Goal: Task Accomplishment & Management: Use online tool/utility

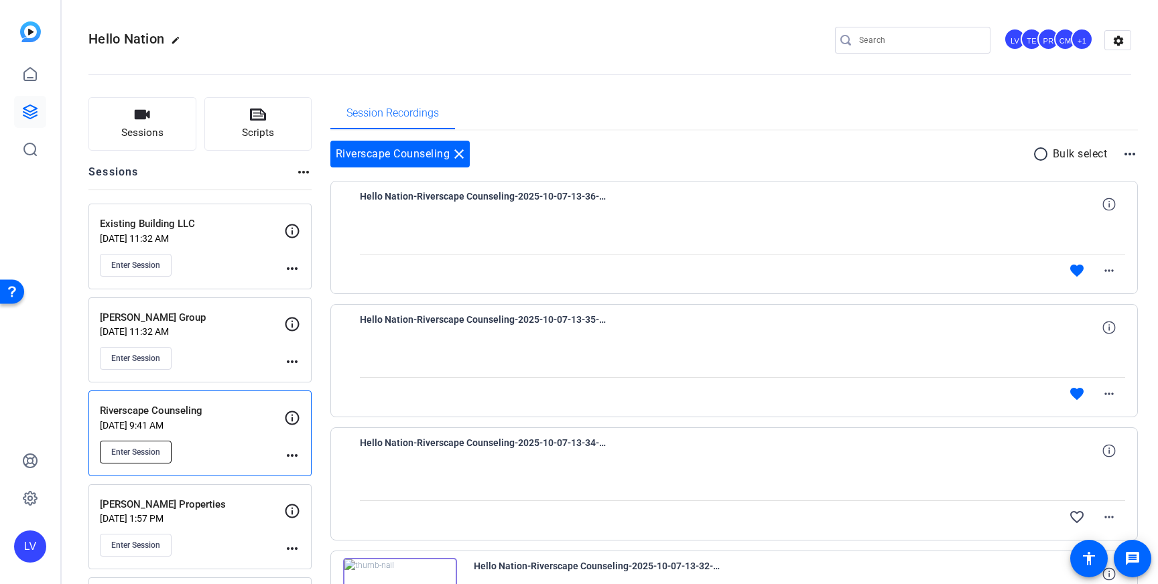
click at [143, 451] on span "Enter Session" at bounding box center [135, 452] width 49 height 11
click at [457, 156] on mat-icon "close" at bounding box center [459, 154] width 16 height 16
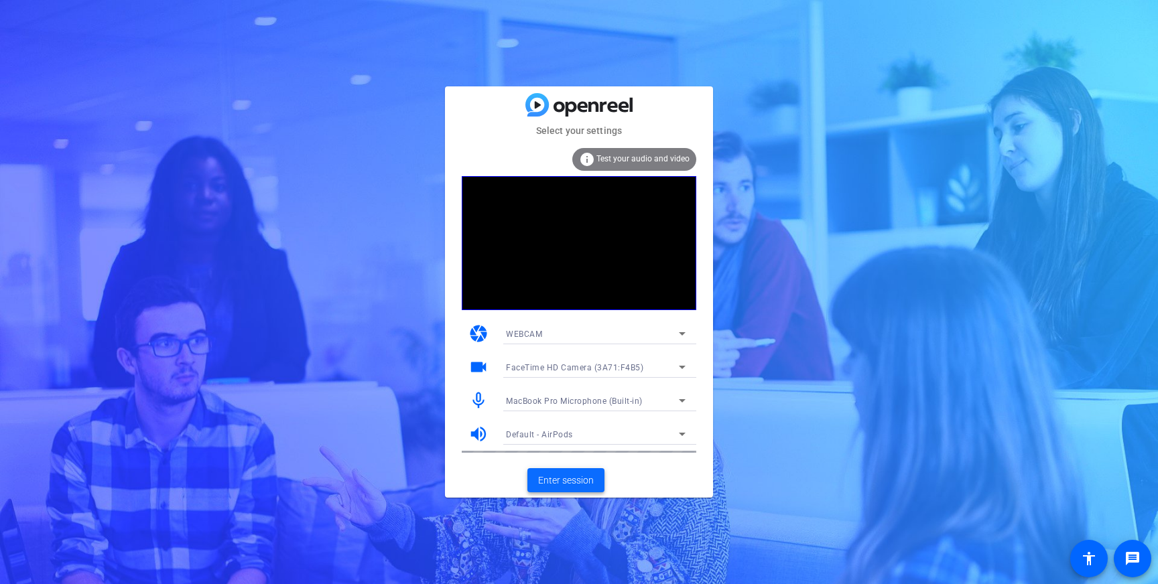
click at [560, 482] on span "Enter session" at bounding box center [566, 481] width 56 height 14
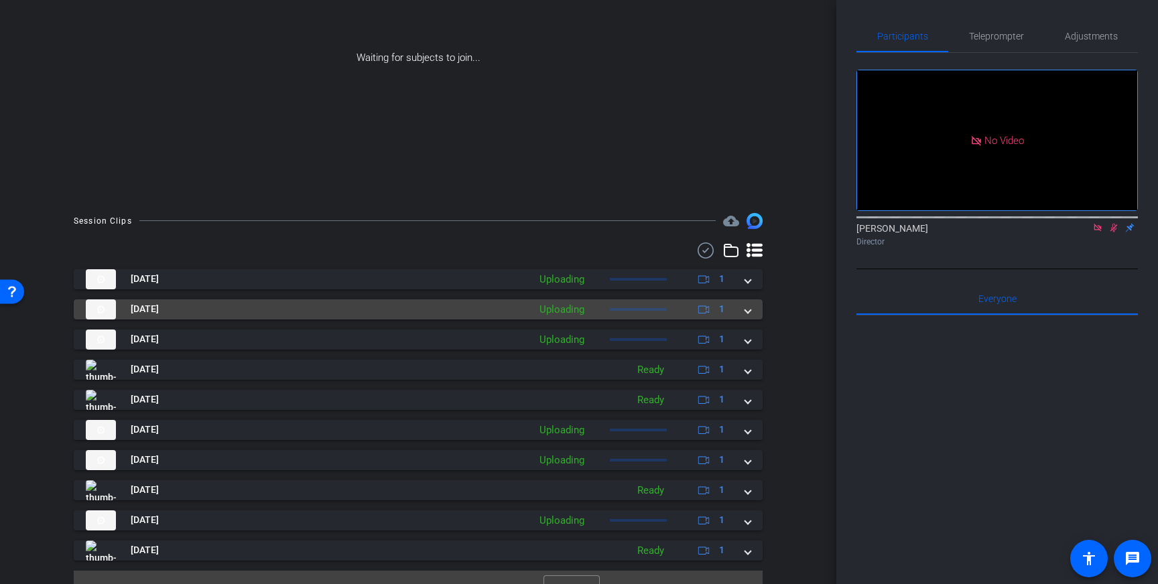
scroll to position [165, 0]
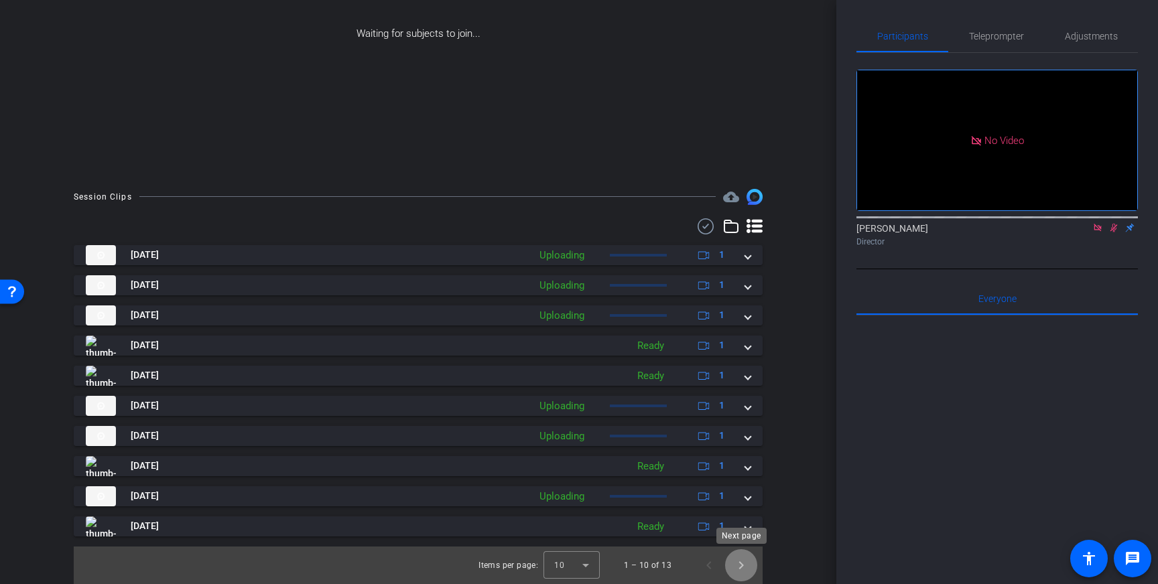
click at [742, 566] on span "Next page" at bounding box center [741, 565] width 32 height 32
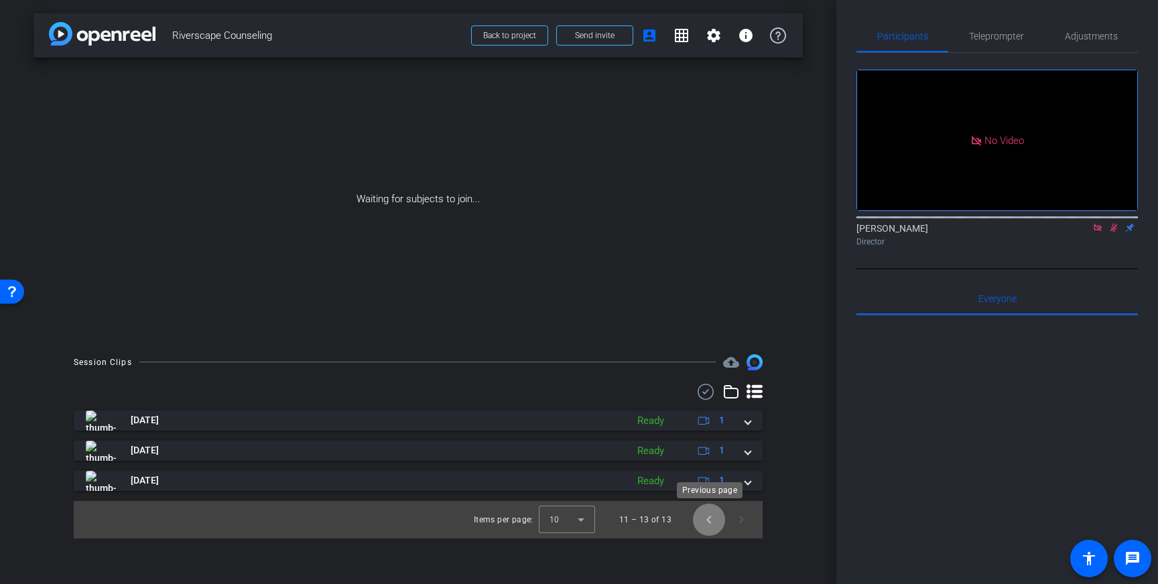
click at [706, 523] on span "Previous page" at bounding box center [709, 520] width 32 height 32
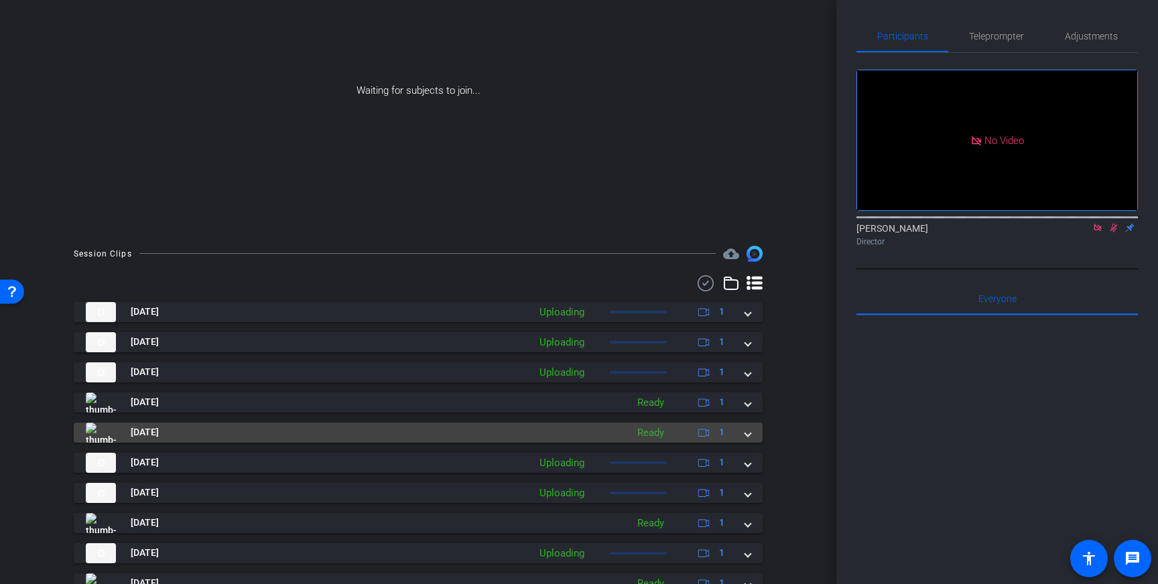
scroll to position [165, 0]
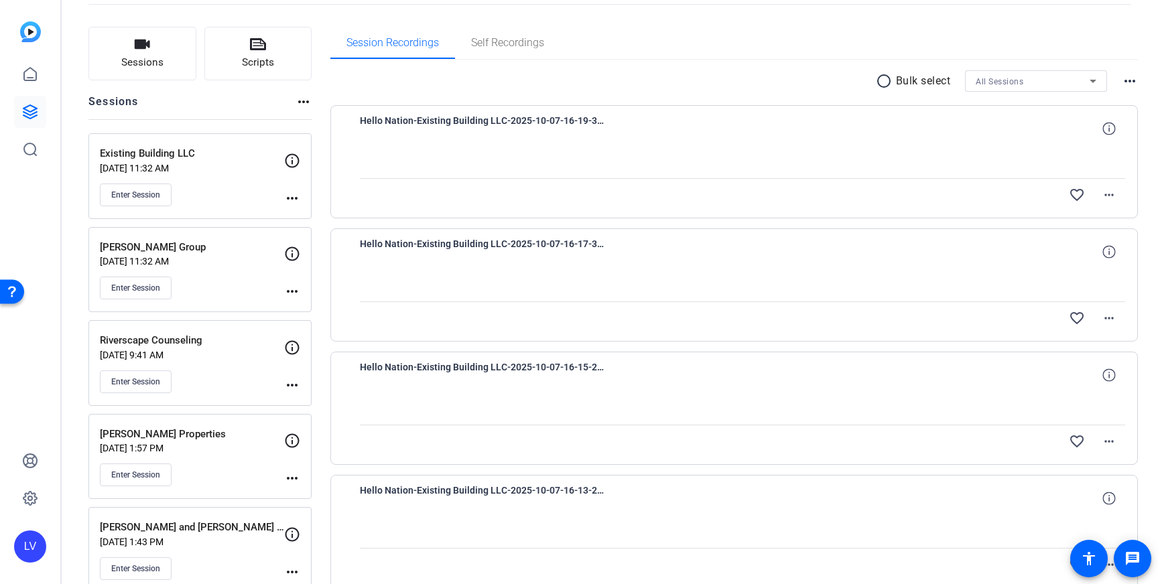
scroll to position [87, 0]
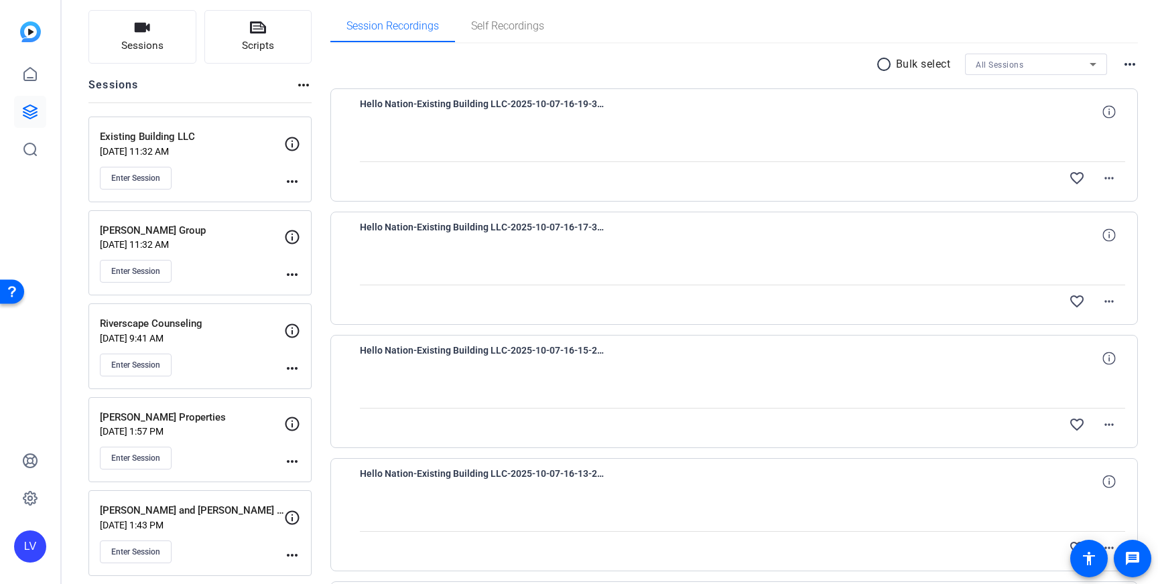
click at [222, 368] on div "Enter Session" at bounding box center [192, 365] width 184 height 23
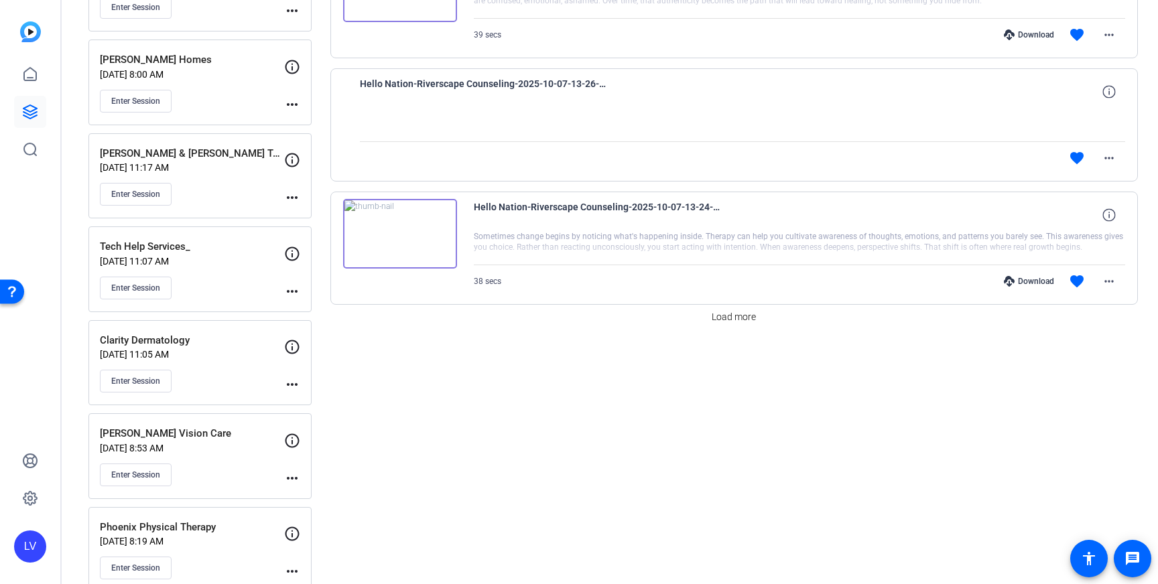
scroll to position [1108, 0]
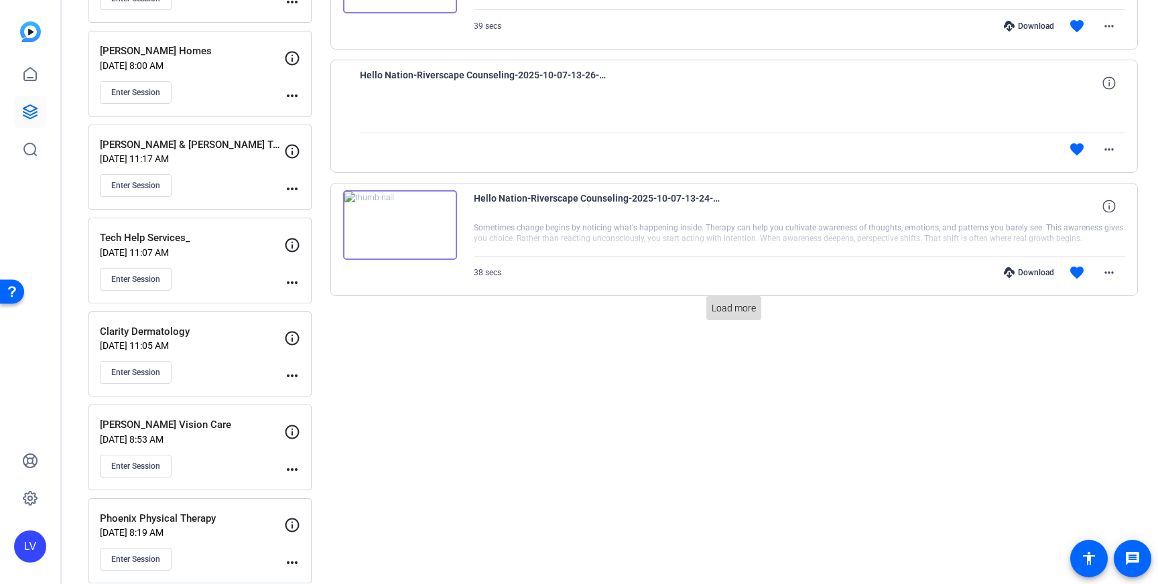
click at [754, 315] on span "Load more" at bounding box center [734, 309] width 44 height 14
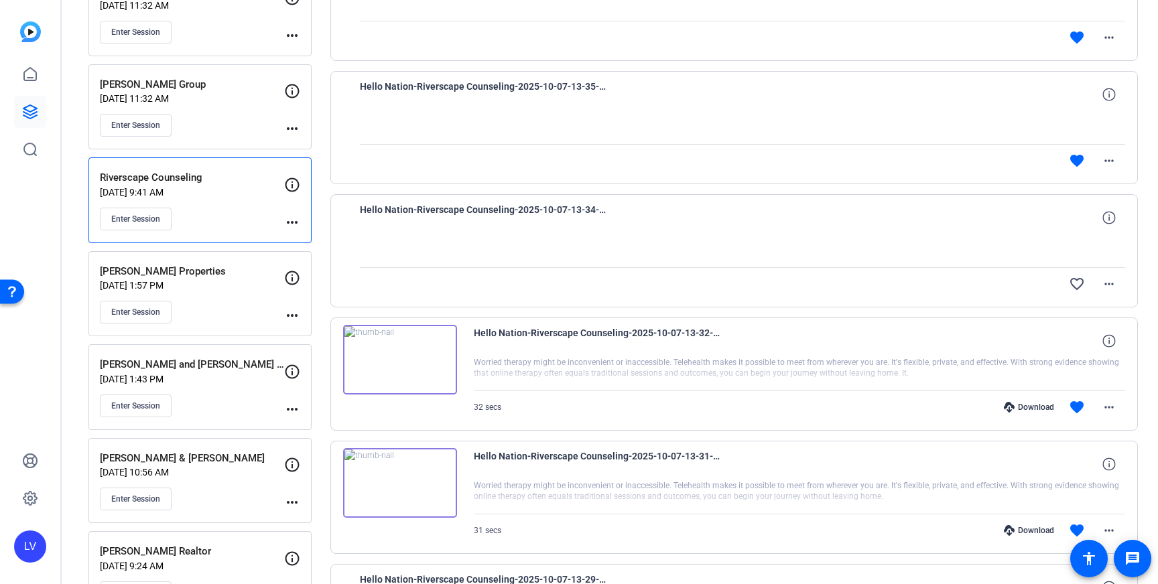
scroll to position [0, 0]
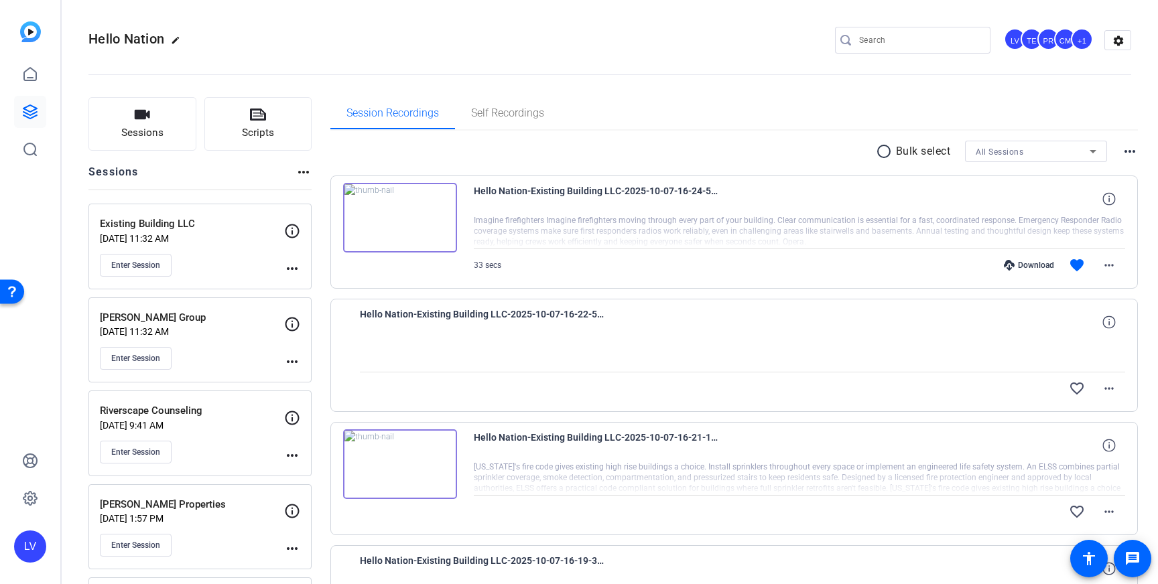
click at [226, 426] on p "[DATE] 9:41 AM" at bounding box center [192, 425] width 184 height 11
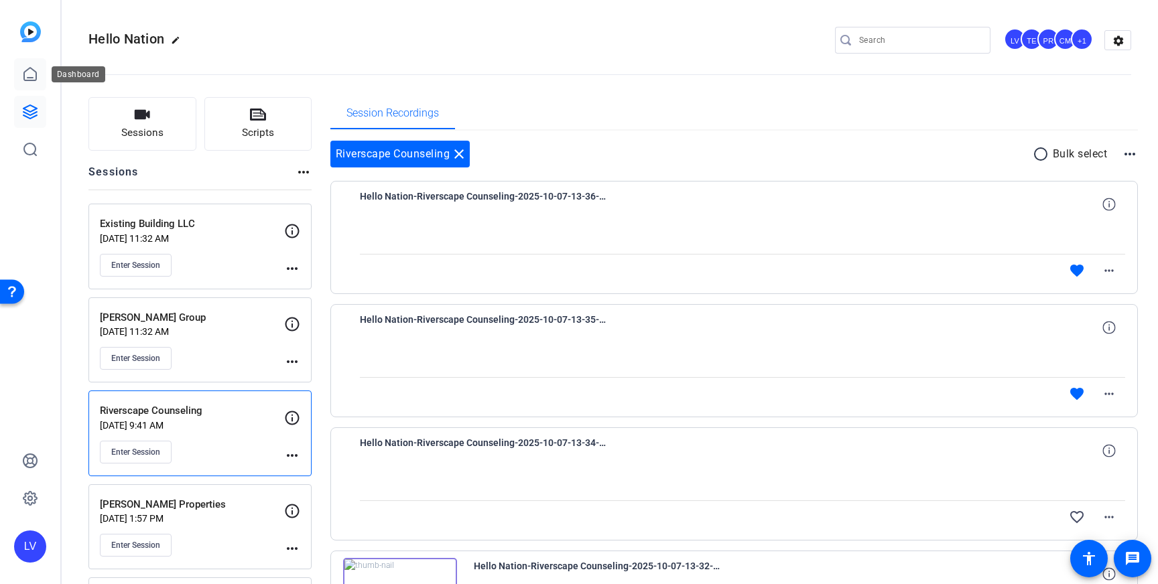
click at [43, 82] on link at bounding box center [30, 74] width 32 height 32
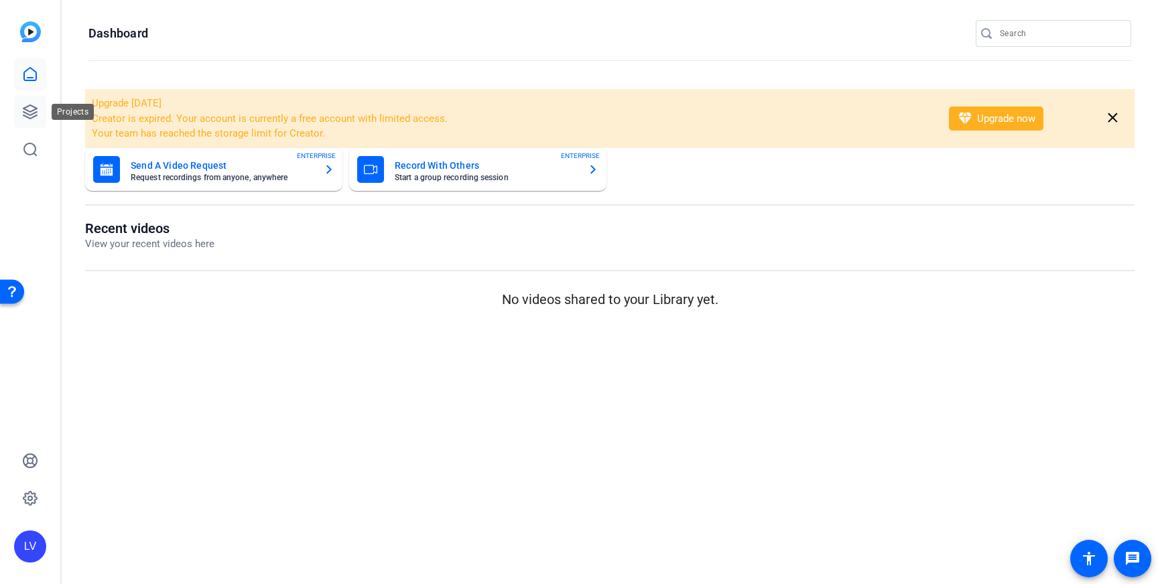
click at [38, 108] on link at bounding box center [30, 112] width 32 height 32
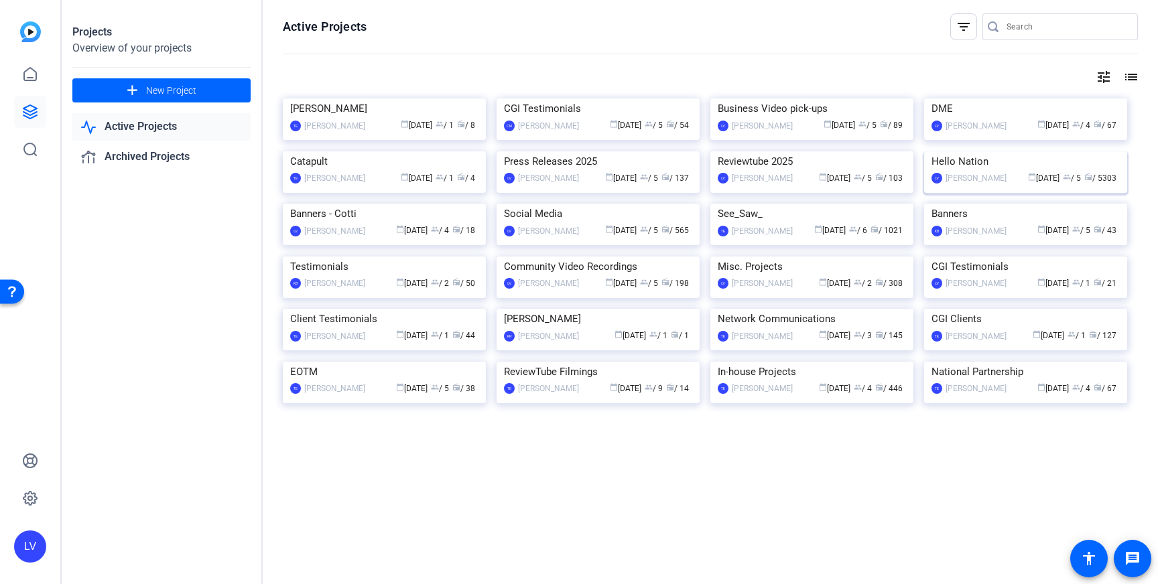
click at [1010, 151] on img at bounding box center [1025, 151] width 203 height 0
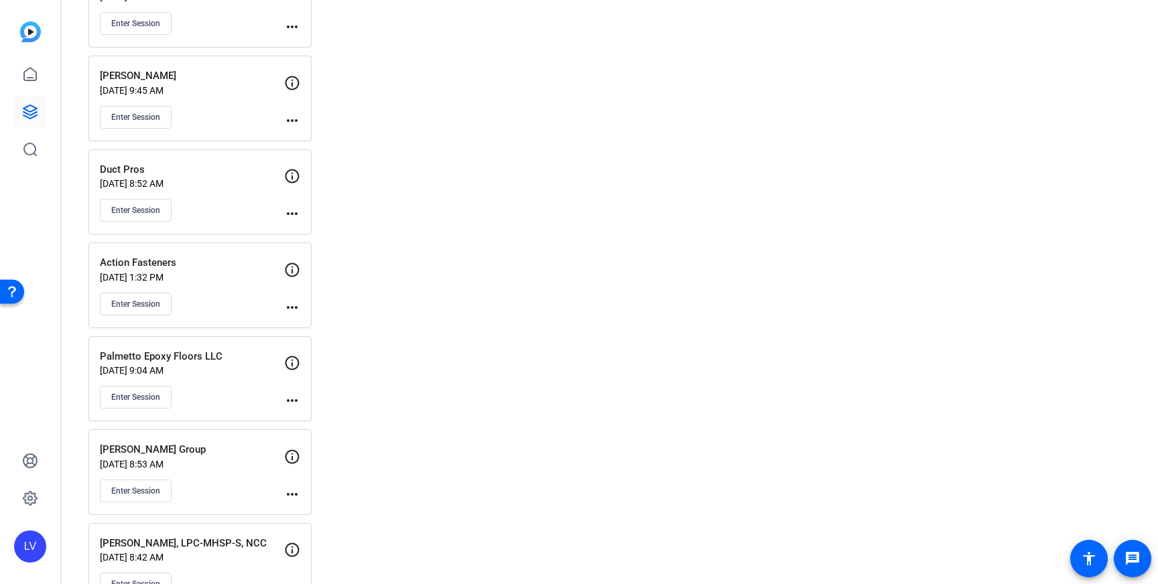
scroll to position [5381, 0]
click at [121, 121] on span "Enter Session" at bounding box center [135, 118] width 49 height 11
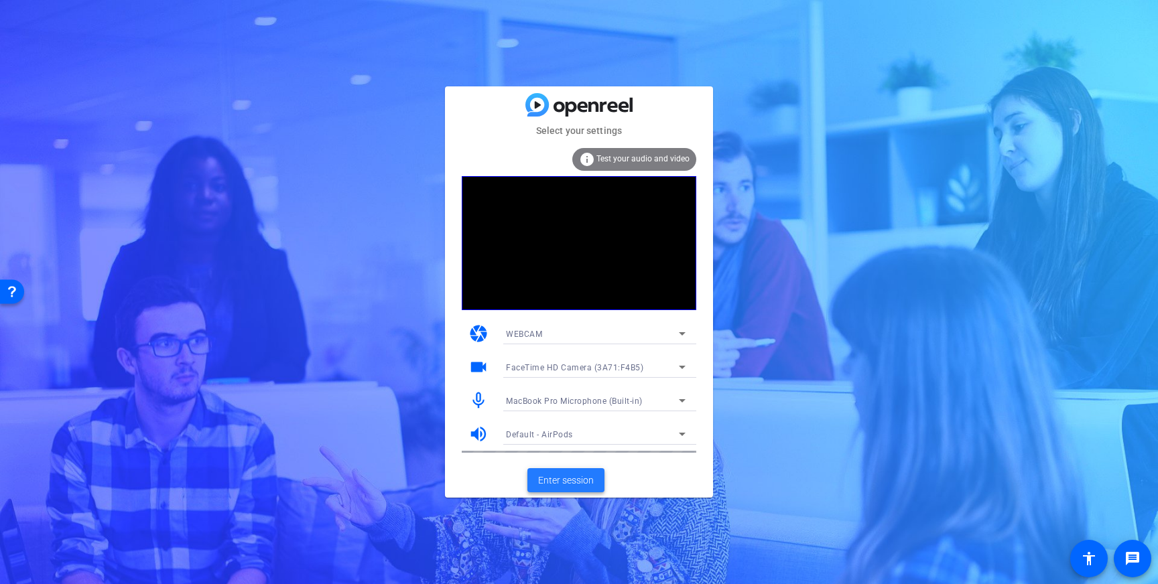
click at [564, 476] on span "Enter session" at bounding box center [566, 481] width 56 height 14
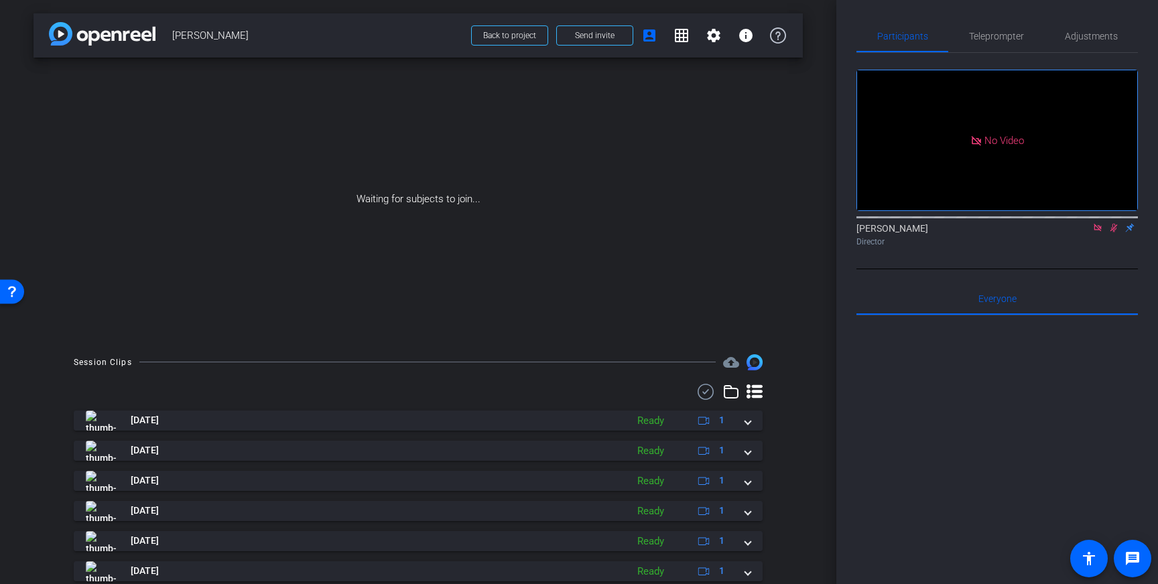
click at [1095, 233] on icon at bounding box center [1097, 227] width 11 height 9
click at [1096, 233] on icon at bounding box center [1097, 227] width 11 height 9
click at [1099, 233] on icon at bounding box center [1097, 227] width 11 height 9
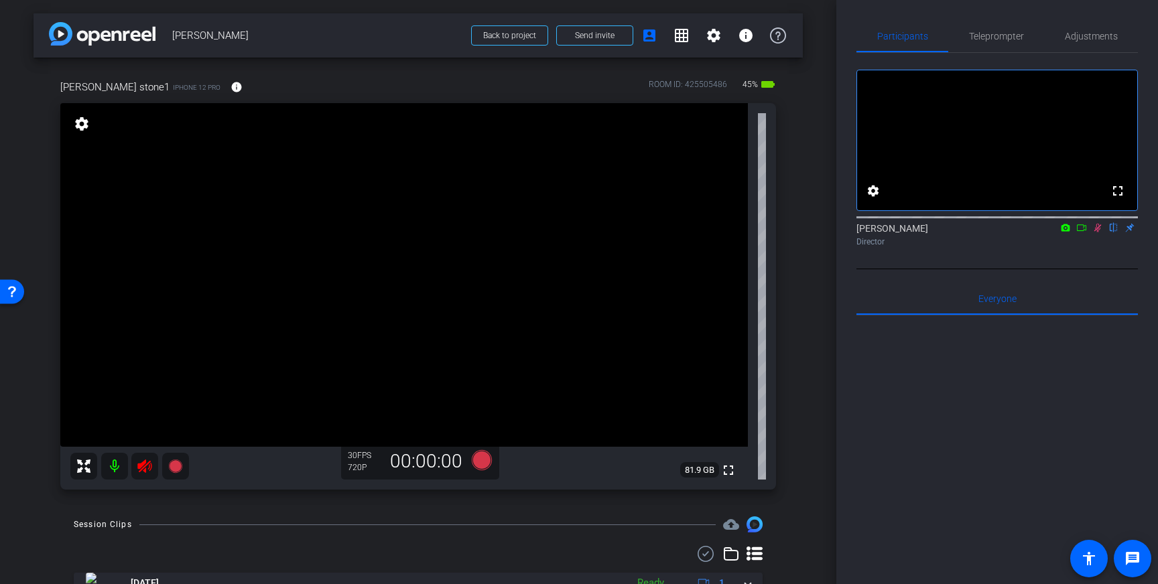
click at [144, 465] on icon at bounding box center [145, 466] width 16 height 16
click at [1108, 40] on span "Adjustments" at bounding box center [1091, 35] width 53 height 9
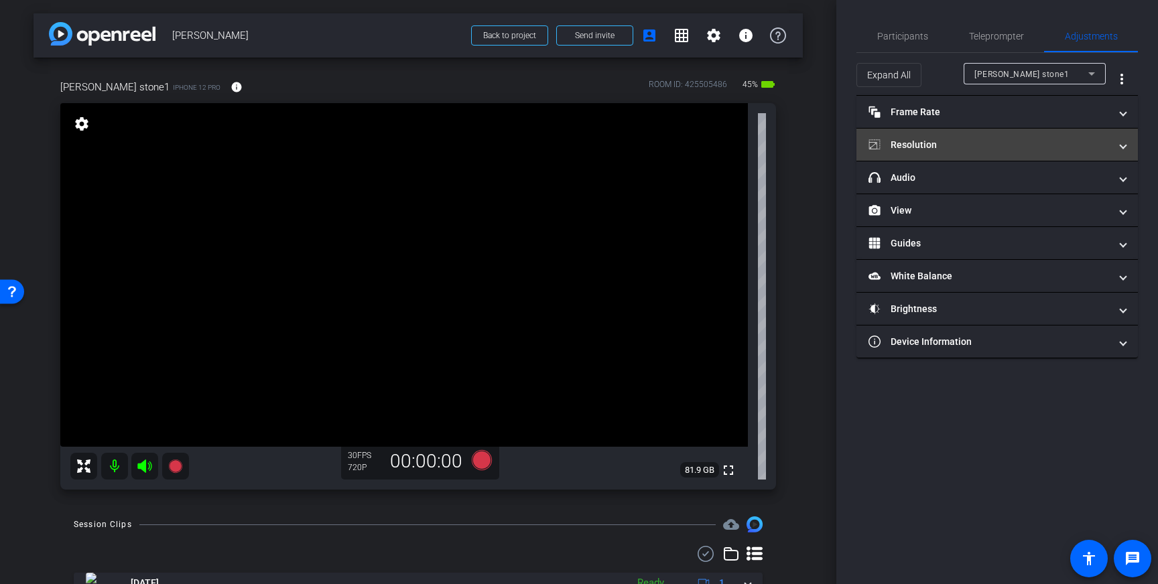
click at [1100, 138] on mat-panel-title "Resolution" at bounding box center [988, 145] width 241 height 14
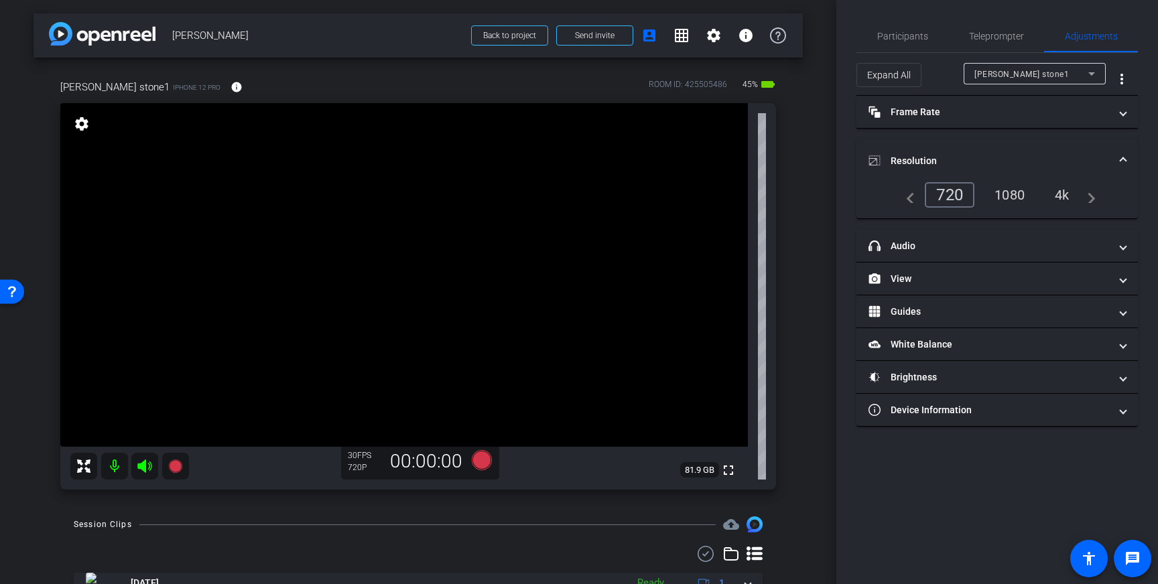
click at [1064, 192] on div "4k" at bounding box center [1062, 195] width 35 height 23
click at [230, 82] on mat-icon "info" at bounding box center [236, 87] width 12 height 12
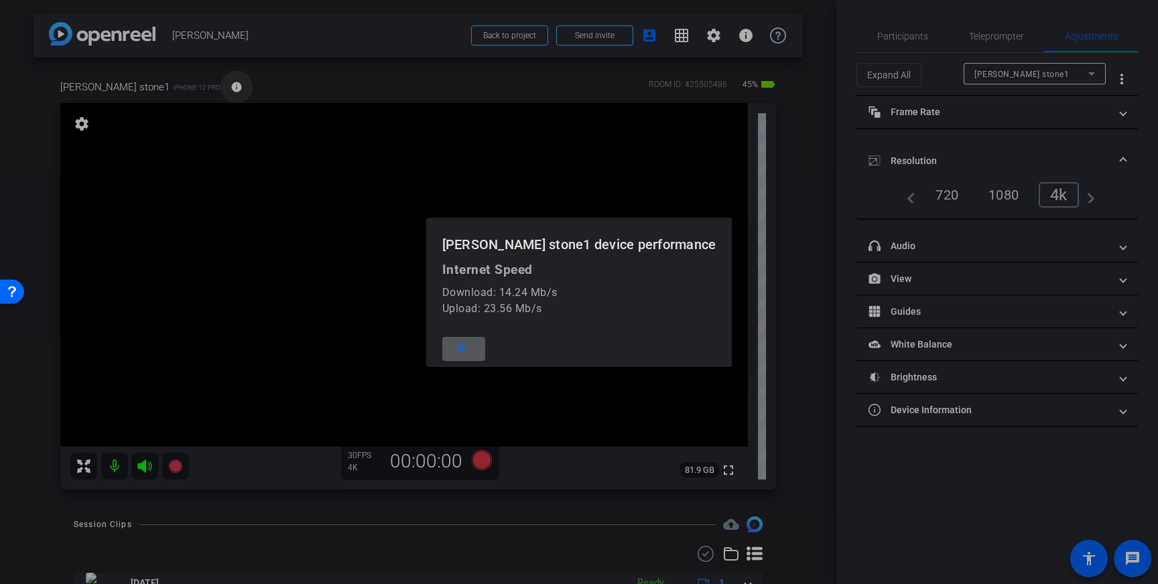
click at [184, 82] on div at bounding box center [579, 292] width 1158 height 584
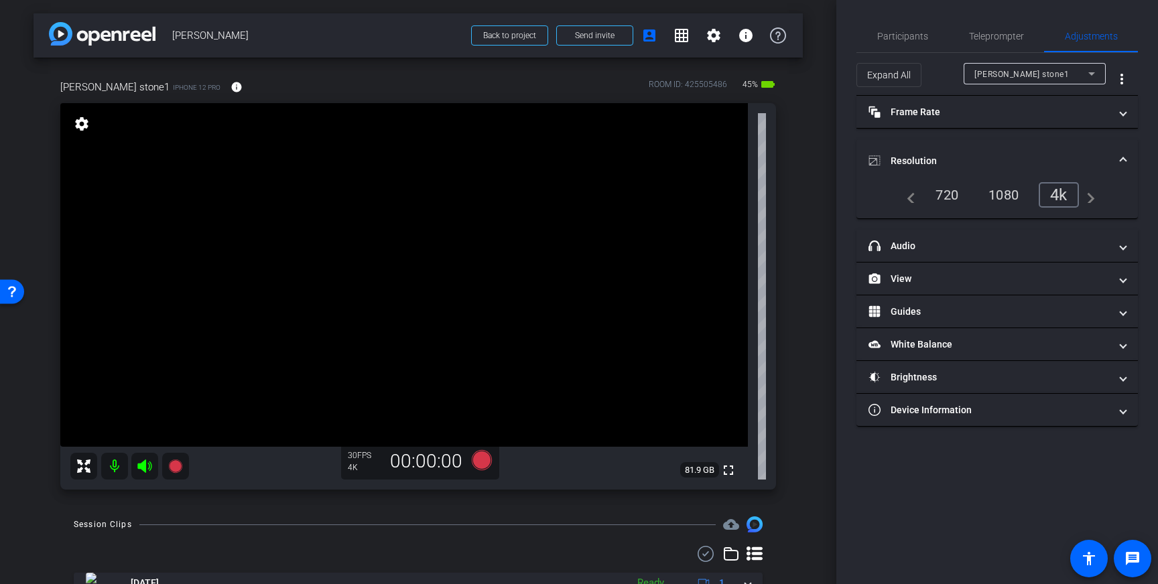
click at [944, 192] on div "720" at bounding box center [946, 195] width 43 height 23
click at [990, 29] on span "Teleprompter" at bounding box center [996, 36] width 55 height 32
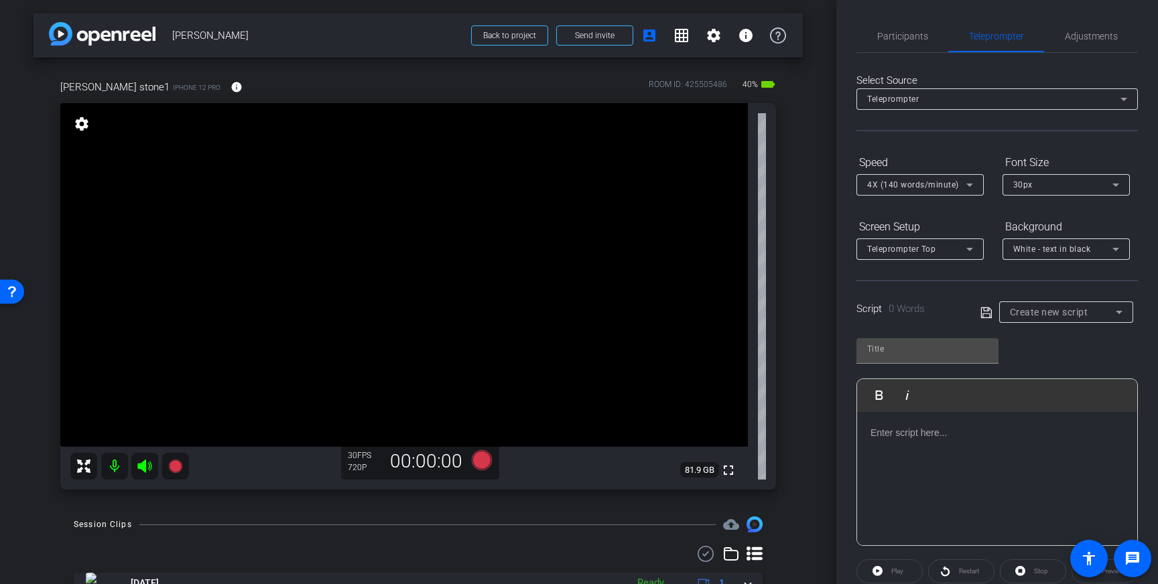
click at [982, 416] on div at bounding box center [997, 479] width 280 height 134
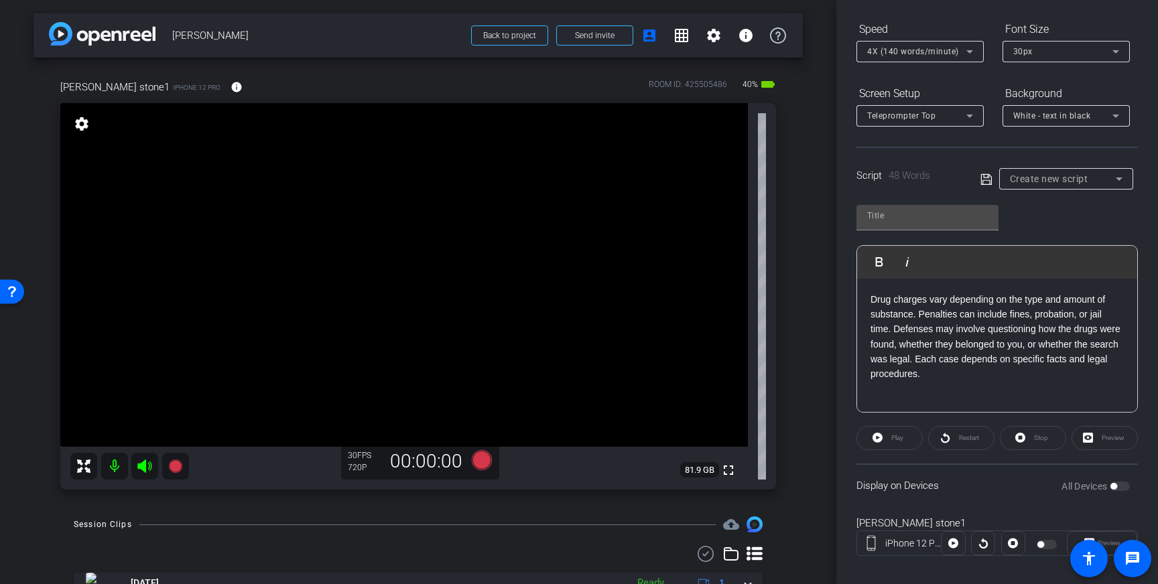
scroll to position [148, 0]
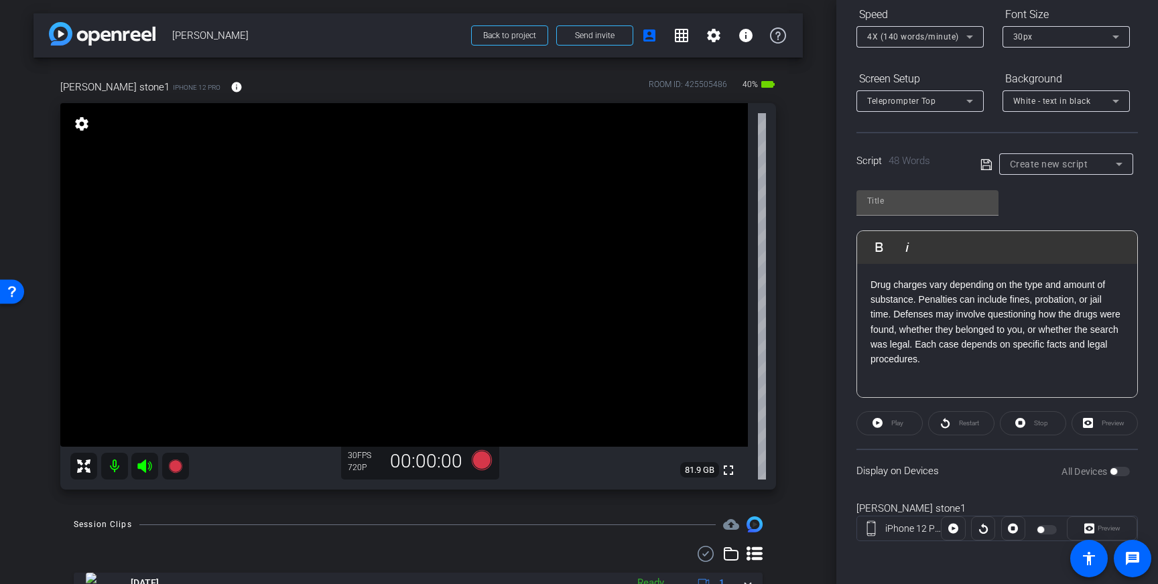
click at [1034, 169] on span "Create new script" at bounding box center [1049, 164] width 78 height 11
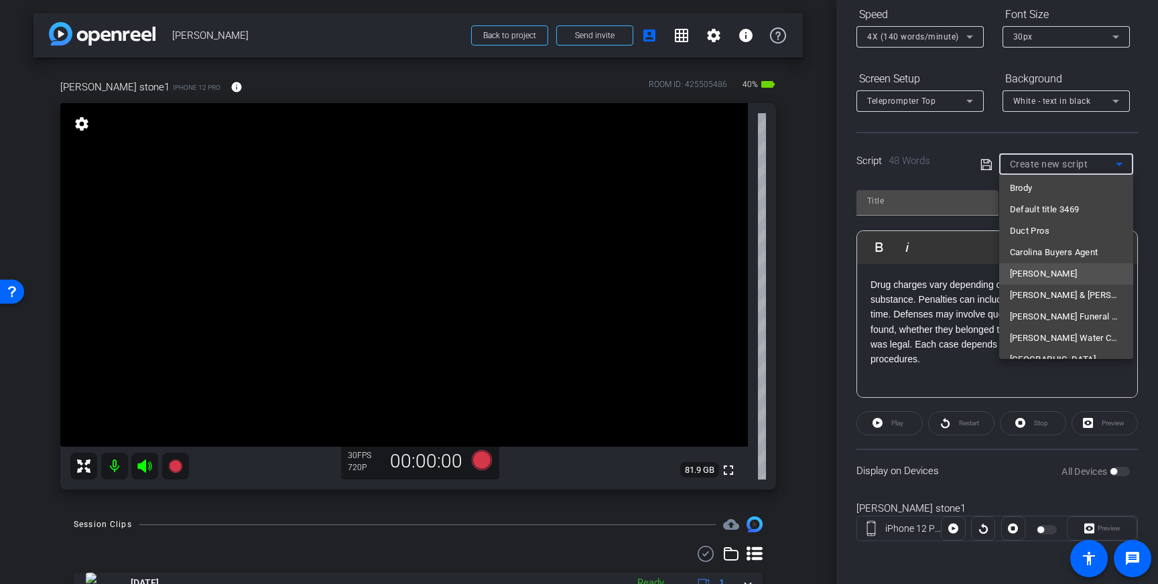
scroll to position [8643, 0]
click at [1051, 275] on span "[PERSON_NAME]" at bounding box center [1044, 275] width 68 height 16
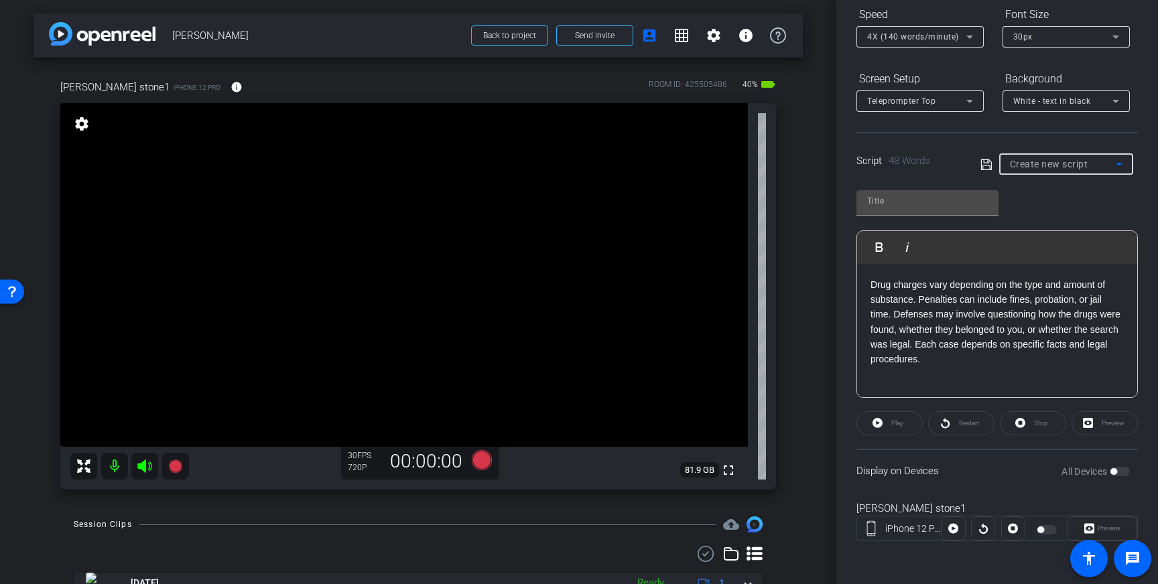
type input "[PERSON_NAME]"
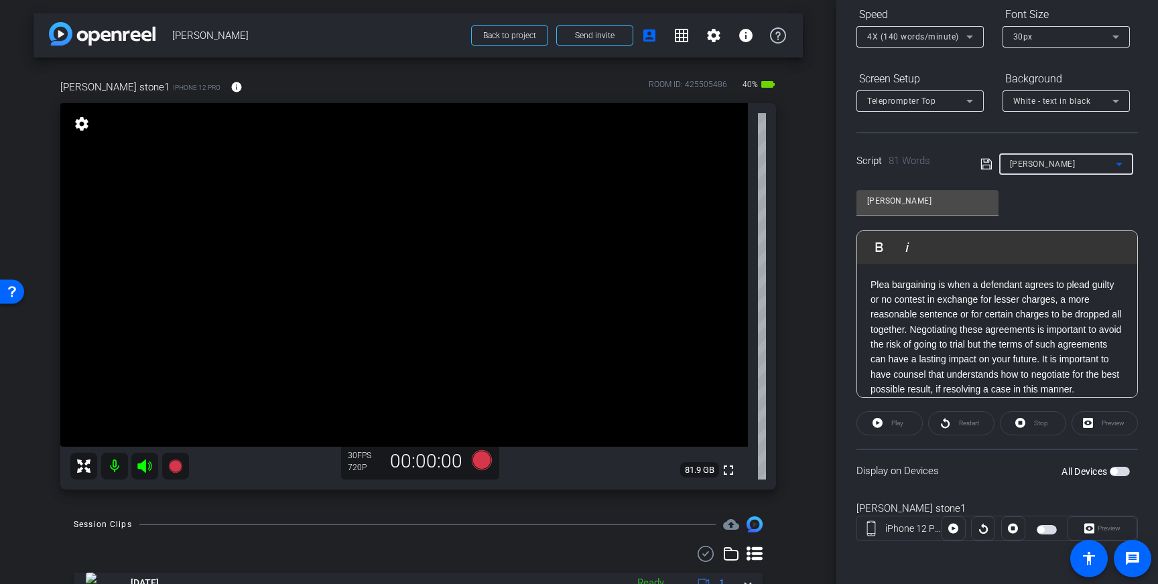
scroll to position [27, 0]
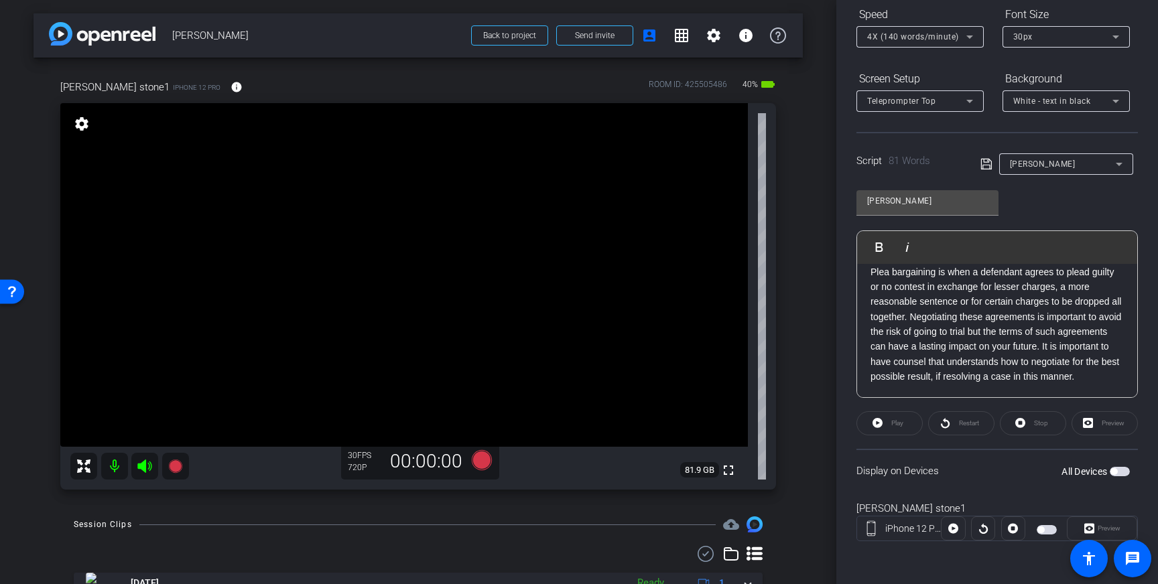
drag, startPoint x: 937, startPoint y: 380, endPoint x: 860, endPoint y: 277, distance: 128.4
click at [860, 277] on div "Plea bargaining is when a defendant agrees to plead guilty or no contest in exc…" at bounding box center [997, 324] width 280 height 147
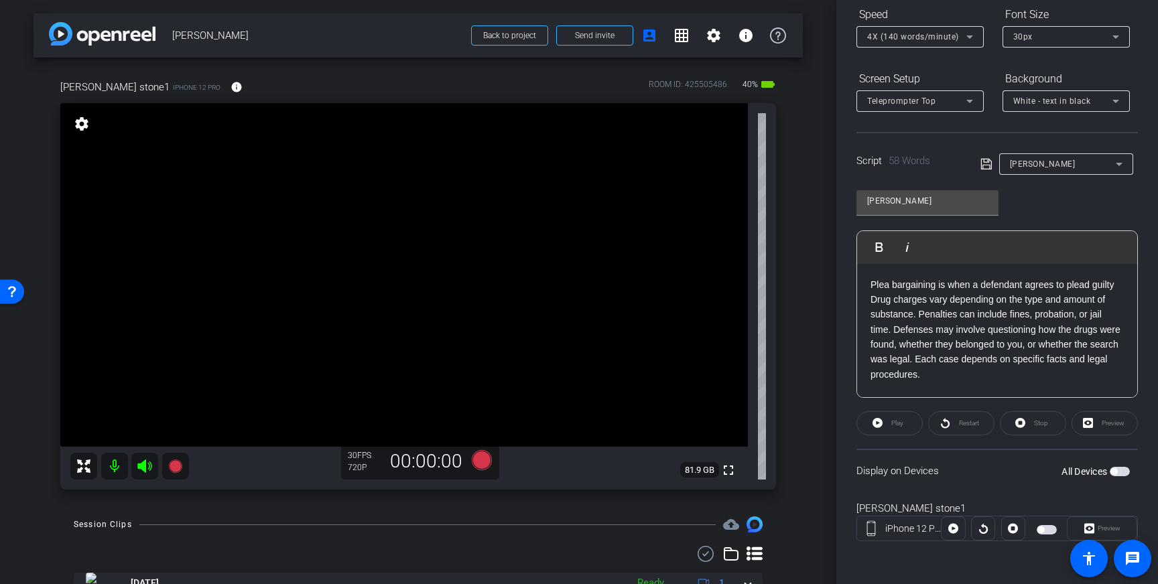
scroll to position [0, 0]
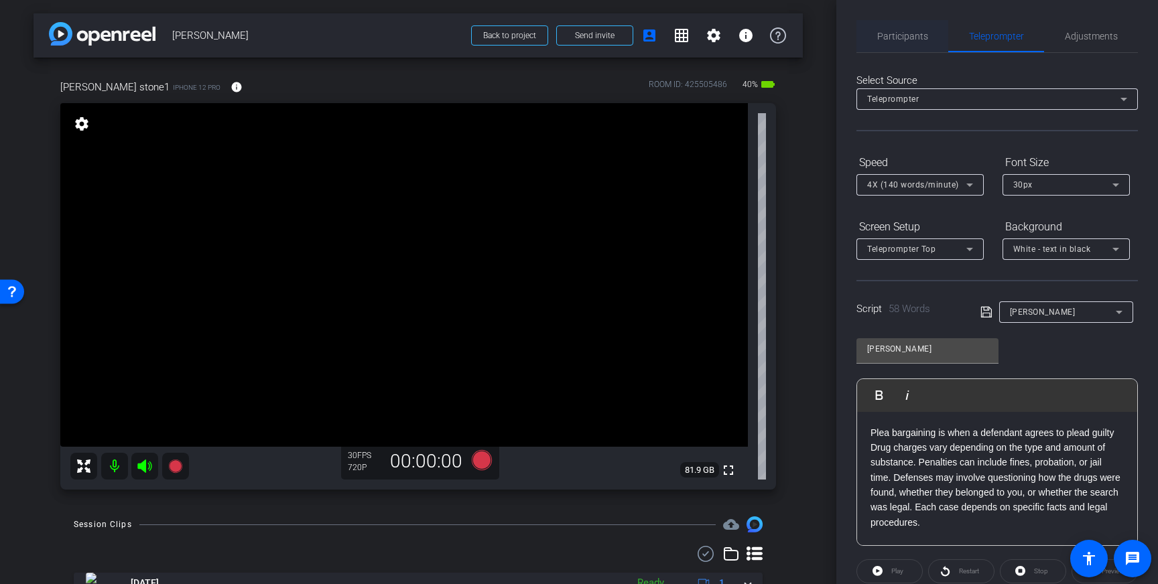
click at [905, 29] on span "Participants" at bounding box center [902, 36] width 51 height 32
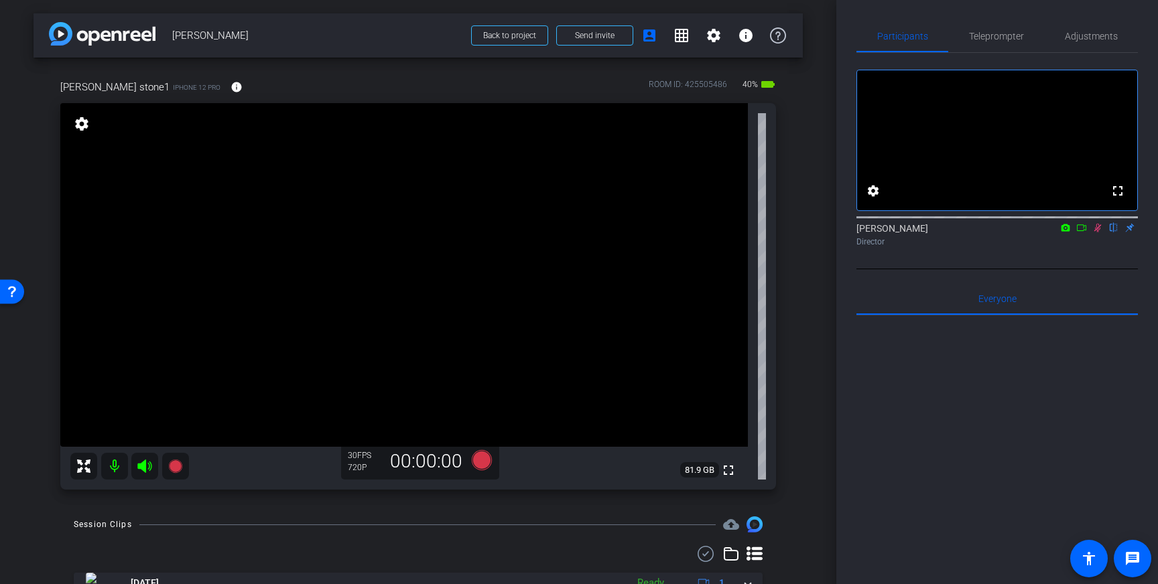
click at [1095, 233] on icon at bounding box center [1097, 228] width 7 height 9
drag, startPoint x: 1094, startPoint y: 36, endPoint x: 1085, endPoint y: 44, distance: 11.9
click at [1094, 37] on span "Adjustments" at bounding box center [1091, 35] width 53 height 9
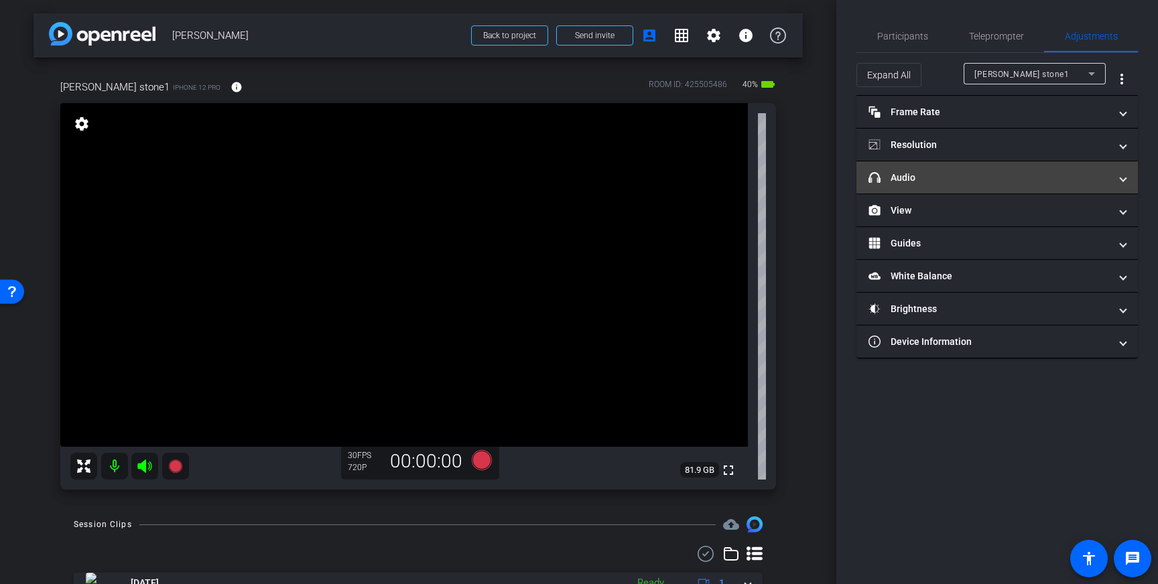
click at [1089, 184] on mat-panel-title "headphone icon Audio" at bounding box center [988, 178] width 241 height 14
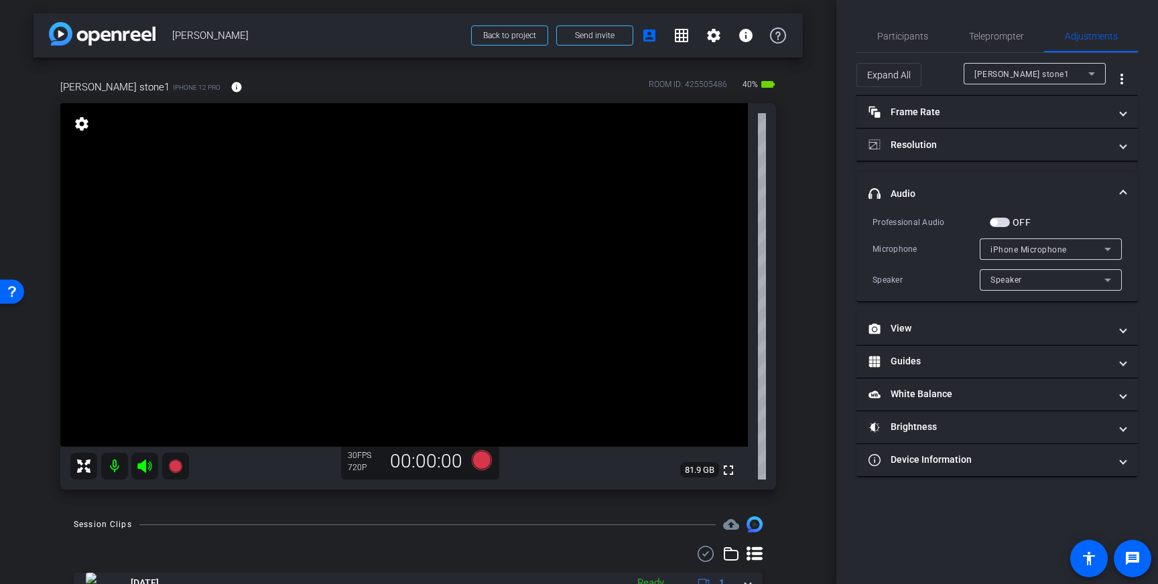
click at [1002, 225] on span "button" at bounding box center [1000, 222] width 20 height 9
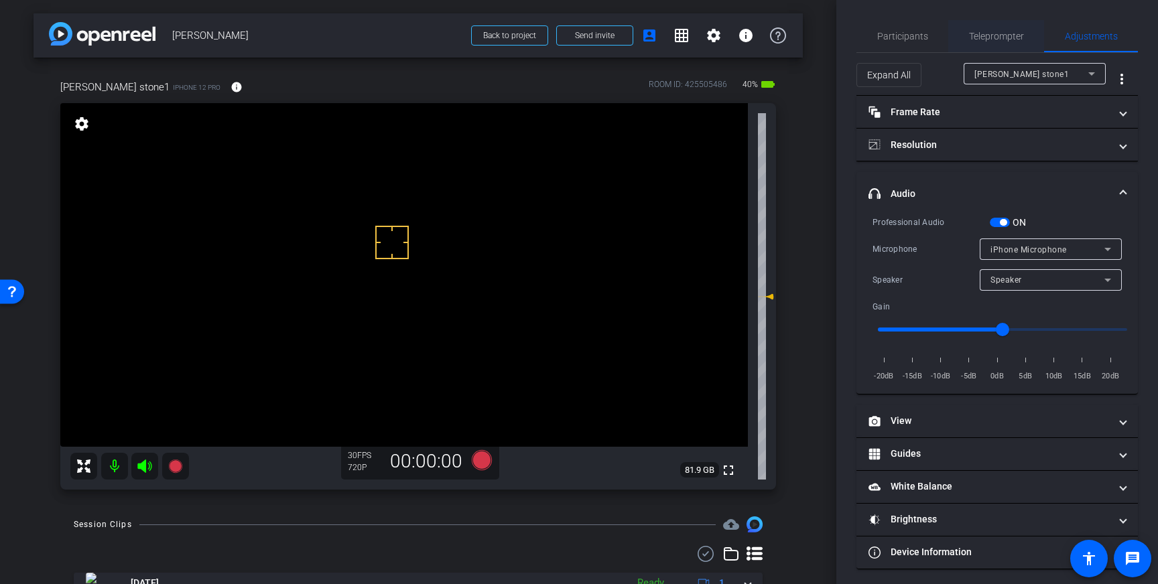
click at [1004, 36] on span "Teleprompter" at bounding box center [996, 35] width 55 height 9
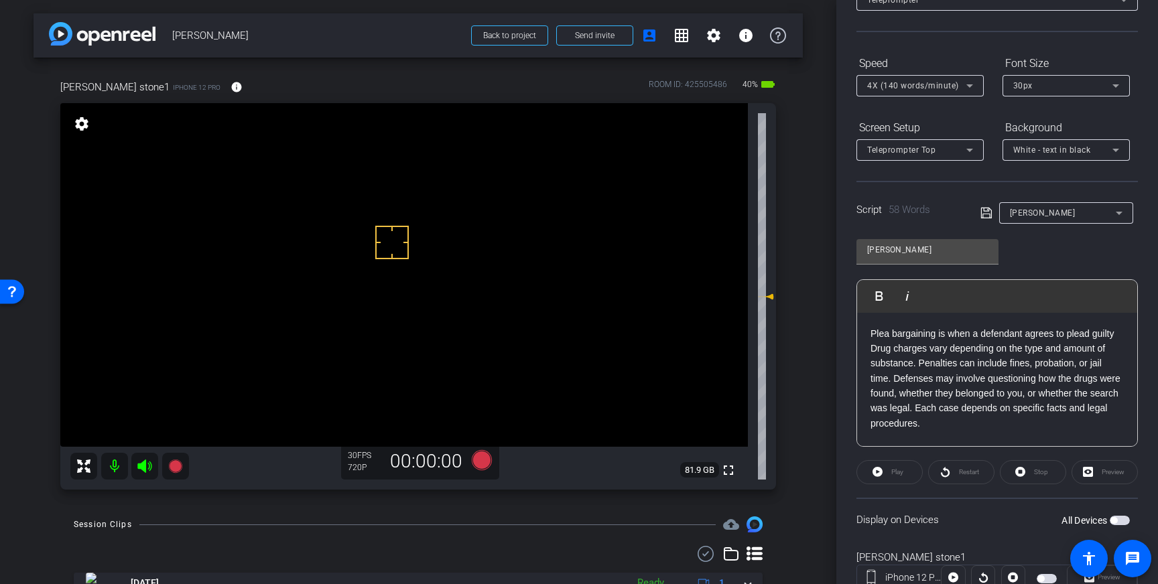
scroll to position [148, 0]
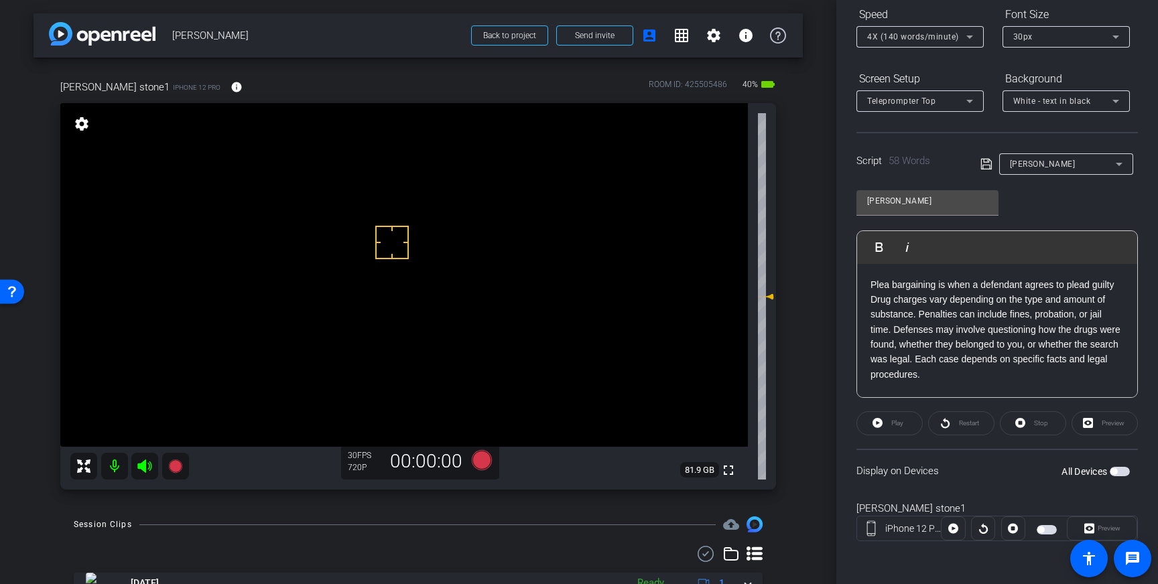
click at [1112, 467] on span "button" at bounding box center [1120, 471] width 20 height 9
click at [986, 165] on icon at bounding box center [986, 164] width 12 height 16
click at [989, 164] on icon at bounding box center [986, 164] width 12 height 16
click at [986, 164] on icon at bounding box center [986, 164] width 12 height 16
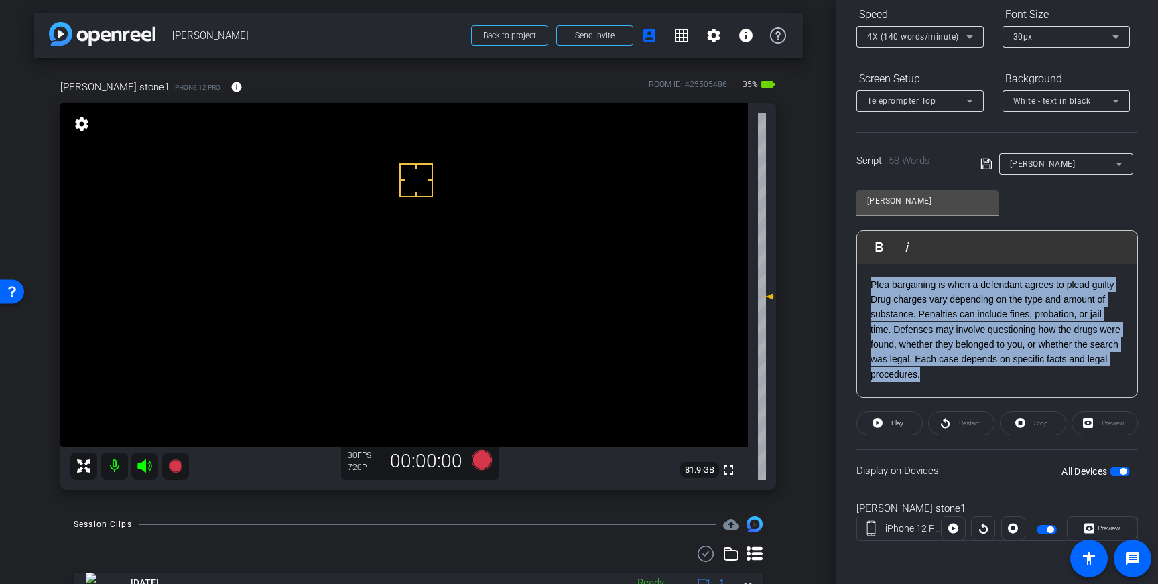
drag, startPoint x: 923, startPoint y: 373, endPoint x: 872, endPoint y: 289, distance: 97.7
click at [872, 289] on p "Plea bargaining is when a defendant agrees to plead guilty Drug charges vary de…" at bounding box center [996, 329] width 253 height 105
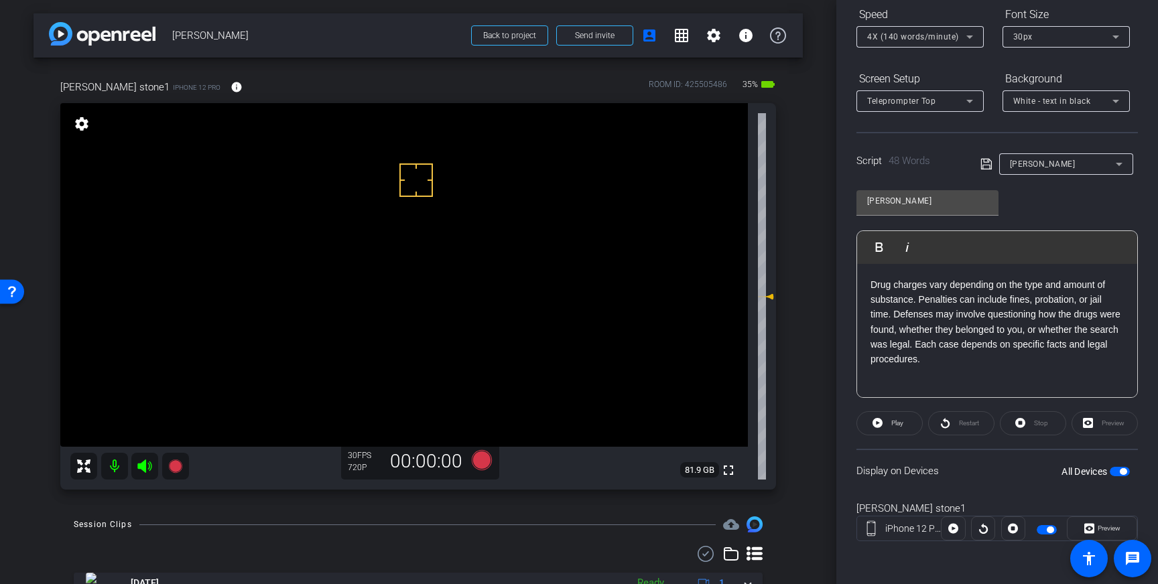
drag, startPoint x: 984, startPoint y: 159, endPoint x: 1069, endPoint y: 281, distance: 148.7
click at [985, 161] on icon at bounding box center [986, 164] width 12 height 16
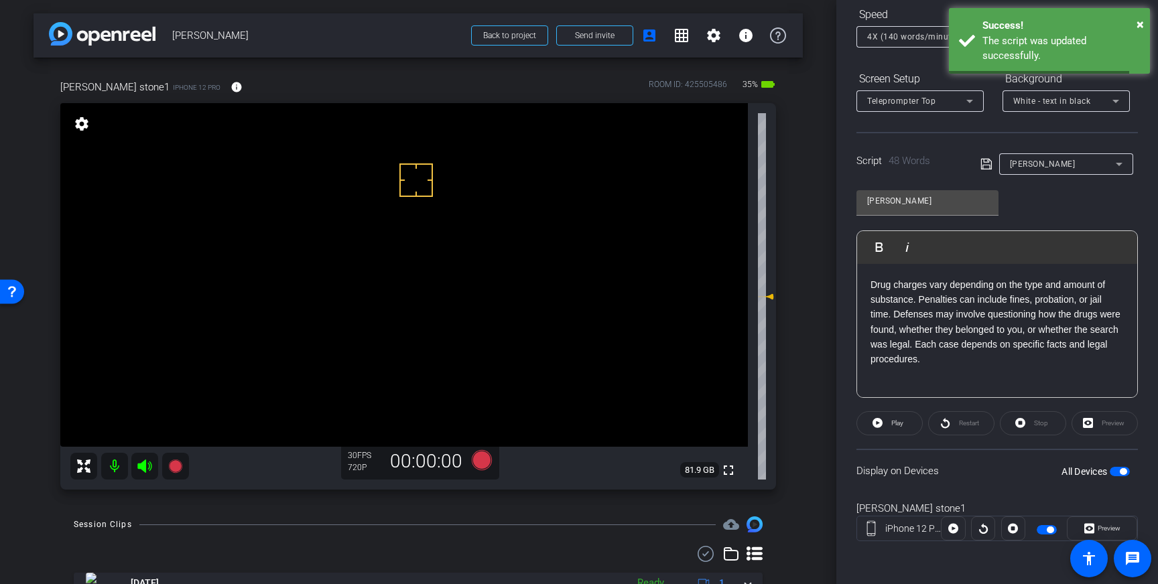
click at [1114, 471] on span "button" at bounding box center [1120, 471] width 20 height 9
click at [1116, 470] on span "button" at bounding box center [1113, 471] width 7 height 7
click at [982, 163] on icon at bounding box center [986, 164] width 12 height 16
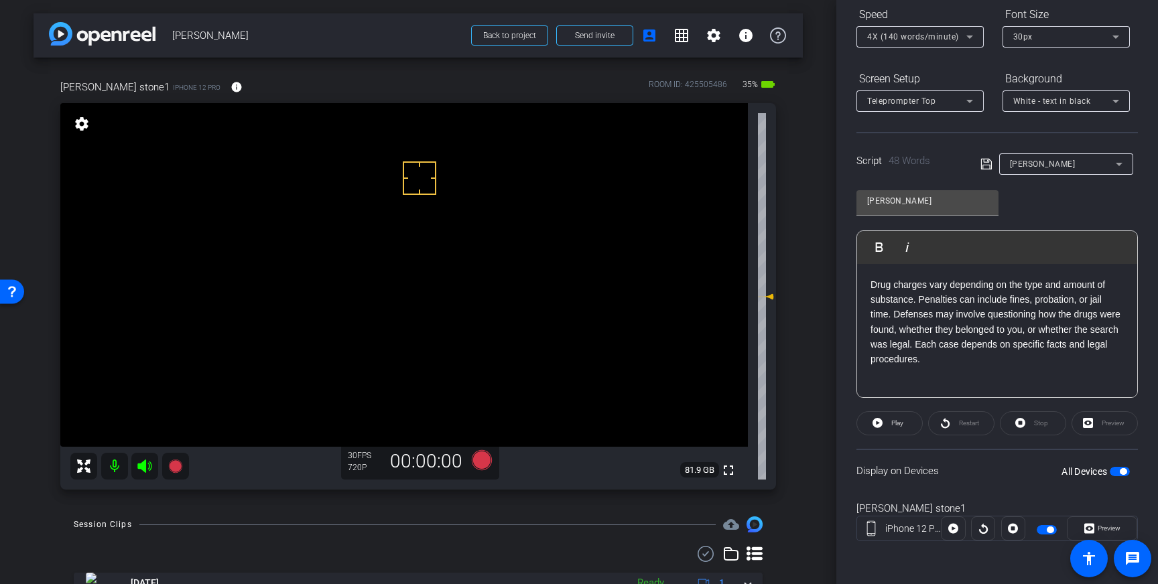
scroll to position [0, 0]
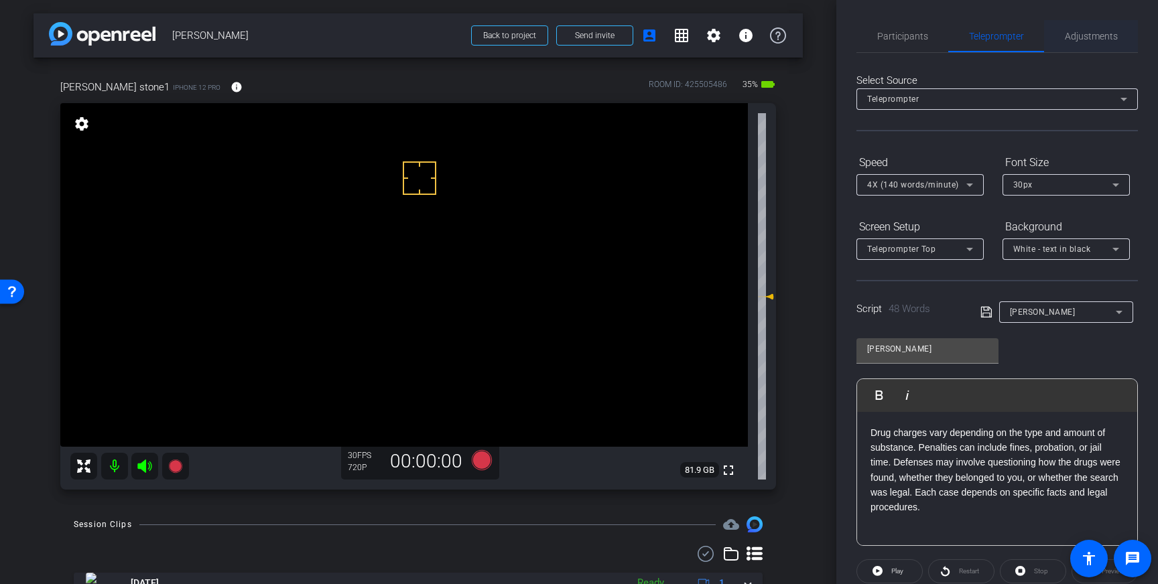
click at [1085, 44] on span "Adjustments" at bounding box center [1091, 36] width 53 height 32
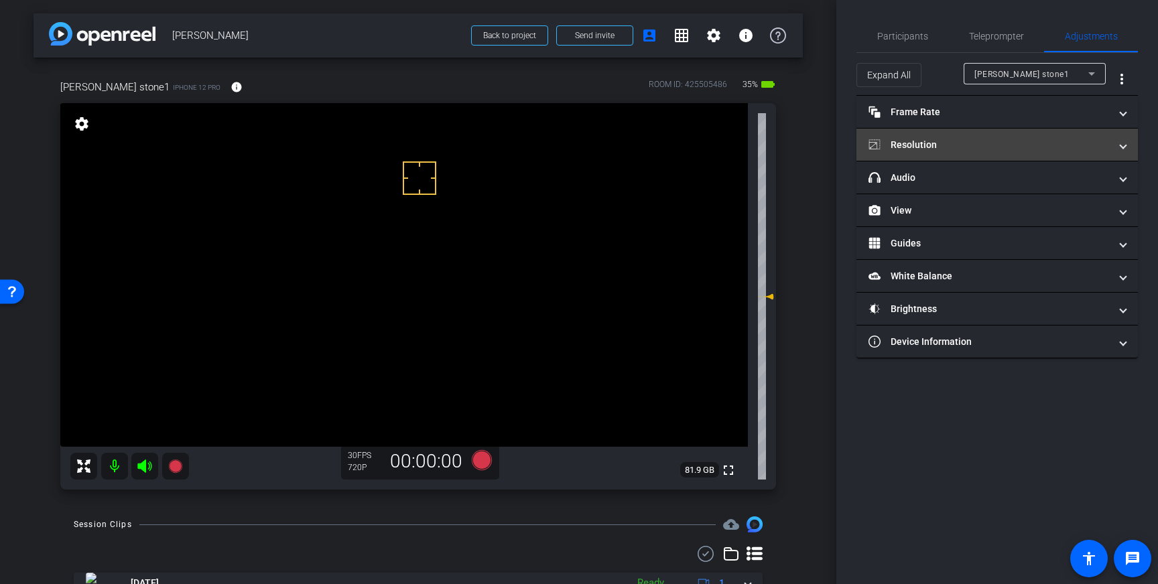
drag, startPoint x: 1055, startPoint y: 149, endPoint x: 1051, endPoint y: 170, distance: 21.8
click at [1055, 149] on mat-panel-title "Resolution" at bounding box center [988, 145] width 241 height 14
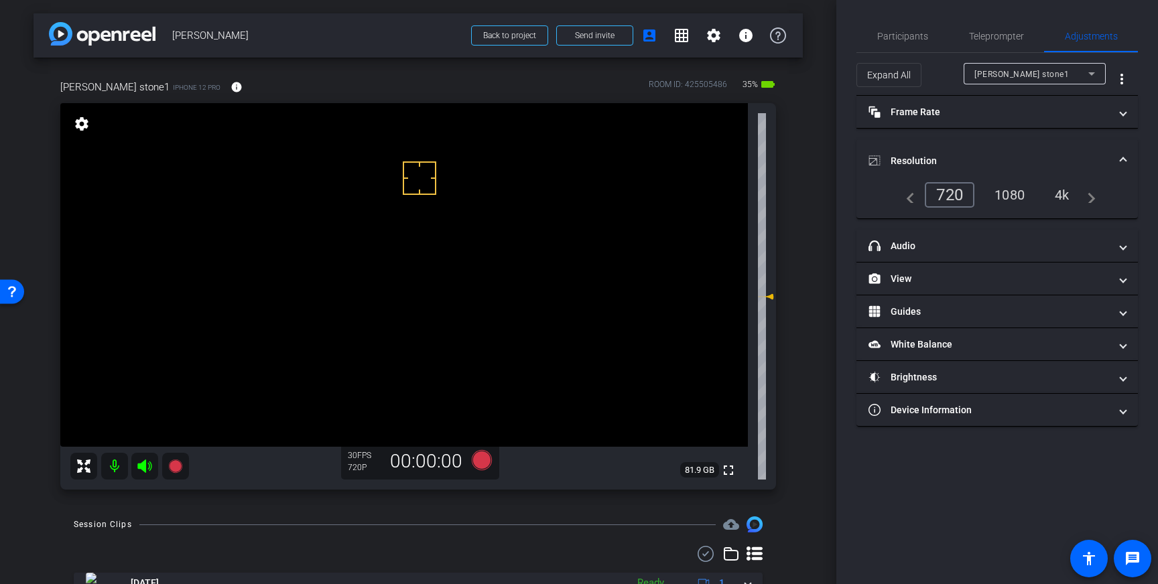
click at [1061, 194] on div "4k" at bounding box center [1062, 195] width 35 height 23
drag, startPoint x: 389, startPoint y: 161, endPoint x: 392, endPoint y: 171, distance: 9.8
click at [481, 457] on icon at bounding box center [482, 460] width 20 height 20
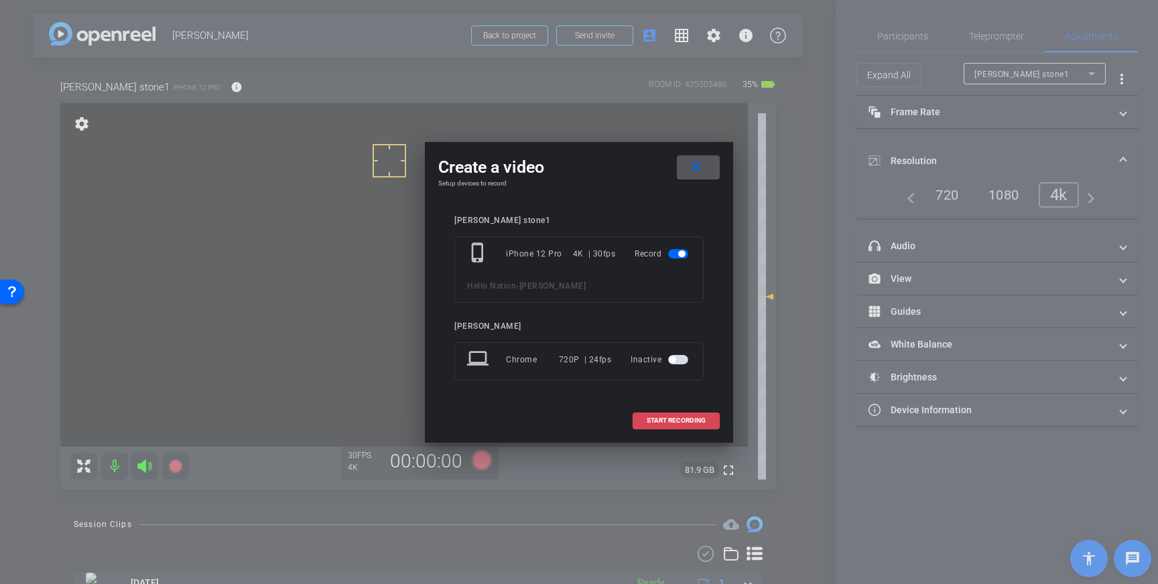
drag, startPoint x: 662, startPoint y: 424, endPoint x: 692, endPoint y: 416, distance: 31.2
click at [665, 424] on span "START RECORDING" at bounding box center [676, 420] width 59 height 7
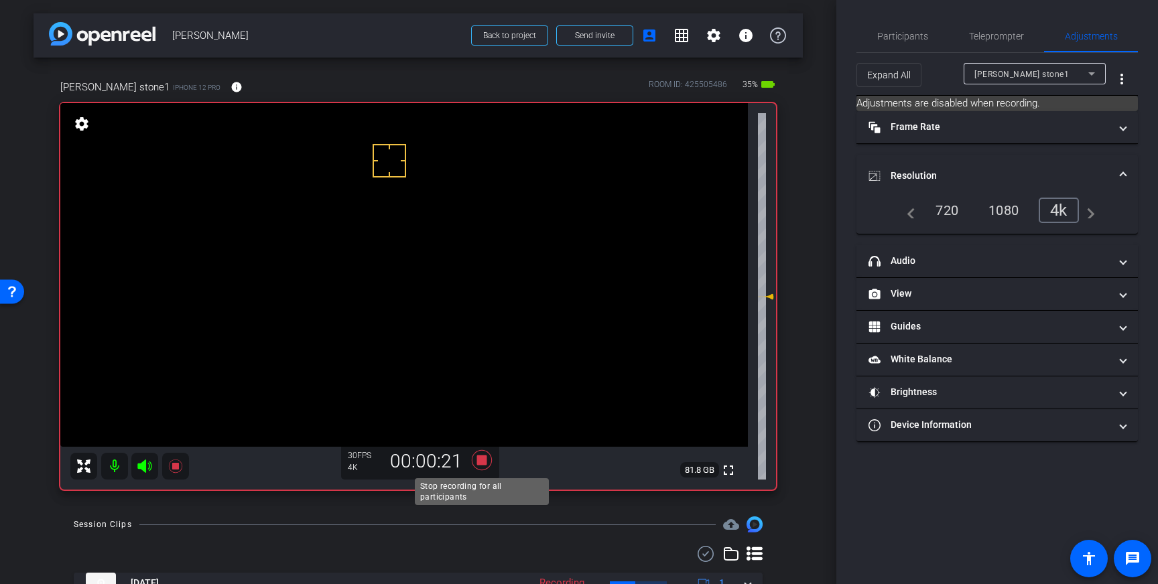
click at [486, 455] on icon at bounding box center [482, 460] width 32 height 24
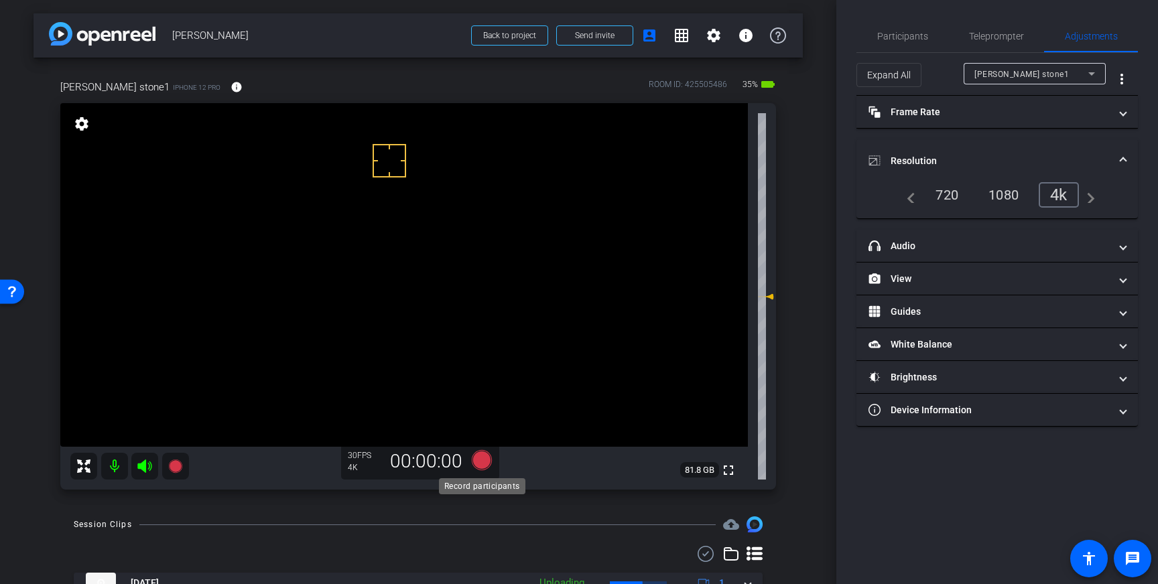
click at [486, 463] on icon at bounding box center [482, 460] width 20 height 20
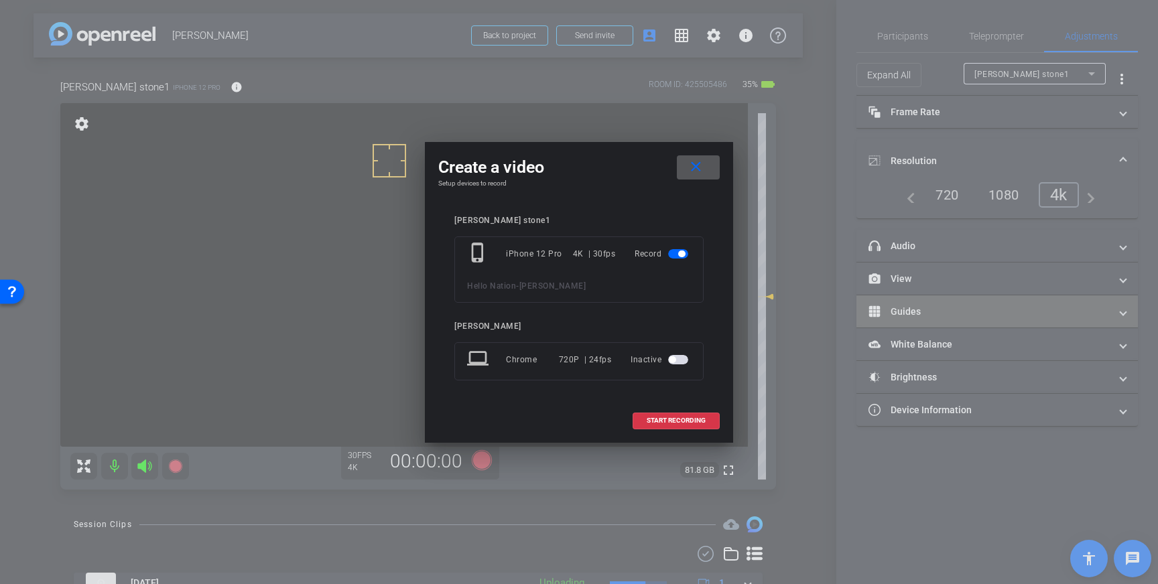
drag, startPoint x: 677, startPoint y: 418, endPoint x: 862, endPoint y: 308, distance: 214.5
click at [677, 418] on span "START RECORDING" at bounding box center [676, 420] width 59 height 7
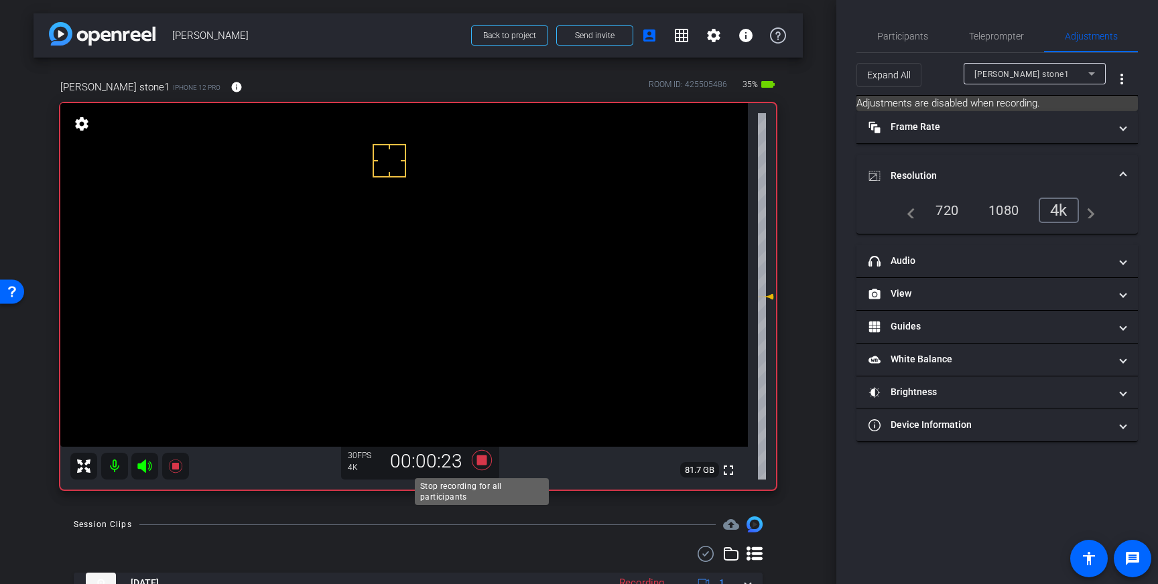
click at [482, 457] on icon at bounding box center [482, 460] width 20 height 20
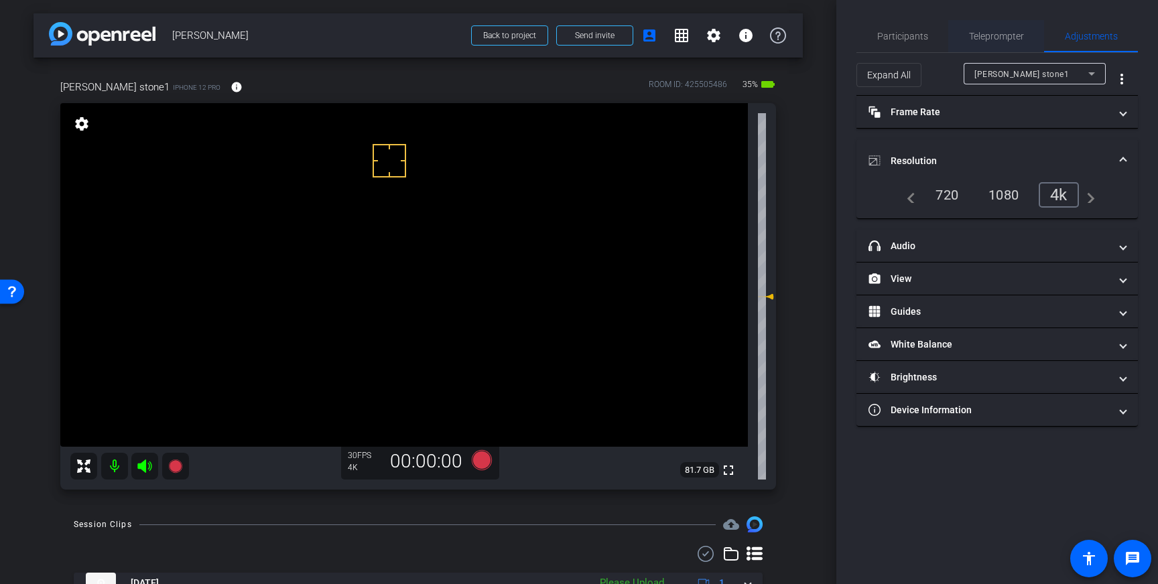
click at [1000, 35] on span "Teleprompter" at bounding box center [996, 35] width 55 height 9
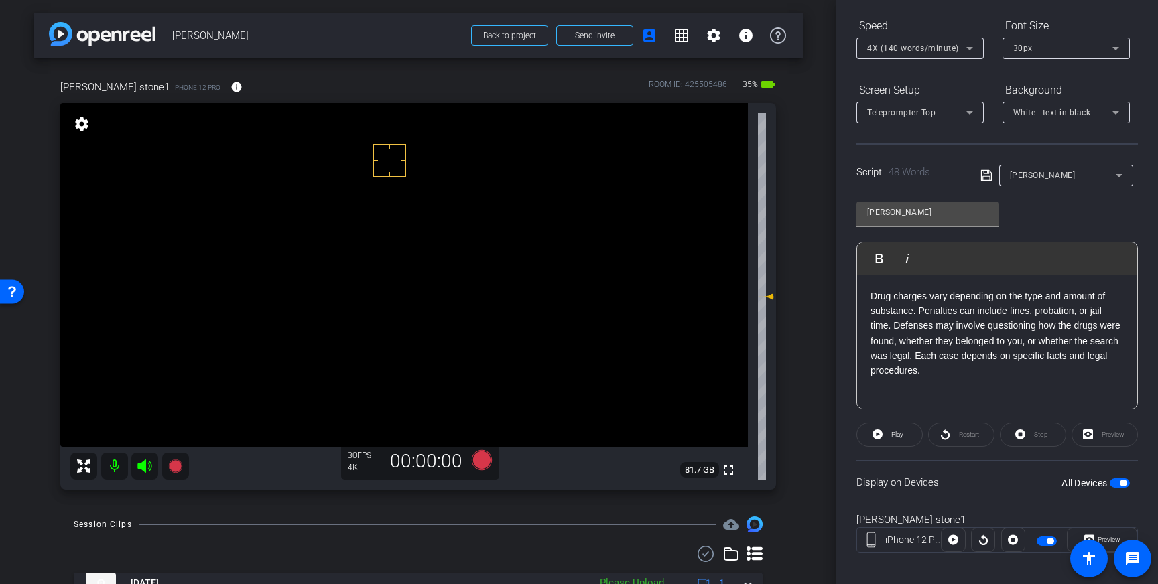
scroll to position [148, 0]
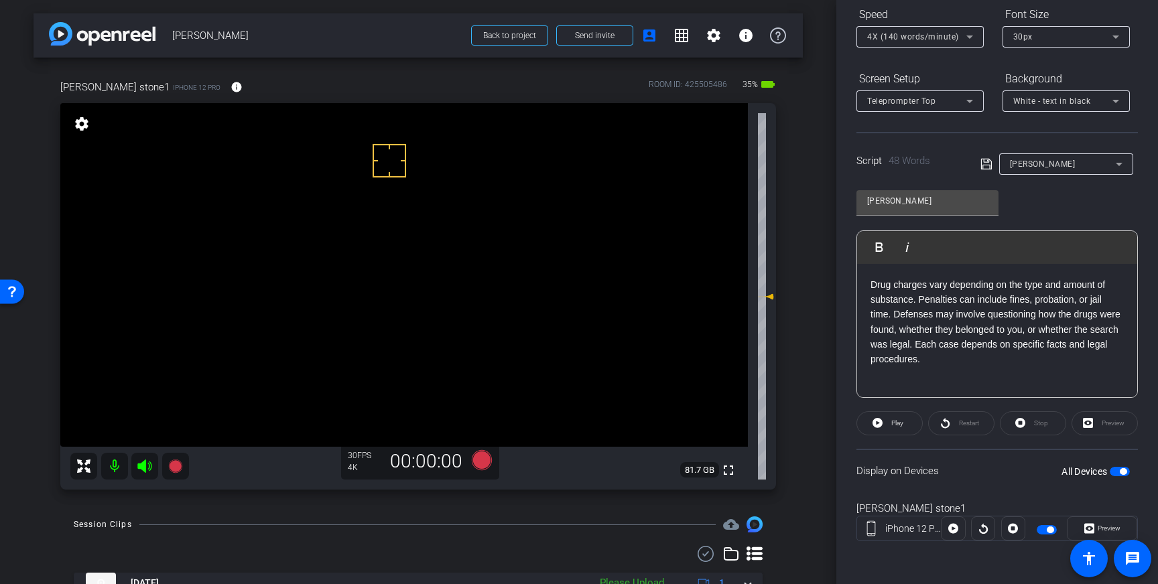
click at [1118, 473] on span "button" at bounding box center [1120, 471] width 20 height 9
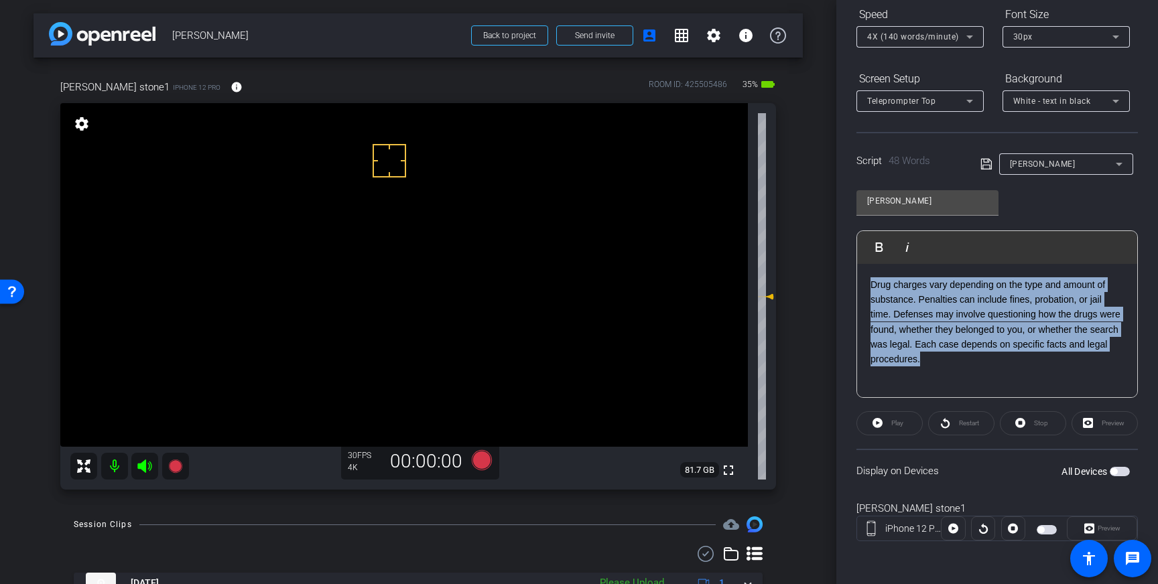
drag, startPoint x: 964, startPoint y: 375, endPoint x: 935, endPoint y: 268, distance: 111.2
click at [870, 277] on div "Drug charges vary depending on the type and amount of substance. Penalties can …" at bounding box center [997, 331] width 280 height 134
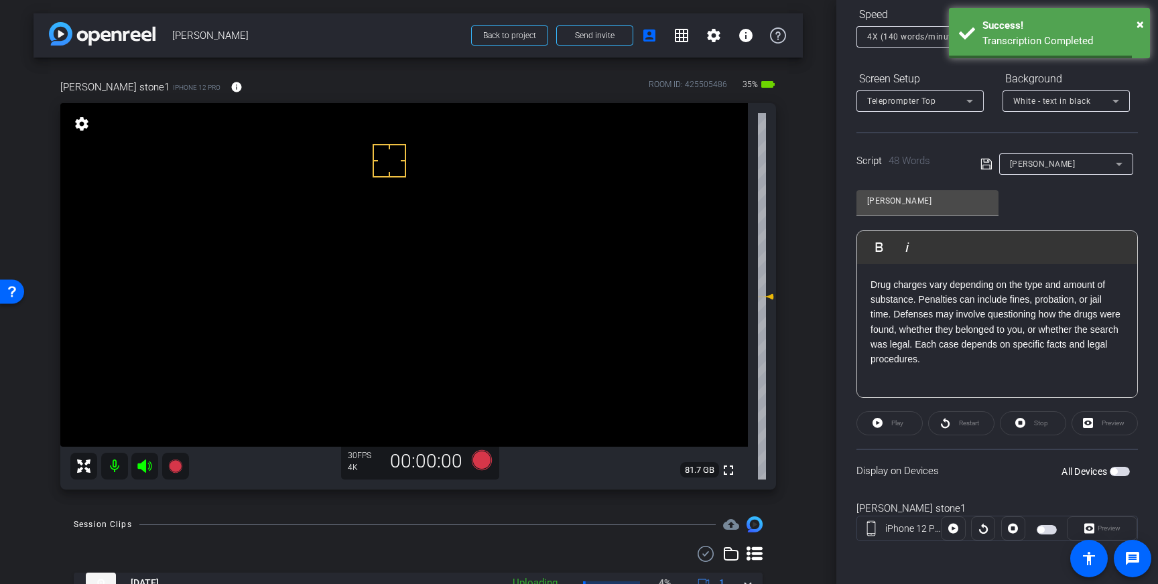
click at [912, 344] on p "Drug charges vary depending on the type and amount of substance. Penalties can …" at bounding box center [996, 322] width 253 height 90
click at [941, 365] on p "Drug charges vary depending on the type and amount of substance. Penalties can …" at bounding box center [996, 322] width 253 height 90
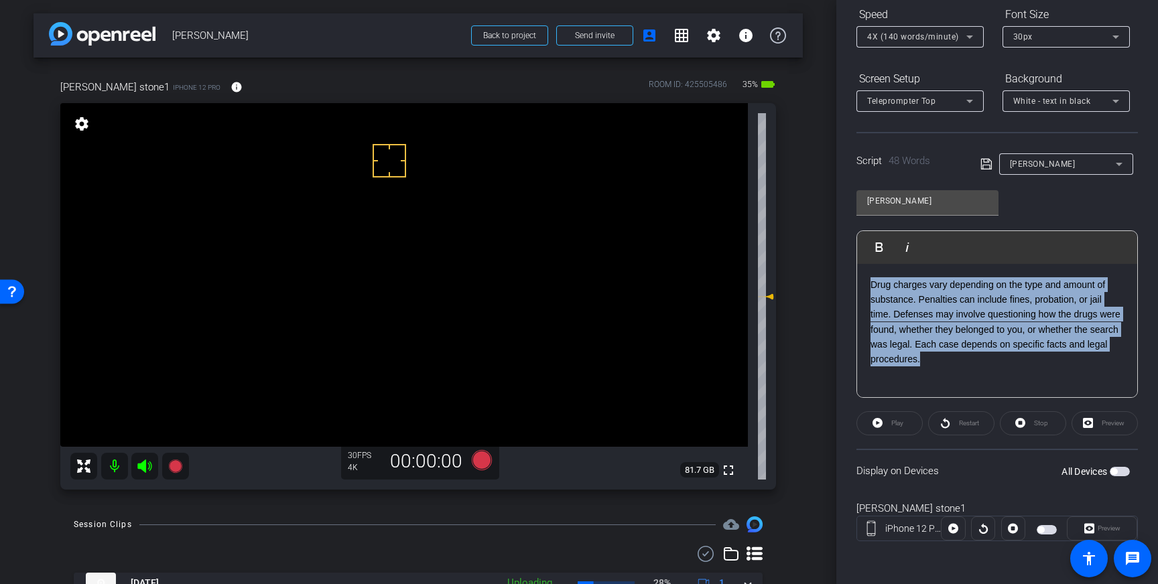
drag, startPoint x: 937, startPoint y: 367, endPoint x: 869, endPoint y: 284, distance: 106.6
click at [869, 284] on div "Drug charges vary depending on the type and amount of substance. Penalties can …" at bounding box center [997, 331] width 280 height 134
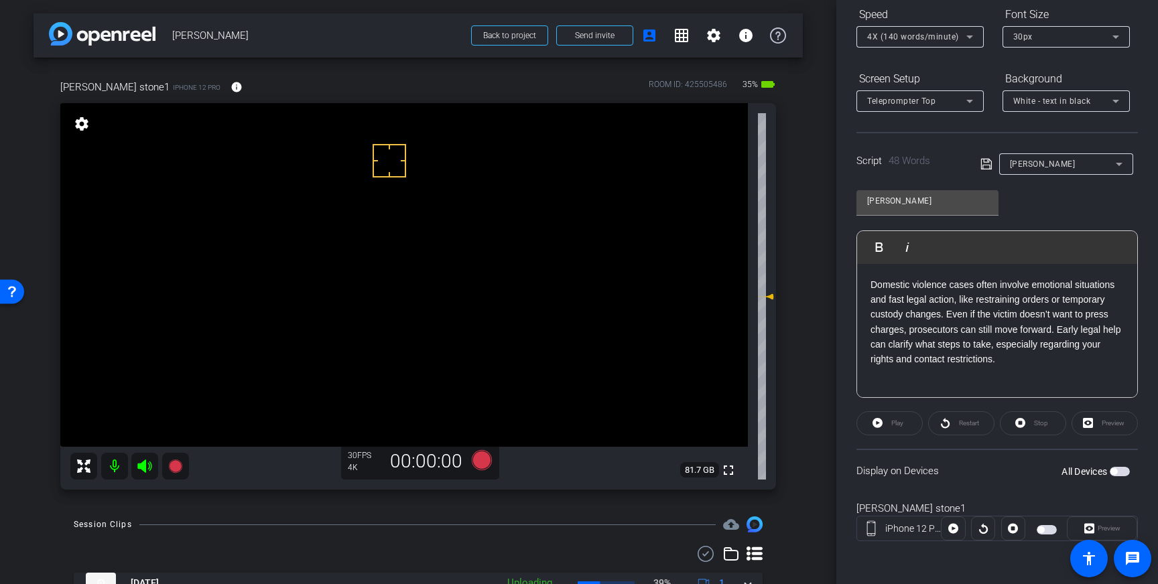
drag, startPoint x: 986, startPoint y: 165, endPoint x: 1048, endPoint y: 249, distance: 104.5
click at [986, 165] on icon at bounding box center [986, 164] width 12 height 16
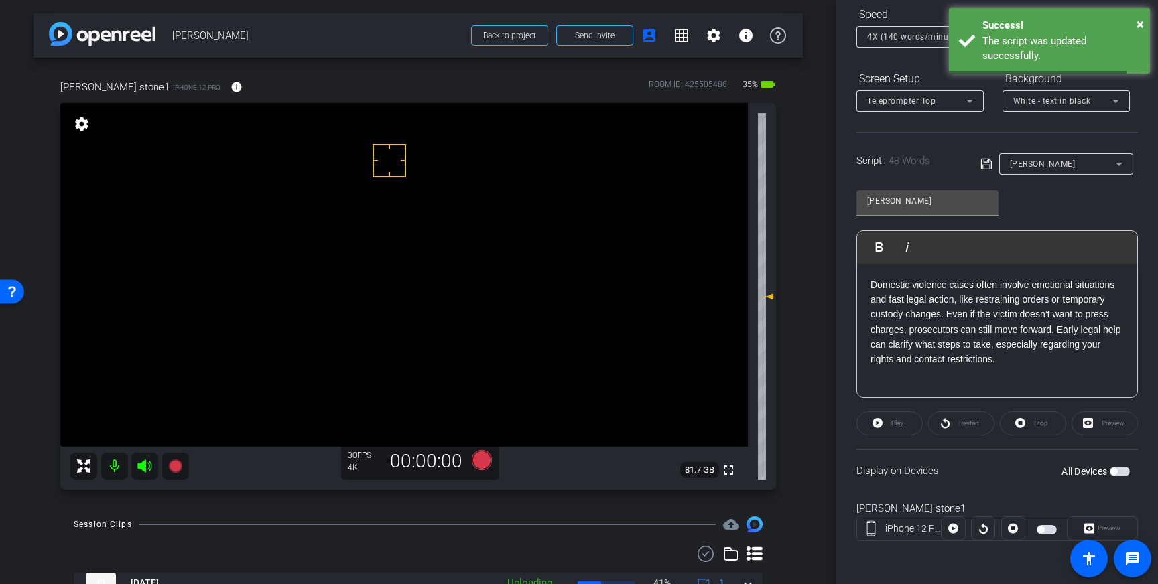
click at [1118, 468] on span "button" at bounding box center [1120, 471] width 20 height 9
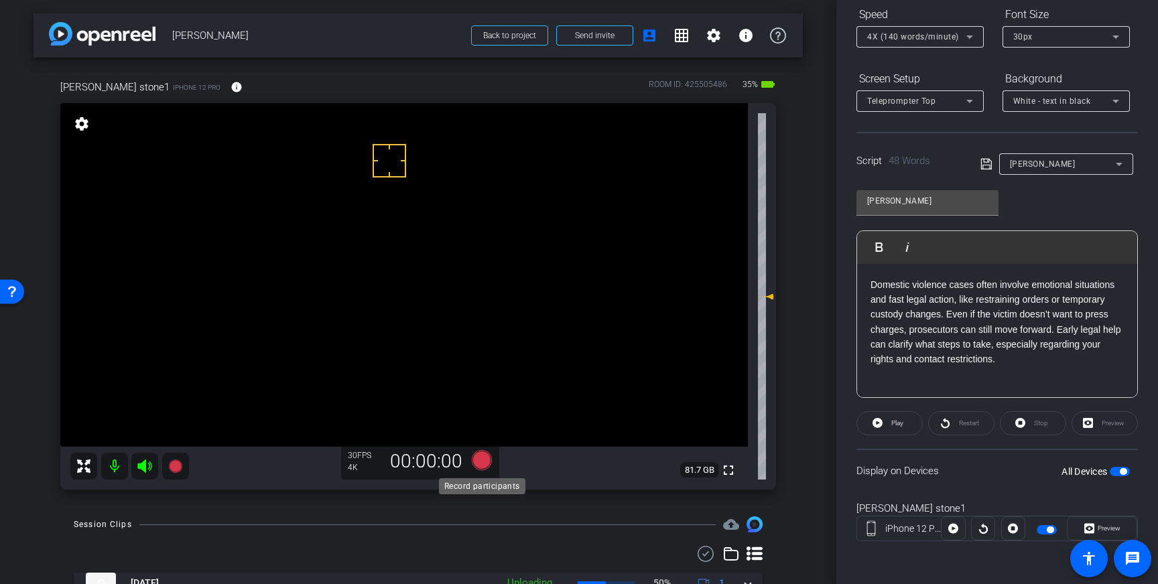
click at [486, 458] on icon at bounding box center [482, 460] width 20 height 20
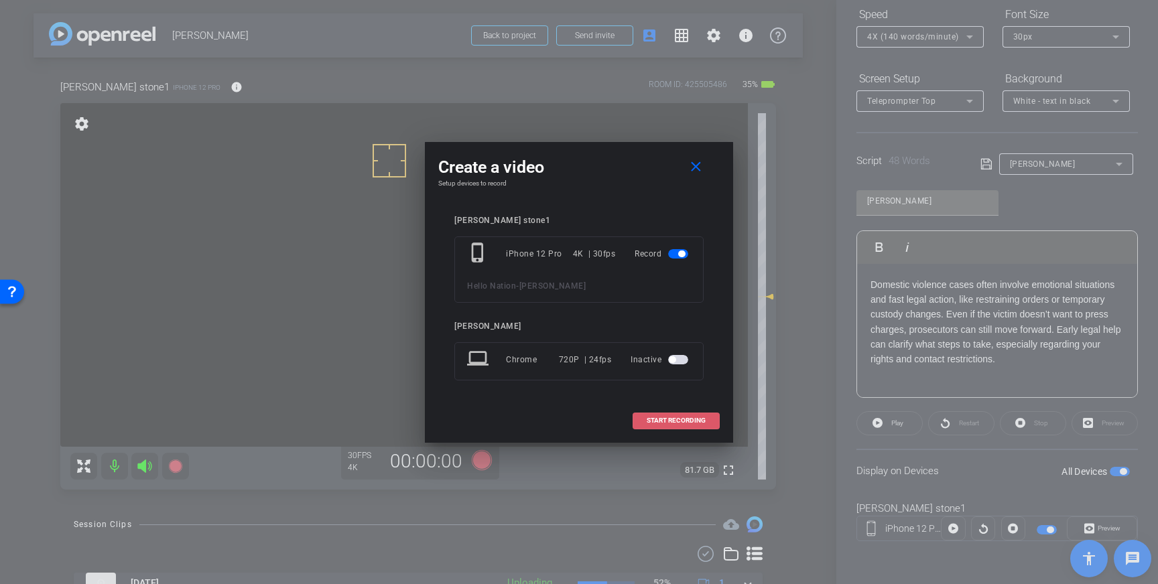
click at [673, 416] on span at bounding box center [676, 421] width 86 height 32
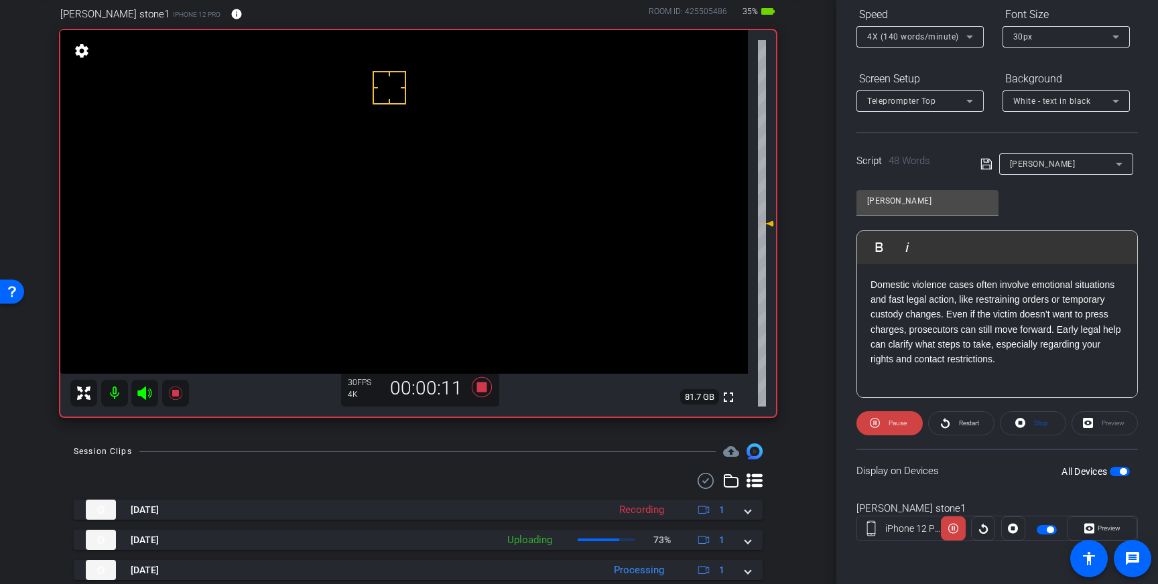
scroll to position [68, 0]
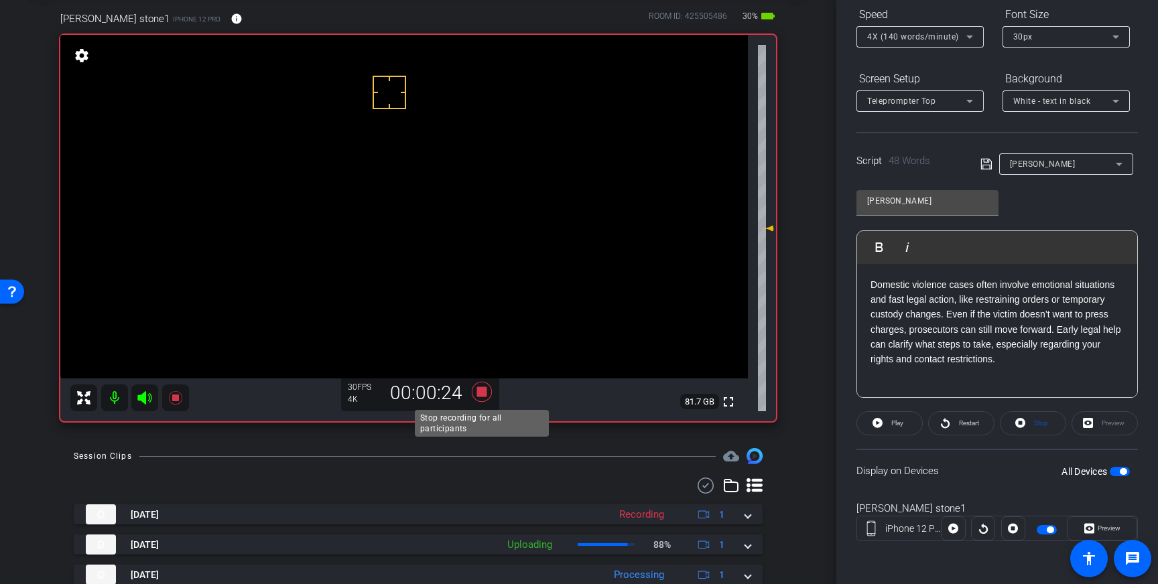
click at [475, 388] on icon at bounding box center [482, 392] width 32 height 24
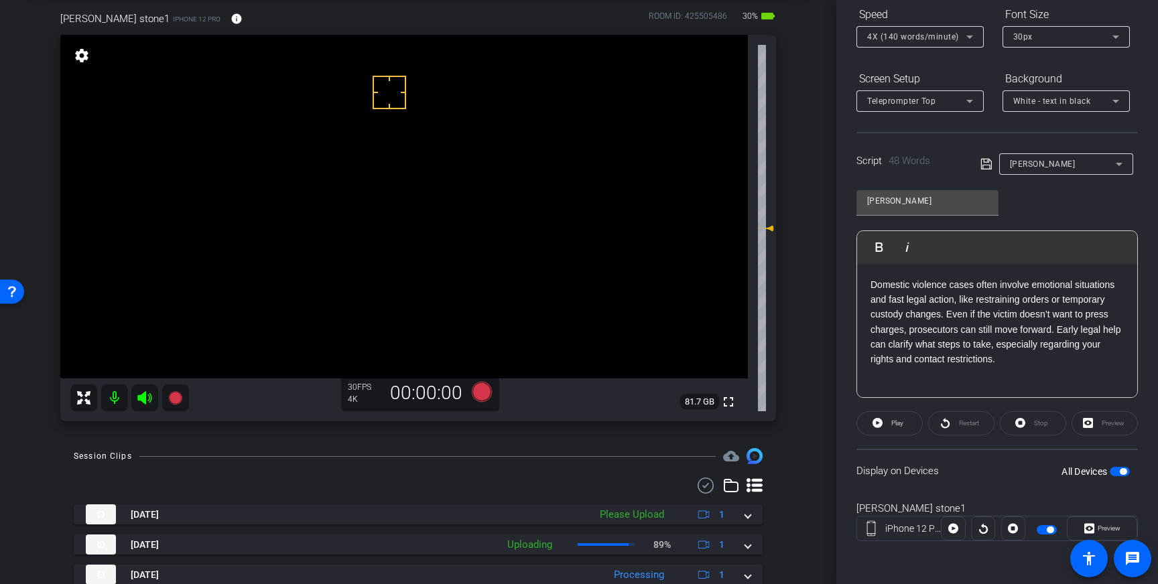
click at [1012, 326] on p "Domestic violence cases often involve emotional situations and fast legal actio…" at bounding box center [996, 322] width 253 height 90
drag, startPoint x: 1047, startPoint y: 308, endPoint x: 1024, endPoint y: 310, distance: 22.9
click at [1047, 308] on p "Domestic violence cases often involve emotional situations and fast legal actio…" at bounding box center [996, 322] width 253 height 90
click at [977, 310] on p "Domestic violence cases often involve emotional situations and fast legal actio…" at bounding box center [996, 322] width 253 height 90
click at [1071, 382] on div "Domestic violence cases often involve emotional situations and fast legal actio…" at bounding box center [997, 331] width 280 height 134
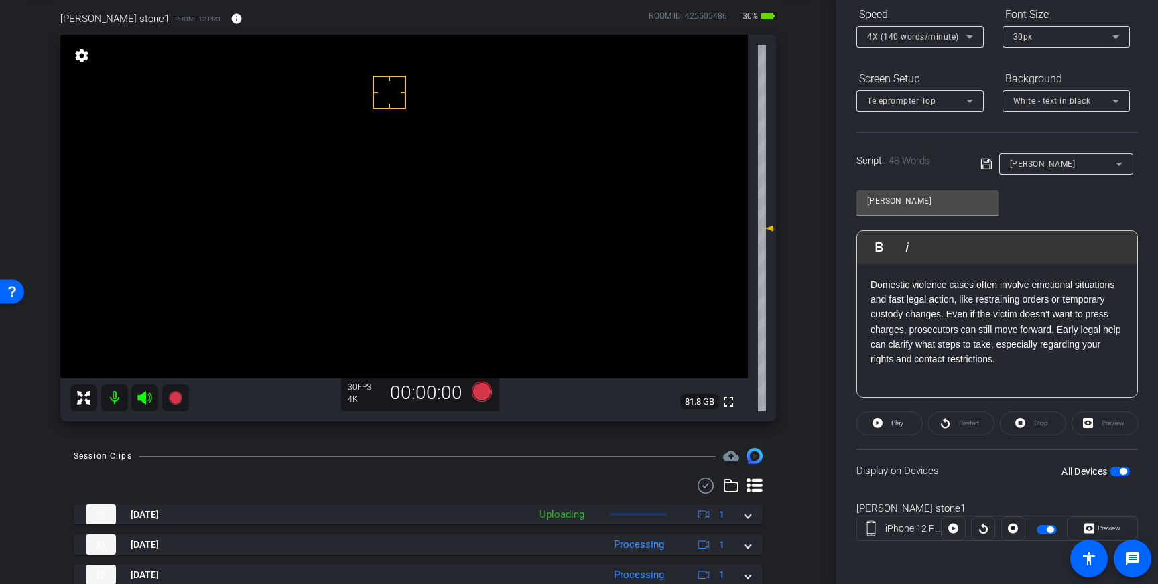
click at [931, 304] on p "Domestic violence cases often involve emotional situations and fast legal actio…" at bounding box center [996, 322] width 253 height 90
drag, startPoint x: 906, startPoint y: 300, endPoint x: 917, endPoint y: 310, distance: 14.8
click at [906, 300] on p "Domestic violence cases often involve emotional situations and fast legal actio…" at bounding box center [996, 322] width 253 height 90
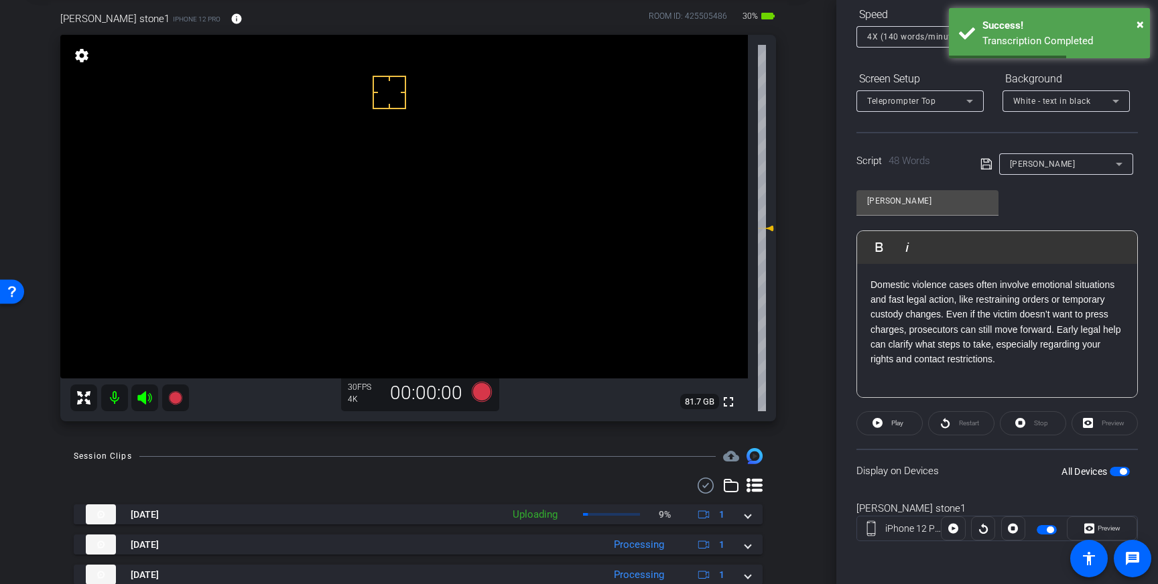
click at [888, 300] on p "Domestic violence cases often involve emotional situations and fast legal actio…" at bounding box center [996, 322] width 253 height 90
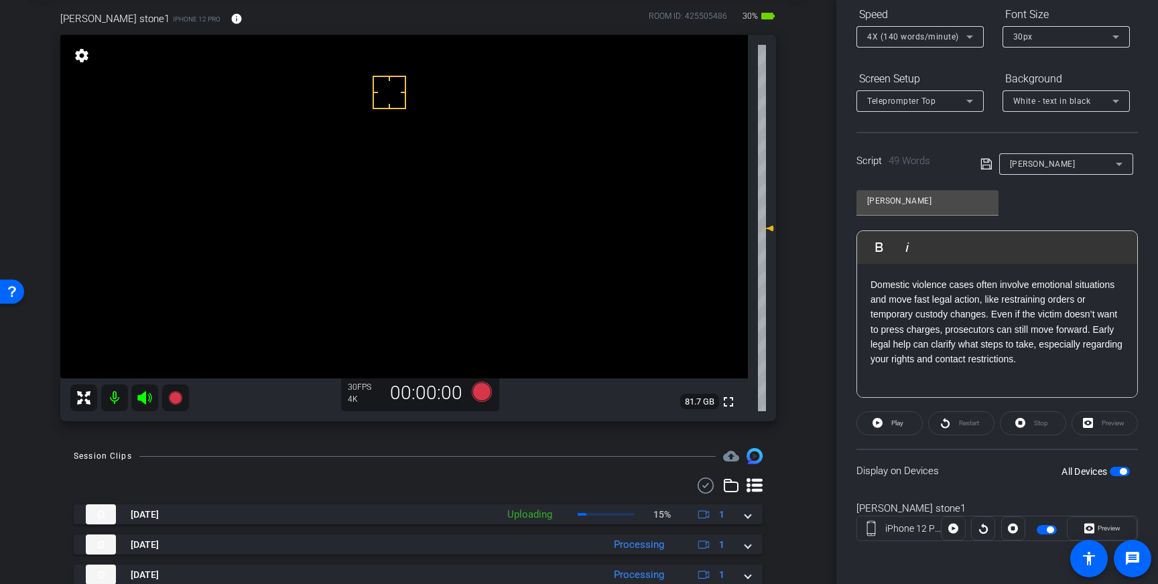
click at [931, 302] on p "Domestic violence cases often involve emotional situations and move fast legal …" at bounding box center [996, 322] width 253 height 90
click at [1031, 300] on p "Domestic violence cases often involve emotional situations and move fast throug…" at bounding box center [996, 322] width 253 height 90
click at [988, 164] on icon at bounding box center [986, 164] width 12 height 16
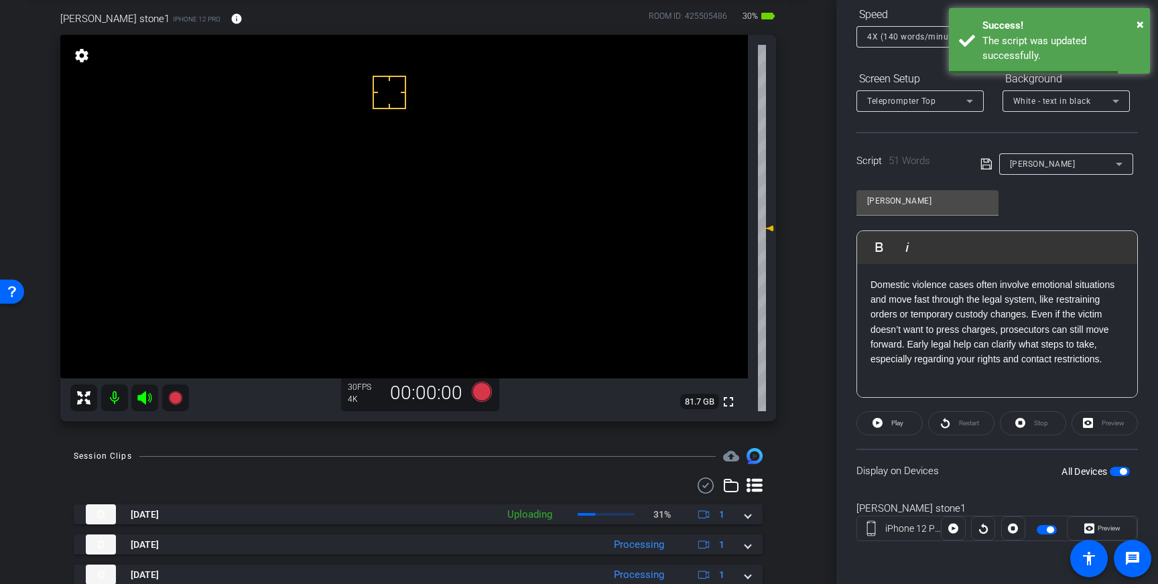
click at [1115, 472] on span "button" at bounding box center [1120, 471] width 20 height 9
click at [1115, 472] on span "button" at bounding box center [1113, 471] width 7 height 7
click at [978, 160] on div "Script 51 Words [PERSON_NAME]" at bounding box center [996, 153] width 281 height 43
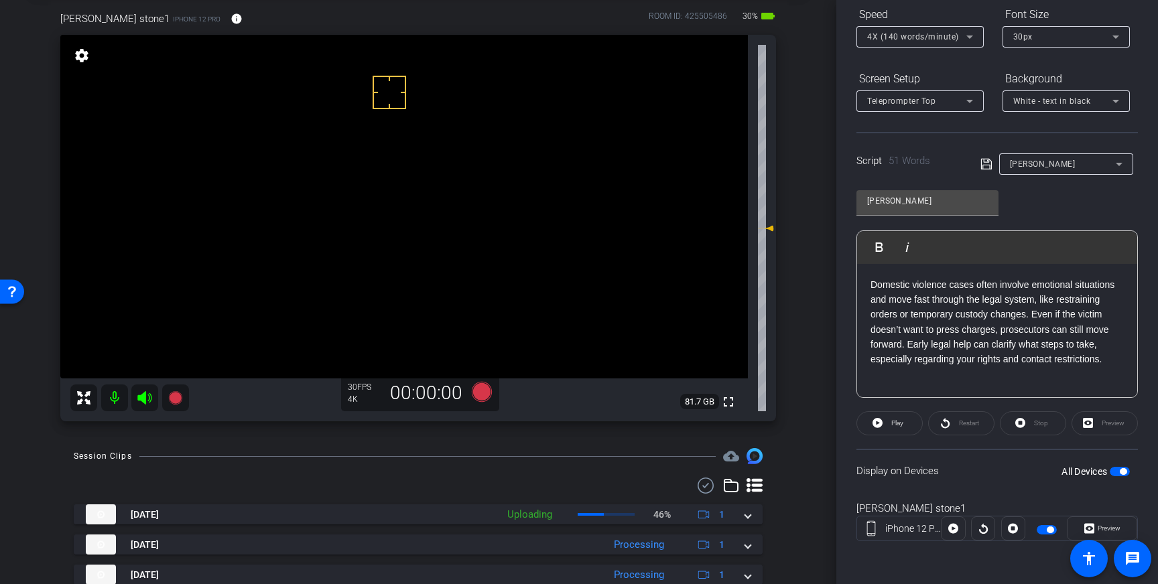
click at [1037, 300] on p "Domestic violence cases often involve emotional situations and move fast throug…" at bounding box center [996, 322] width 253 height 90
click at [891, 425] on span "Play" at bounding box center [897, 422] width 12 height 7
click at [873, 425] on icon at bounding box center [875, 423] width 10 height 17
drag, startPoint x: 880, startPoint y: 315, endPoint x: 997, endPoint y: 314, distance: 116.6
click at [997, 314] on p "Domestic violence cases often involve emotional situations and move fast throug…" at bounding box center [996, 322] width 253 height 90
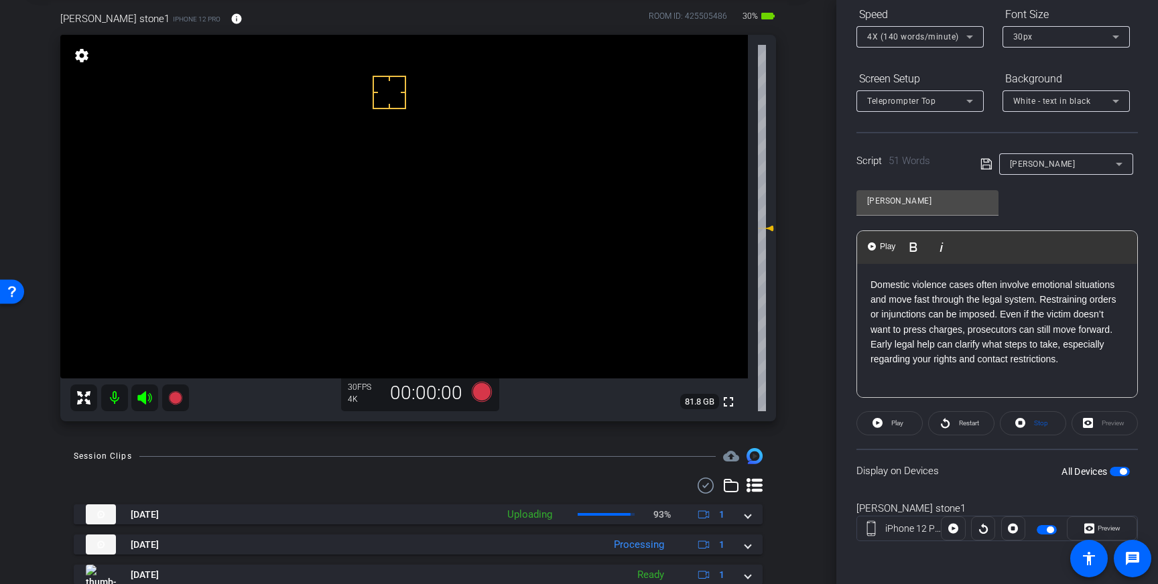
click at [1005, 314] on p "Domestic violence cases often involve emotional situations and move fast throug…" at bounding box center [996, 322] width 253 height 90
click at [999, 318] on p "Domestic violence cases often involve emotional situations and move fast throug…" at bounding box center [996, 322] width 253 height 90
click at [888, 427] on span "Play" at bounding box center [895, 423] width 15 height 19
click at [902, 425] on span "Pause" at bounding box center [897, 422] width 18 height 7
drag, startPoint x: 1069, startPoint y: 315, endPoint x: 1047, endPoint y: 316, distance: 22.2
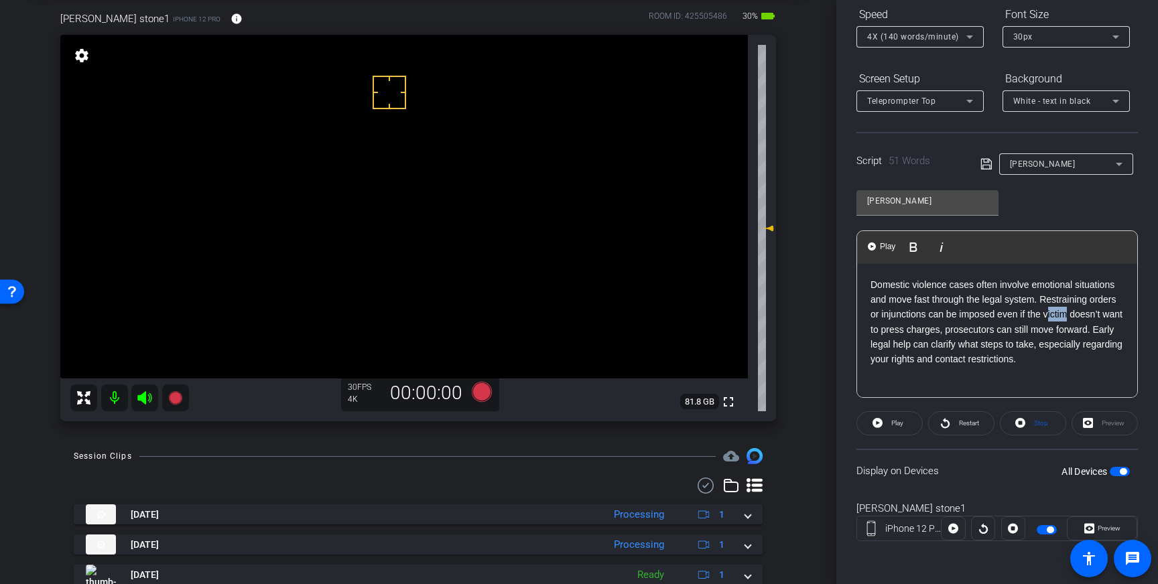
click at [1047, 316] on p "Domestic violence cases often involve emotional situations and move fast throug…" at bounding box center [996, 322] width 253 height 90
click at [984, 161] on icon at bounding box center [986, 164] width 12 height 16
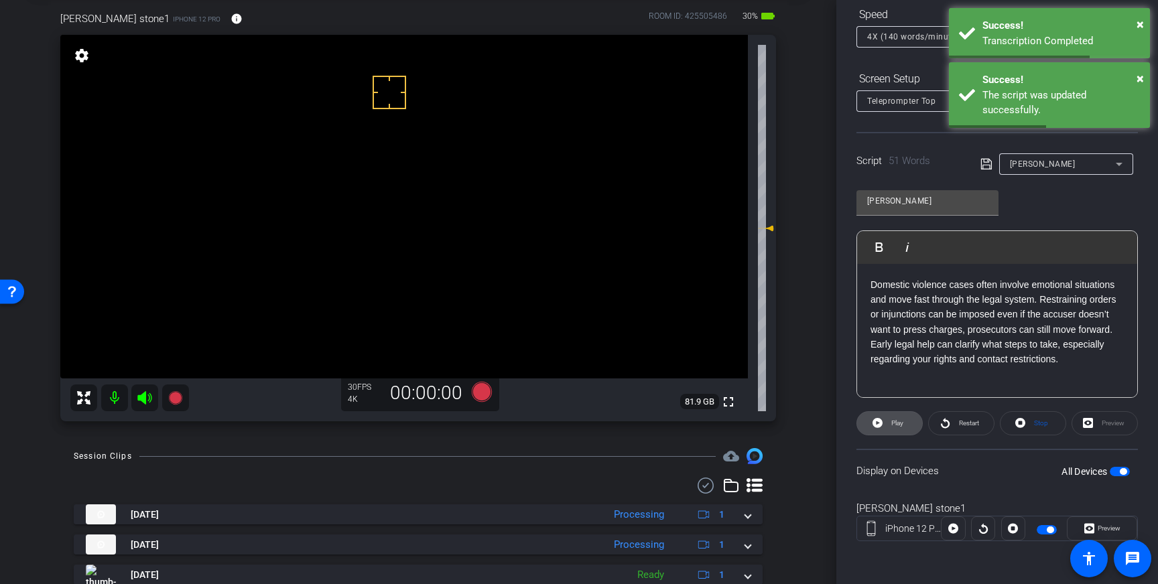
click at [890, 426] on span "Play" at bounding box center [895, 423] width 15 height 19
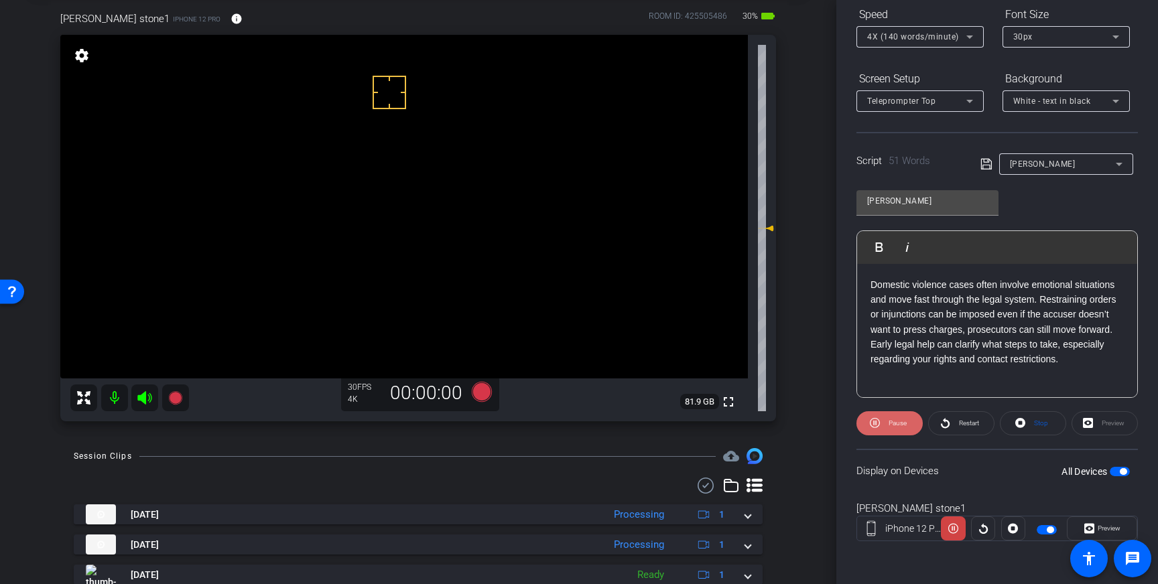
click at [901, 423] on span "Pause" at bounding box center [897, 422] width 18 height 7
click at [967, 330] on p "Domestic violence cases often involve emotional situations and move fast throug…" at bounding box center [996, 322] width 253 height 90
click at [897, 427] on span "Play" at bounding box center [895, 423] width 15 height 19
click at [876, 420] on icon at bounding box center [875, 423] width 10 height 17
drag, startPoint x: 928, startPoint y: 347, endPoint x: 1090, endPoint y: 330, distance: 163.0
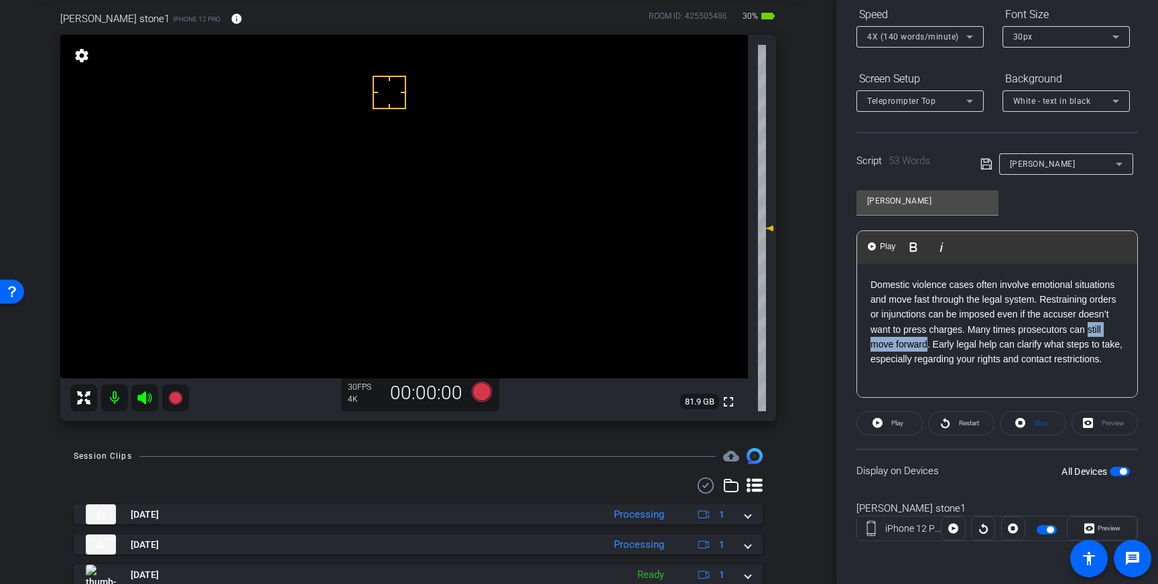
click at [1090, 330] on p "Domestic violence cases often involve emotional situations and move fast throug…" at bounding box center [996, 322] width 253 height 90
drag, startPoint x: 995, startPoint y: 346, endPoint x: 1072, endPoint y: 331, distance: 78.5
click at [1072, 331] on p "Domestic violence cases often involve emotional situations and move fast throug…" at bounding box center [996, 329] width 253 height 105
click at [990, 167] on icon at bounding box center [986, 164] width 12 height 16
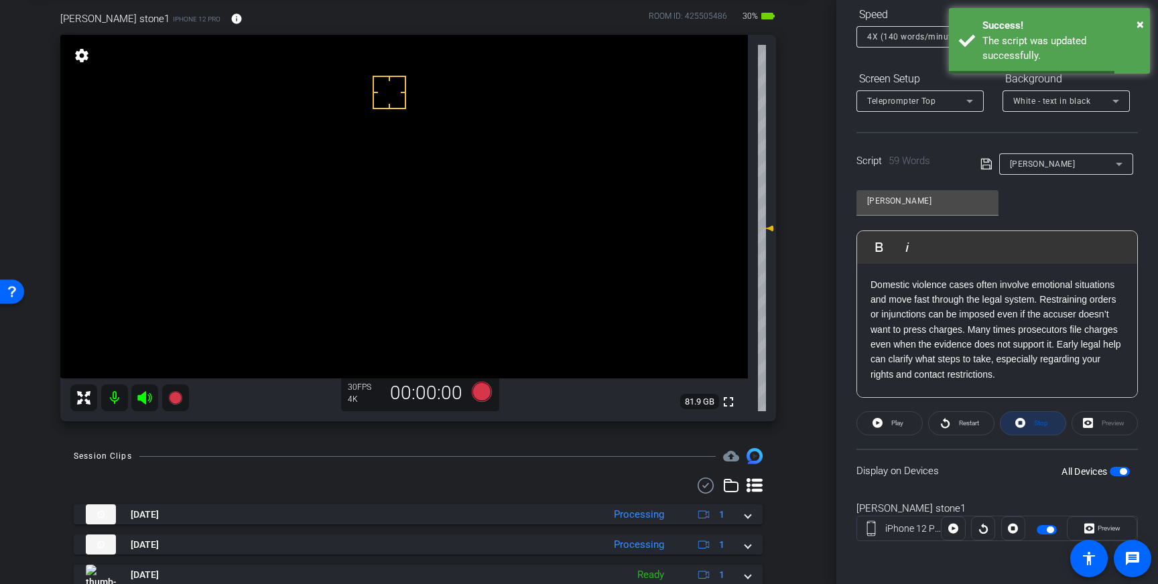
click at [1035, 424] on span "Stop" at bounding box center [1041, 422] width 14 height 7
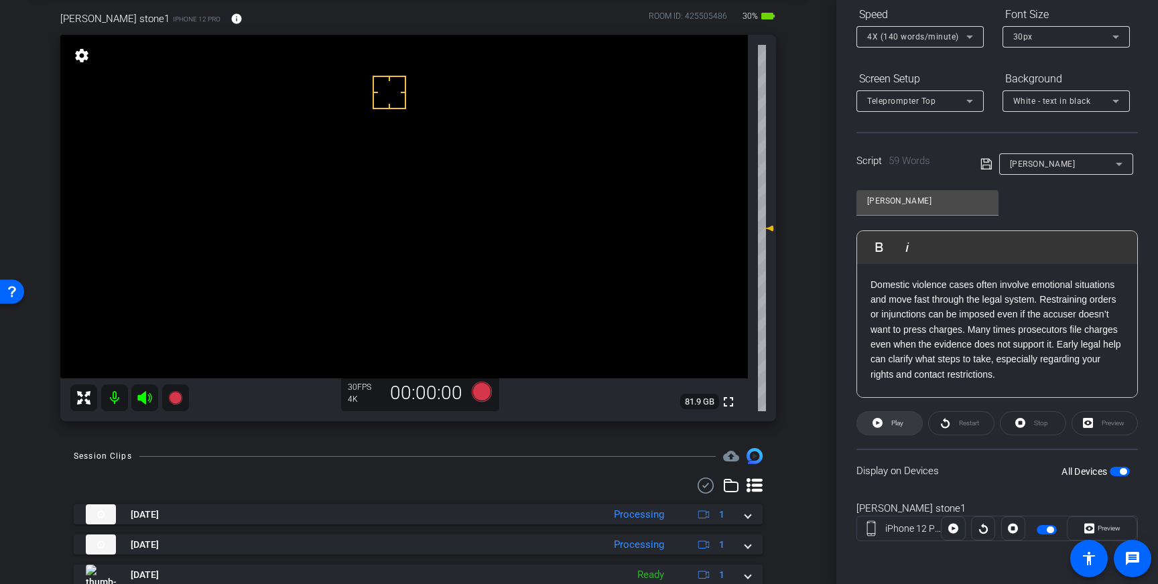
click at [889, 417] on span "Play" at bounding box center [895, 423] width 15 height 19
click at [892, 417] on span "Pause" at bounding box center [895, 423] width 21 height 19
click at [1072, 338] on p "Domestic violence cases often involve emotional situations and move fast throug…" at bounding box center [996, 329] width 253 height 105
click at [1057, 346] on p "Domestic violence cases often involve emotional situations and move fast throug…" at bounding box center [996, 329] width 253 height 105
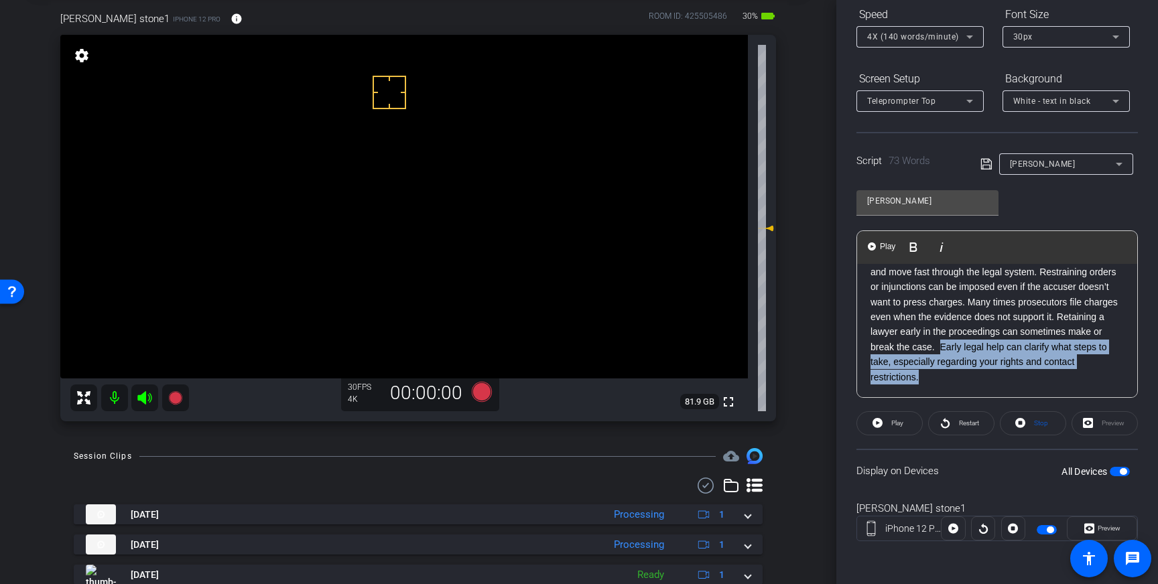
drag, startPoint x: 927, startPoint y: 379, endPoint x: 941, endPoint y: 351, distance: 31.5
click at [941, 351] on p "Domestic violence cases often involve emotional situations and move fast throug…" at bounding box center [996, 317] width 253 height 135
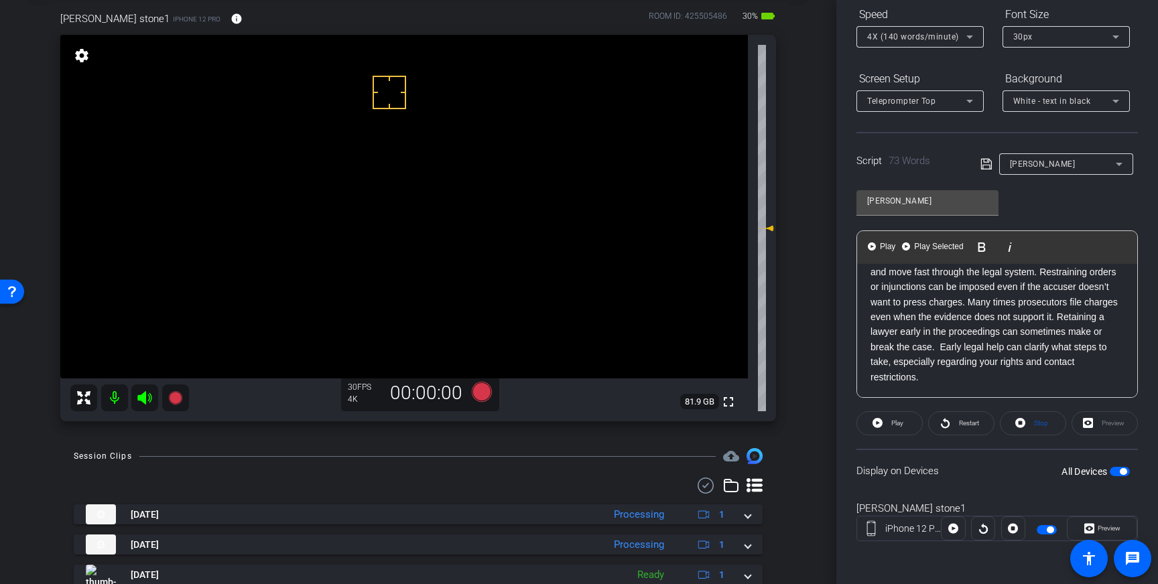
scroll to position [0, 0]
click at [992, 167] on span at bounding box center [989, 163] width 19 height 12
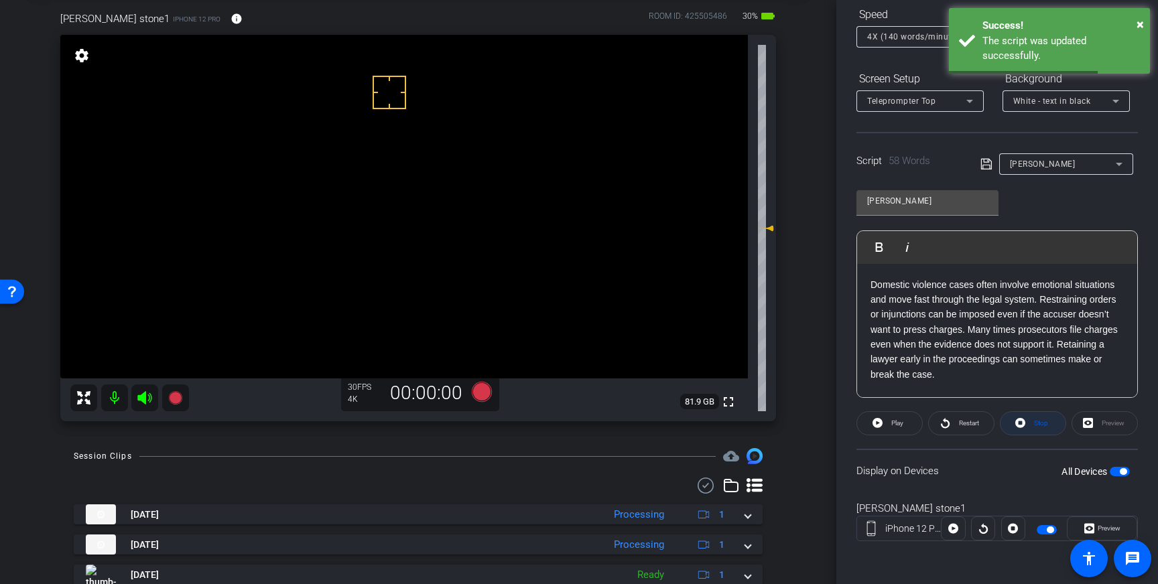
click at [1025, 423] on icon at bounding box center [1020, 423] width 10 height 10
click at [1121, 473] on span "button" at bounding box center [1123, 471] width 7 height 7
click at [1121, 473] on span "button" at bounding box center [1120, 471] width 20 height 9
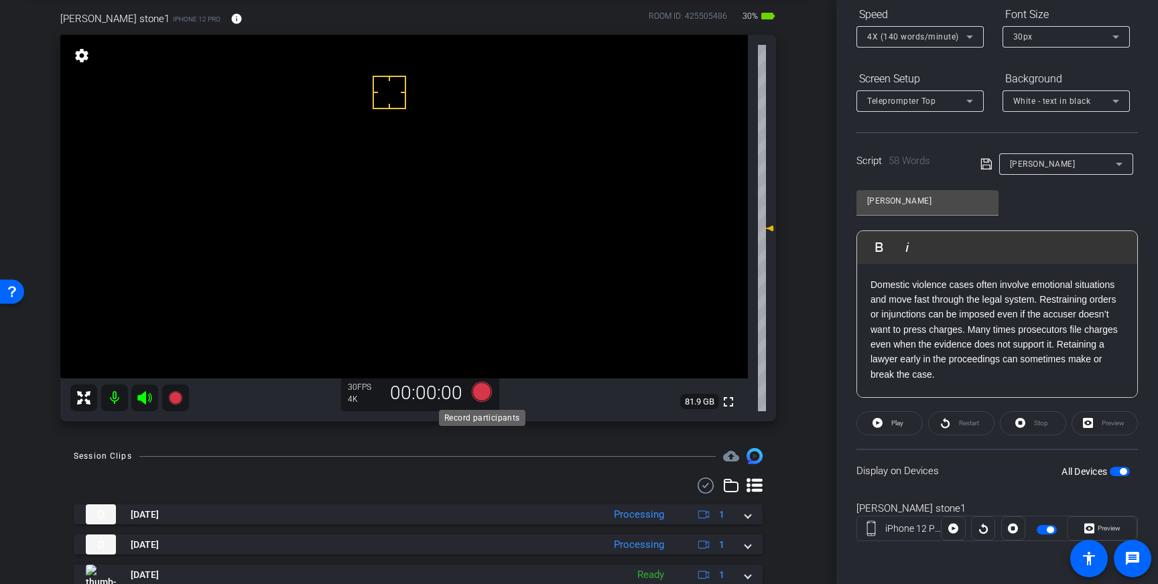
click at [479, 397] on icon at bounding box center [482, 392] width 20 height 20
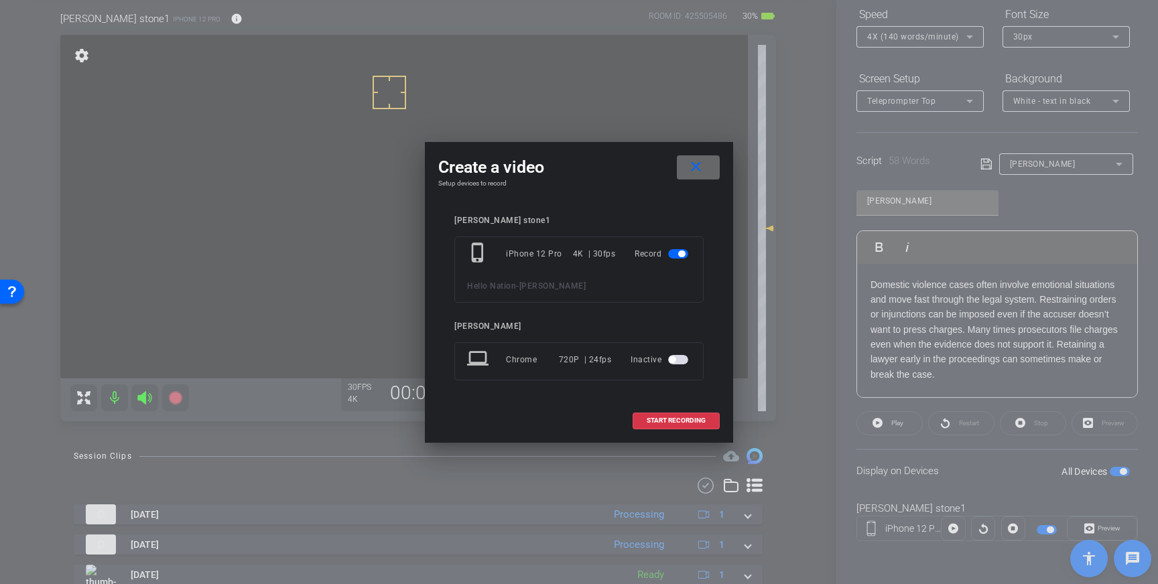
click at [699, 176] on span at bounding box center [698, 167] width 43 height 32
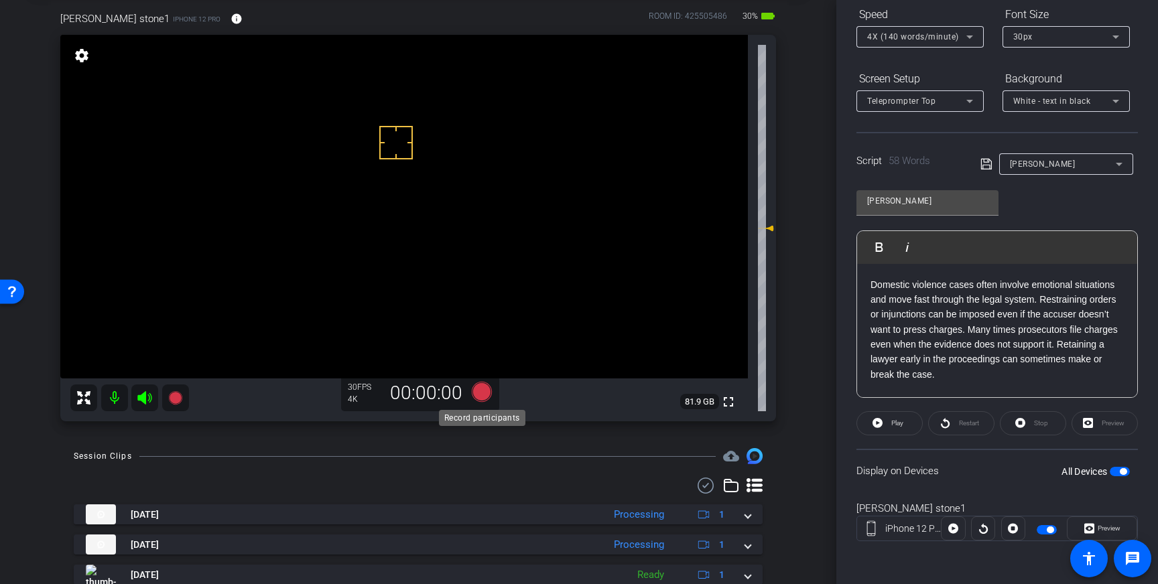
click at [484, 394] on icon at bounding box center [482, 392] width 20 height 20
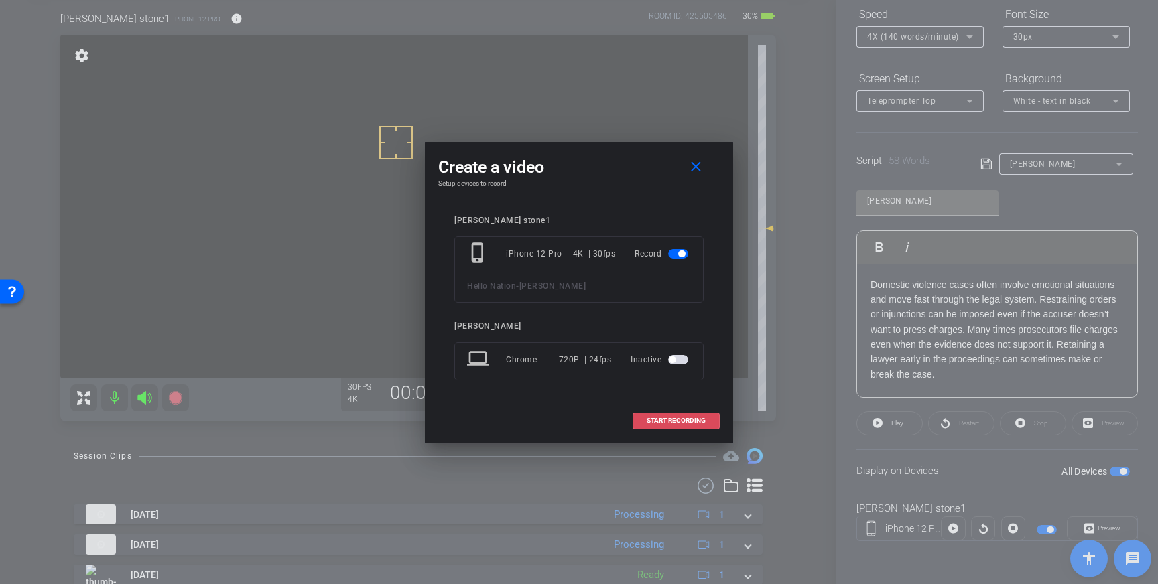
drag, startPoint x: 655, startPoint y: 418, endPoint x: 780, endPoint y: 327, distance: 154.9
click at [655, 418] on span "START RECORDING" at bounding box center [676, 420] width 59 height 7
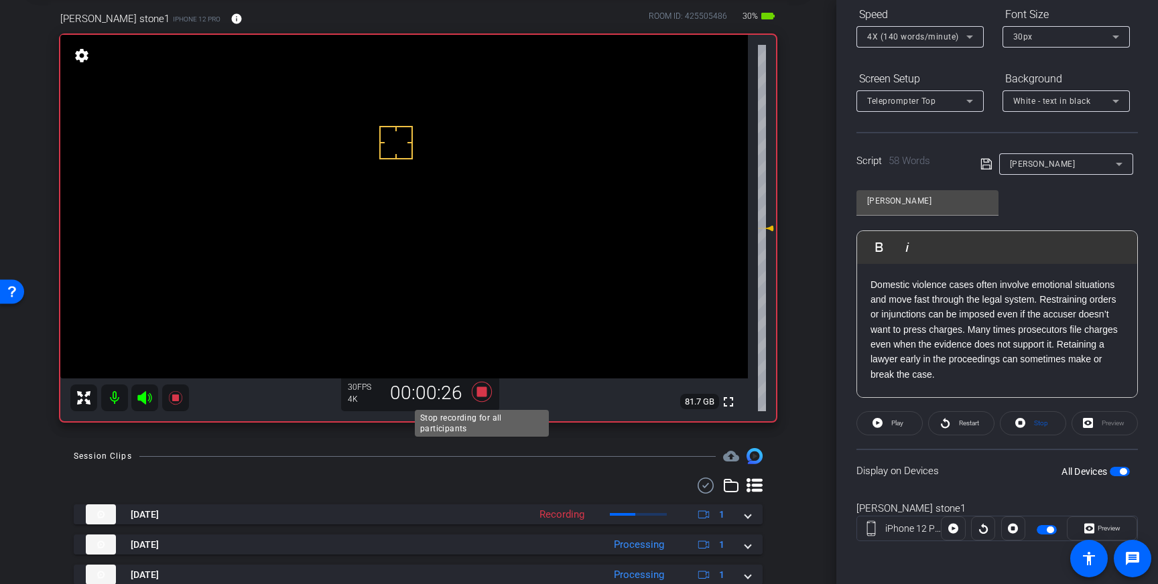
click at [482, 395] on icon at bounding box center [482, 392] width 20 height 20
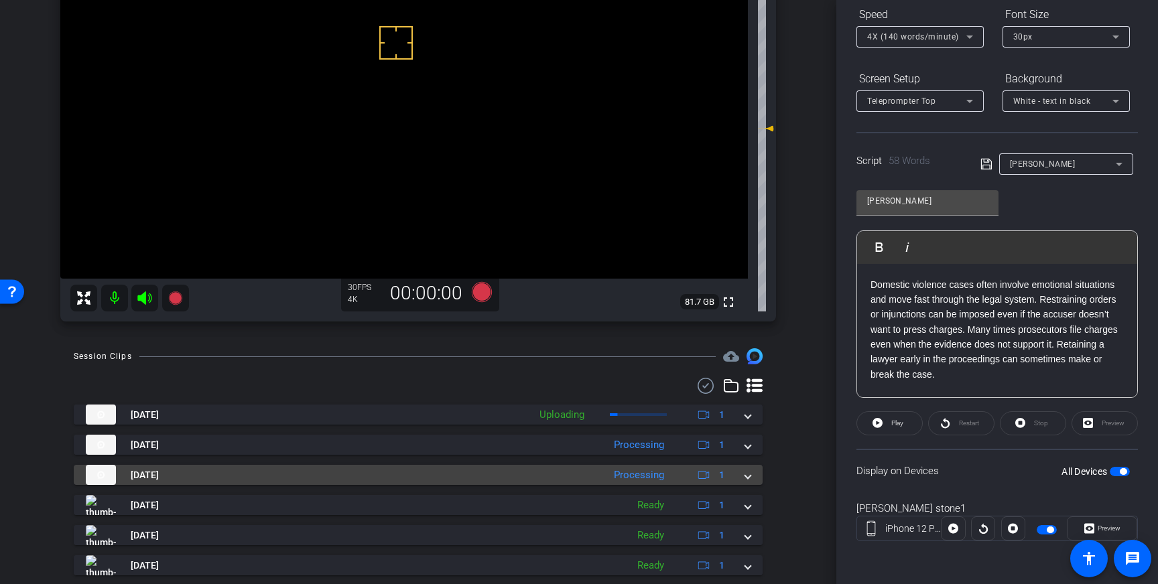
scroll to position [178, 0]
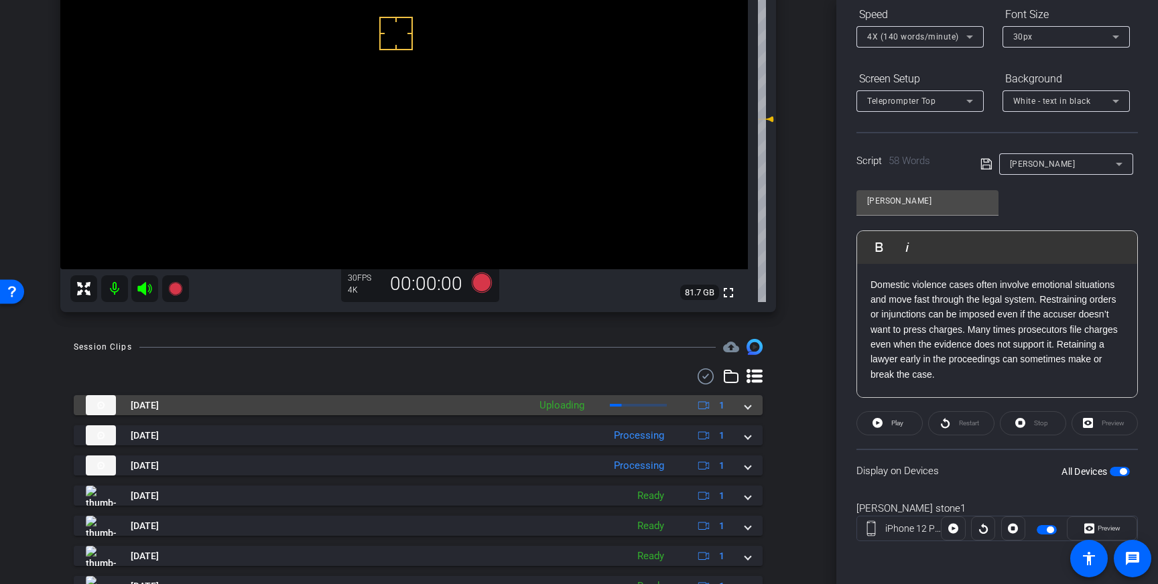
drag, startPoint x: 752, startPoint y: 405, endPoint x: 712, endPoint y: 432, distance: 49.2
click at [752, 405] on mat-expansion-panel-header "[DATE] Uploading 1" at bounding box center [418, 405] width 689 height 20
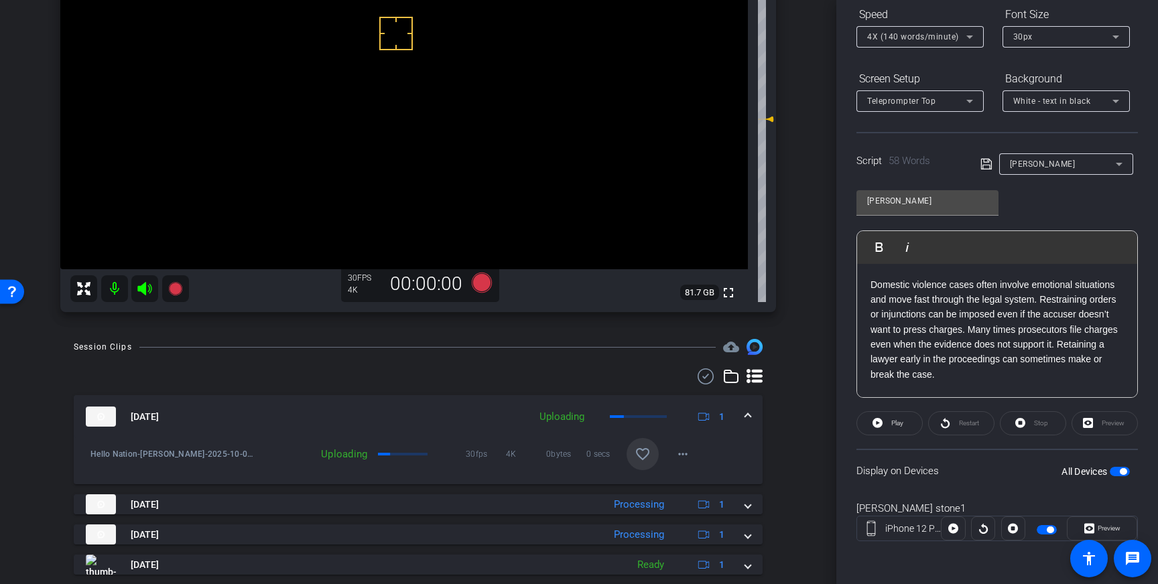
click at [655, 451] on span at bounding box center [642, 454] width 32 height 32
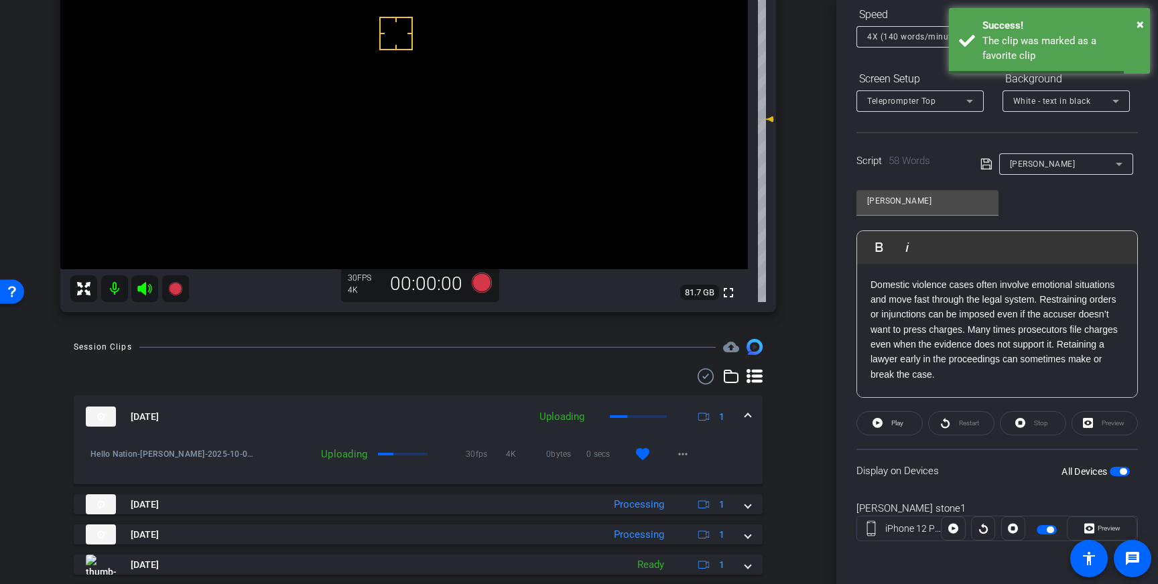
click at [751, 419] on mat-expansion-panel-header "[DATE] Uploading 1" at bounding box center [418, 416] width 689 height 43
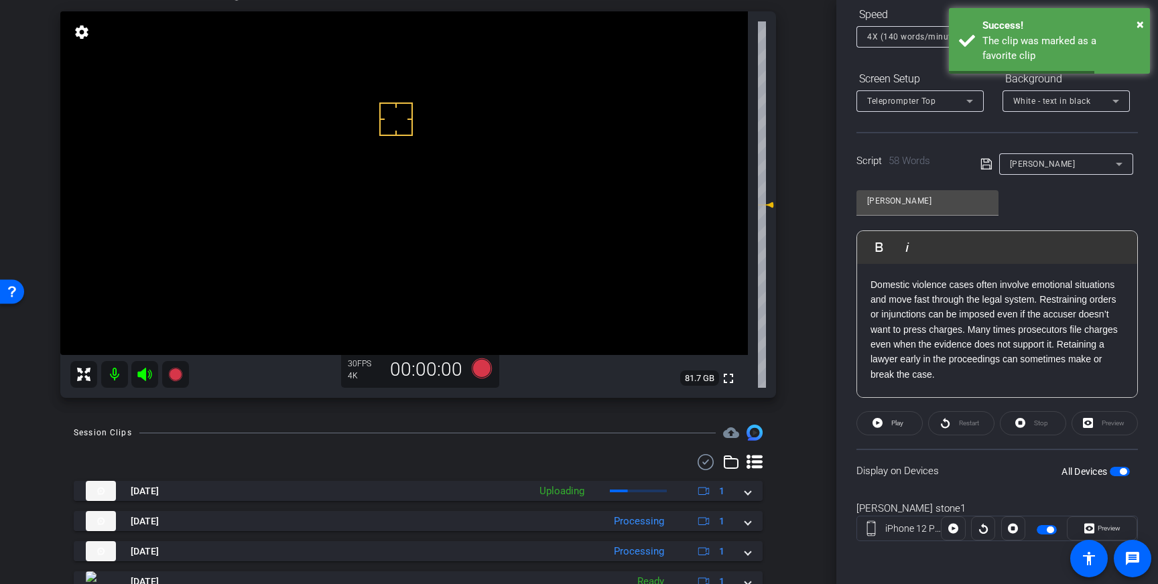
scroll to position [79, 0]
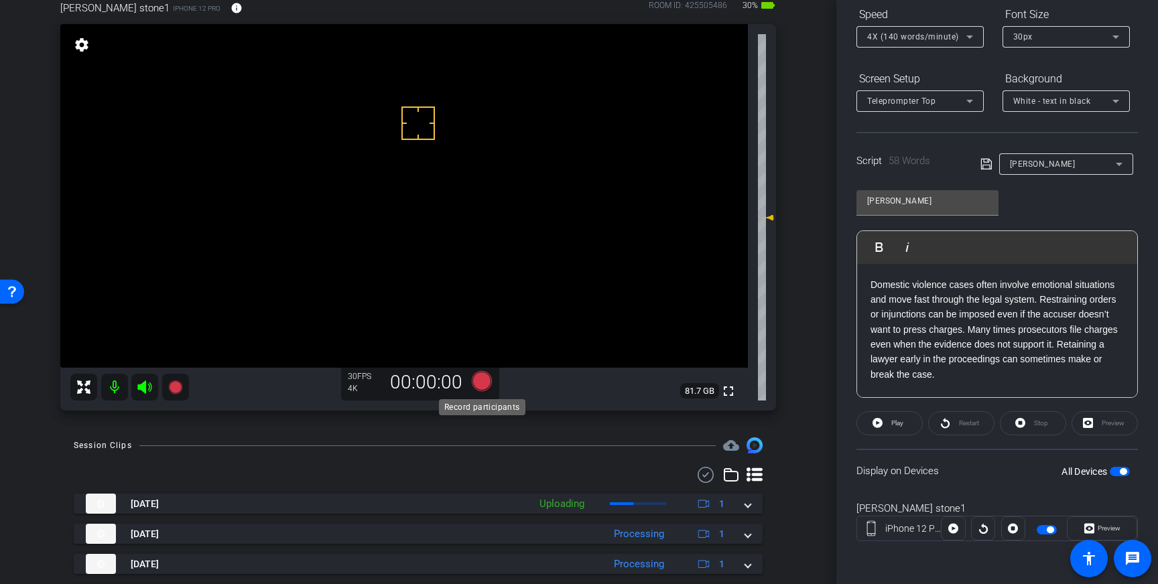
click at [484, 384] on icon at bounding box center [482, 381] width 20 height 20
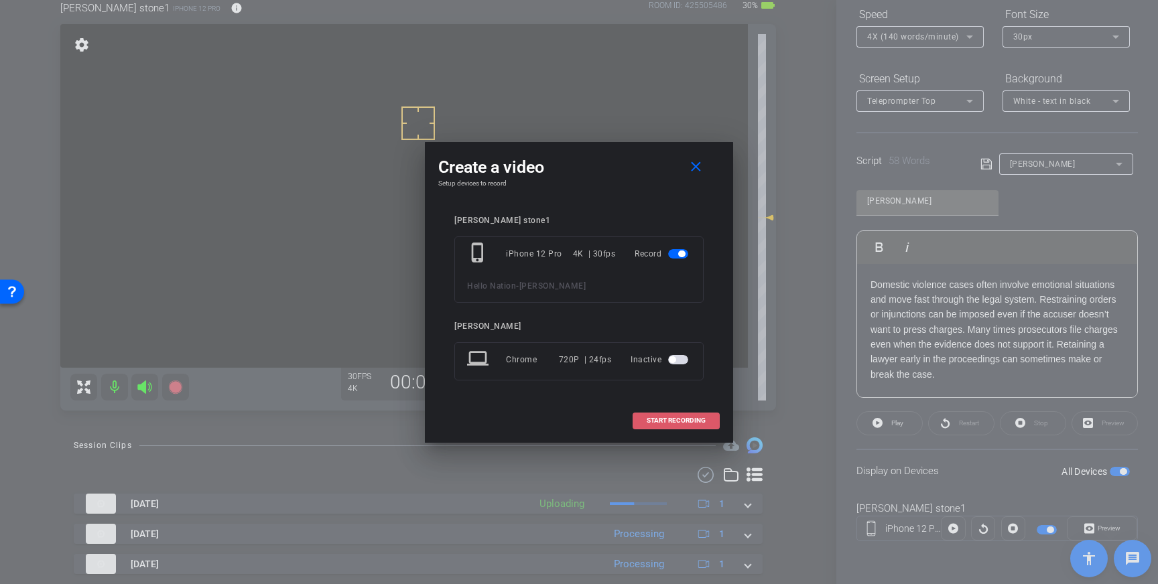
click at [674, 423] on span "START RECORDING" at bounding box center [676, 420] width 59 height 7
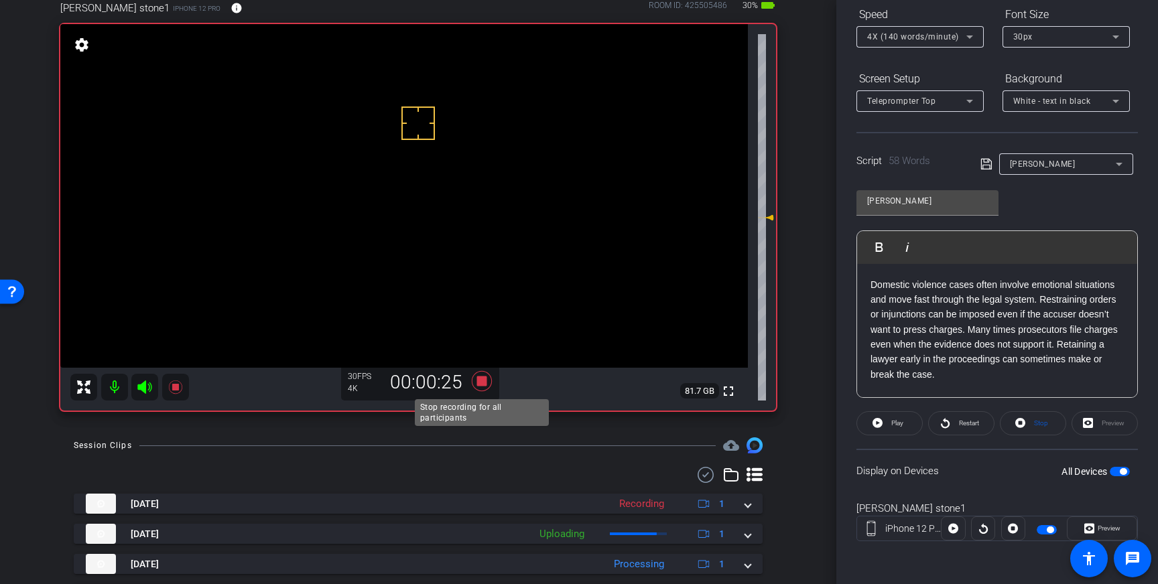
click at [488, 383] on icon at bounding box center [482, 381] width 32 height 24
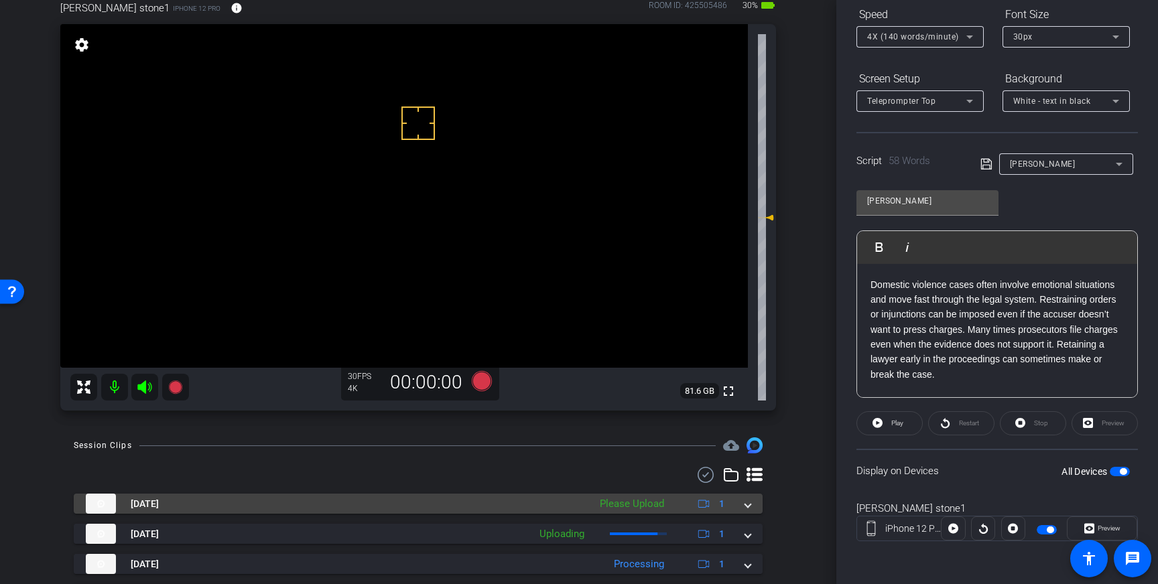
drag, startPoint x: 750, startPoint y: 509, endPoint x: 699, endPoint y: 533, distance: 56.7
click at [750, 509] on mat-expansion-panel-header "[DATE] Please Upload 1" at bounding box center [418, 504] width 689 height 20
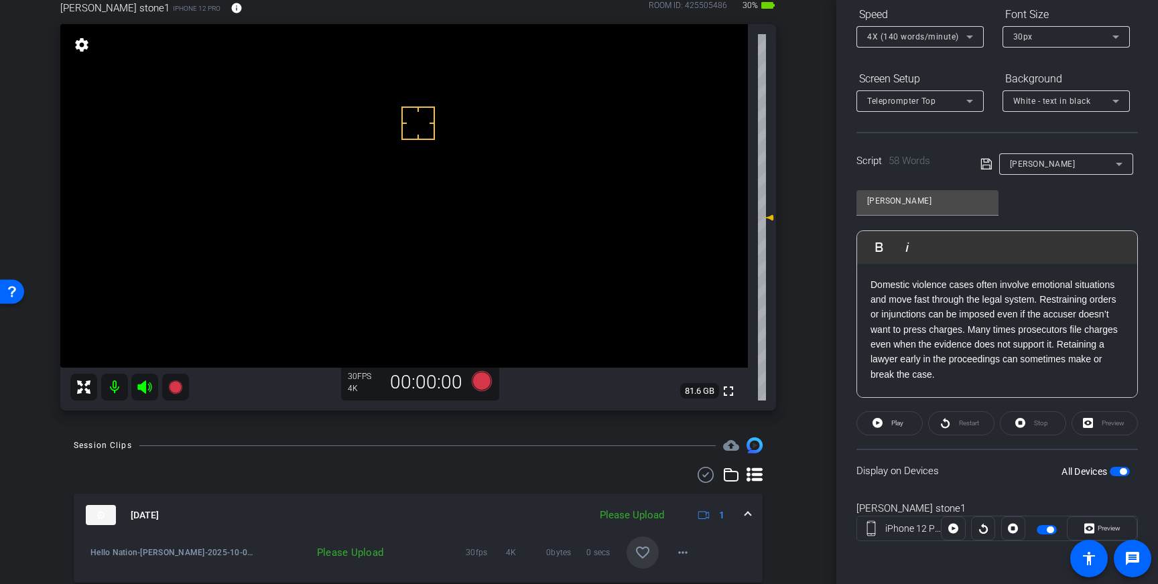
click at [643, 541] on span at bounding box center [642, 553] width 32 height 32
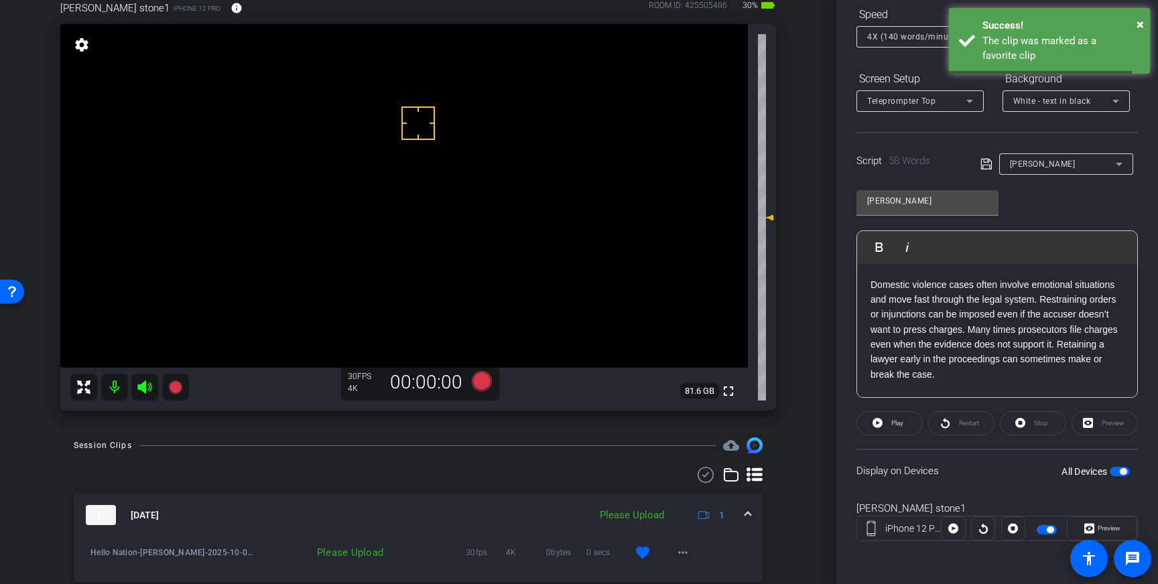
click at [748, 511] on span at bounding box center [747, 516] width 5 height 14
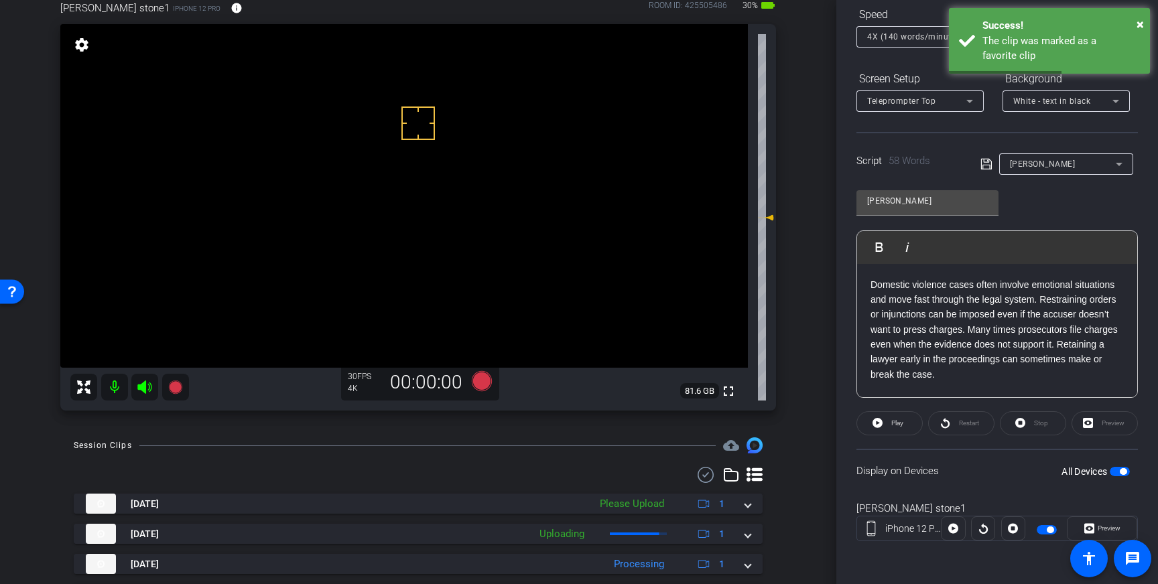
click at [1119, 474] on span "button" at bounding box center [1120, 471] width 20 height 9
drag, startPoint x: 945, startPoint y: 383, endPoint x: 860, endPoint y: 260, distance: 149.3
click at [860, 260] on div "Play Play from this location Play Selected Play and display the selected text o…" at bounding box center [996, 314] width 281 height 168
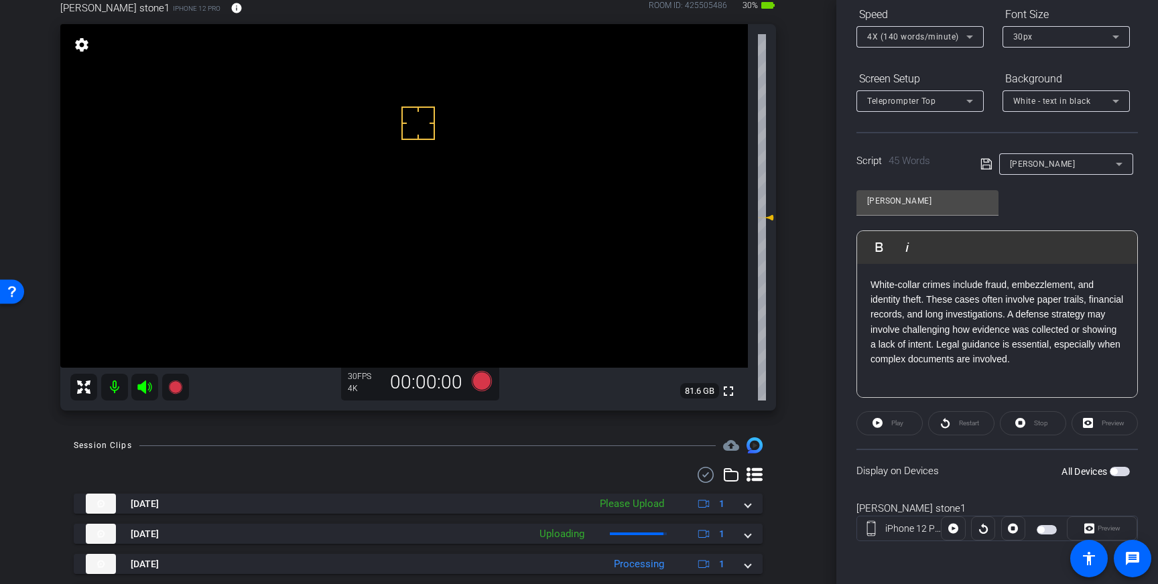
drag, startPoint x: 982, startPoint y: 165, endPoint x: 1084, endPoint y: 340, distance: 202.4
click at [982, 165] on icon at bounding box center [985, 164] width 11 height 11
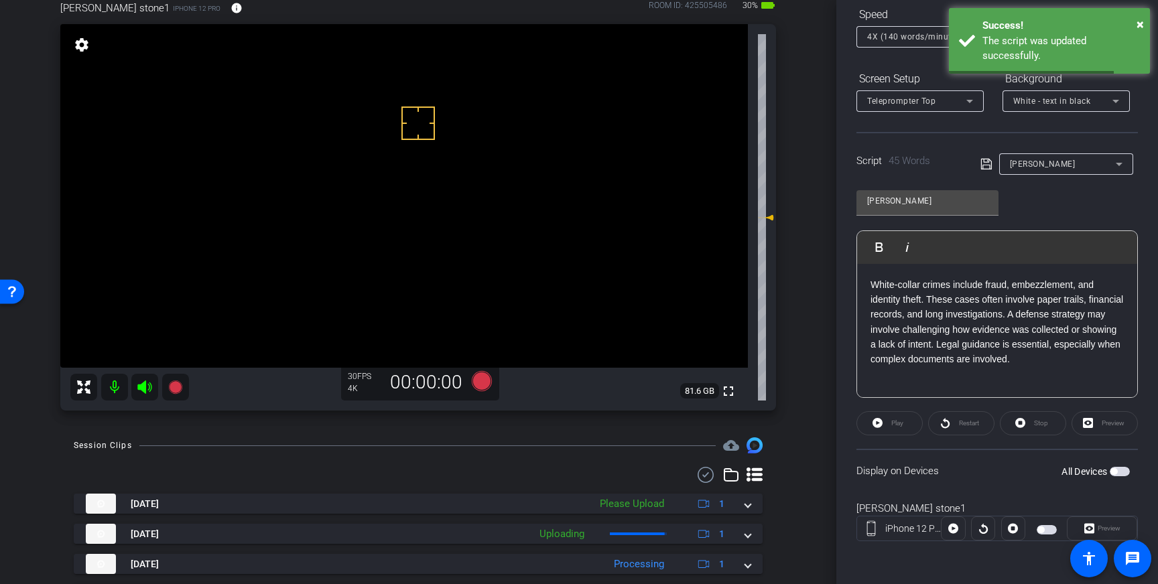
click at [1119, 472] on span "button" at bounding box center [1120, 471] width 20 height 9
click at [985, 165] on icon at bounding box center [985, 164] width 11 height 11
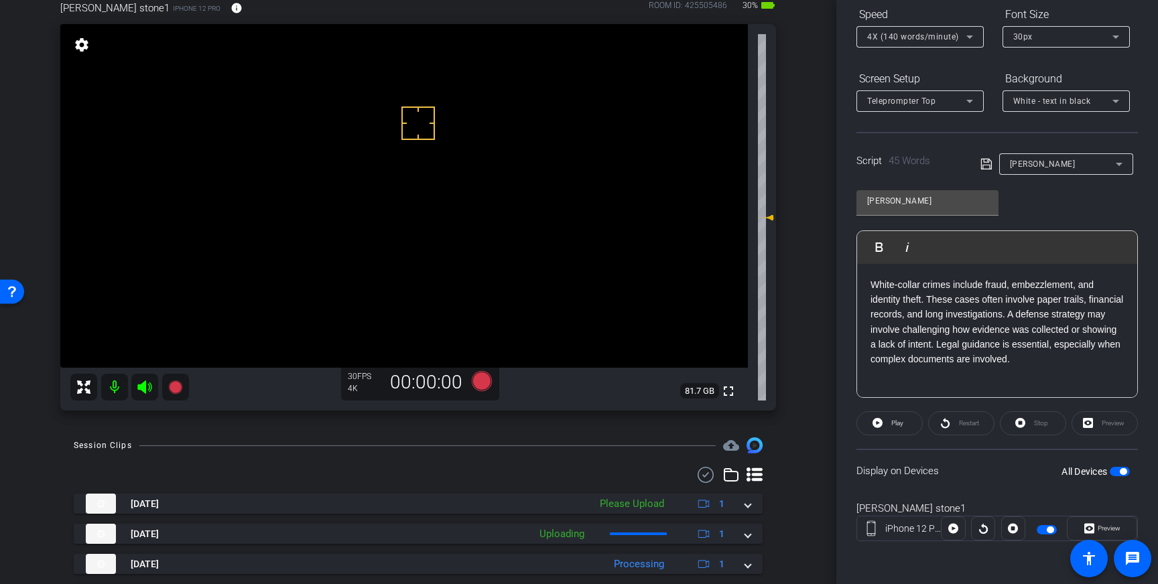
click at [848, 425] on div "Participants Teleprompter Adjustments settings [PERSON_NAME] flip Director Ever…" at bounding box center [997, 292] width 322 height 584
click at [876, 423] on icon at bounding box center [877, 423] width 10 height 10
click at [891, 427] on span "Play" at bounding box center [895, 423] width 15 height 19
click at [896, 424] on span "Pause" at bounding box center [897, 422] width 18 height 7
drag, startPoint x: 981, startPoint y: 312, endPoint x: 979, endPoint y: 396, distance: 84.4
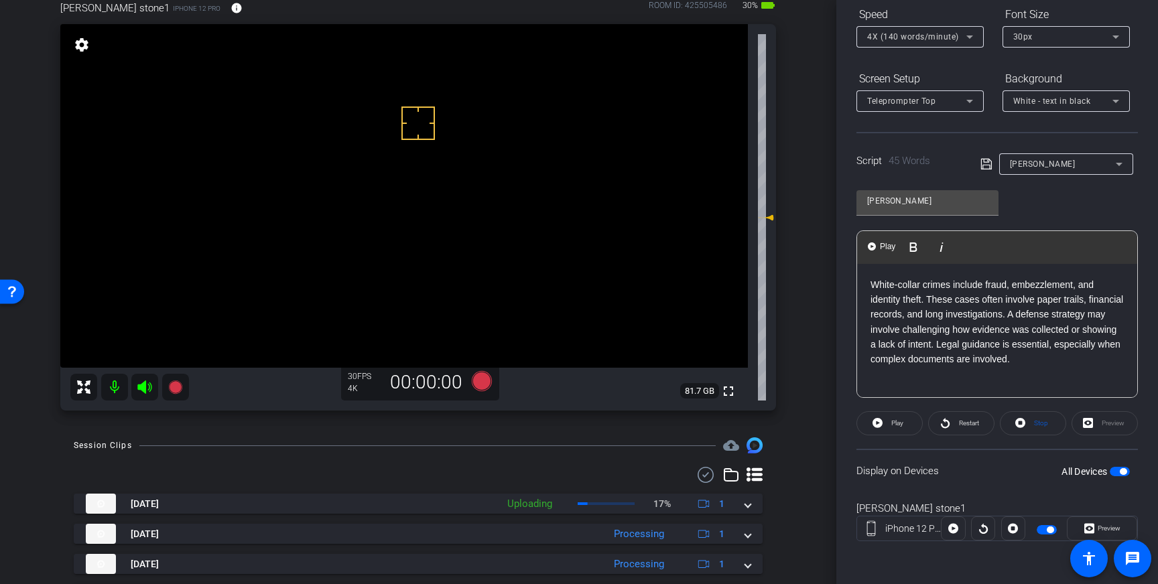
click at [981, 312] on p "White-collar crimes include fraud, embezzlement, and identity theft. These case…" at bounding box center [996, 322] width 253 height 90
click at [980, 159] on icon at bounding box center [985, 164] width 11 height 11
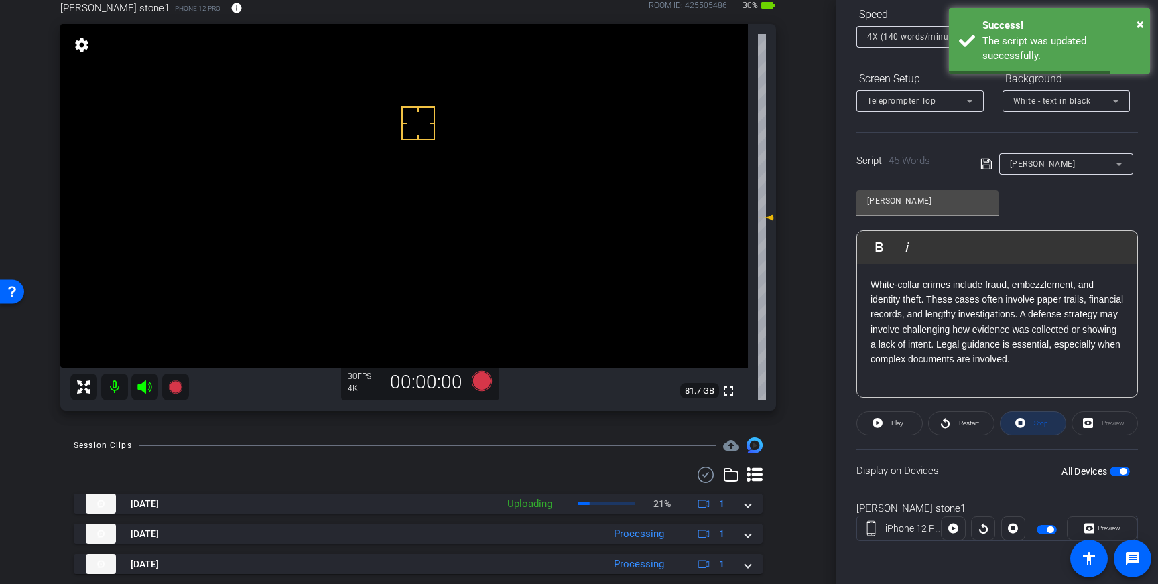
click at [1029, 421] on span at bounding box center [1032, 423] width 65 height 32
click at [1116, 468] on span "button" at bounding box center [1120, 471] width 20 height 9
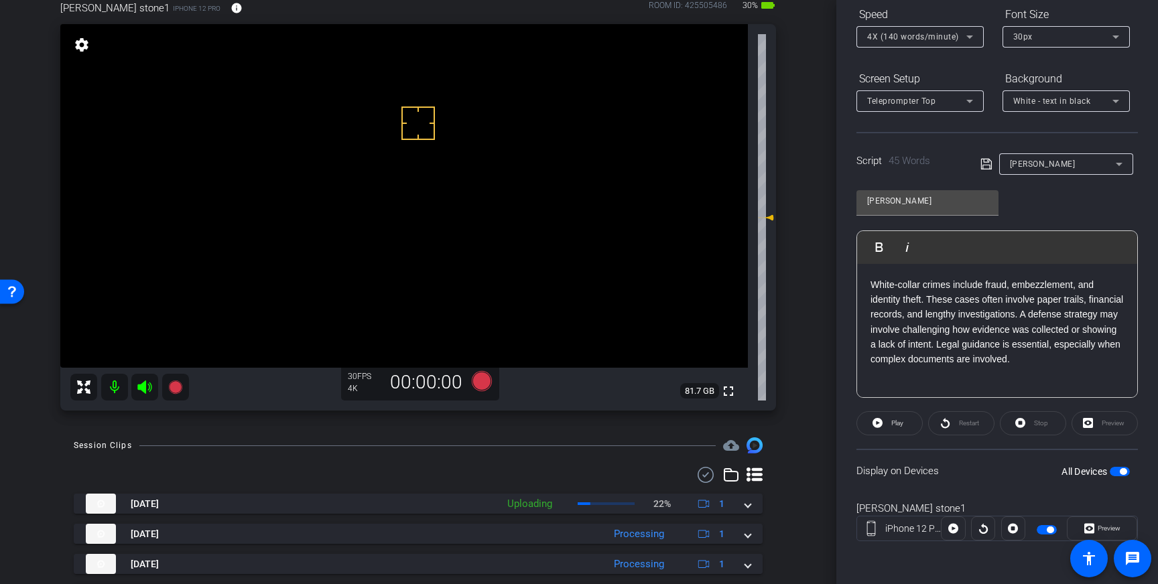
drag, startPoint x: 383, startPoint y: 135, endPoint x: 377, endPoint y: 135, distance: 6.7
click at [484, 386] on icon at bounding box center [482, 381] width 20 height 20
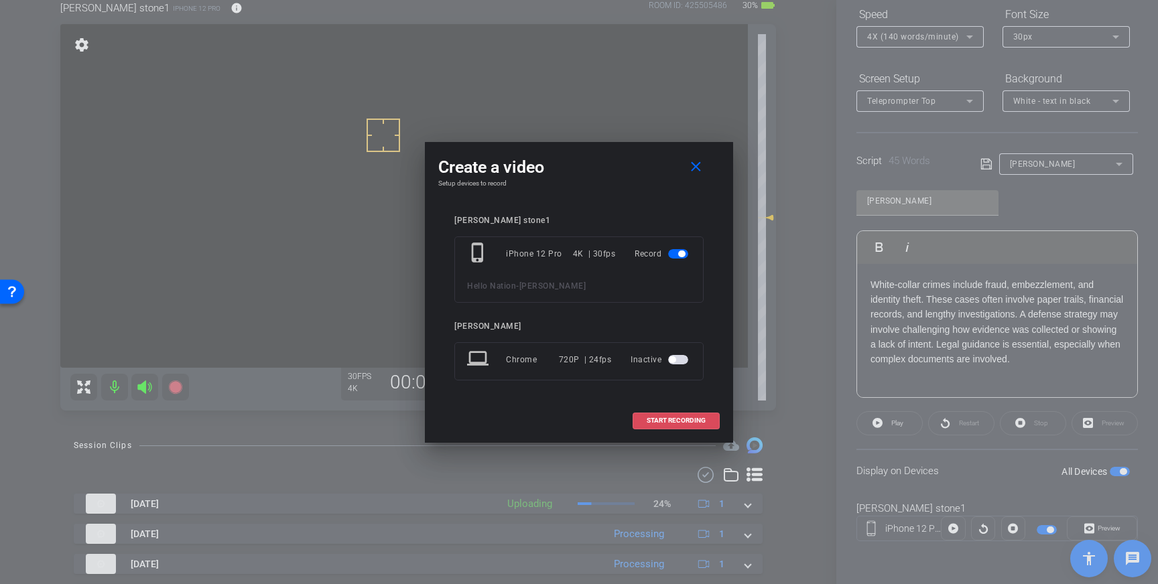
drag, startPoint x: 684, startPoint y: 423, endPoint x: 750, endPoint y: 405, distance: 68.8
click at [684, 423] on span "START RECORDING" at bounding box center [676, 420] width 59 height 7
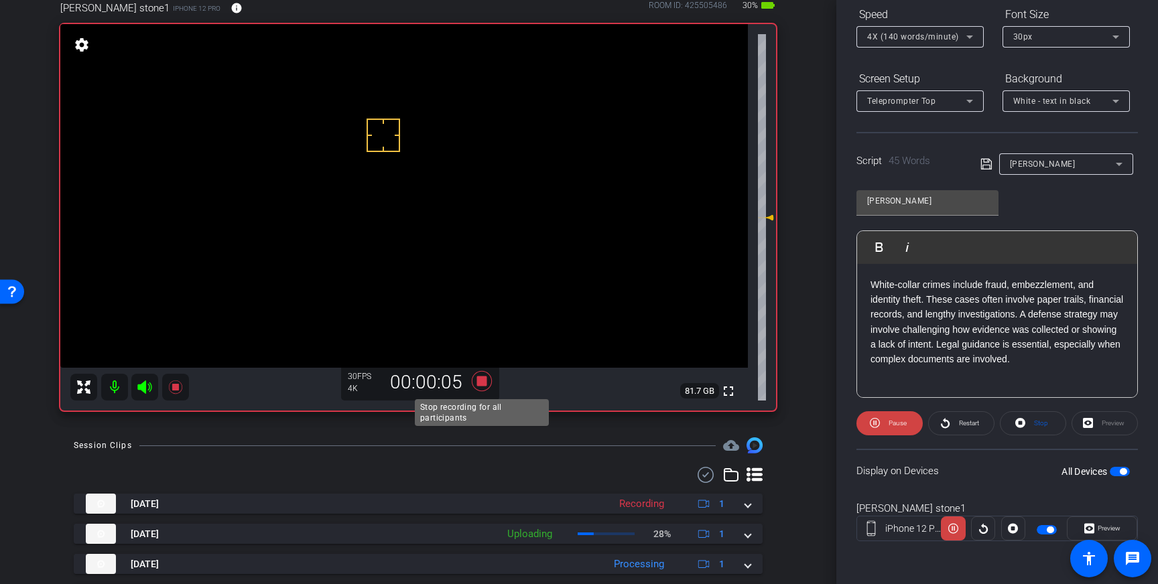
click at [485, 379] on icon at bounding box center [482, 381] width 20 height 20
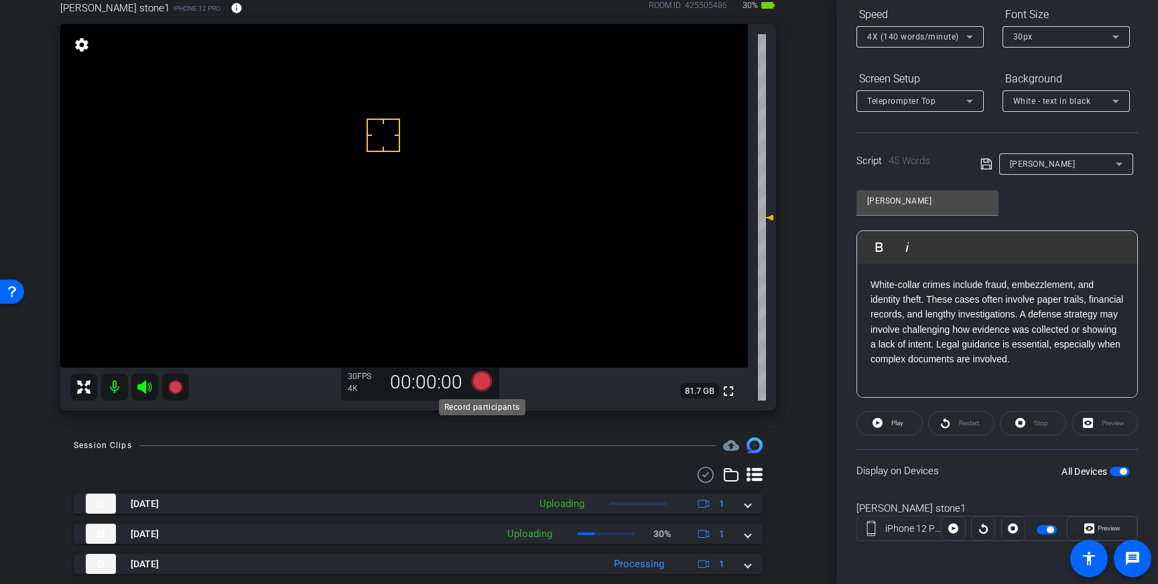
click at [481, 384] on icon at bounding box center [482, 381] width 20 height 20
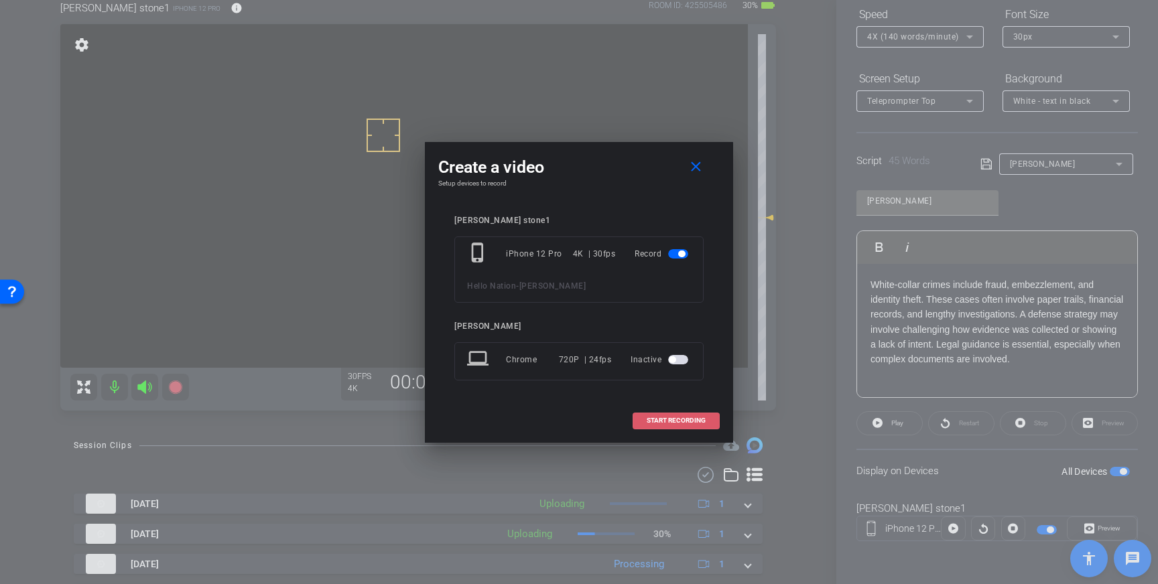
click at [692, 419] on span "START RECORDING" at bounding box center [676, 420] width 59 height 7
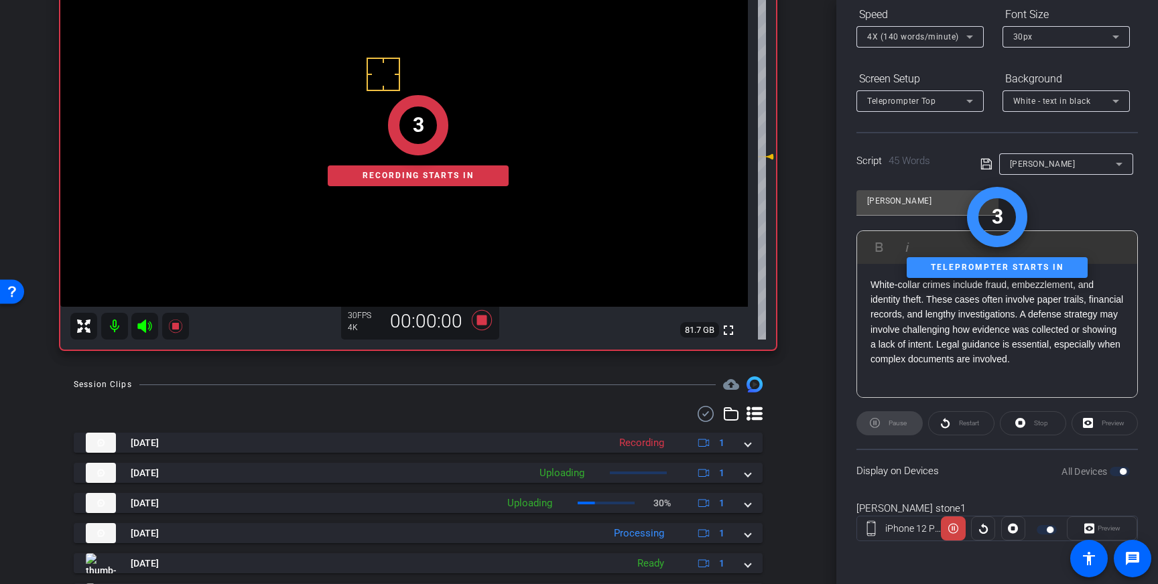
scroll to position [151, 0]
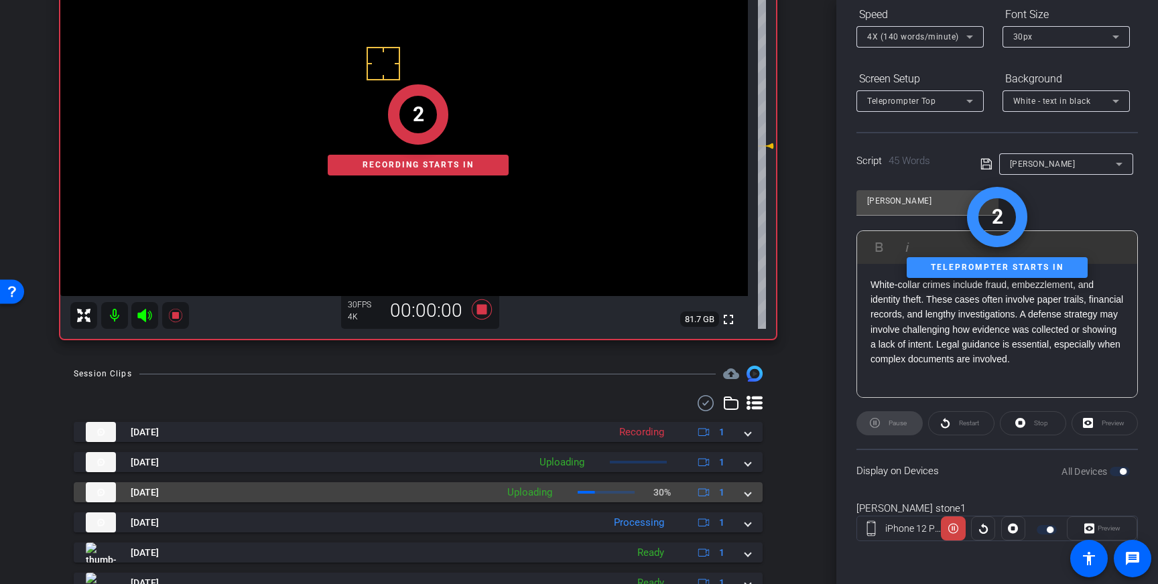
click at [745, 495] on span at bounding box center [747, 493] width 5 height 14
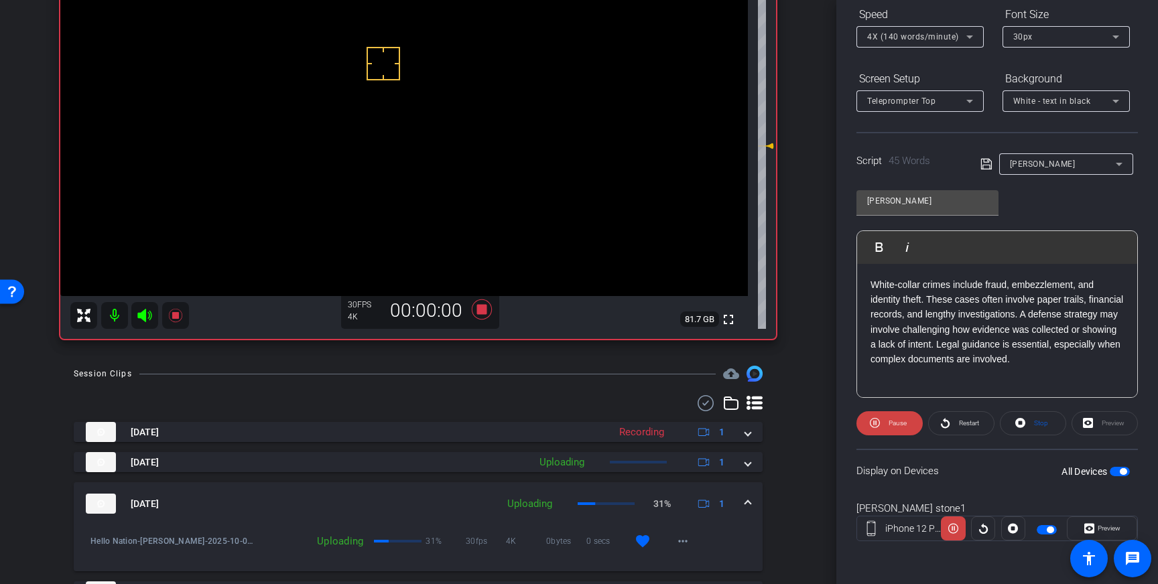
click at [746, 497] on span at bounding box center [747, 504] width 5 height 14
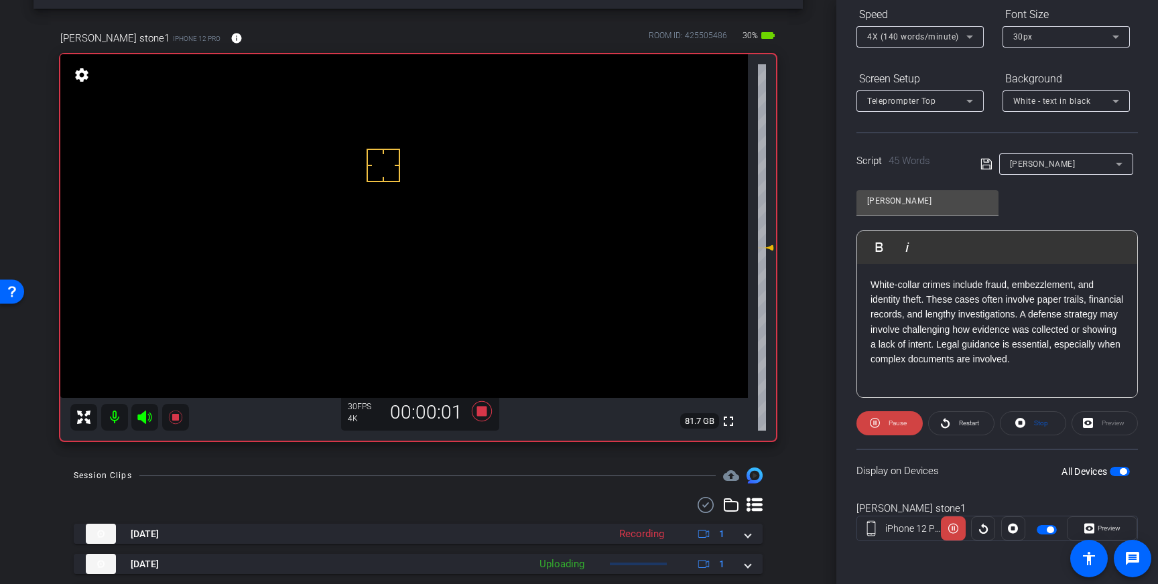
scroll to position [40, 0]
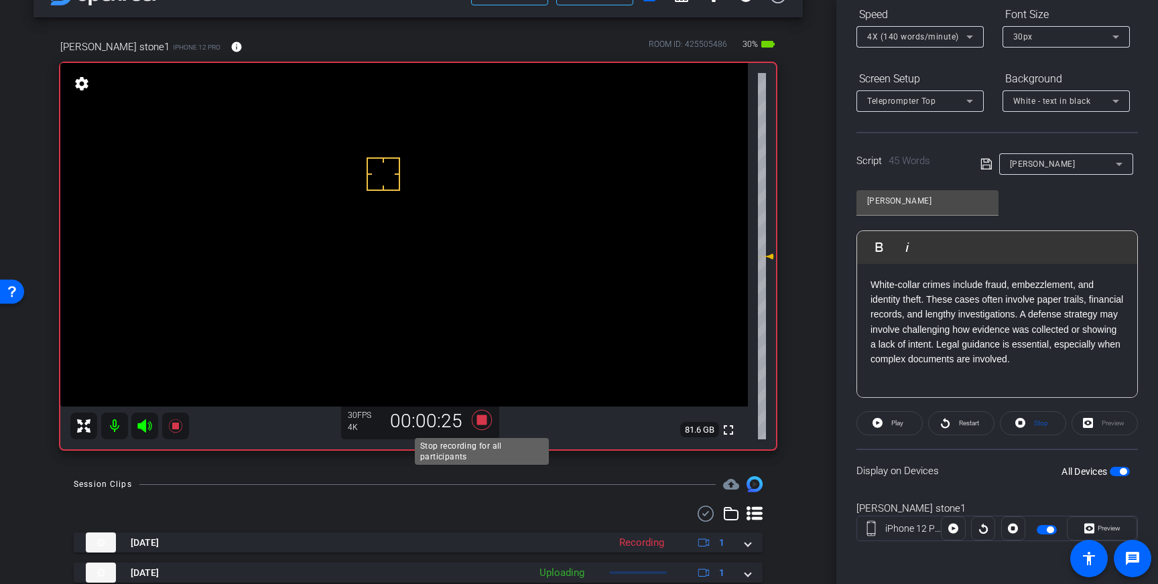
click at [481, 421] on icon at bounding box center [482, 420] width 20 height 20
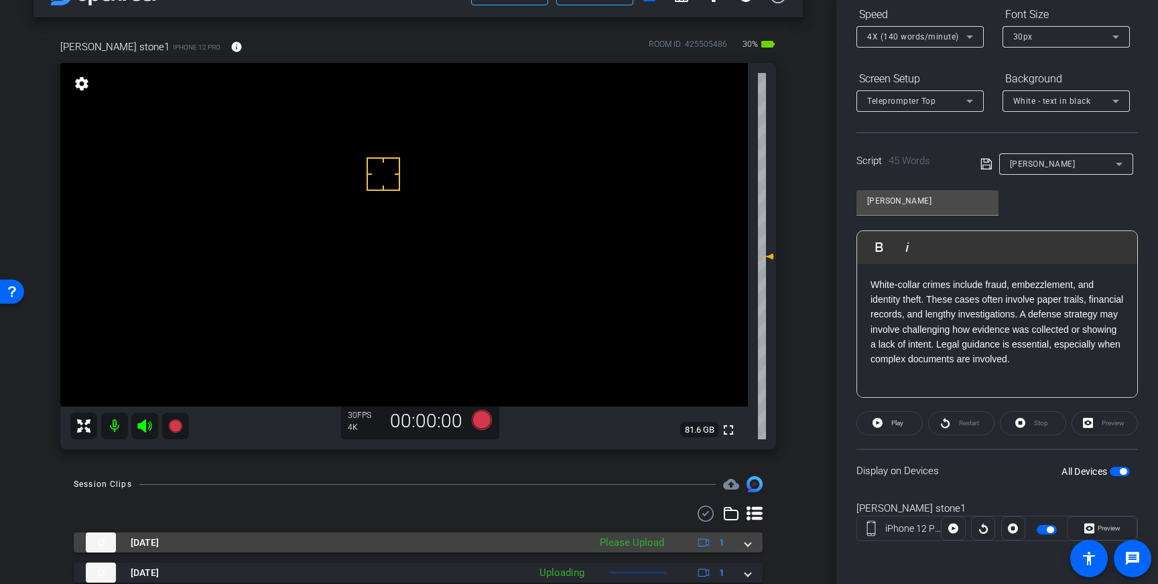
click at [753, 541] on mat-expansion-panel-header "[DATE] Please Upload 1" at bounding box center [418, 543] width 689 height 20
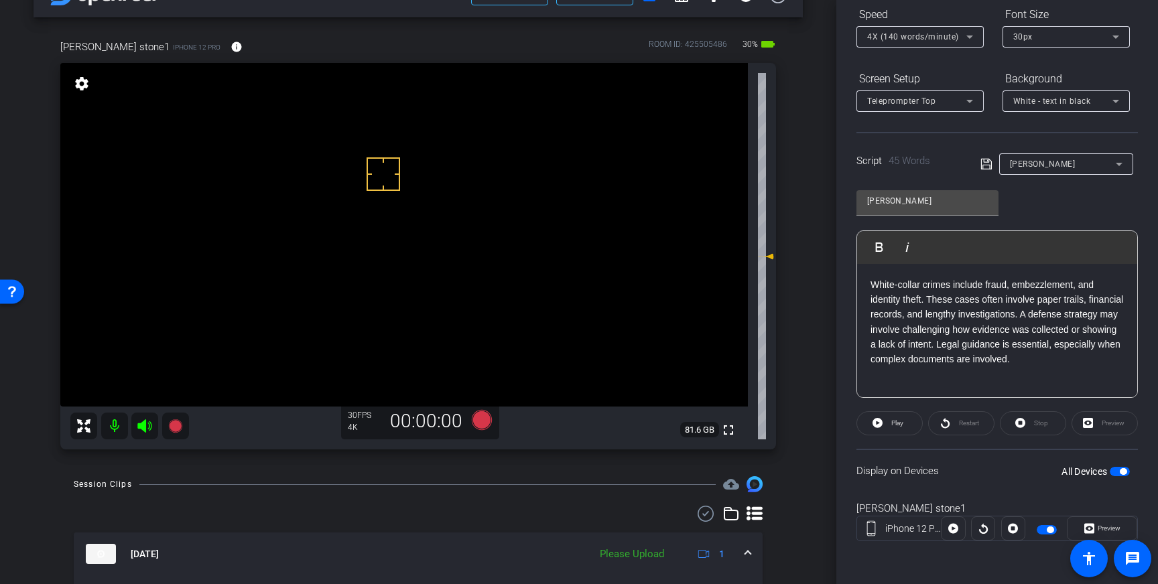
scroll to position [77, 0]
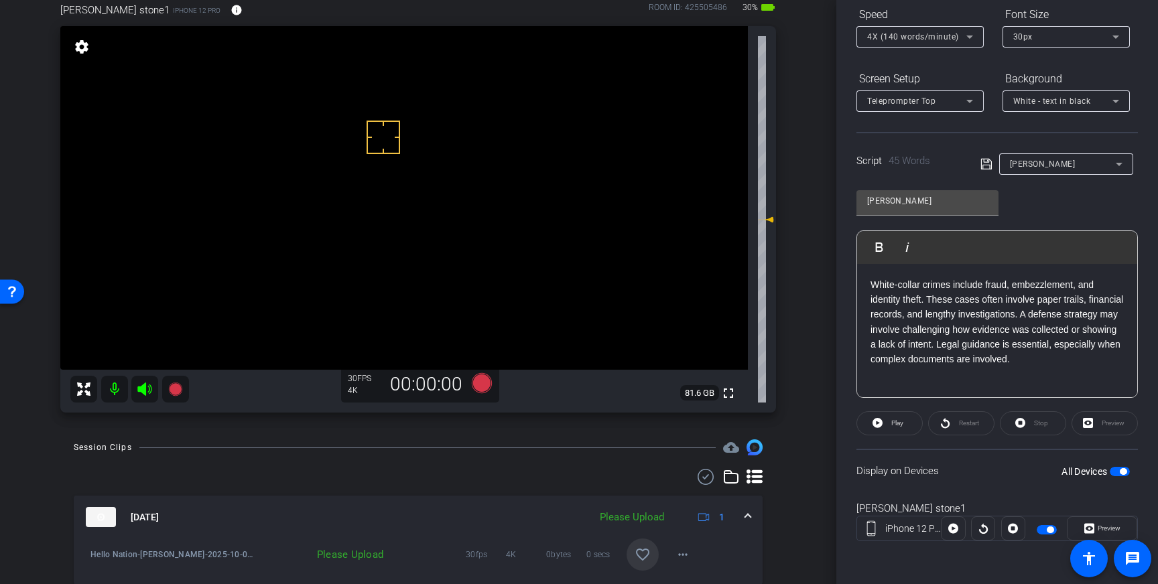
click at [644, 546] on span at bounding box center [642, 555] width 32 height 32
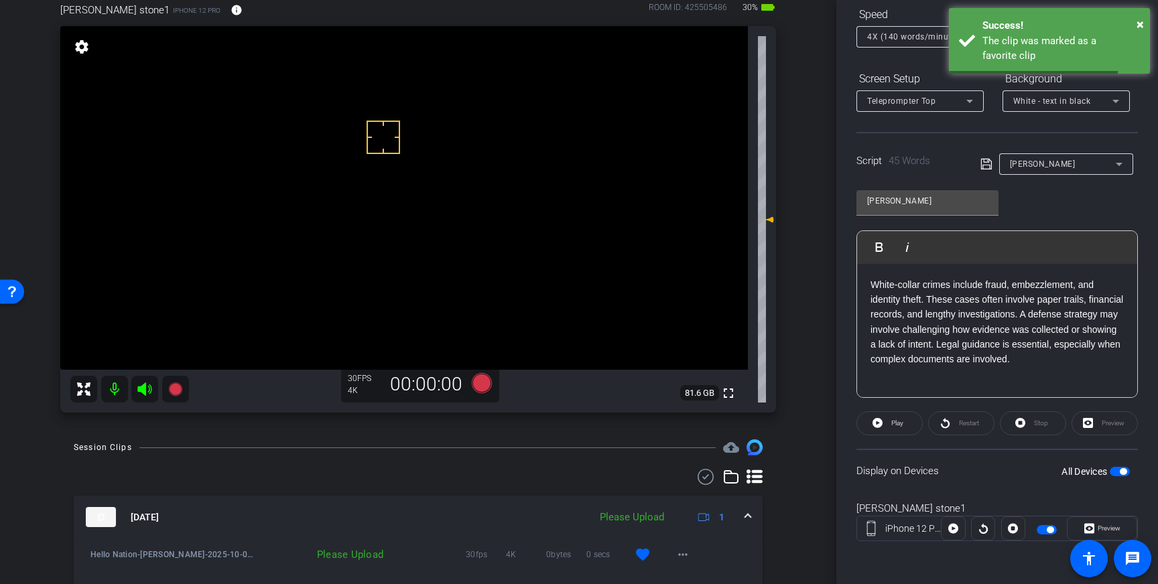
click at [742, 513] on div "[DATE] Please Upload 1" at bounding box center [415, 517] width 659 height 20
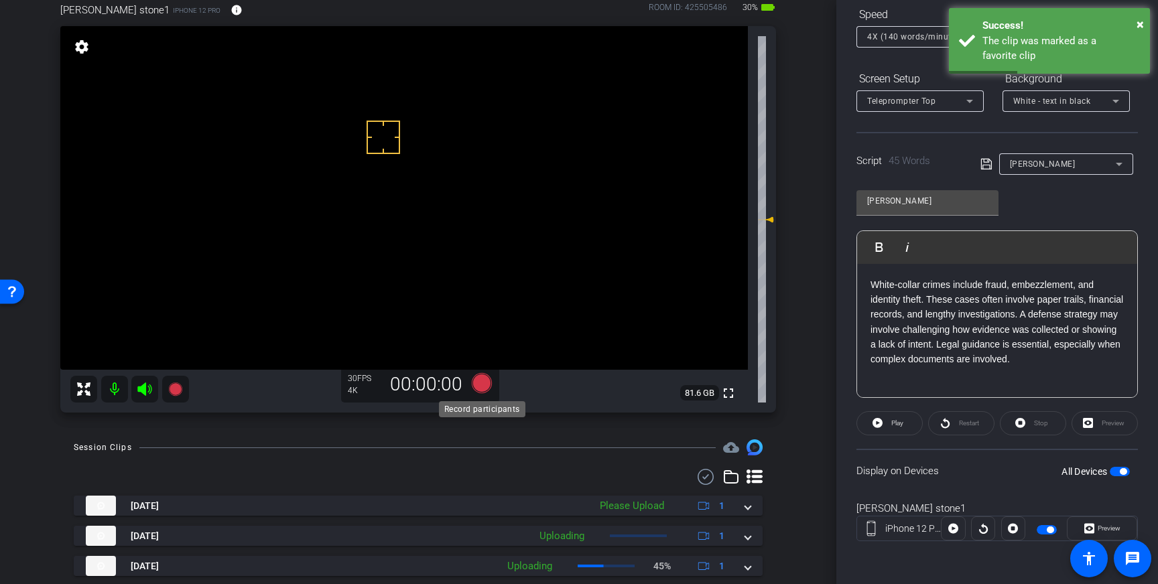
click at [486, 383] on icon at bounding box center [482, 383] width 20 height 20
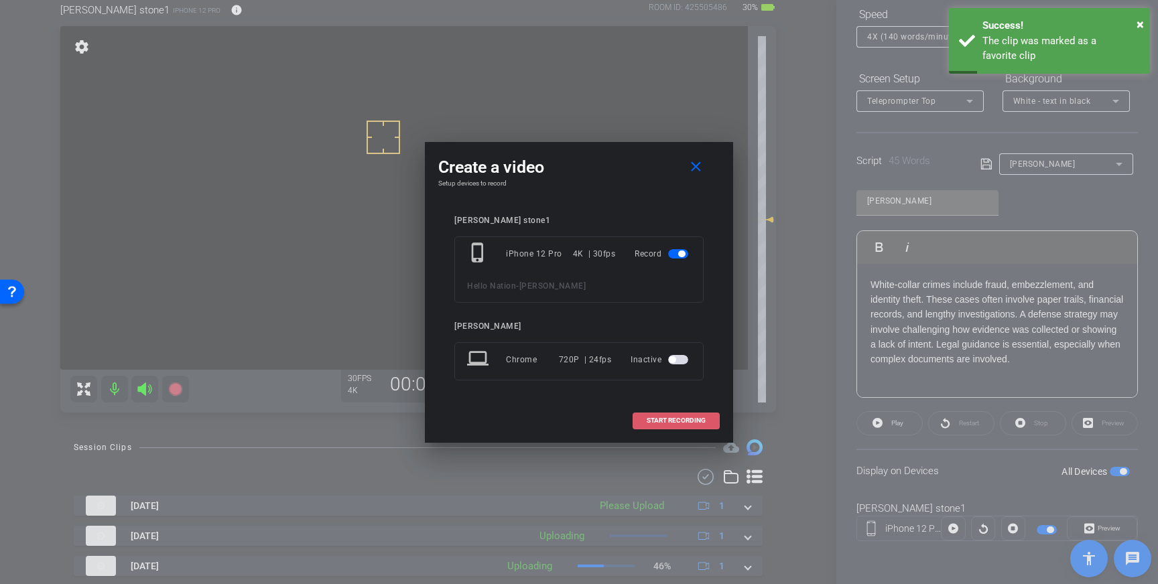
click at [669, 423] on span "START RECORDING" at bounding box center [676, 420] width 59 height 7
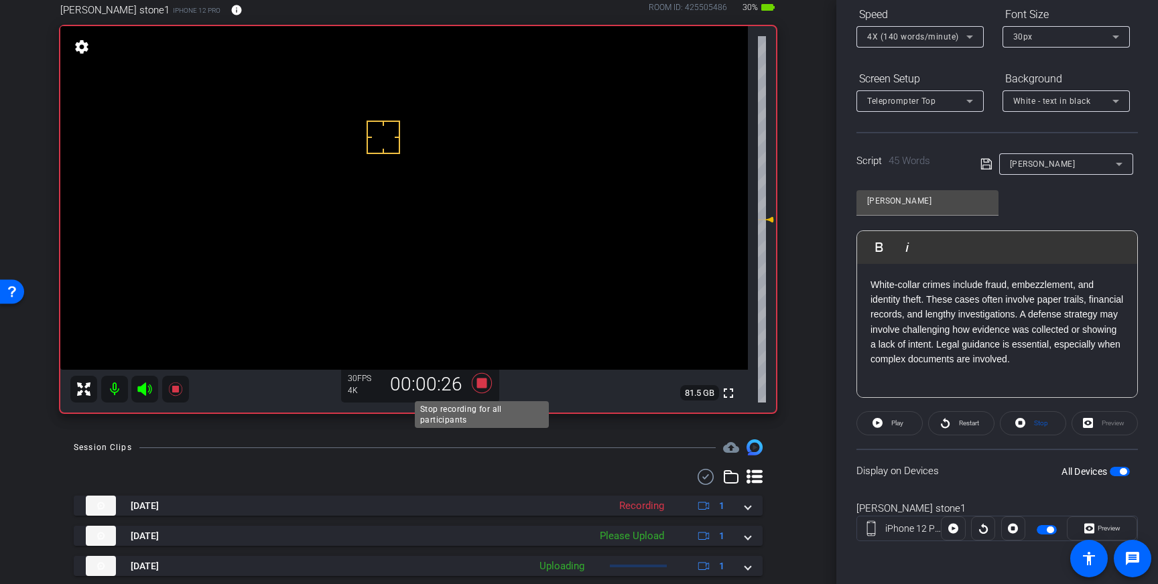
click at [486, 385] on icon at bounding box center [482, 383] width 20 height 20
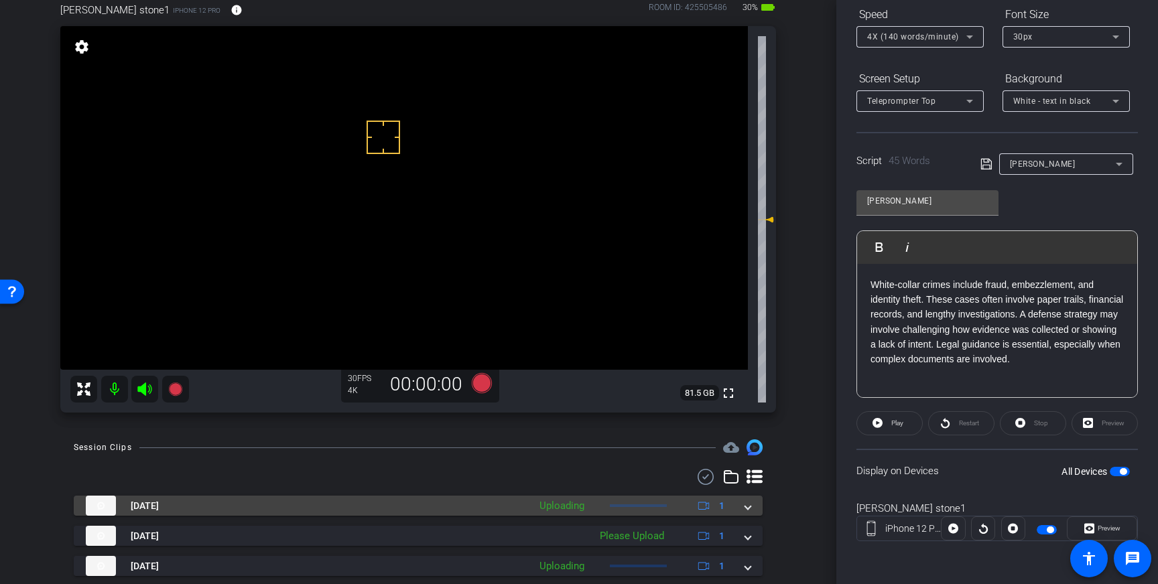
click at [752, 507] on mat-expansion-panel-header "[DATE] Uploading 1" at bounding box center [418, 506] width 689 height 20
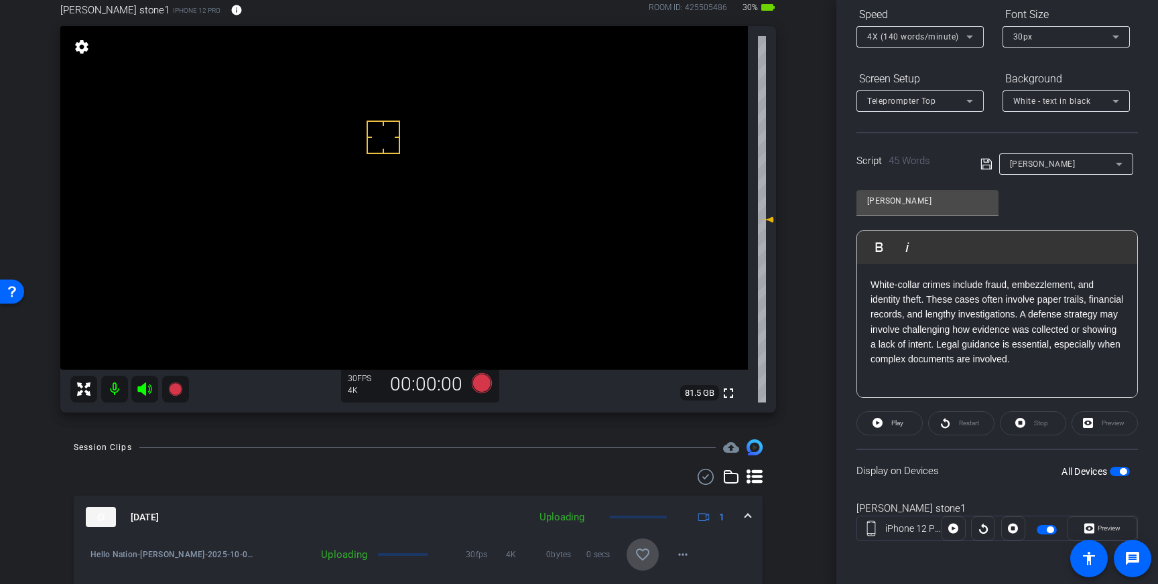
click at [655, 547] on span at bounding box center [642, 555] width 32 height 32
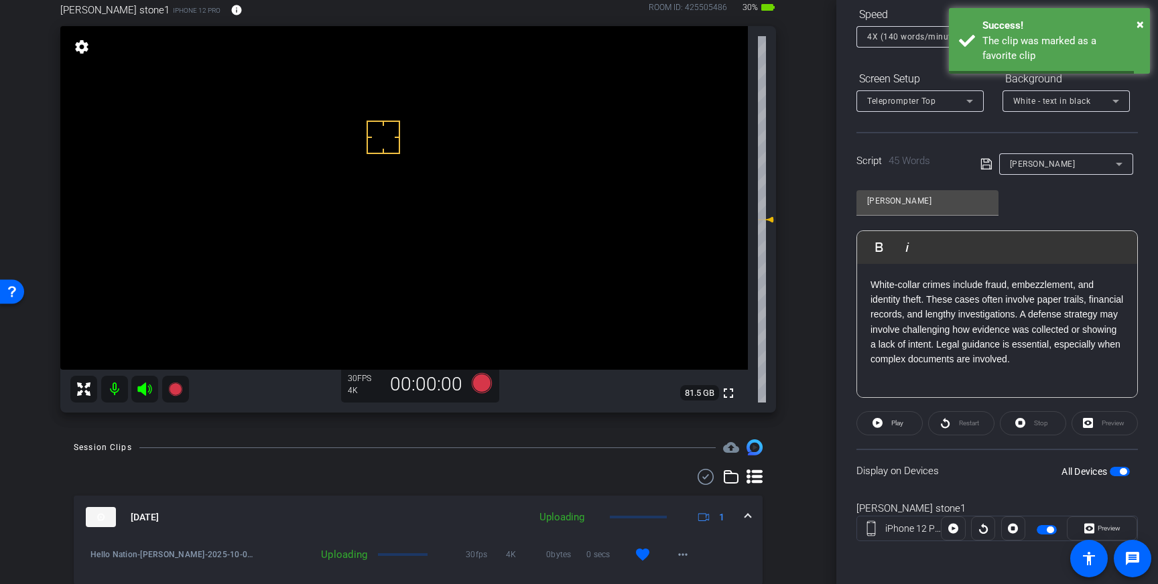
click at [754, 517] on mat-expansion-panel-header "[DATE] Uploading 1" at bounding box center [418, 517] width 689 height 43
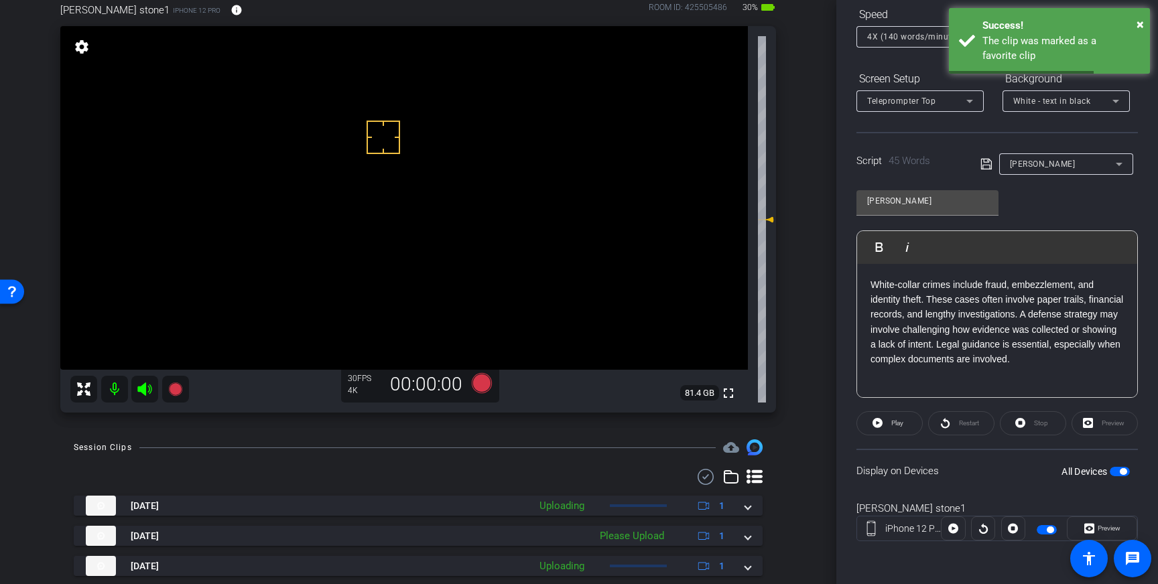
click at [1121, 475] on span "button" at bounding box center [1120, 471] width 20 height 9
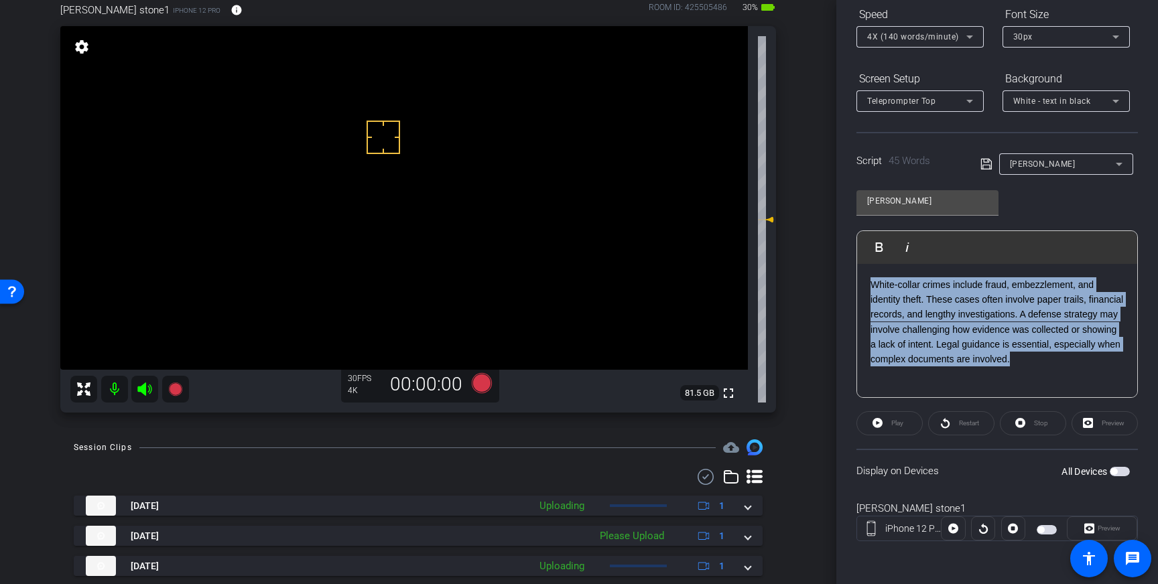
drag, startPoint x: 1125, startPoint y: 360, endPoint x: 864, endPoint y: 280, distance: 273.4
click at [864, 280] on div "White-collar crimes include fraud, embezzlement, and identity theft. These case…" at bounding box center [997, 331] width 280 height 134
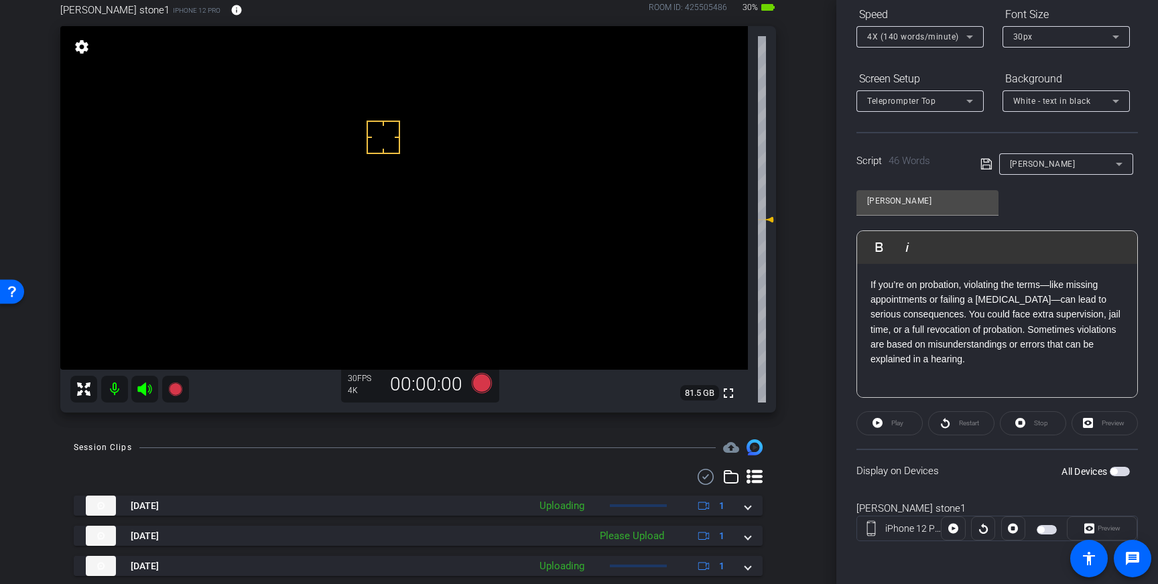
click at [985, 166] on icon at bounding box center [986, 164] width 12 height 16
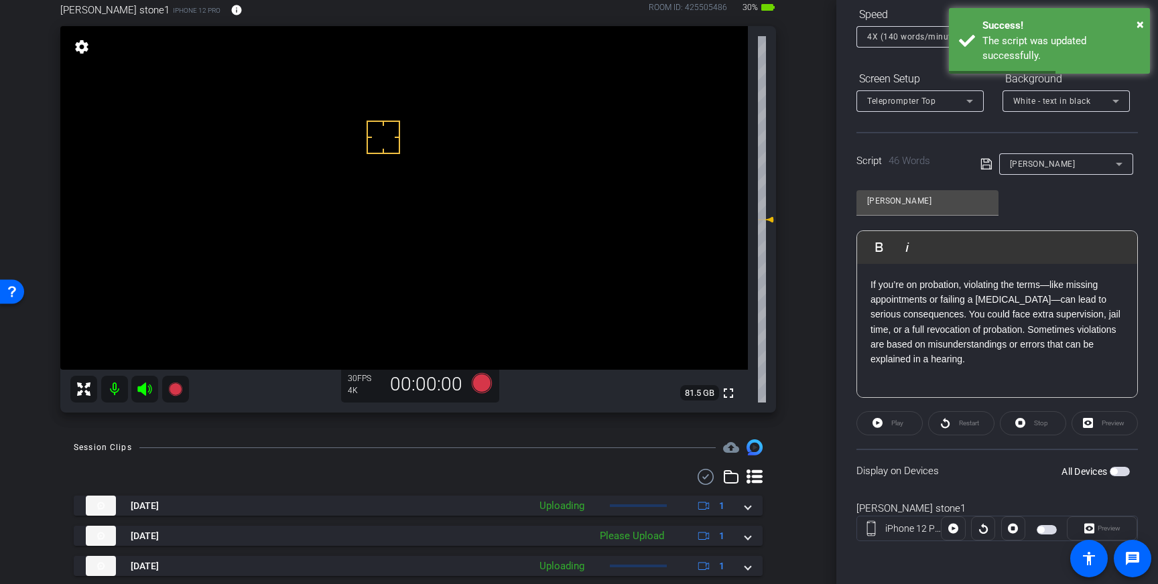
click at [984, 167] on icon at bounding box center [986, 164] width 12 height 16
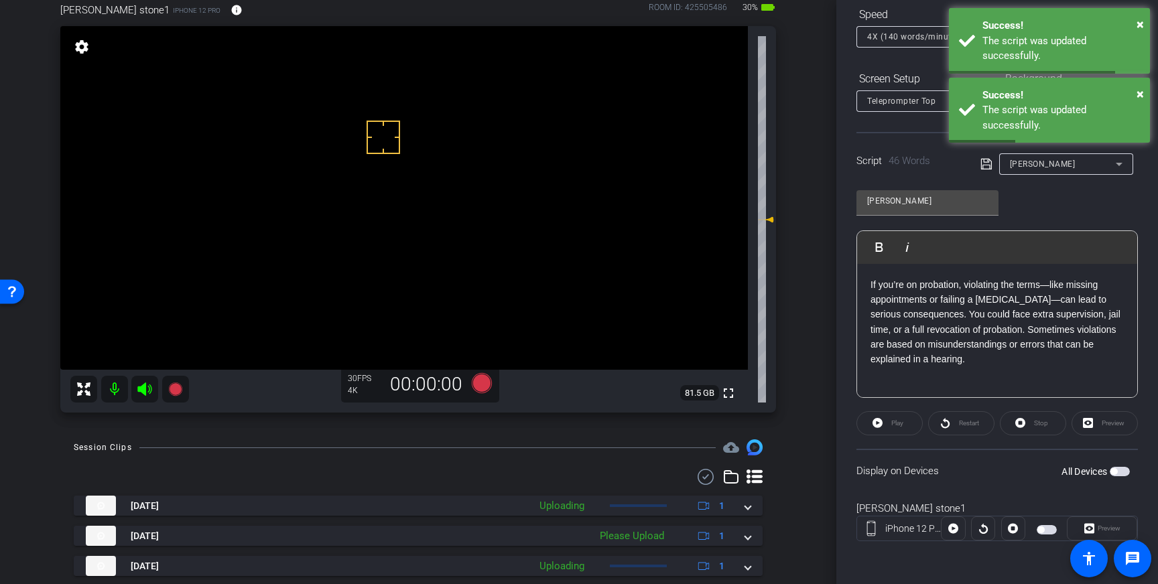
click at [1116, 471] on span "button" at bounding box center [1113, 471] width 7 height 7
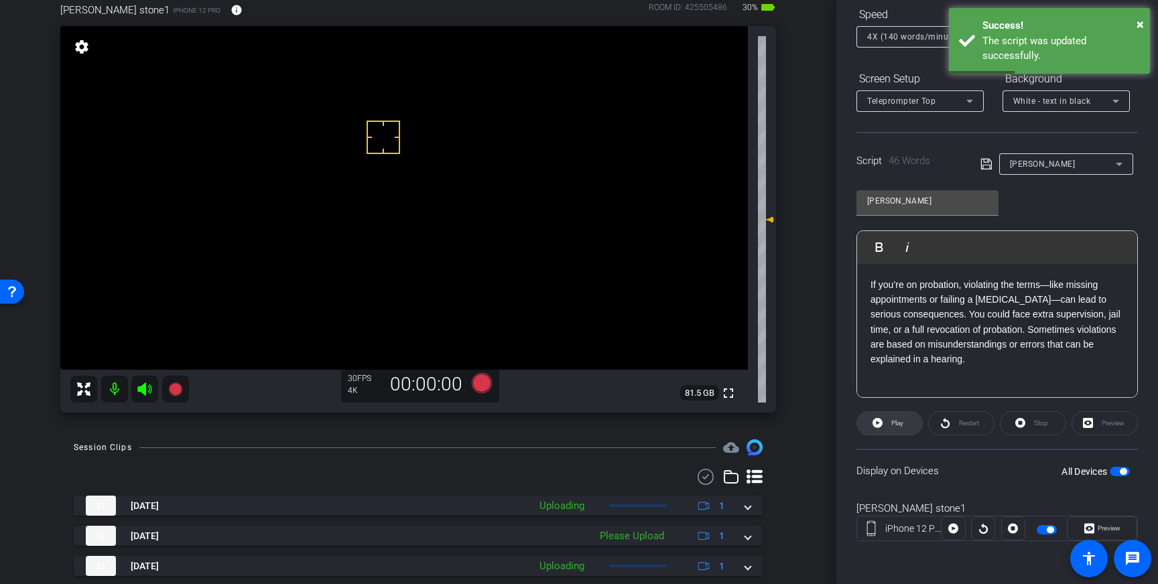
click at [894, 422] on span "Play" at bounding box center [897, 422] width 12 height 7
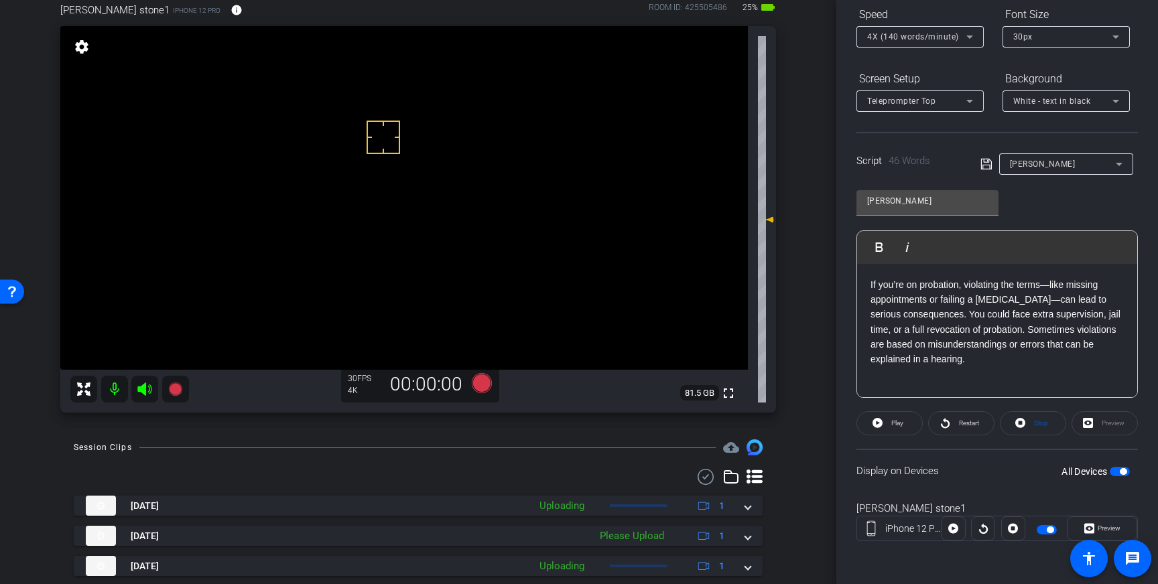
click at [903, 328] on p "If you’re on probation, violating the terms—like missing appointments or failin…" at bounding box center [996, 322] width 253 height 90
click at [992, 330] on p "If you’re on probation, violating the terms—like missing appointments or failin…" at bounding box center [996, 322] width 253 height 90
click at [898, 425] on span "Play" at bounding box center [897, 422] width 12 height 7
click at [994, 332] on p "If you’re on probation, violating the terms—like missing appointments or failin…" at bounding box center [996, 322] width 253 height 90
click at [988, 168] on icon at bounding box center [986, 164] width 12 height 16
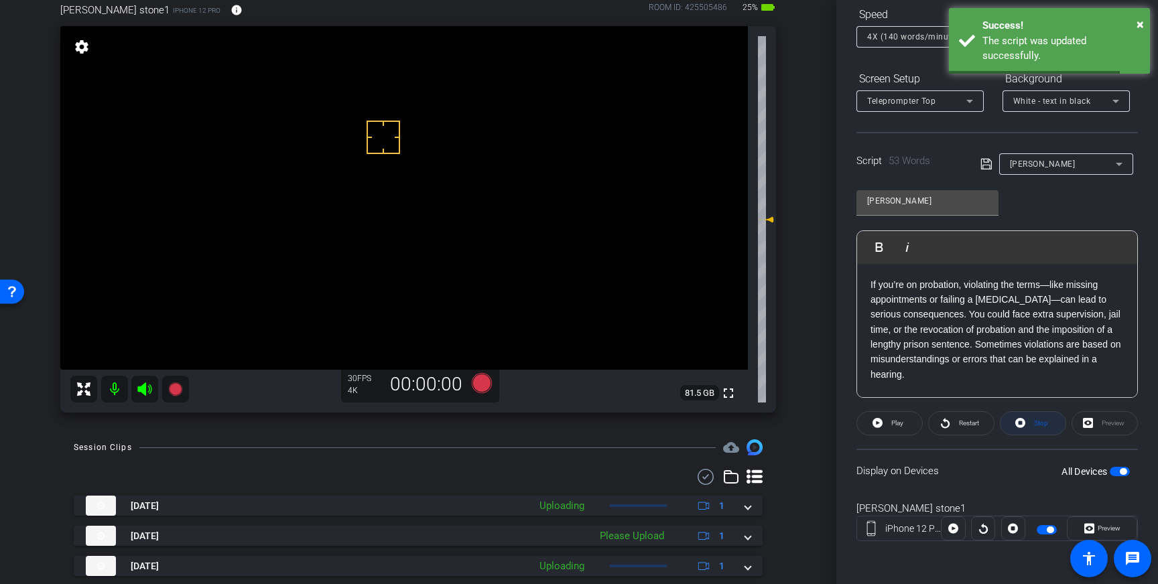
click at [1038, 421] on span "Stop" at bounding box center [1041, 422] width 14 height 7
click at [1117, 468] on span "button" at bounding box center [1120, 471] width 20 height 9
click at [988, 165] on icon at bounding box center [985, 164] width 11 height 11
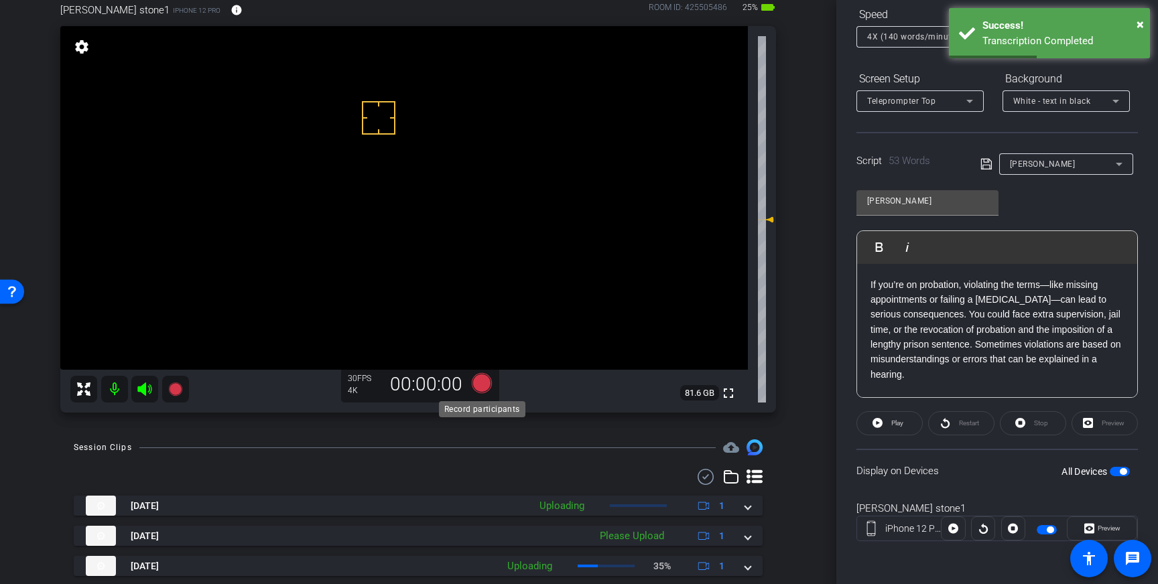
click at [482, 378] on icon at bounding box center [482, 383] width 20 height 20
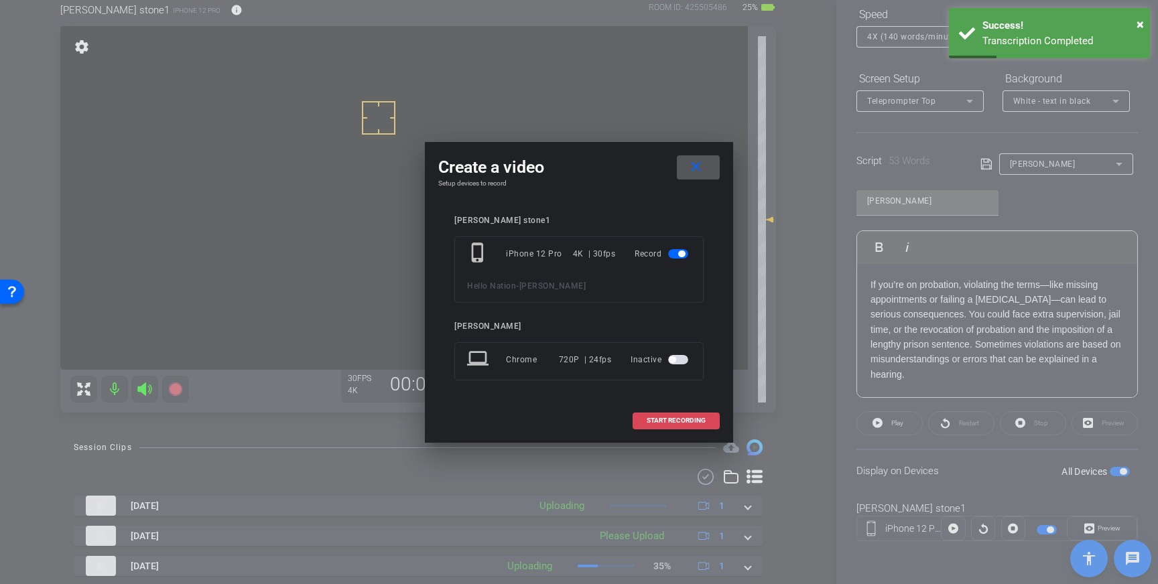
click at [675, 421] on span "START RECORDING" at bounding box center [676, 420] width 59 height 7
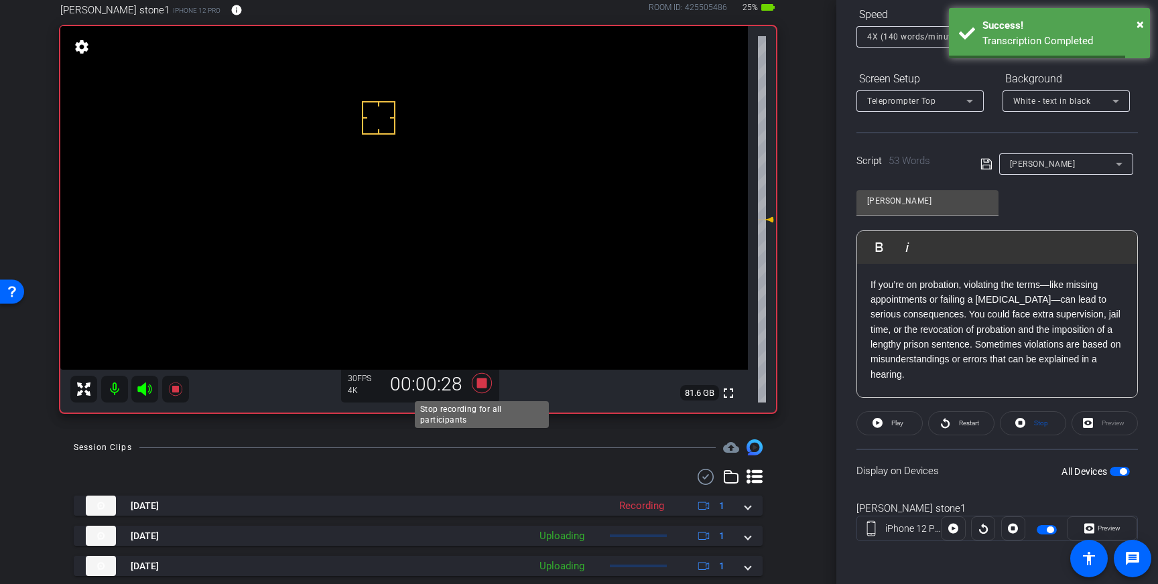
click at [477, 384] on icon at bounding box center [482, 383] width 20 height 20
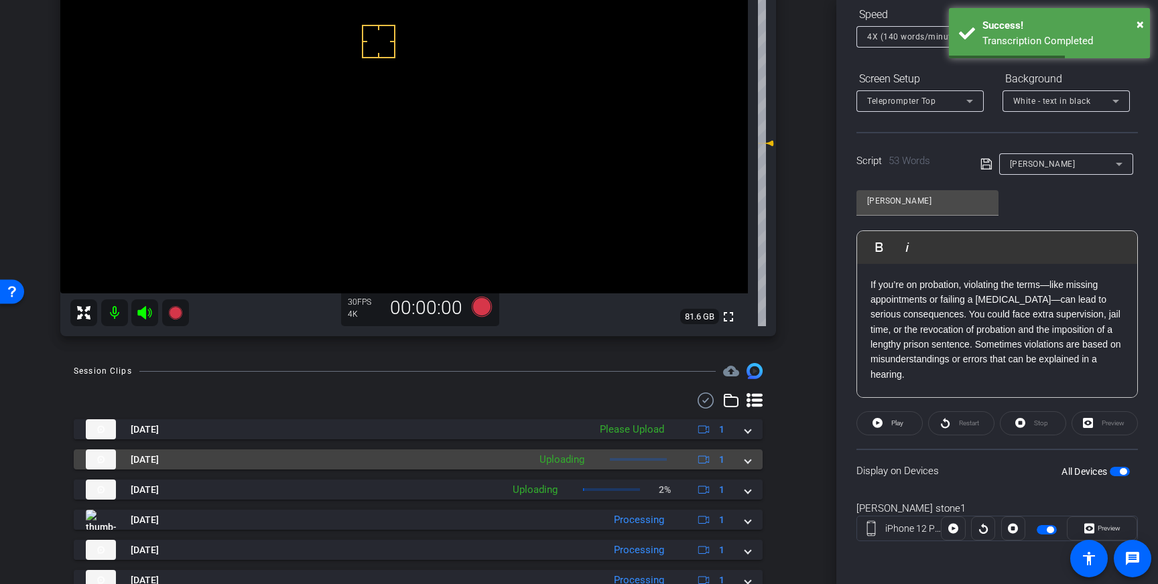
scroll to position [157, 0]
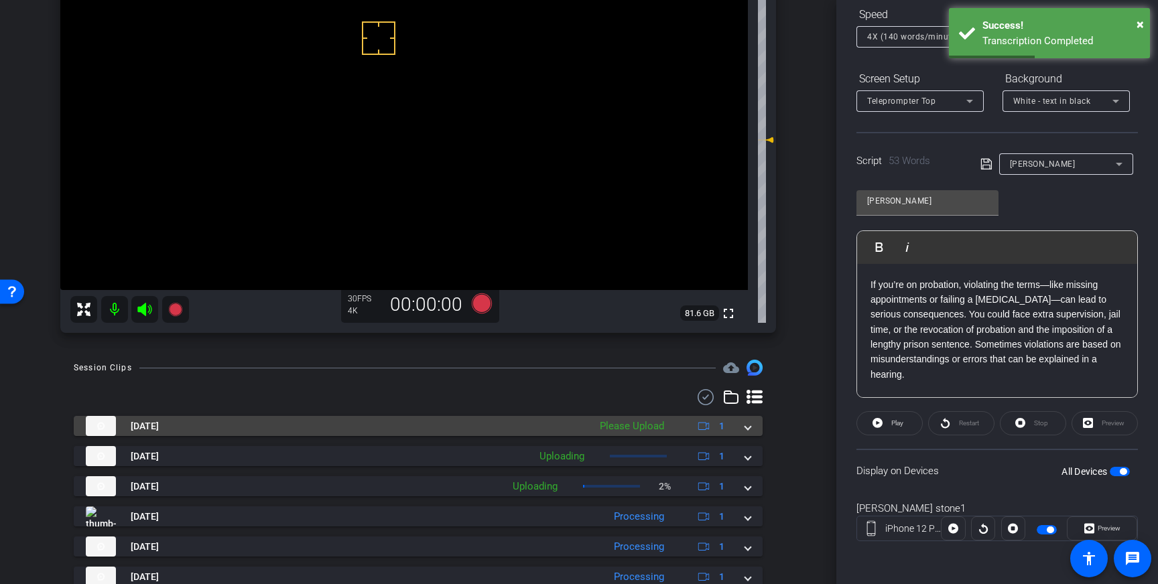
click at [746, 430] on span at bounding box center [747, 426] width 5 height 14
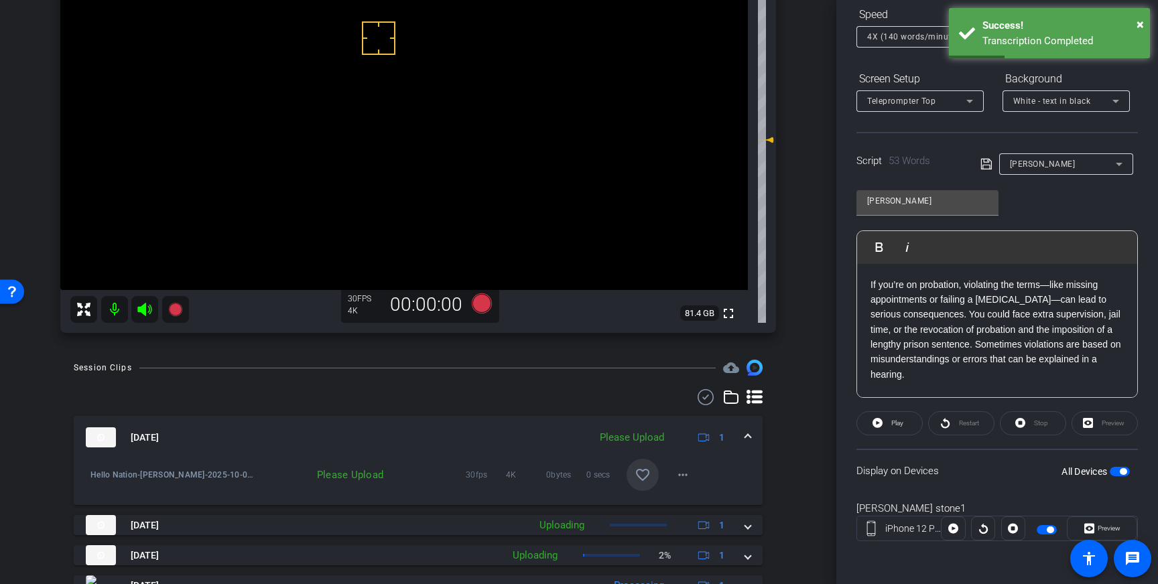
click at [647, 470] on mat-icon "favorite_border" at bounding box center [643, 475] width 16 height 16
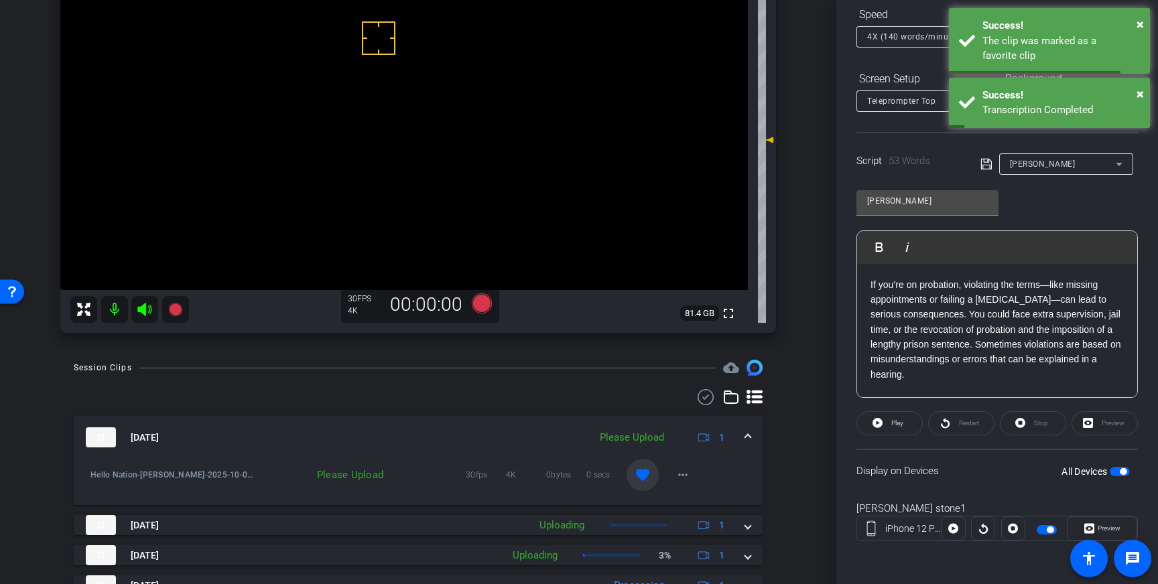
click at [744, 440] on div "[DATE] Please Upload 1" at bounding box center [415, 437] width 659 height 20
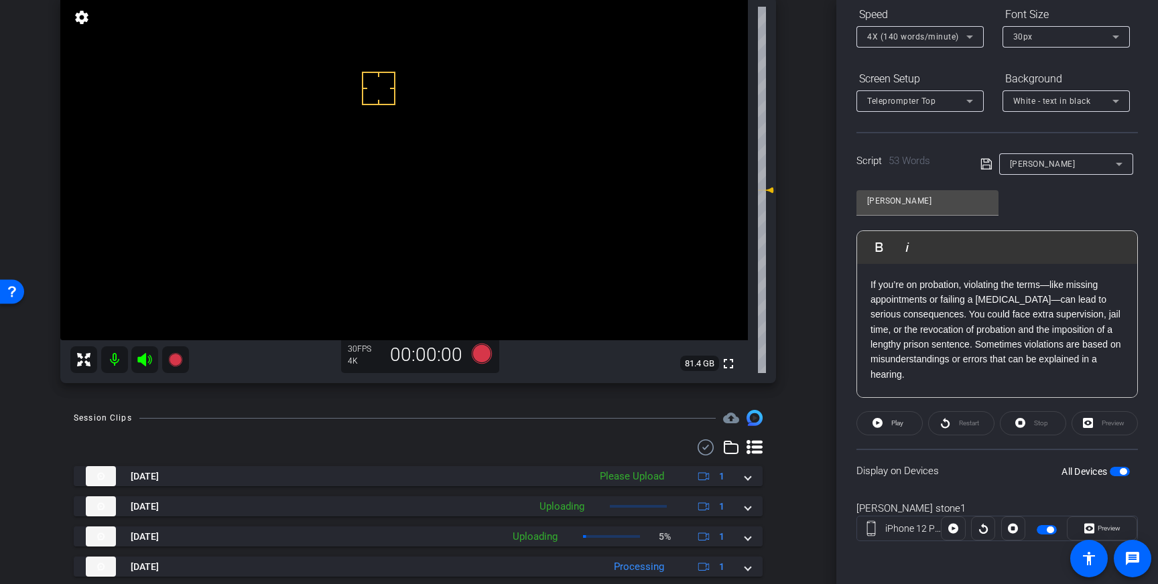
scroll to position [72, 0]
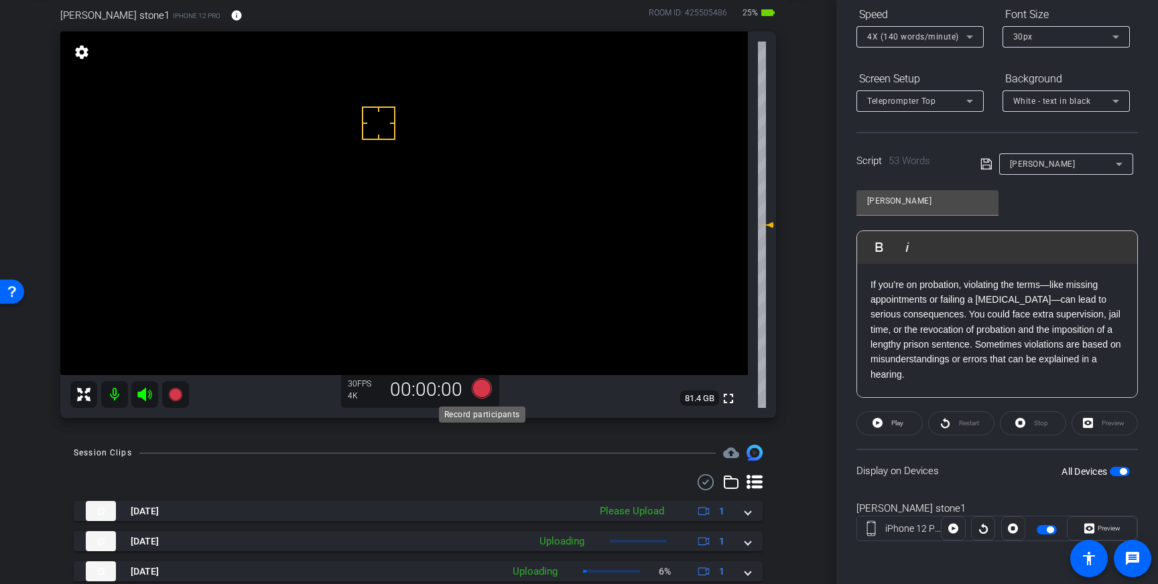
click at [484, 392] on icon at bounding box center [482, 389] width 20 height 20
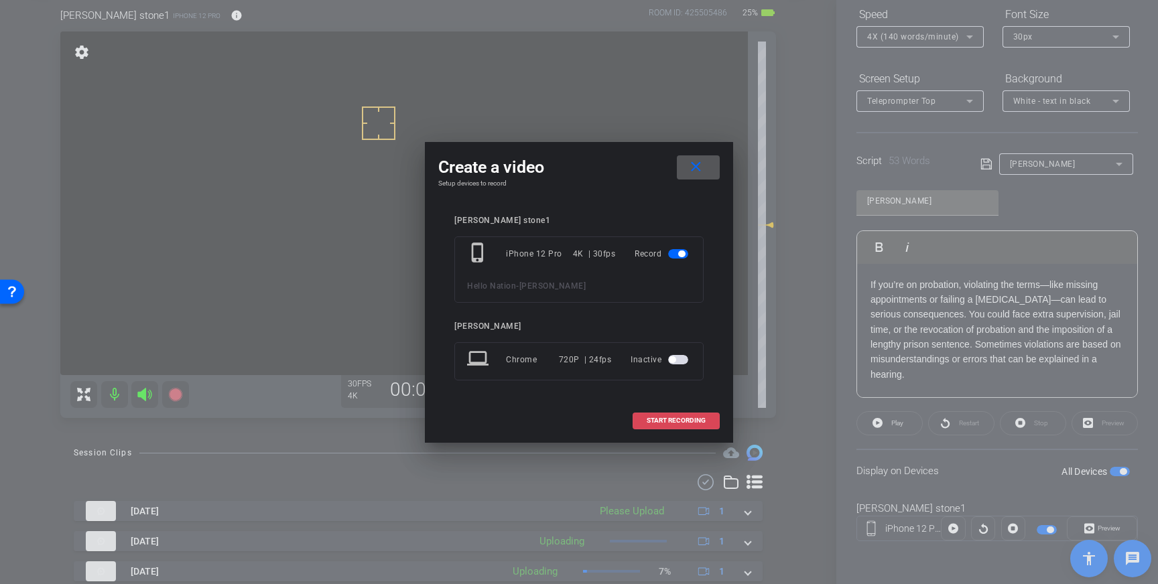
click at [669, 420] on span "START RECORDING" at bounding box center [676, 420] width 59 height 7
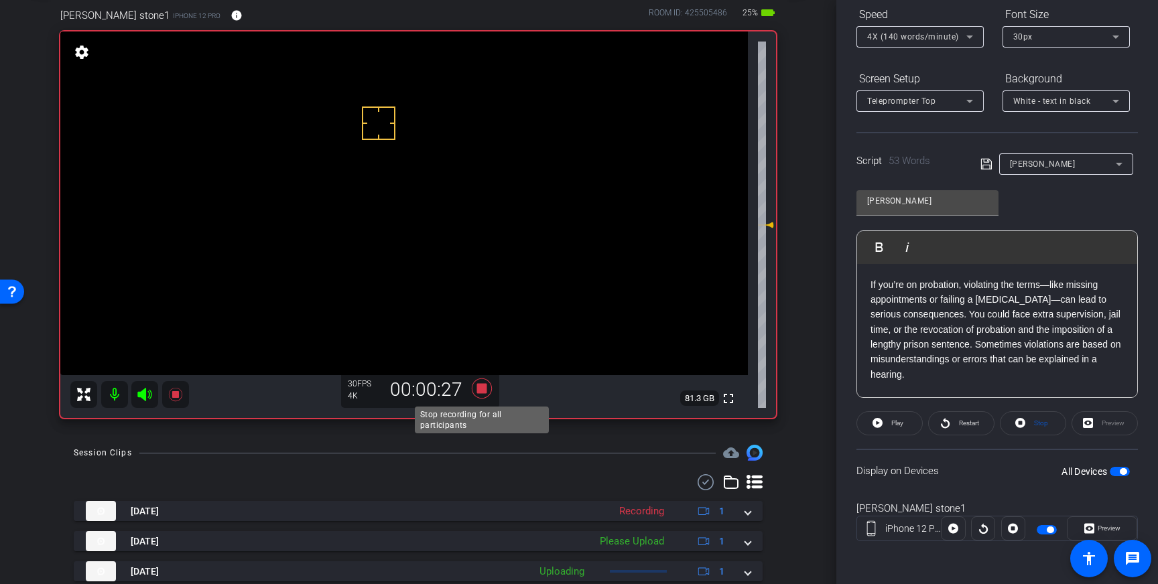
click at [485, 393] on icon at bounding box center [482, 389] width 20 height 20
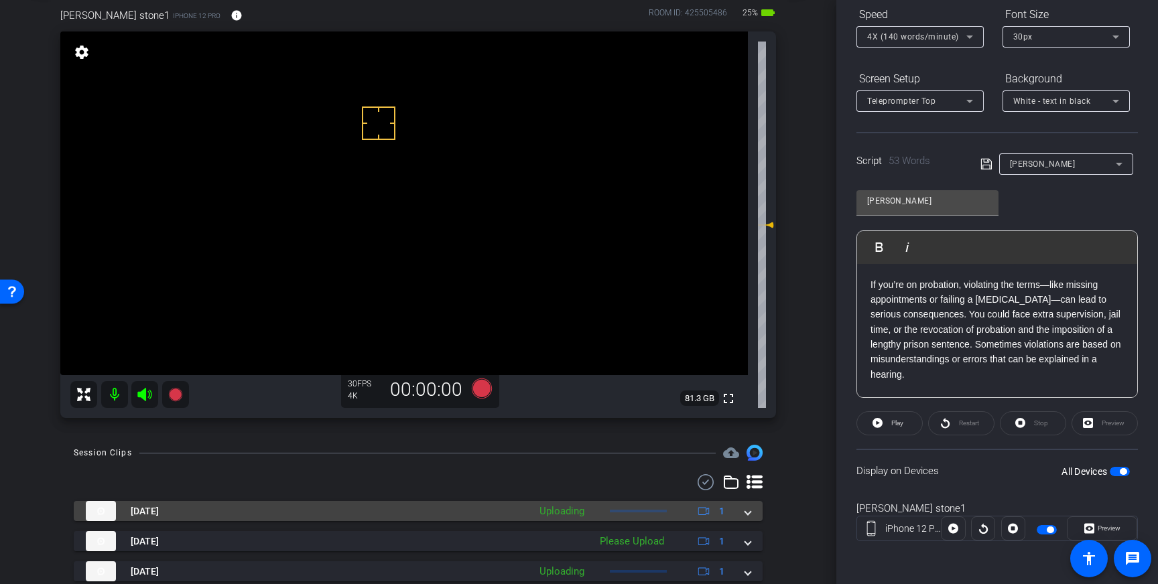
click at [752, 511] on mat-expansion-panel-header "[DATE] Uploading 1" at bounding box center [418, 511] width 689 height 20
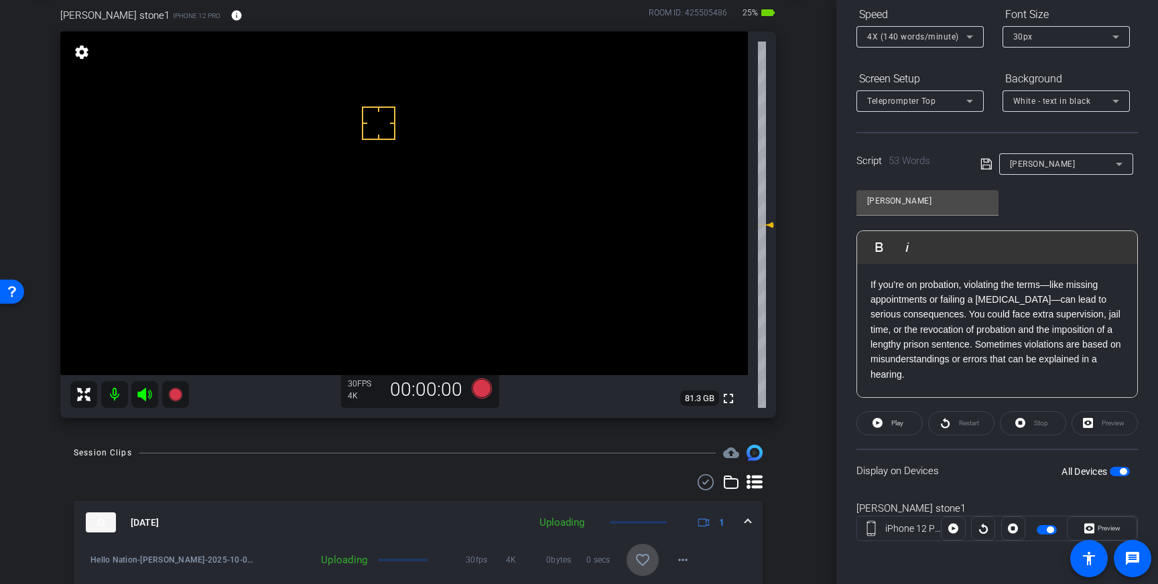
click at [653, 551] on span at bounding box center [642, 560] width 32 height 32
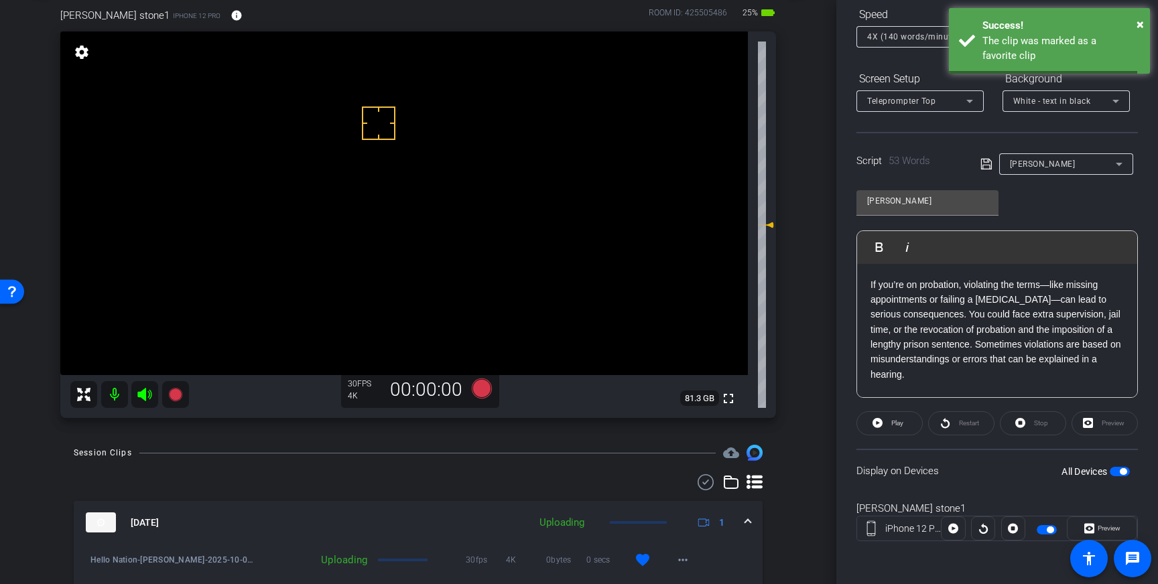
click at [754, 523] on mat-expansion-panel-header "[DATE] Uploading 1" at bounding box center [418, 522] width 689 height 43
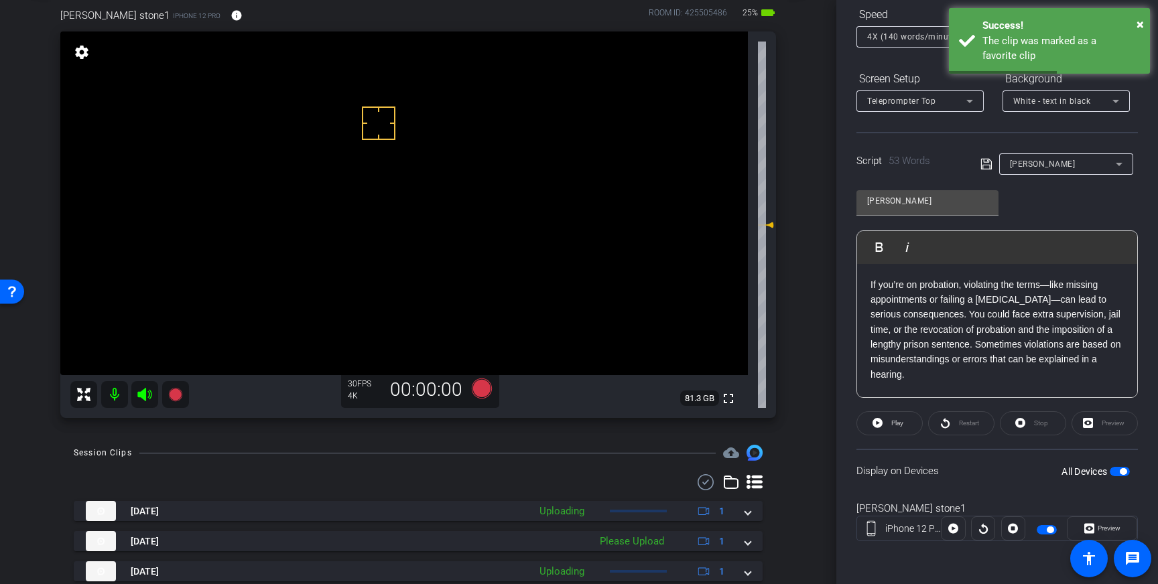
click at [1131, 483] on div "Display on Devices All Devices" at bounding box center [996, 471] width 281 height 44
click at [1121, 475] on span "button" at bounding box center [1120, 471] width 20 height 9
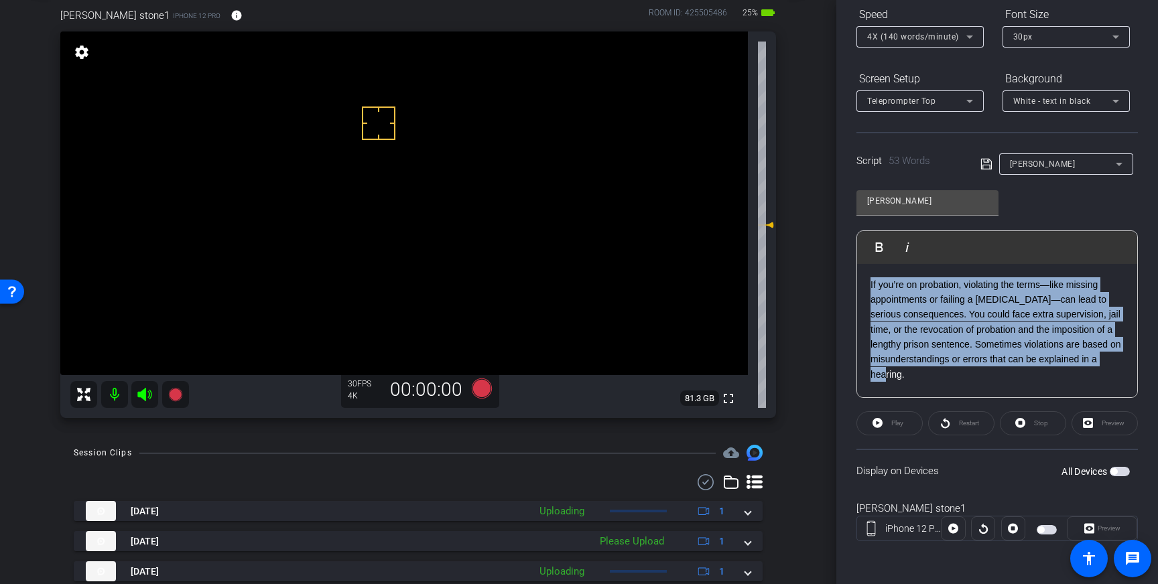
drag, startPoint x: 907, startPoint y: 367, endPoint x: 864, endPoint y: 275, distance: 101.0
click at [864, 275] on div "If you’re on probation, violating the terms—like missing appointments or failin…" at bounding box center [997, 331] width 280 height 134
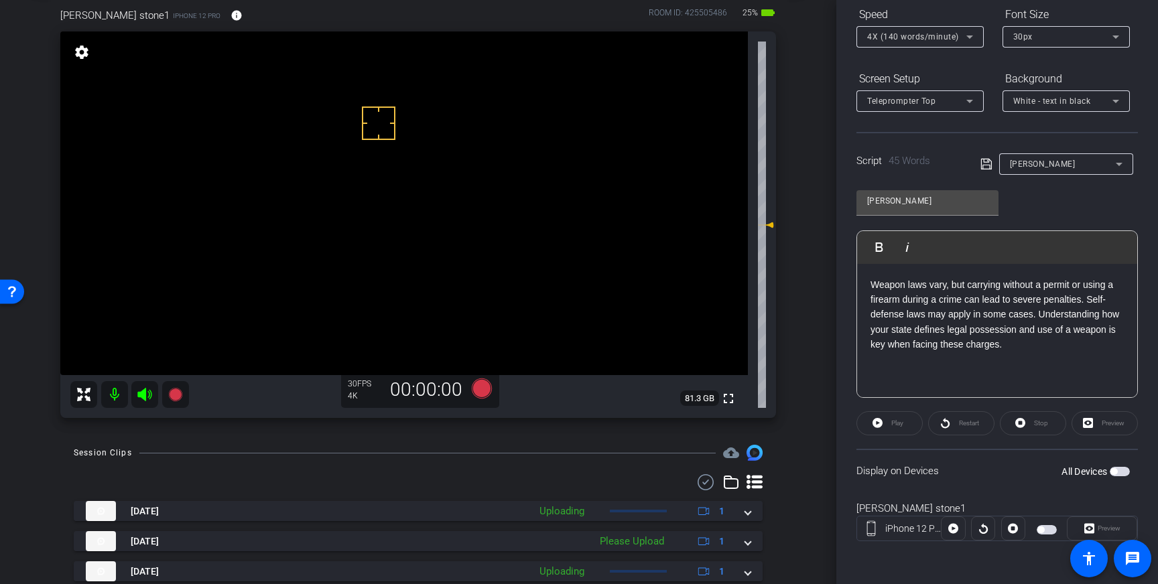
click at [989, 165] on icon at bounding box center [985, 164] width 11 height 11
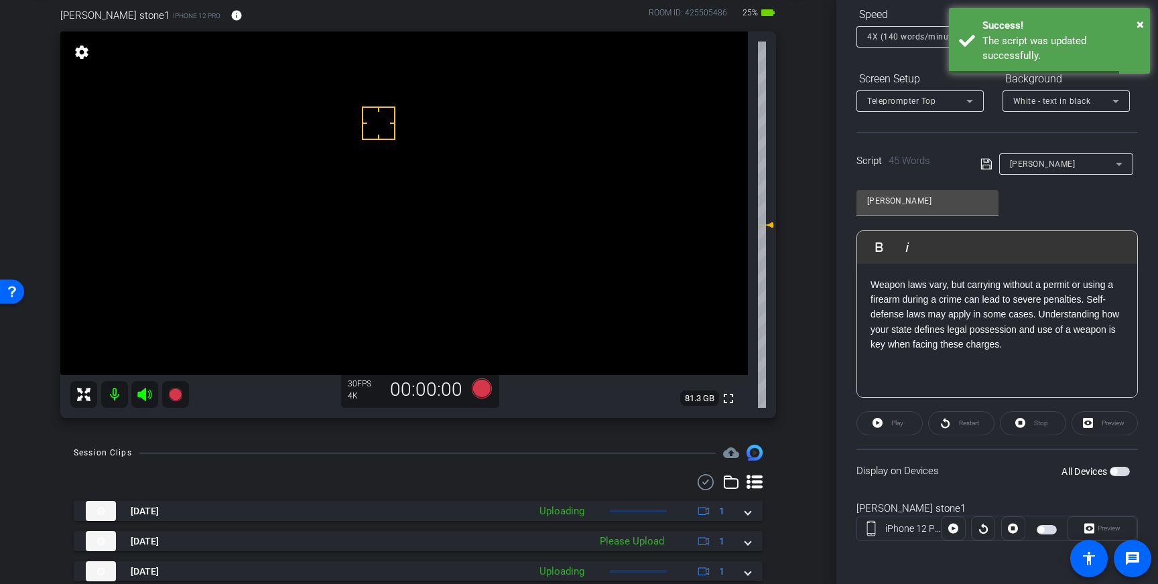
click at [1119, 471] on span "button" at bounding box center [1120, 471] width 20 height 9
click at [890, 422] on span "Play" at bounding box center [895, 423] width 15 height 19
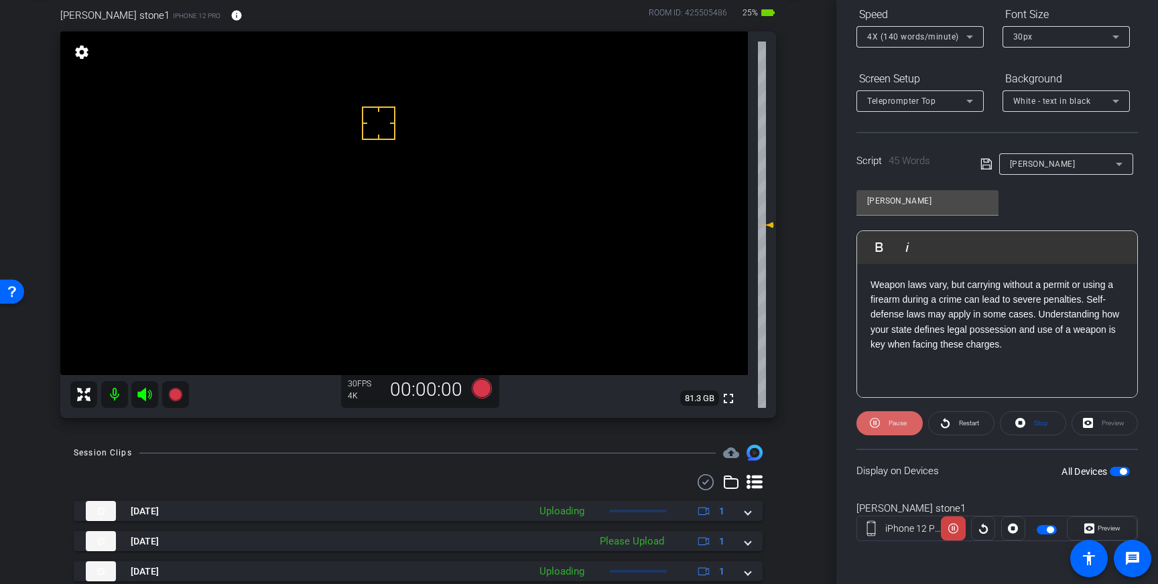
click at [893, 426] on span "Pause" at bounding box center [897, 422] width 18 height 7
click at [883, 426] on span at bounding box center [889, 423] width 65 height 32
click at [984, 283] on p "Weapon laws vary, but carrying without a permit or using a firearm during a cri…" at bounding box center [996, 314] width 253 height 75
click at [982, 424] on span at bounding box center [961, 423] width 65 height 32
click at [894, 425] on span "Pause" at bounding box center [897, 422] width 18 height 7
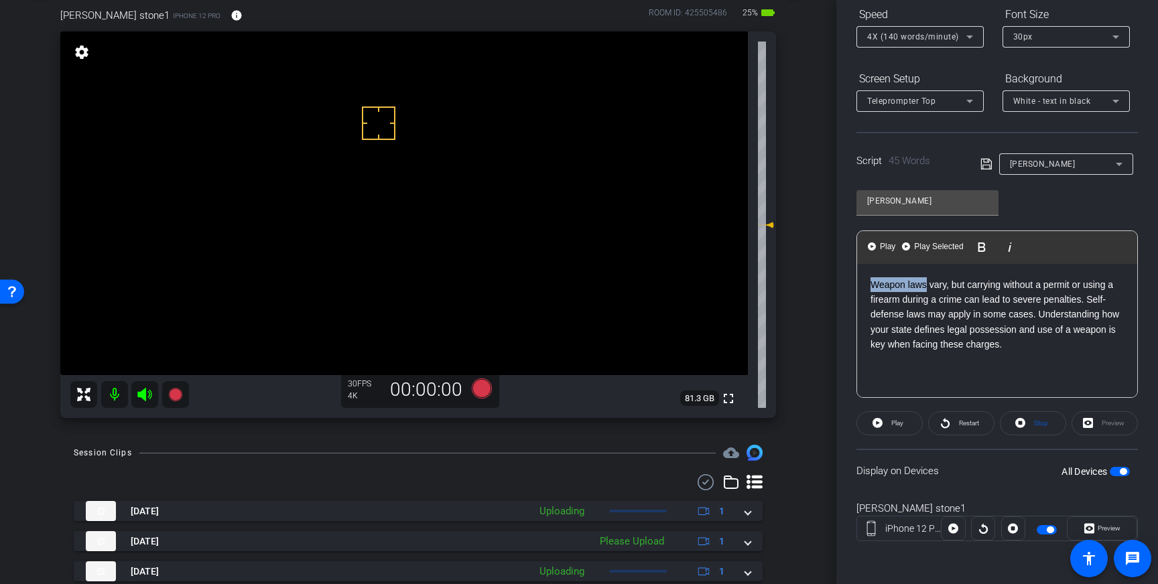
drag, startPoint x: 927, startPoint y: 287, endPoint x: 872, endPoint y: 287, distance: 54.9
click at [872, 287] on p "Weapon laws vary, but carrying without a permit or using a firearm during a cri…" at bounding box center [996, 314] width 253 height 75
click at [959, 287] on p "Firearm offenses vary, but carrying without a permit or using a firearm during …" at bounding box center [996, 314] width 253 height 75
click at [986, 166] on icon at bounding box center [986, 164] width 12 height 16
click at [1043, 285] on p "Firearm offenses vary from state to state, but carrying without a permit or usi…" at bounding box center [996, 322] width 253 height 90
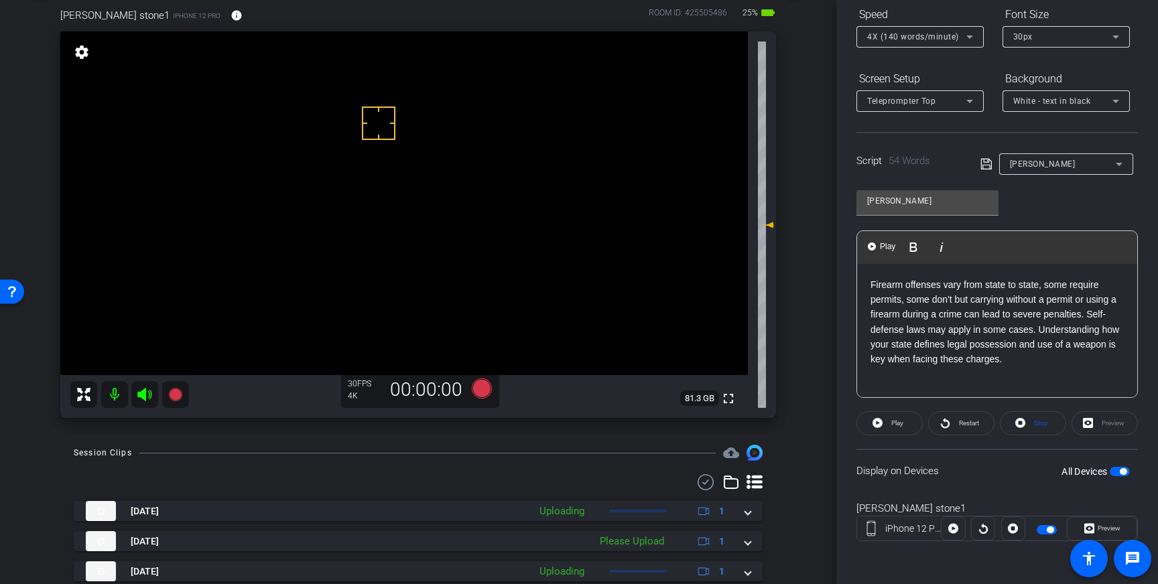
click at [972, 300] on p "Firearm offenses vary from state to state, some require permits, some don't but…" at bounding box center [996, 322] width 253 height 90
drag, startPoint x: 975, startPoint y: 317, endPoint x: 855, endPoint y: 317, distance: 119.9
click at [855, 317] on div "Participants Teleprompter Adjustments settings [PERSON_NAME] flip Director Ever…" at bounding box center [997, 292] width 322 height 584
click at [985, 163] on icon at bounding box center [986, 164] width 12 height 16
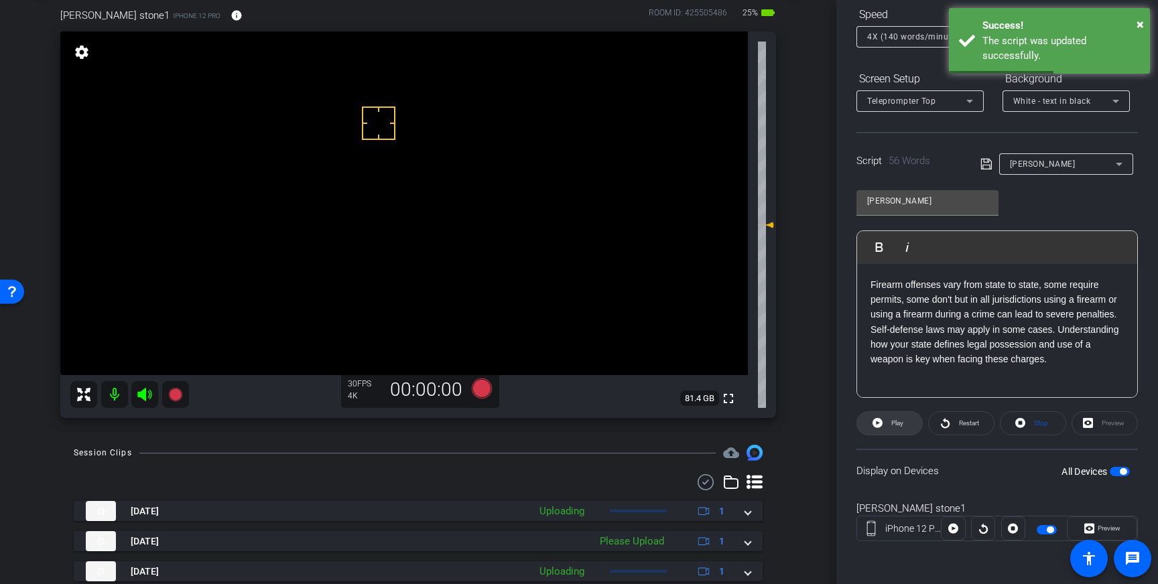
click at [902, 419] on span "Play" at bounding box center [897, 422] width 12 height 7
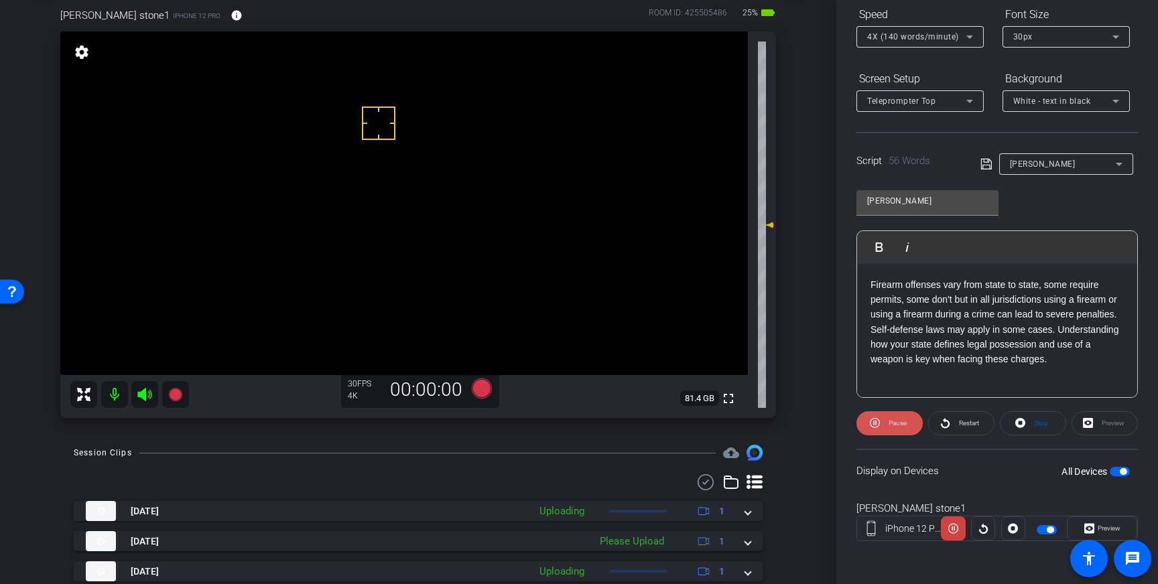
click at [894, 426] on span "Pause" at bounding box center [897, 422] width 18 height 7
drag, startPoint x: 935, startPoint y: 318, endPoint x: 1111, endPoint y: 300, distance: 176.4
click at [1111, 300] on p "Firearm offenses vary from state to state, some require permits, some don't but…" at bounding box center [996, 322] width 253 height 90
click at [899, 317] on p "Firearm offenses vary from state to state, some require permits, some don't but…" at bounding box center [996, 322] width 253 height 90
click at [984, 169] on icon at bounding box center [985, 164] width 11 height 11
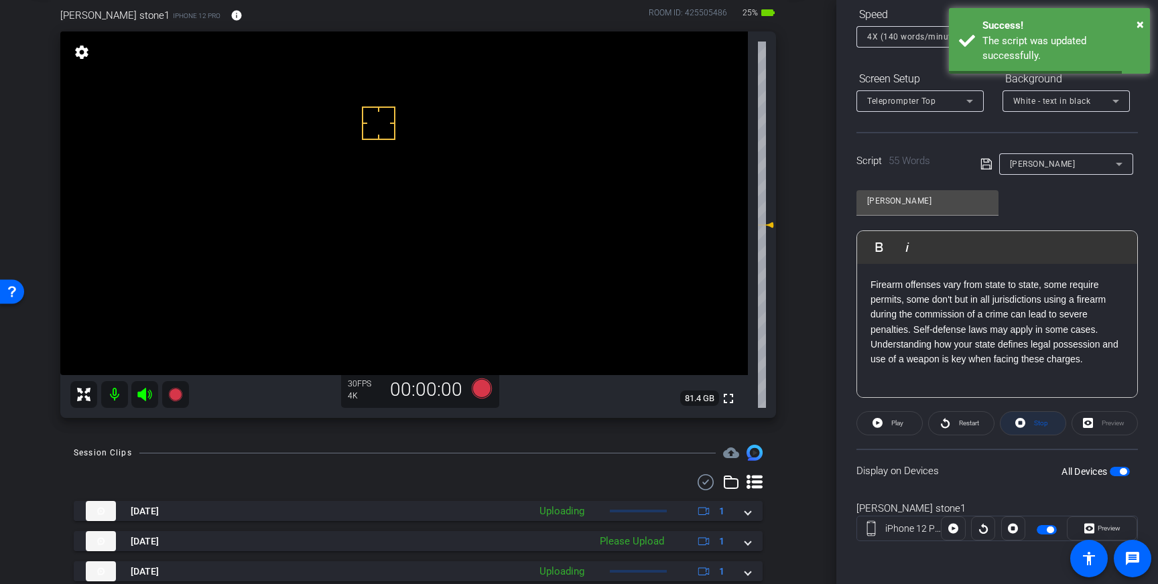
click at [1024, 427] on icon at bounding box center [1020, 423] width 10 height 17
click at [883, 419] on span at bounding box center [889, 423] width 65 height 32
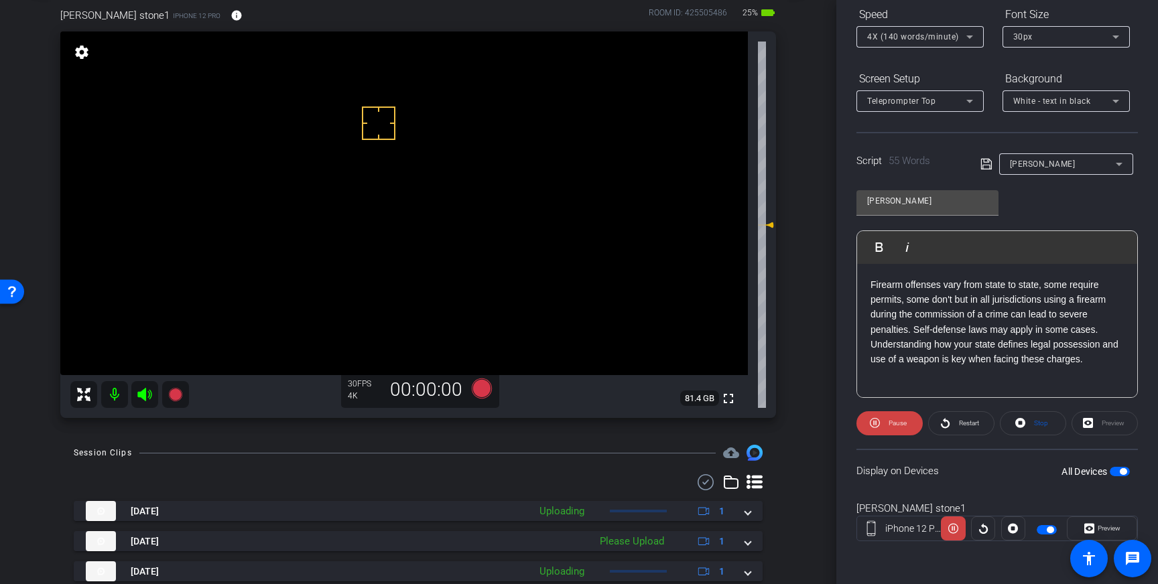
click at [987, 168] on icon at bounding box center [986, 164] width 12 height 16
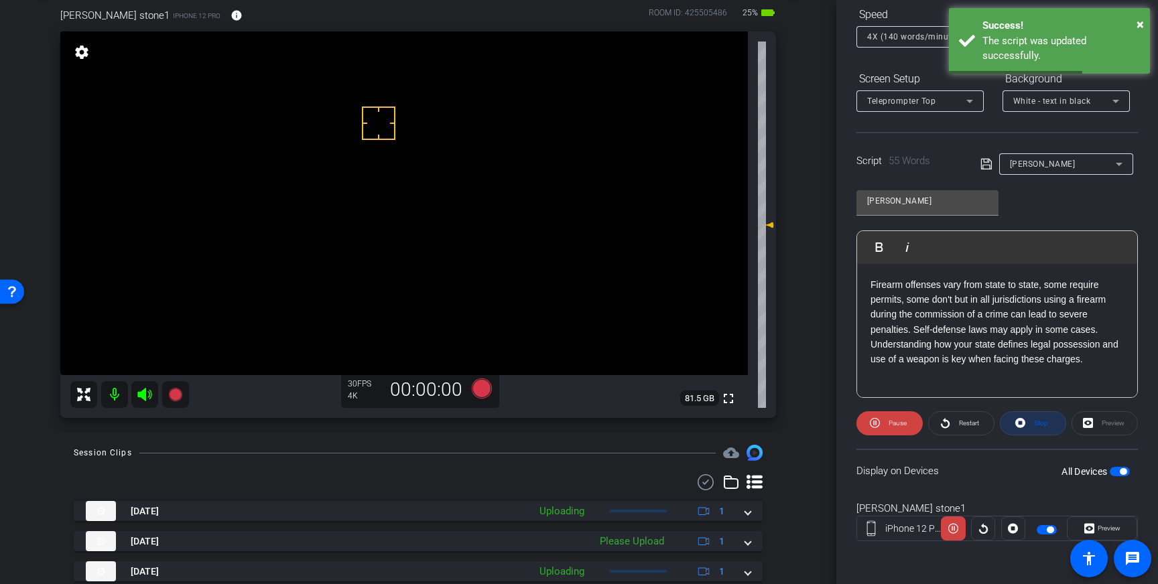
click at [1043, 425] on span "Stop" at bounding box center [1041, 422] width 14 height 7
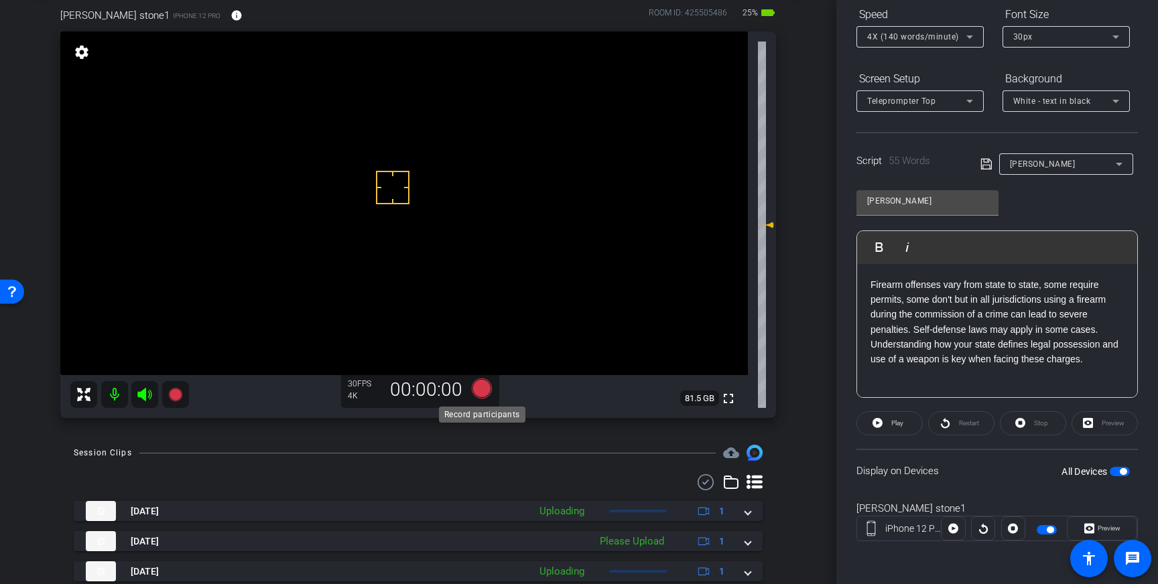
click at [479, 393] on icon at bounding box center [482, 389] width 20 height 20
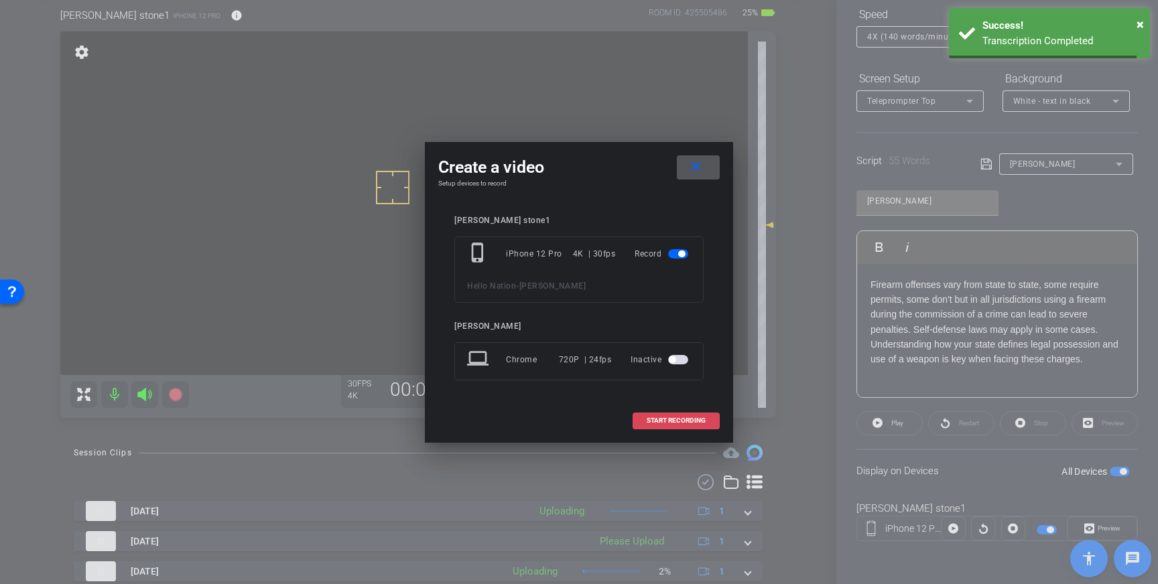
click at [673, 422] on span "START RECORDING" at bounding box center [676, 420] width 59 height 7
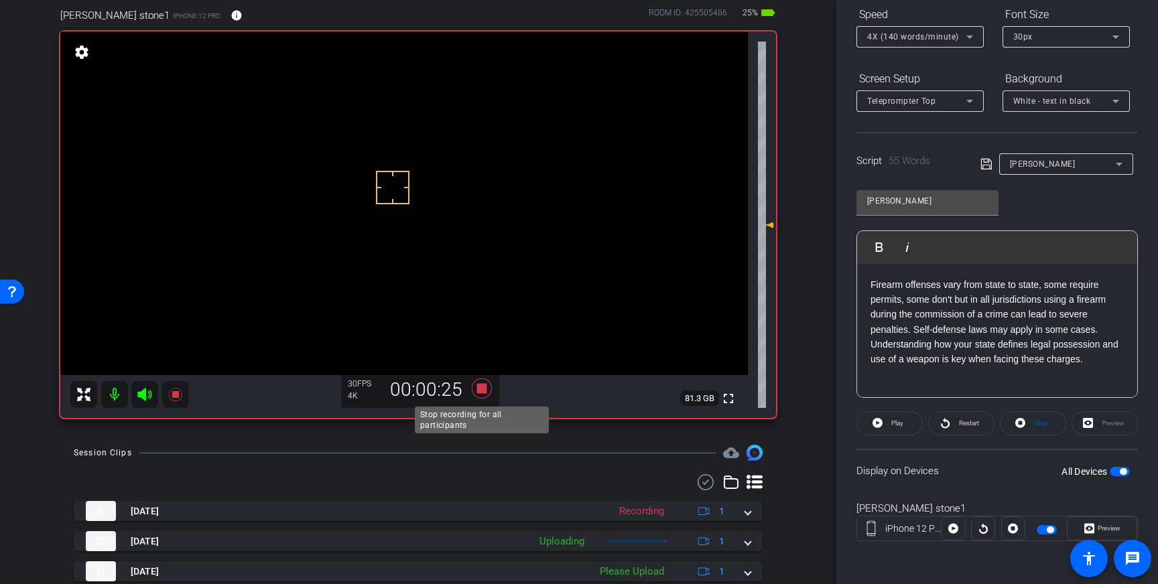
click at [486, 389] on icon at bounding box center [482, 389] width 20 height 20
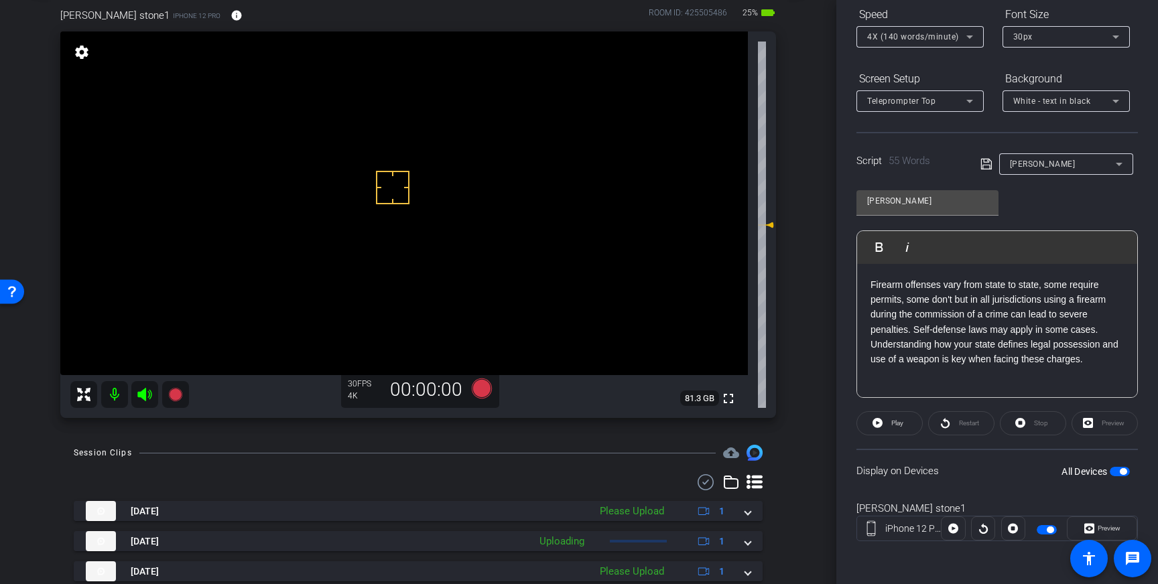
drag, startPoint x: 745, startPoint y: 515, endPoint x: 688, endPoint y: 547, distance: 65.7
click at [745, 515] on span at bounding box center [747, 512] width 5 height 14
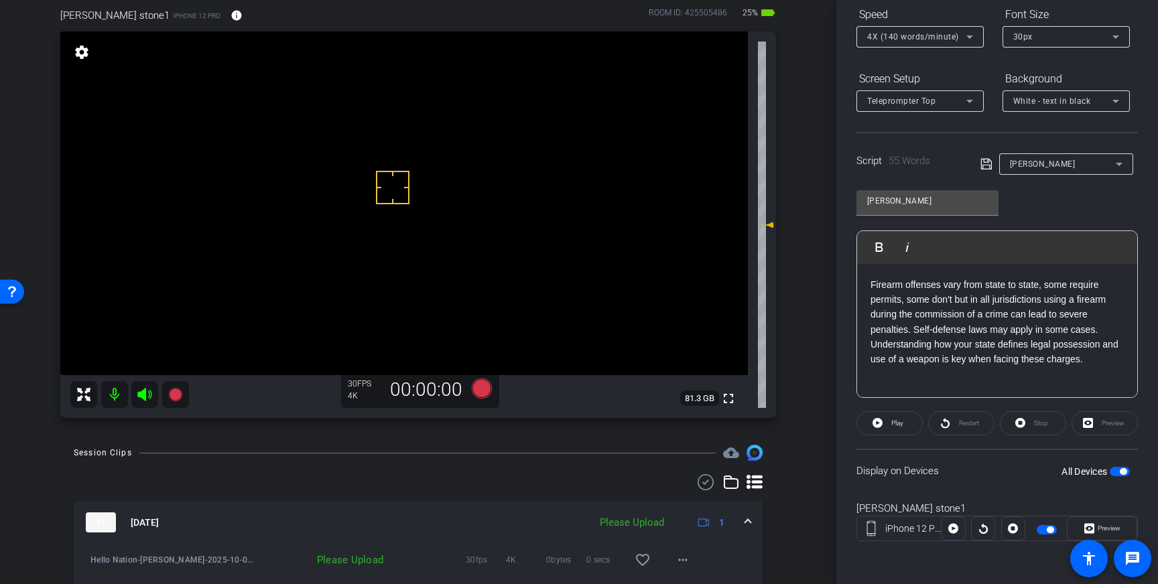
drag, startPoint x: 641, startPoint y: 557, endPoint x: 665, endPoint y: 555, distance: 24.2
click at [641, 557] on mat-icon "favorite_border" at bounding box center [643, 560] width 16 height 16
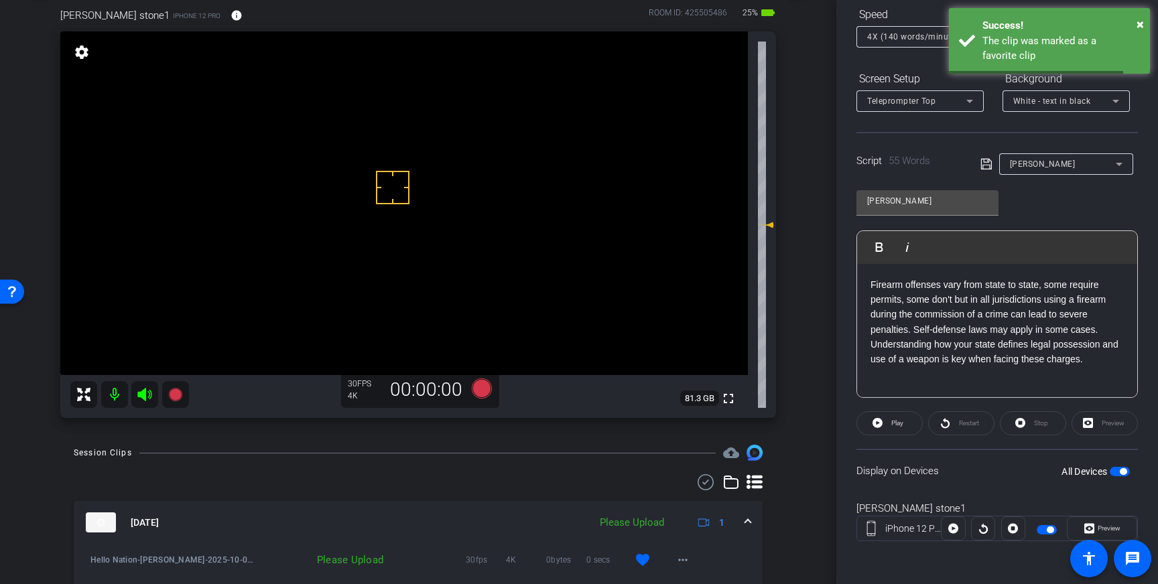
click at [752, 523] on mat-expansion-panel-header "[DATE] Please Upload 1" at bounding box center [418, 522] width 689 height 43
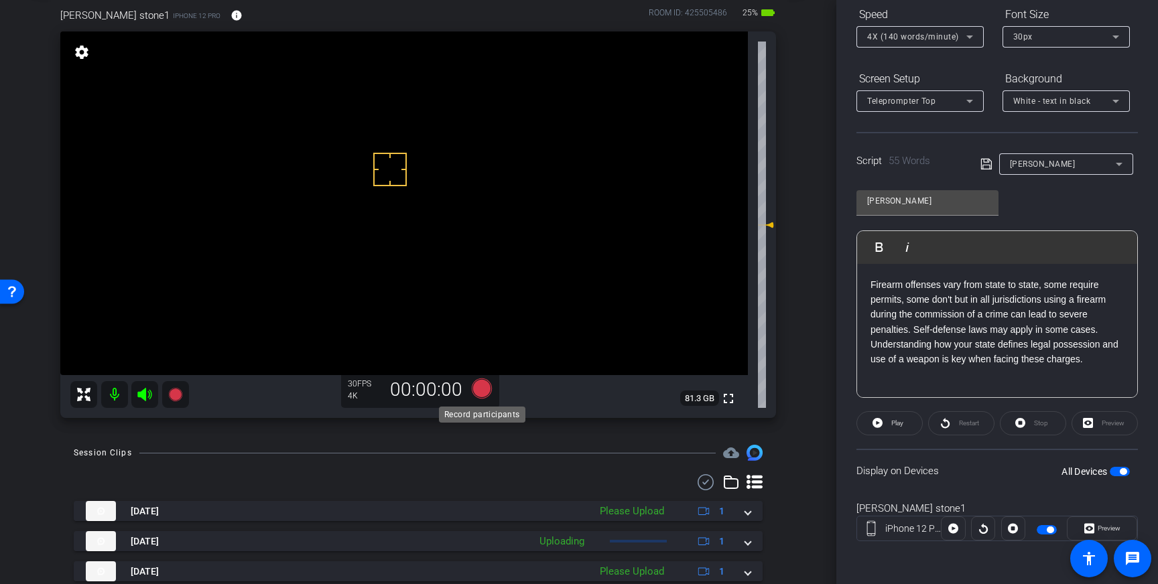
click at [474, 393] on icon at bounding box center [482, 389] width 20 height 20
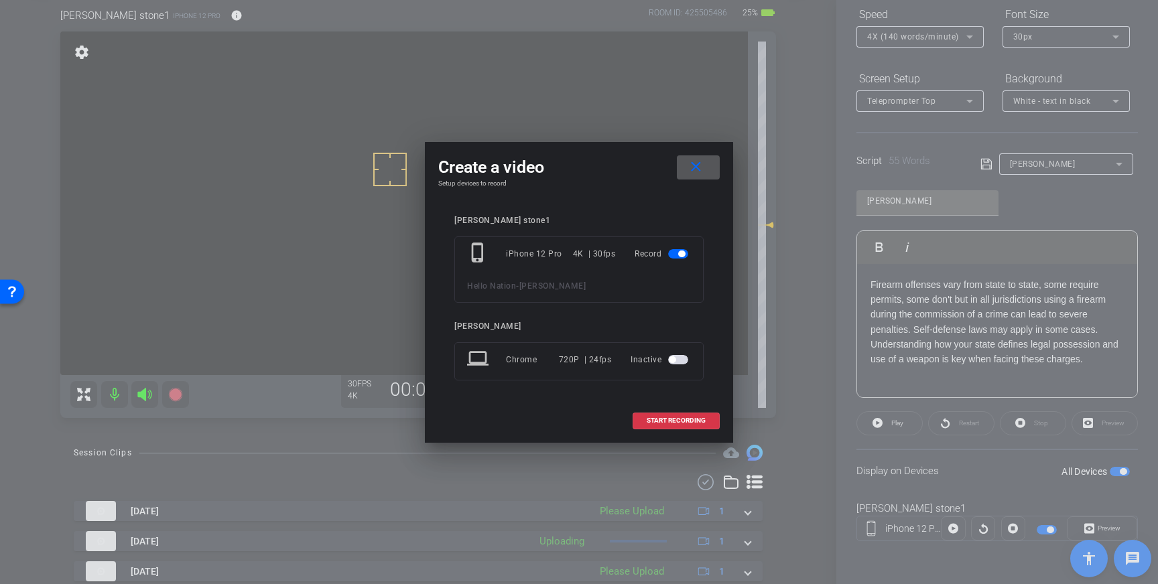
drag, startPoint x: 656, startPoint y: 413, endPoint x: 626, endPoint y: 402, distance: 31.6
click at [656, 413] on span at bounding box center [676, 421] width 86 height 32
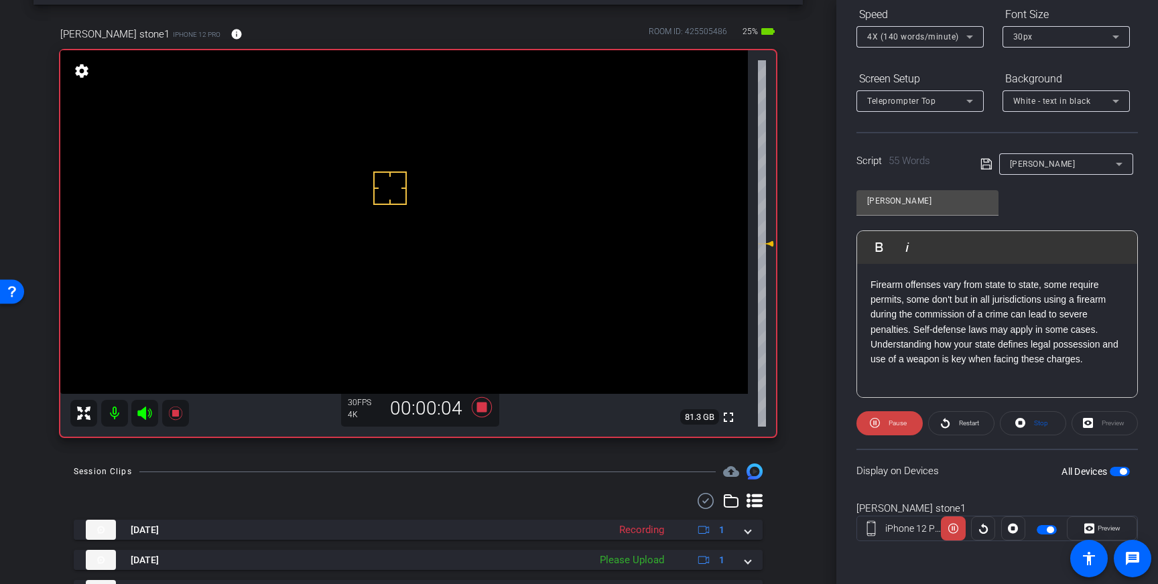
scroll to position [52, 0]
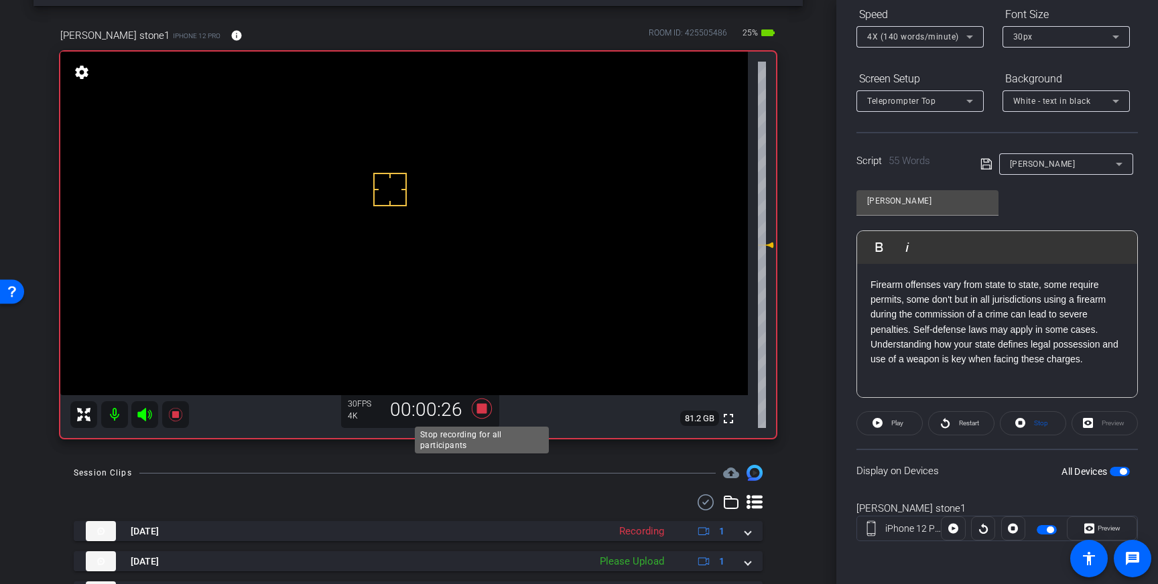
click at [480, 410] on icon at bounding box center [482, 409] width 20 height 20
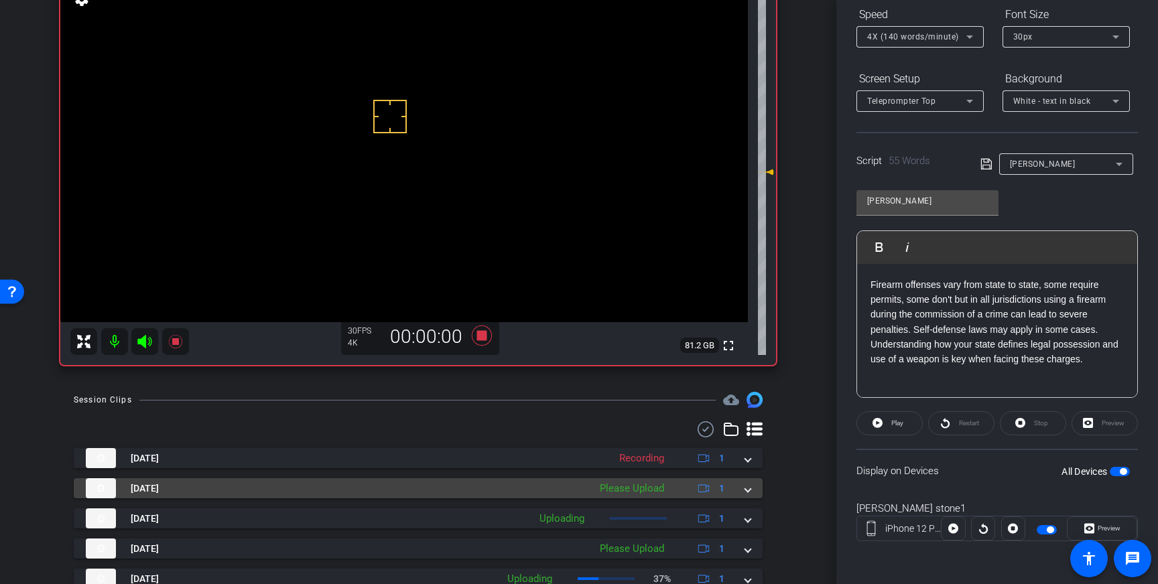
scroll to position [126, 0]
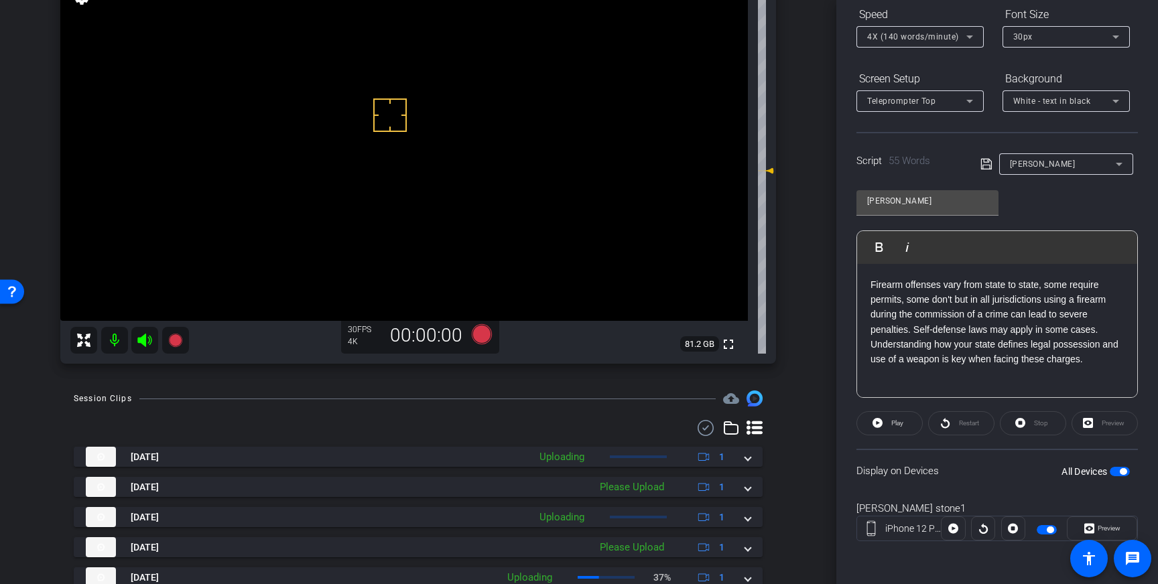
drag, startPoint x: 749, startPoint y: 460, endPoint x: 675, endPoint y: 492, distance: 80.7
click at [748, 460] on span at bounding box center [747, 457] width 5 height 14
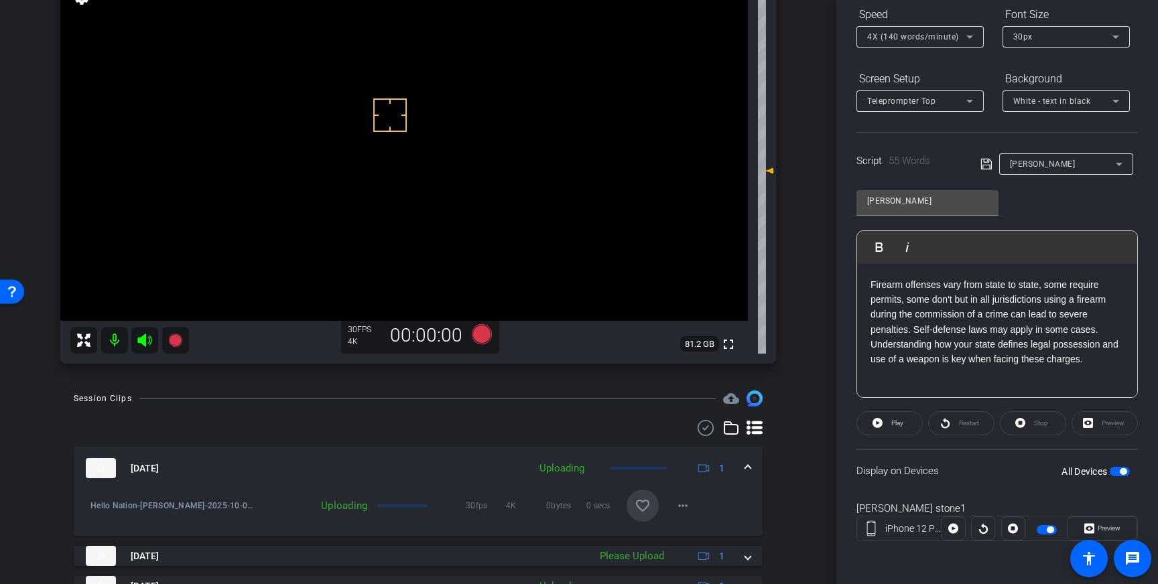
drag, startPoint x: 638, startPoint y: 507, endPoint x: 691, endPoint y: 476, distance: 61.8
click at [641, 506] on mat-icon "favorite_border" at bounding box center [643, 506] width 16 height 16
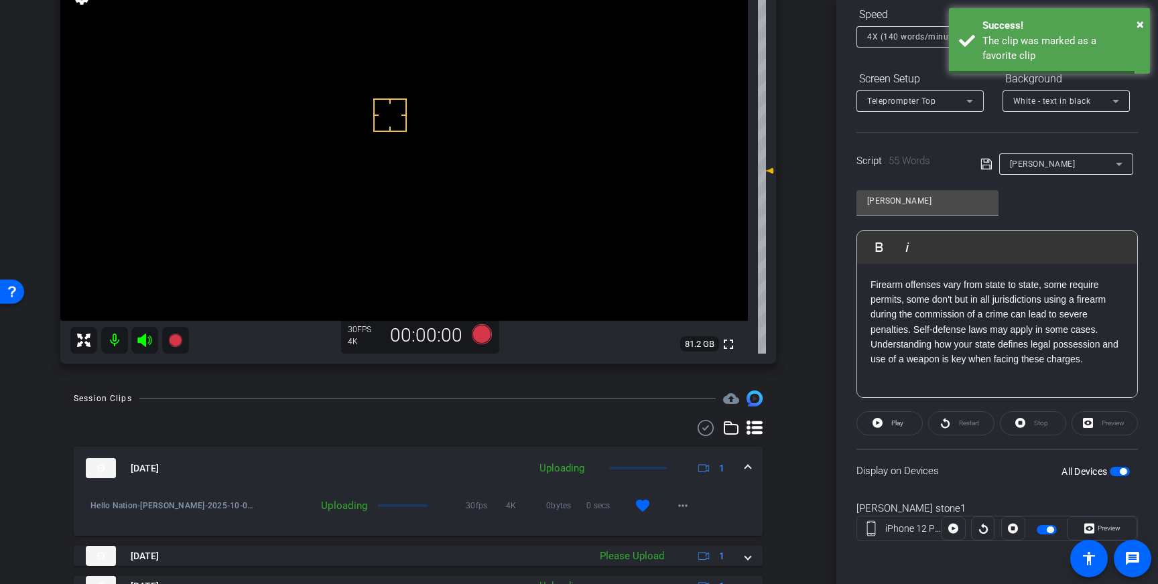
click at [749, 467] on span at bounding box center [747, 469] width 5 height 14
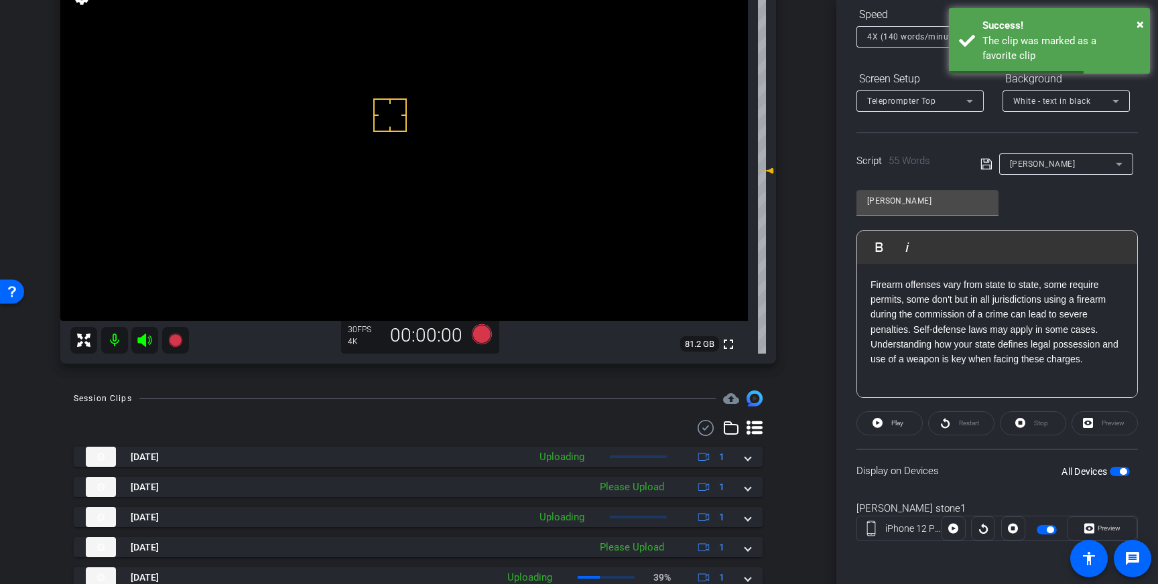
drag, startPoint x: 1120, startPoint y: 471, endPoint x: 1112, endPoint y: 471, distance: 7.4
click at [1112, 471] on button "All Devices" at bounding box center [1120, 471] width 20 height 9
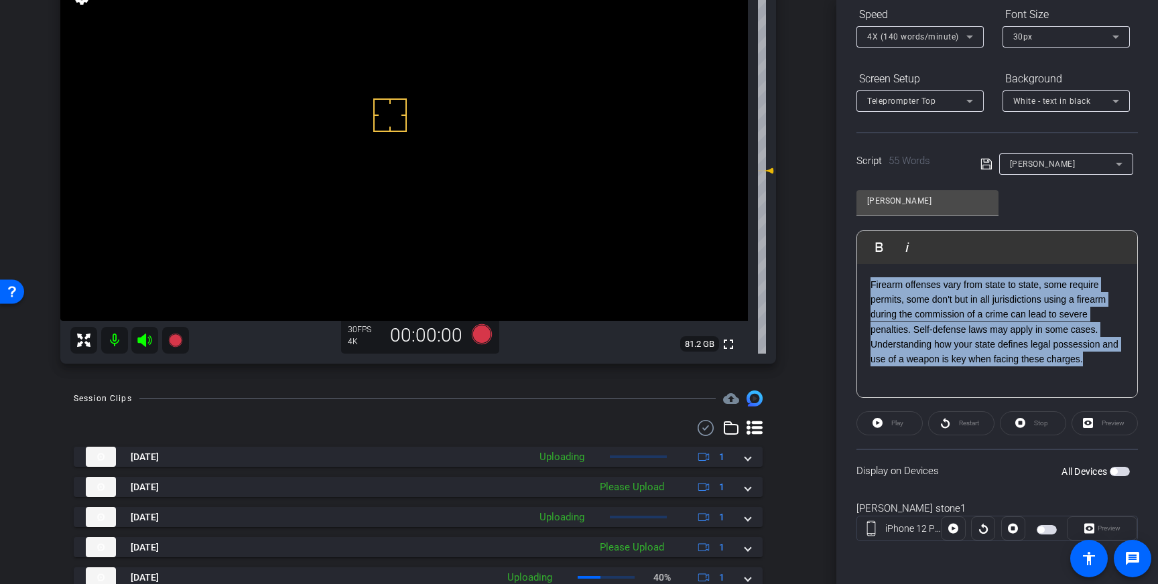
drag, startPoint x: 1092, startPoint y: 362, endPoint x: 861, endPoint y: 280, distance: 245.2
click at [861, 280] on div "Firearm offenses vary from state to state, some require permits, some don't but…" at bounding box center [997, 331] width 280 height 134
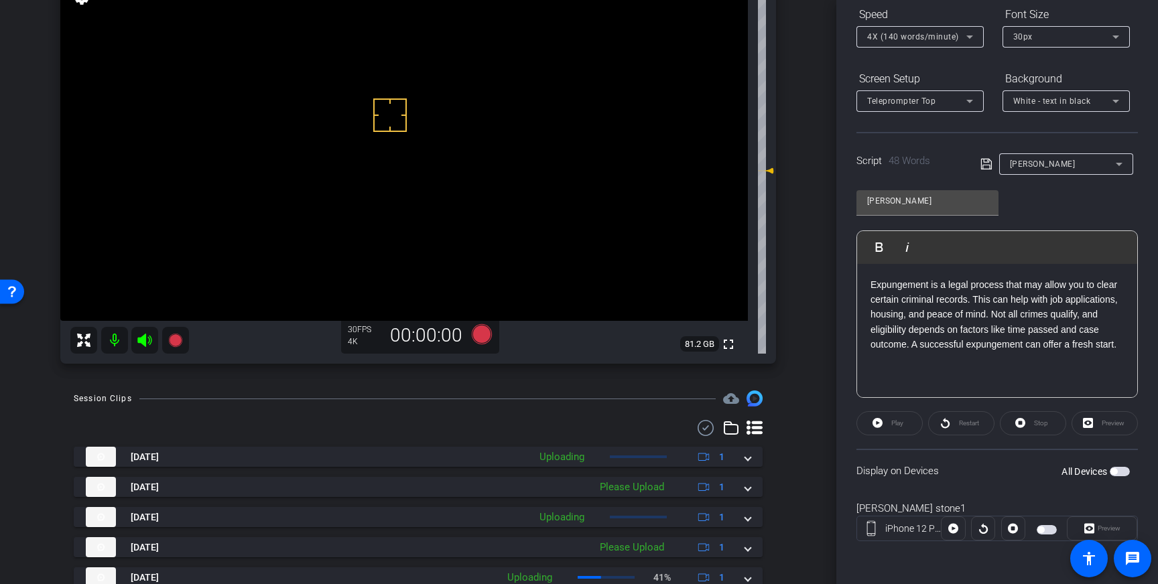
click at [983, 165] on icon at bounding box center [986, 164] width 12 height 16
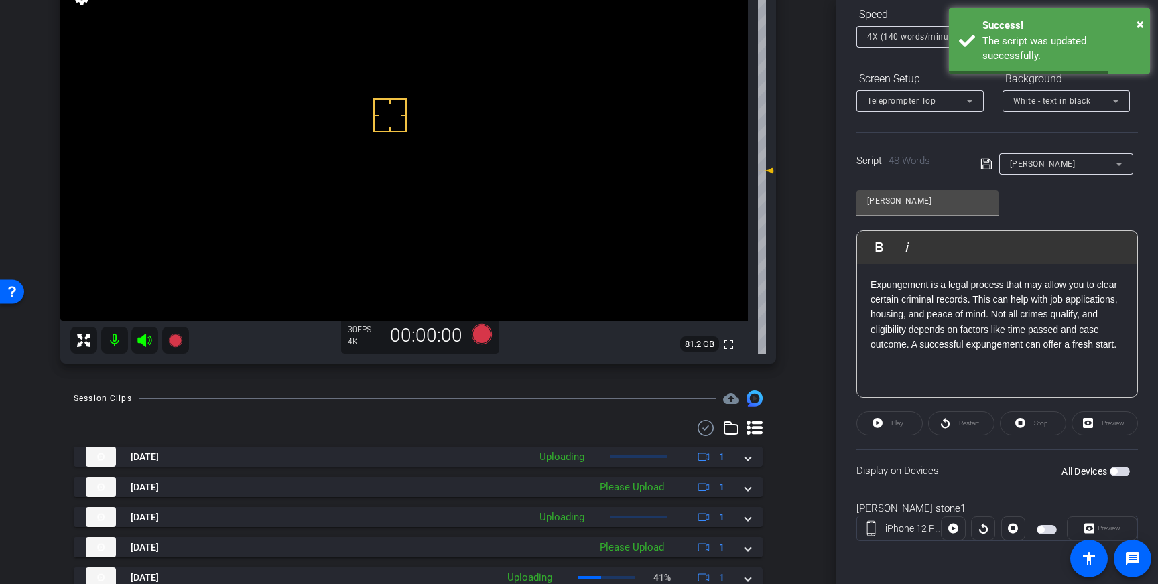
drag, startPoint x: 1117, startPoint y: 474, endPoint x: 1091, endPoint y: 390, distance: 87.5
click at [1117, 474] on span "button" at bounding box center [1120, 471] width 20 height 9
click at [904, 424] on span at bounding box center [889, 423] width 65 height 32
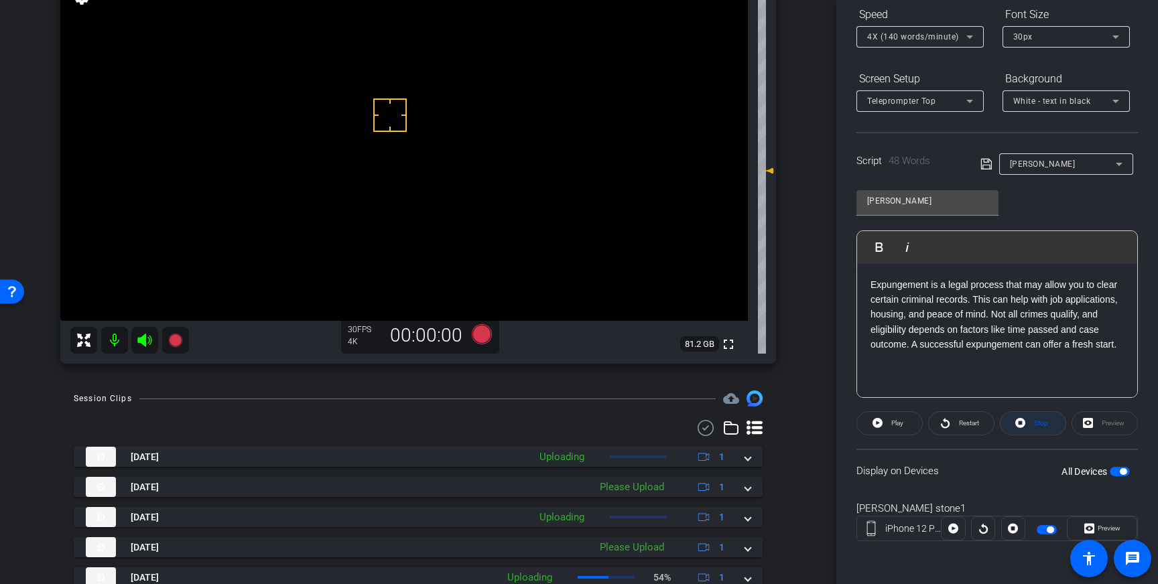
click at [1036, 420] on span "Stop" at bounding box center [1041, 422] width 14 height 7
click at [871, 284] on p "Expungement is a legal process that may allow you to clear certain criminal rec…" at bounding box center [996, 314] width 253 height 75
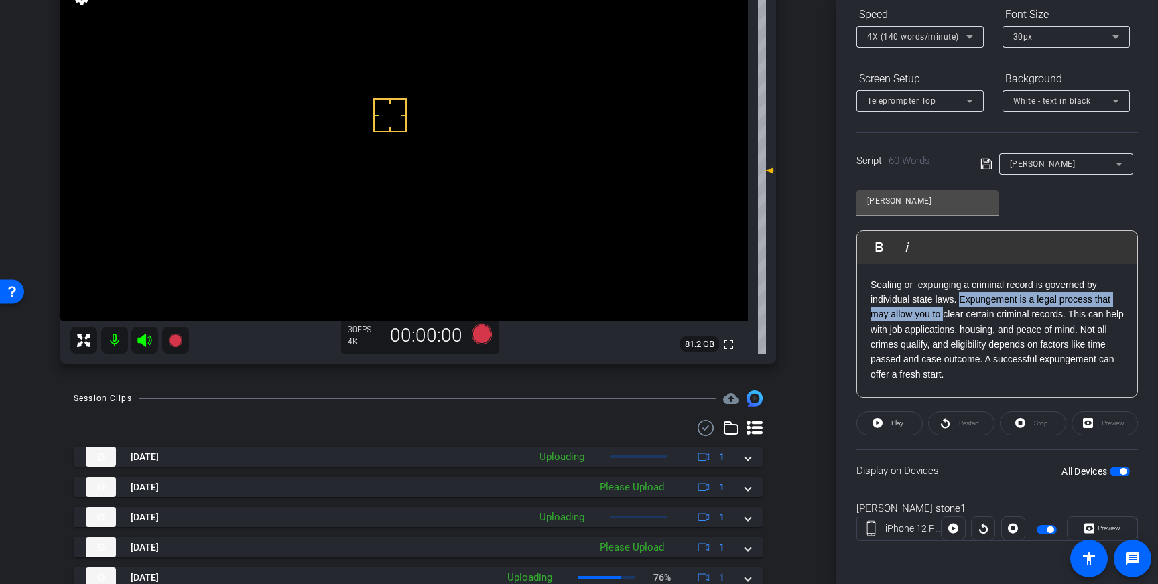
drag, startPoint x: 941, startPoint y: 316, endPoint x: 959, endPoint y: 297, distance: 25.6
click at [959, 297] on p "Sealing or expunging a criminal record is governed by individual state laws. Ex…" at bounding box center [996, 329] width 253 height 105
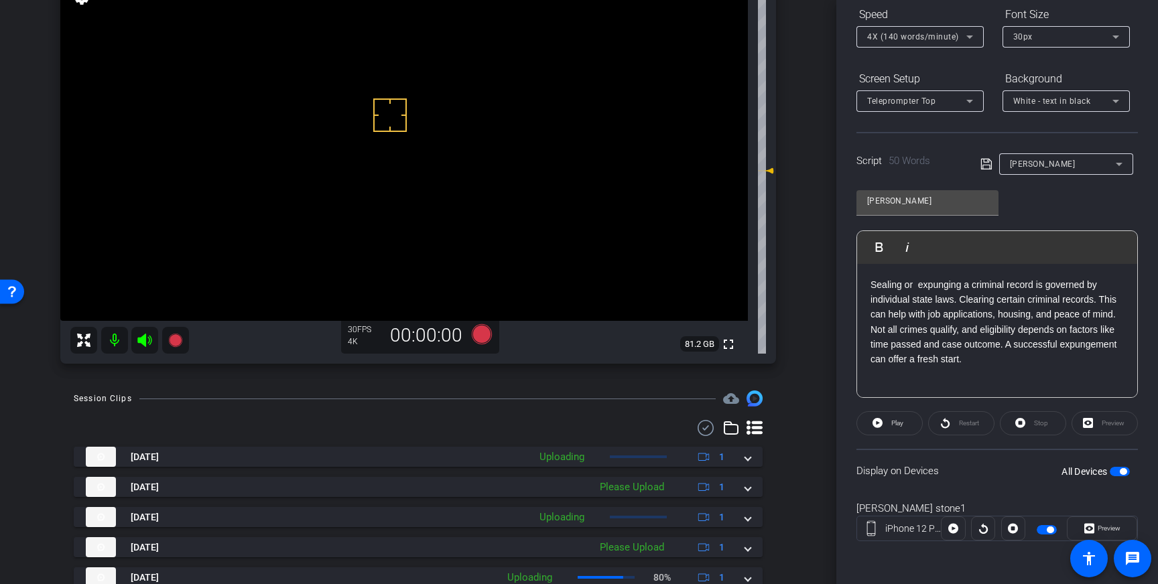
click at [1096, 302] on p "Sealing or expunging a criminal record is governed by individual state laws. Cl…" at bounding box center [996, 322] width 253 height 90
click at [1053, 338] on p "Sealing or expunging a criminal record is governed by individual state laws. Cl…" at bounding box center [996, 329] width 253 height 105
click at [985, 163] on icon at bounding box center [986, 164] width 12 height 16
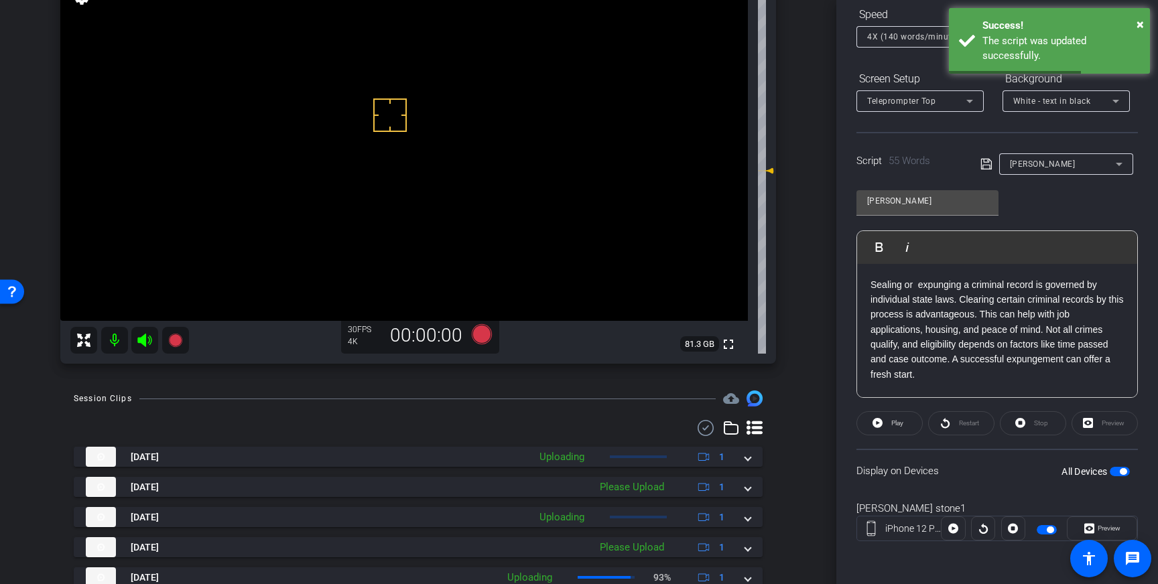
click at [917, 285] on p "Sealing or expunging a criminal record is governed by individual state laws. Cl…" at bounding box center [996, 329] width 253 height 105
click at [988, 160] on icon at bounding box center [986, 164] width 12 height 16
click at [1113, 476] on span "button" at bounding box center [1120, 471] width 20 height 9
click at [1115, 474] on span "button" at bounding box center [1120, 471] width 20 height 9
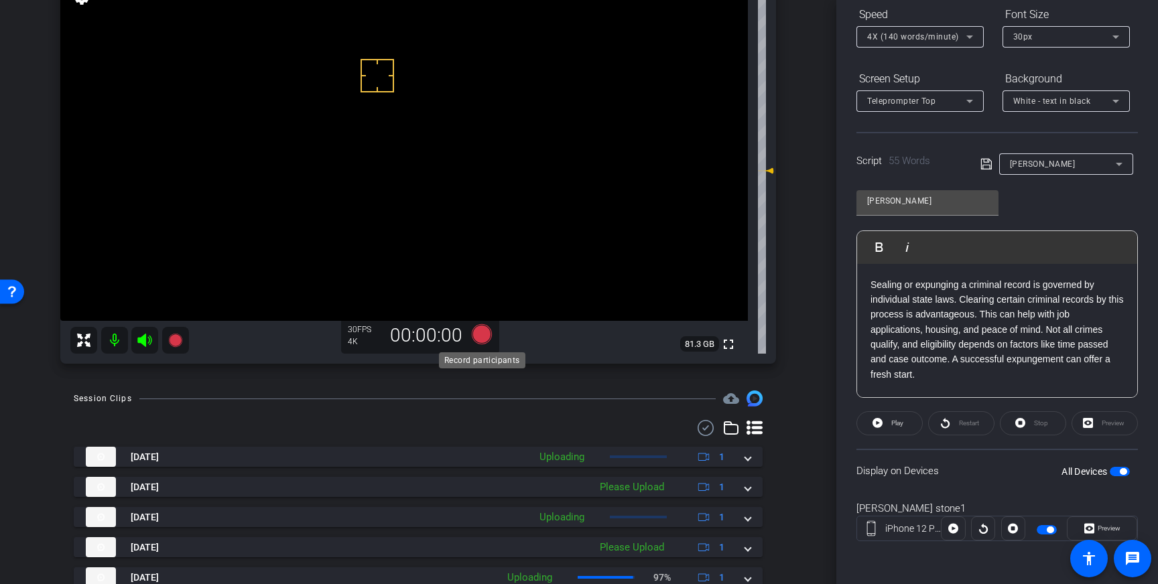
click at [478, 336] on icon at bounding box center [482, 334] width 20 height 20
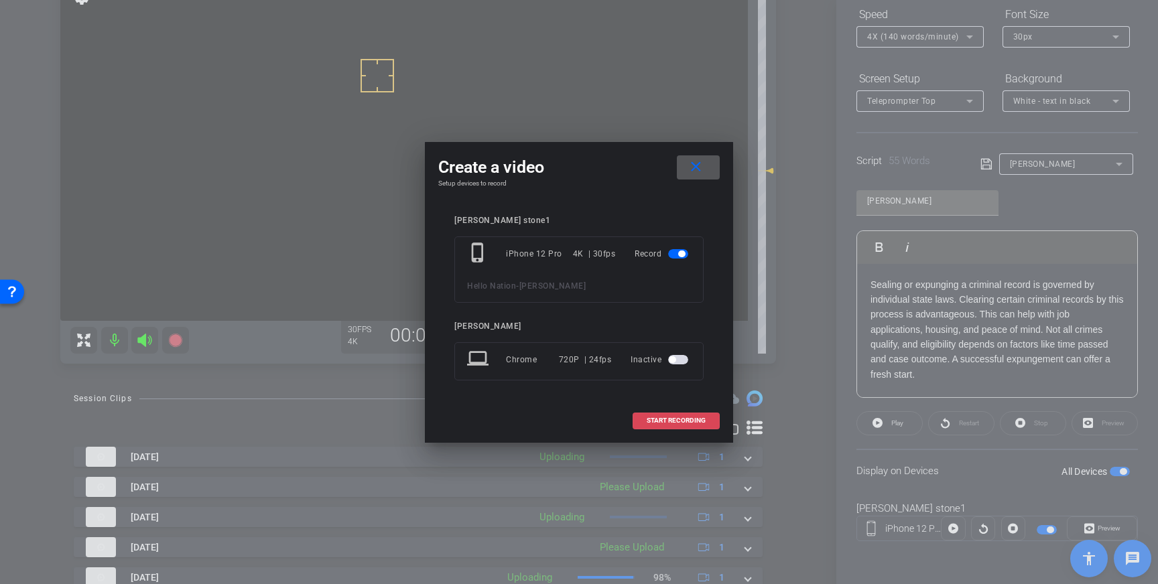
drag, startPoint x: 682, startPoint y: 422, endPoint x: 691, endPoint y: 425, distance: 10.0
click at [682, 422] on span "START RECORDING" at bounding box center [676, 420] width 59 height 7
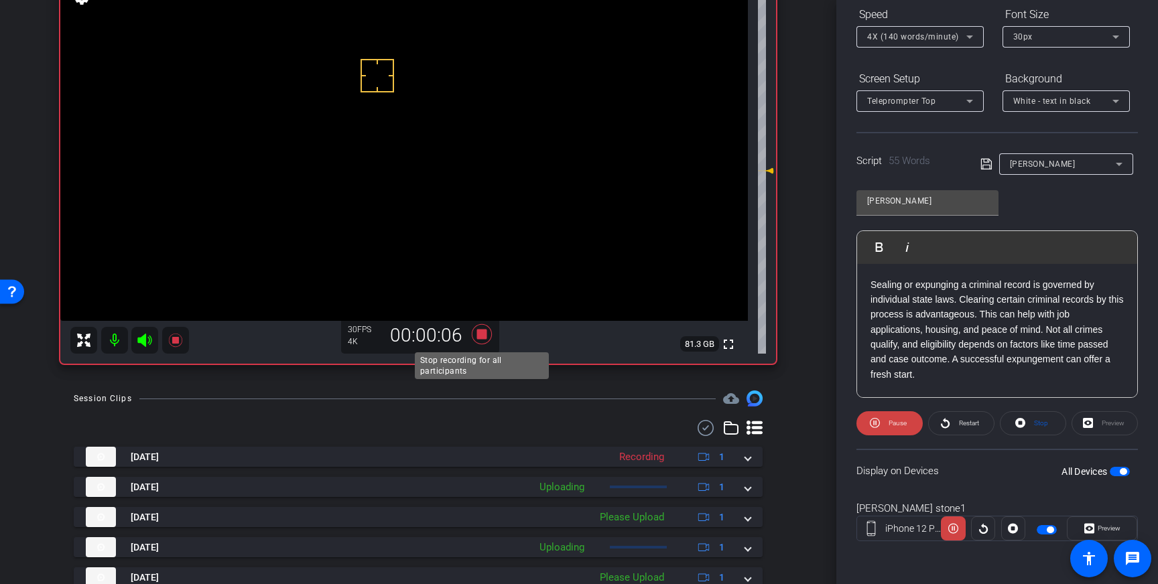
click at [482, 337] on icon at bounding box center [482, 334] width 20 height 20
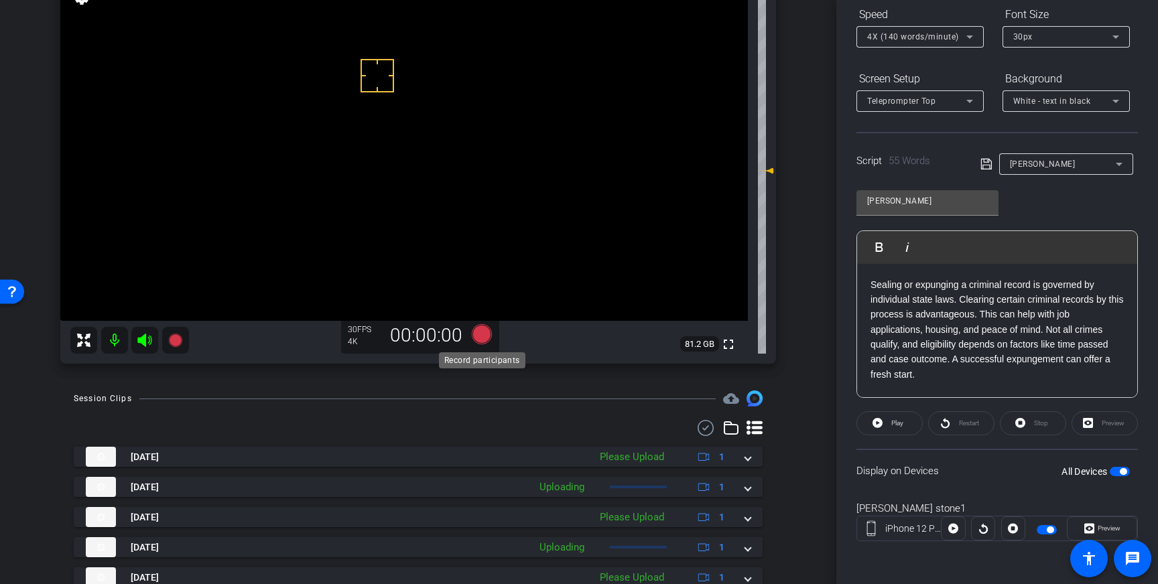
click at [482, 341] on icon at bounding box center [482, 334] width 20 height 20
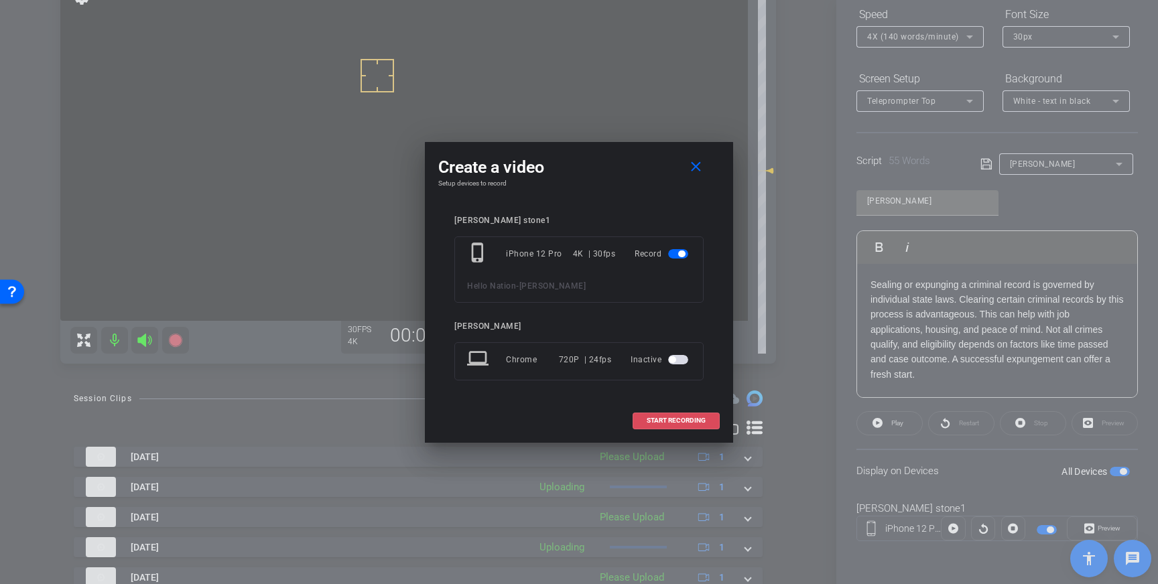
drag, startPoint x: 680, startPoint y: 421, endPoint x: 783, endPoint y: 326, distance: 139.4
click at [680, 421] on span "START RECORDING" at bounding box center [676, 420] width 59 height 7
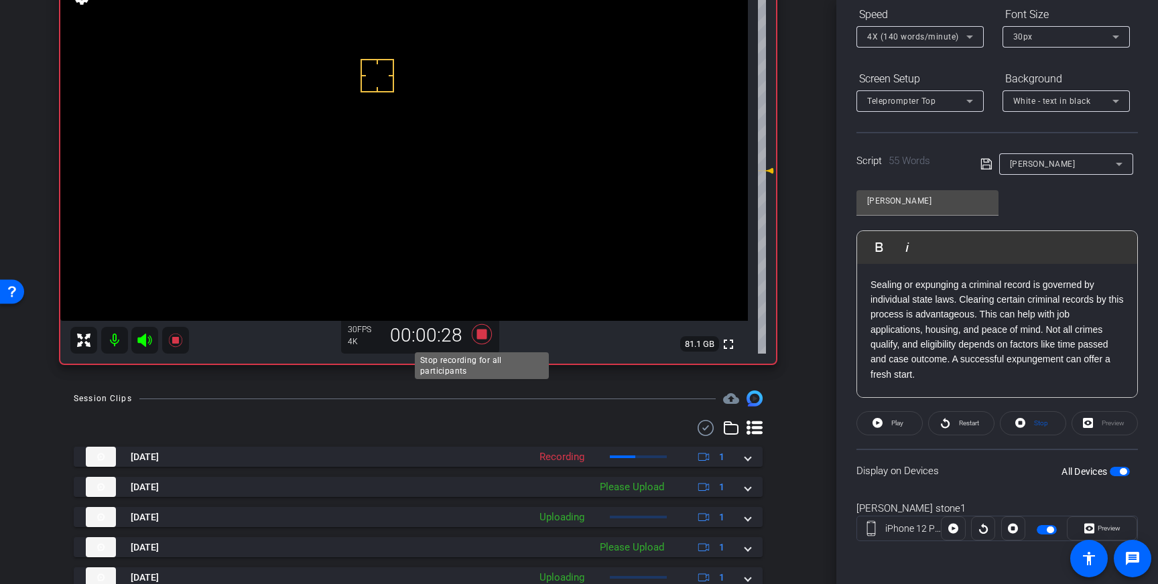
click at [483, 336] on icon at bounding box center [482, 334] width 20 height 20
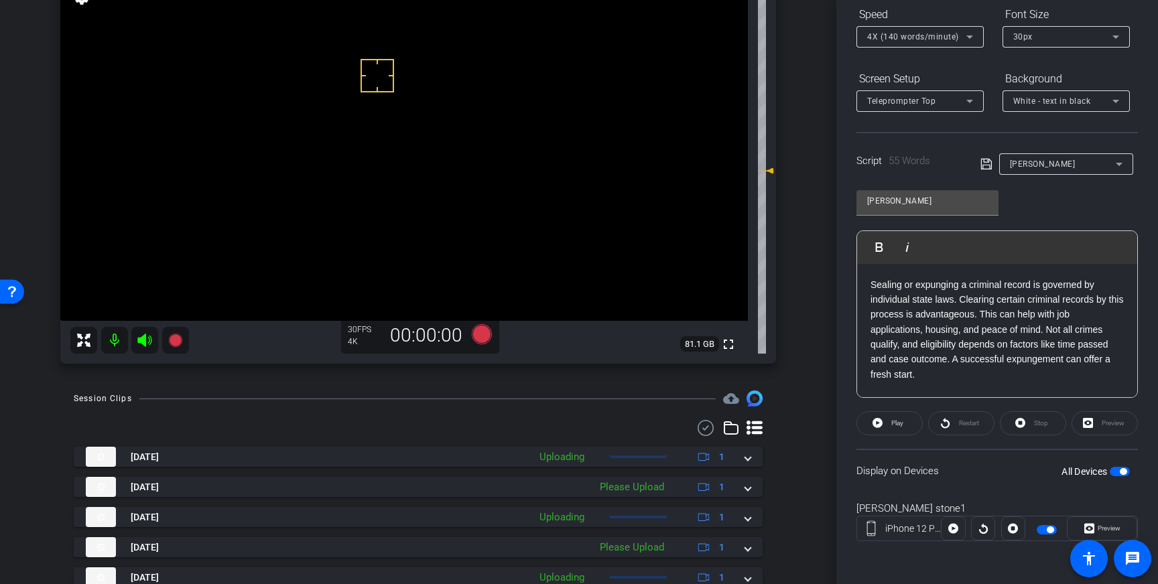
click at [1108, 359] on p "Sealing or expunging a criminal record is governed by individual state laws. Cl…" at bounding box center [996, 329] width 253 height 105
click at [982, 161] on icon at bounding box center [986, 164] width 12 height 16
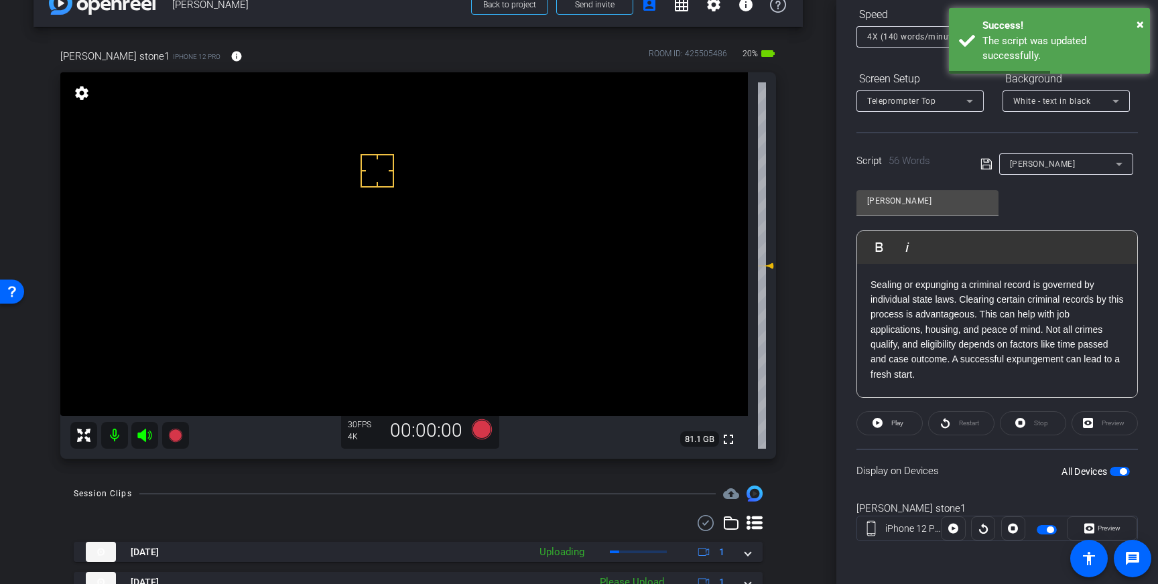
scroll to position [27, 0]
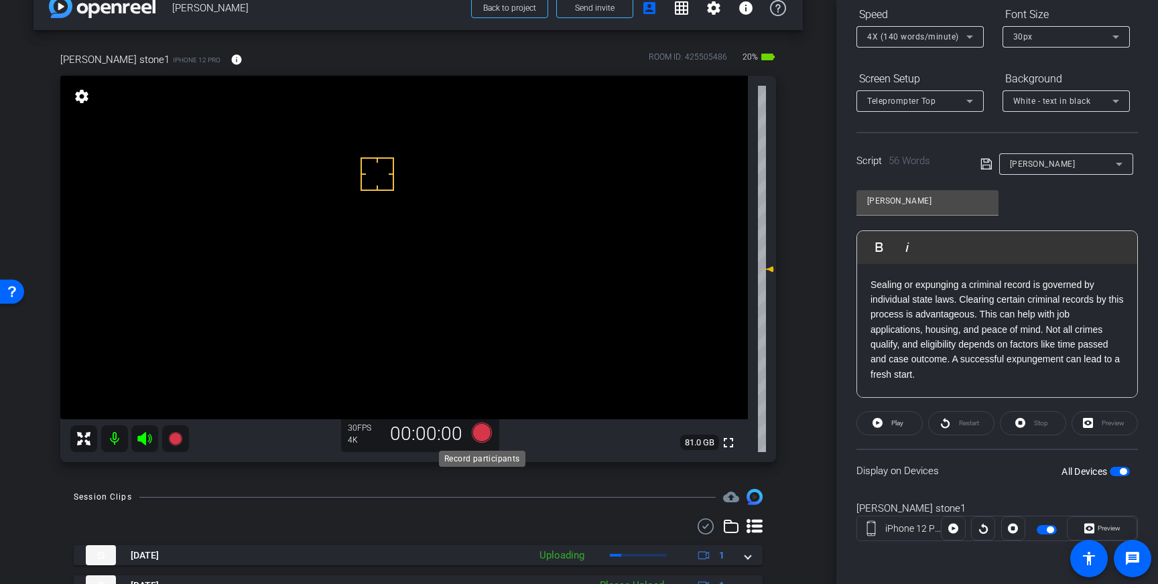
click at [481, 442] on icon at bounding box center [482, 433] width 32 height 24
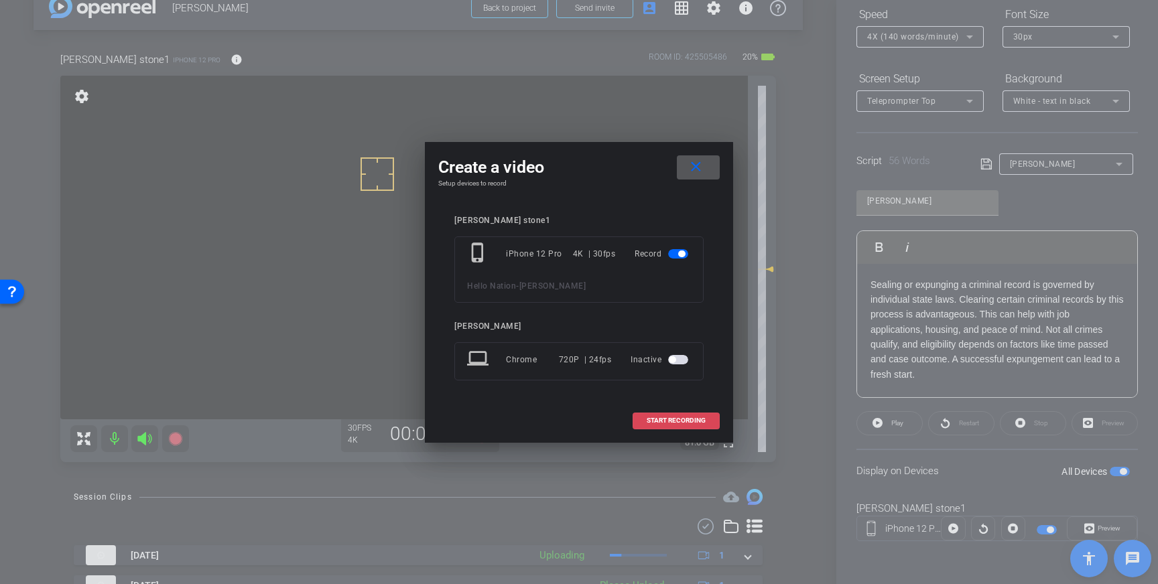
click at [670, 417] on span "START RECORDING" at bounding box center [676, 420] width 59 height 7
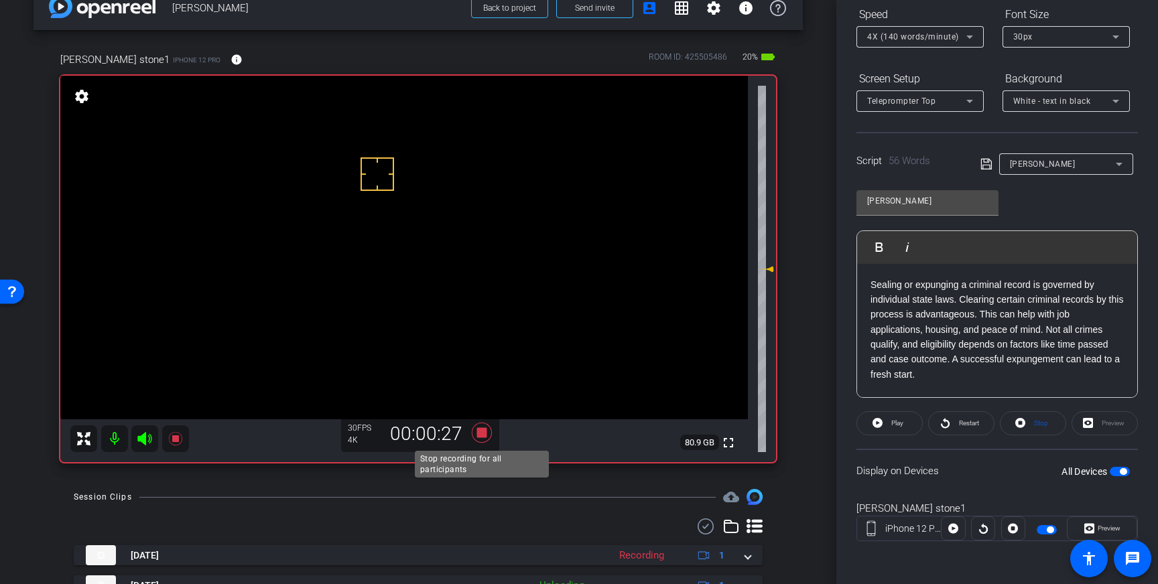
click at [486, 432] on icon at bounding box center [482, 433] width 32 height 24
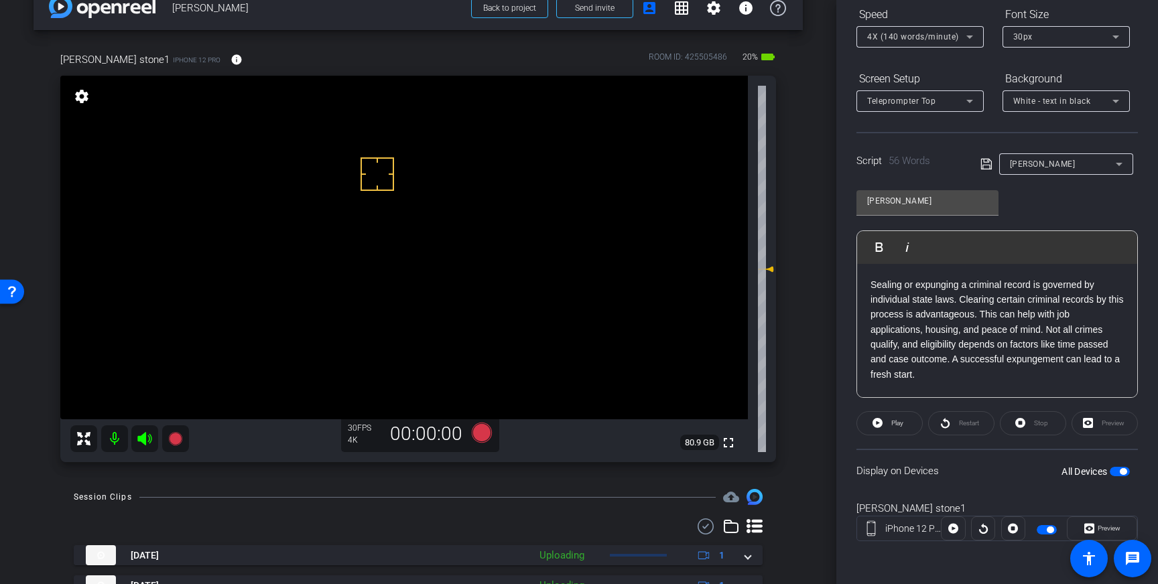
scroll to position [72, 0]
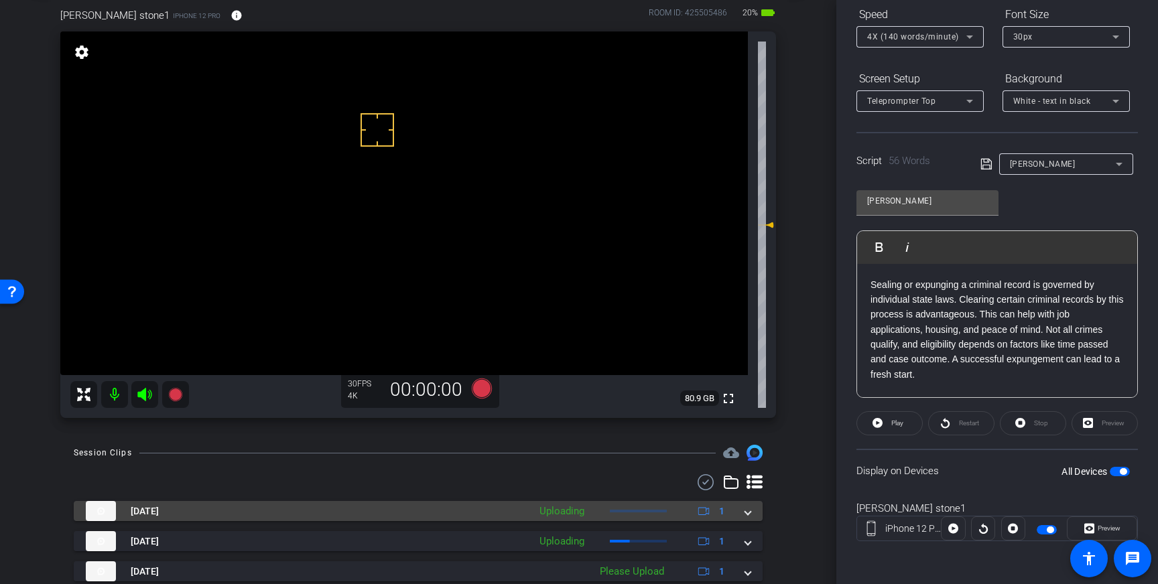
click at [751, 511] on mat-expansion-panel-header "[DATE] Uploading 1" at bounding box center [418, 511] width 689 height 20
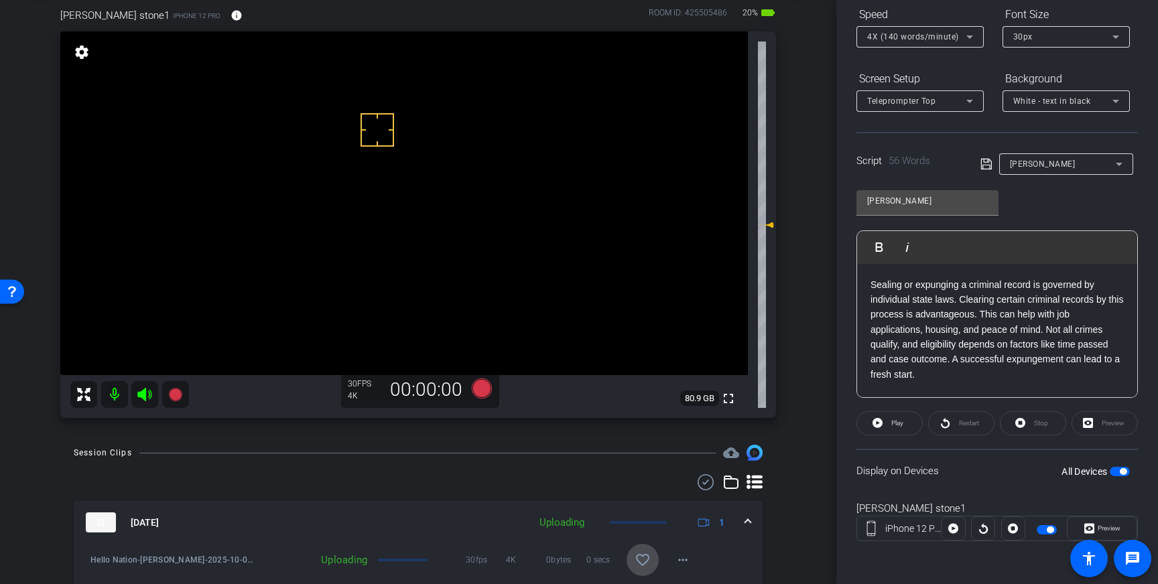
click at [650, 556] on mat-icon "favorite_border" at bounding box center [643, 560] width 16 height 16
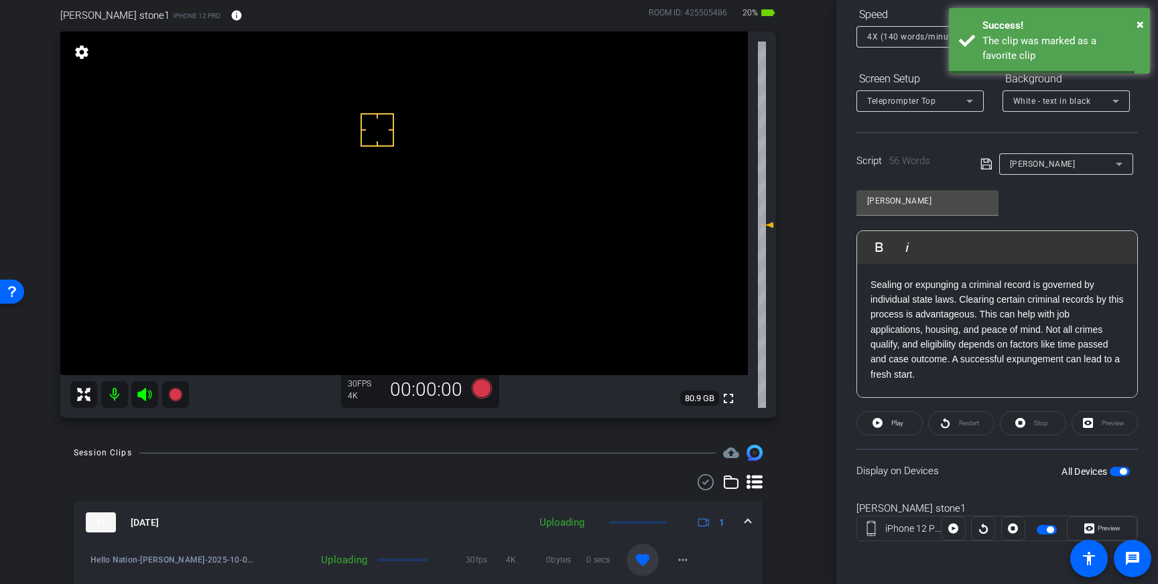
click at [755, 520] on mat-expansion-panel-header "[DATE] Uploading 1" at bounding box center [418, 522] width 689 height 43
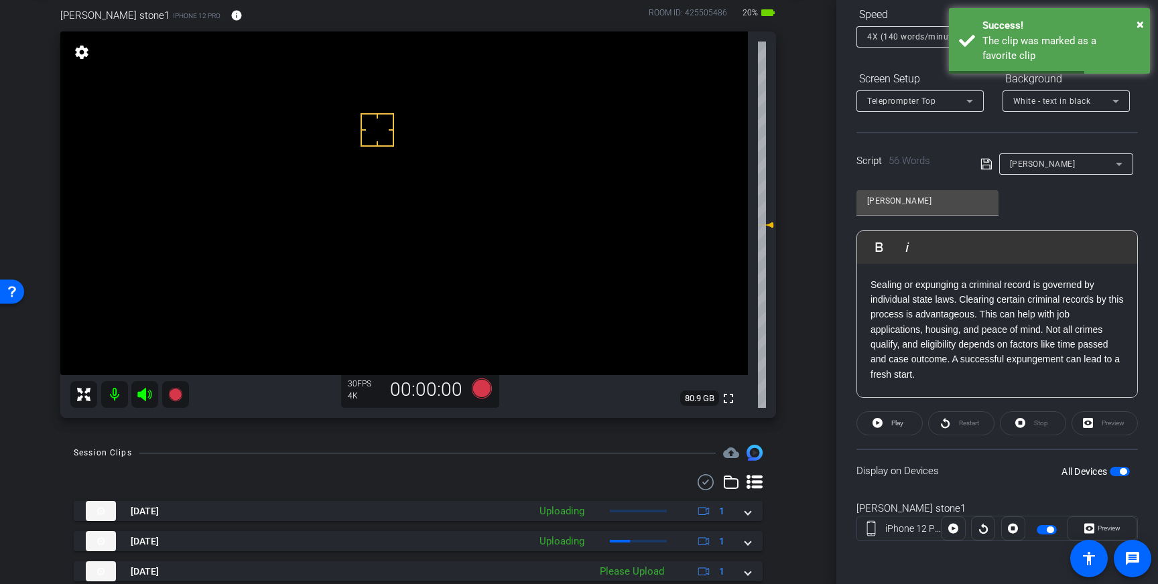
drag, startPoint x: 986, startPoint y: 162, endPoint x: 1062, endPoint y: 288, distance: 147.3
click at [986, 162] on icon at bounding box center [985, 164] width 11 height 11
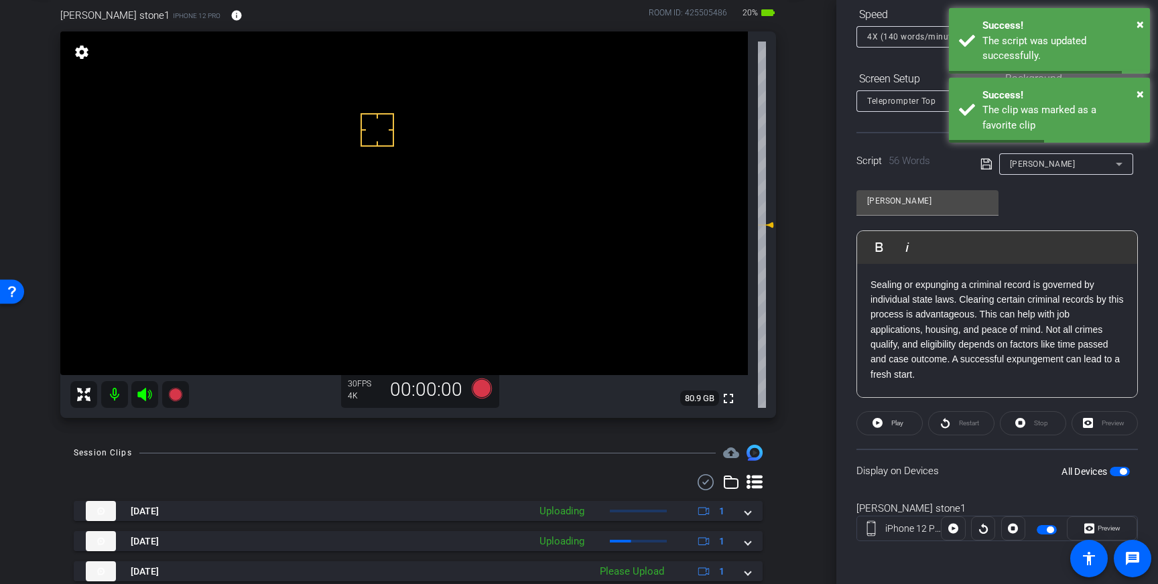
click at [1124, 468] on span "button" at bounding box center [1120, 471] width 20 height 9
click at [1122, 471] on span "button" at bounding box center [1120, 471] width 20 height 9
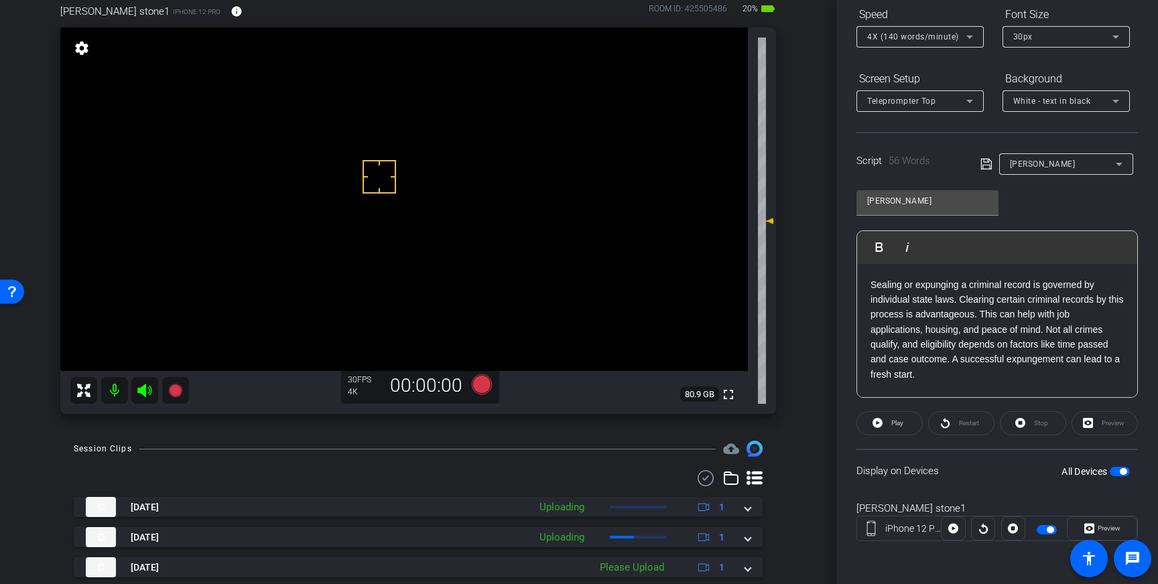
scroll to position [74, 0]
click at [484, 387] on icon at bounding box center [482, 386] width 20 height 20
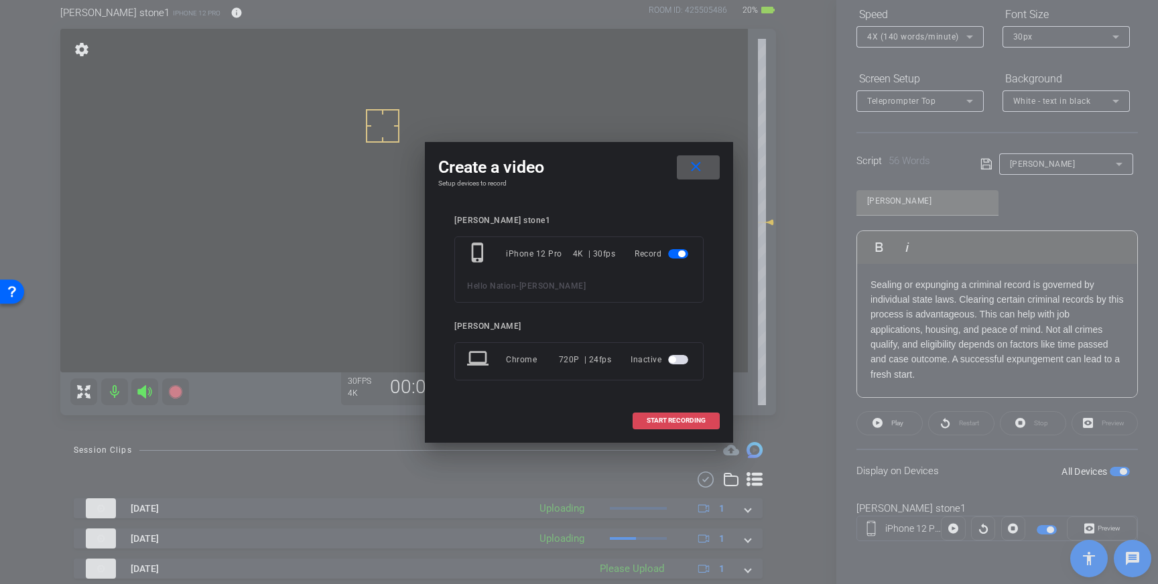
click at [667, 421] on span "START RECORDING" at bounding box center [676, 420] width 59 height 7
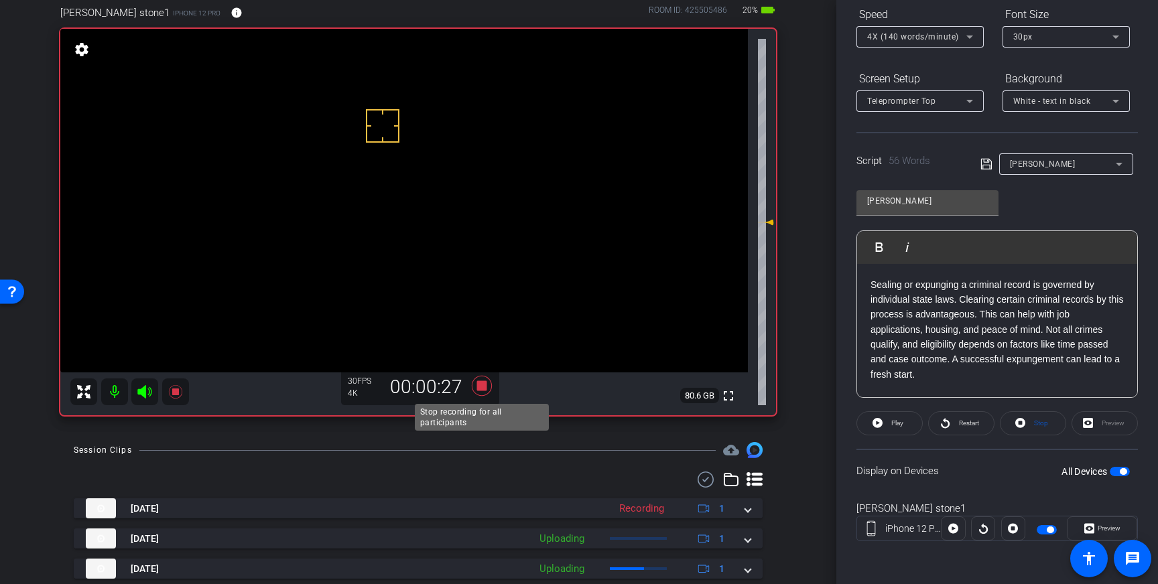
drag, startPoint x: 484, startPoint y: 385, endPoint x: 596, endPoint y: 369, distance: 112.4
click at [484, 385] on icon at bounding box center [482, 386] width 20 height 20
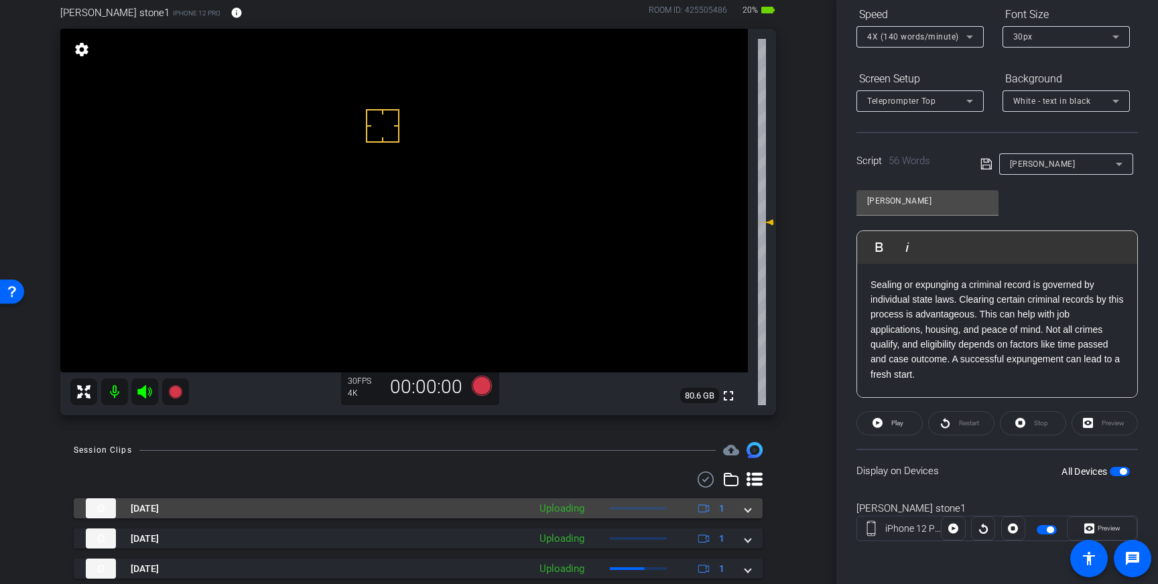
drag, startPoint x: 750, startPoint y: 513, endPoint x: 737, endPoint y: 518, distance: 13.6
click at [750, 513] on span at bounding box center [747, 509] width 5 height 14
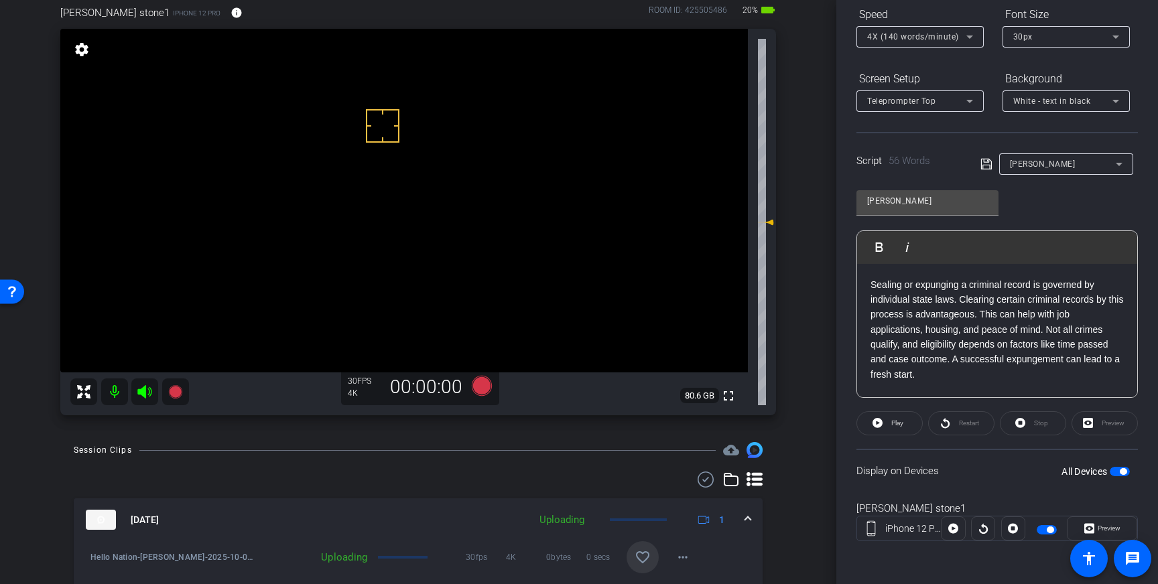
click at [638, 552] on mat-icon "favorite_border" at bounding box center [643, 557] width 16 height 16
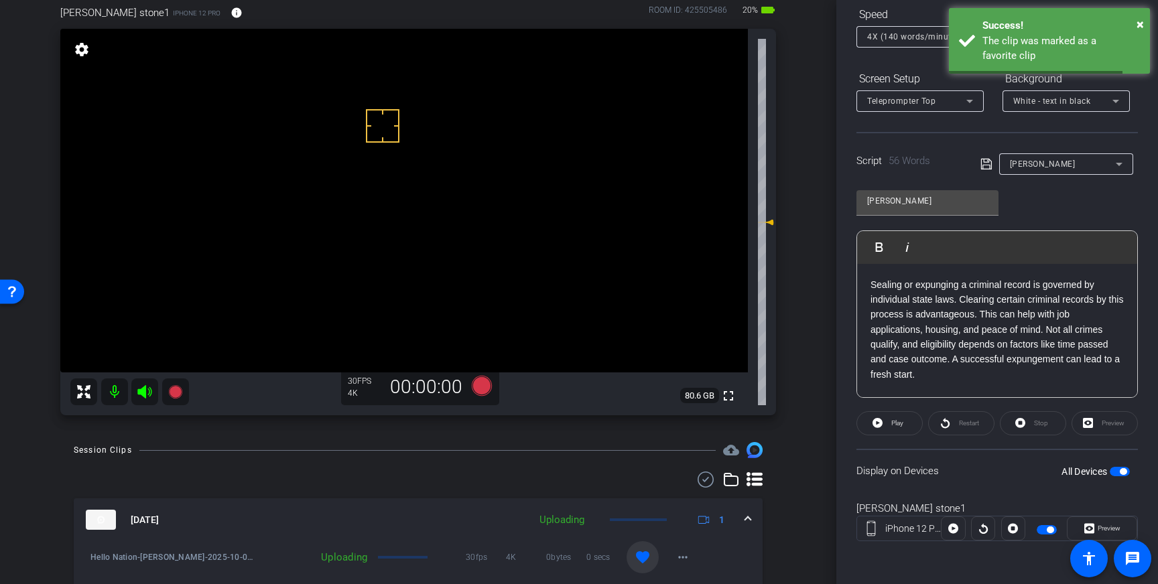
click at [752, 517] on mat-expansion-panel-header "[DATE] Uploading 1" at bounding box center [418, 520] width 689 height 43
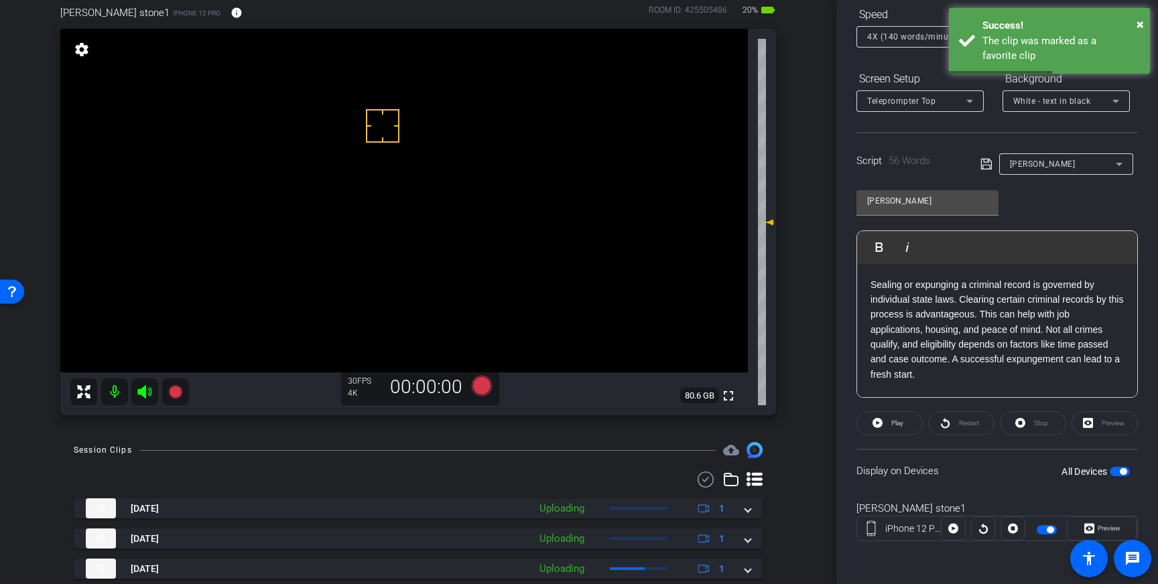
click at [1124, 474] on span "button" at bounding box center [1123, 471] width 7 height 7
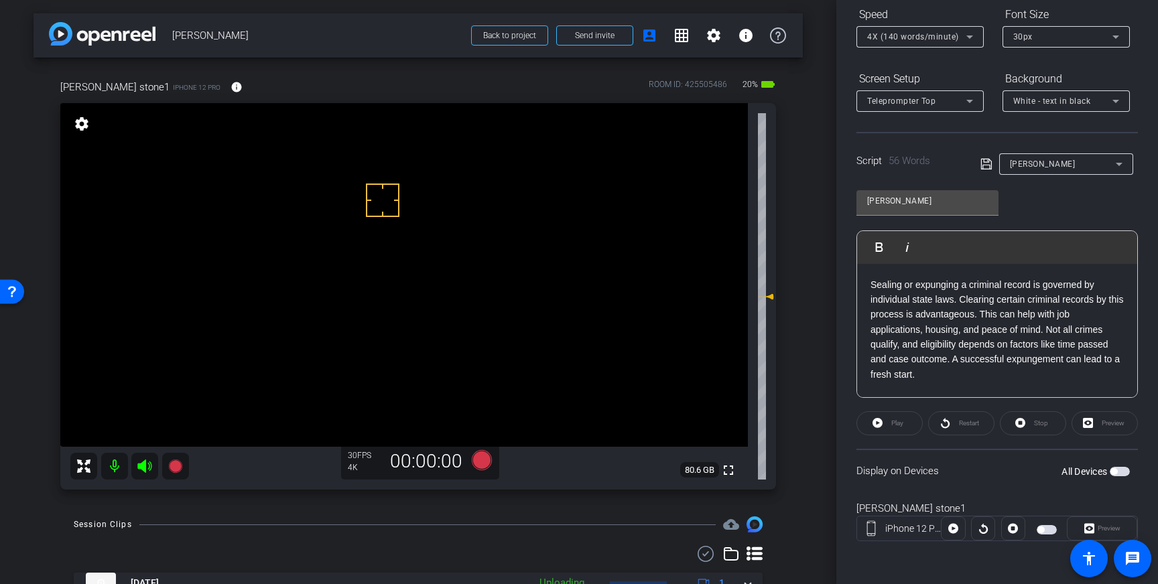
scroll to position [0, 0]
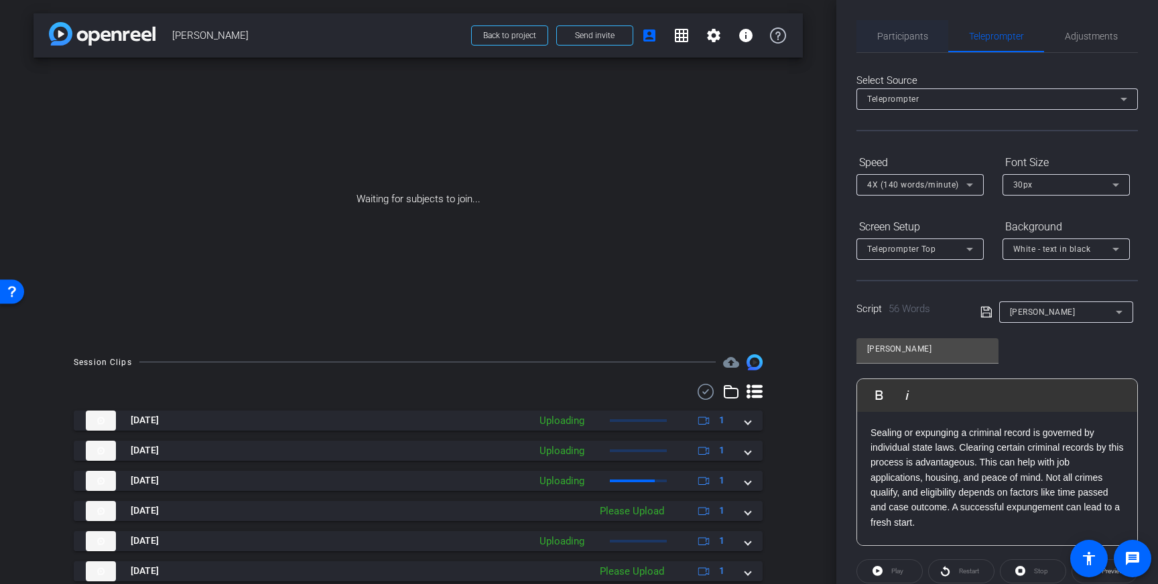
click at [911, 40] on span "Participants" at bounding box center [902, 35] width 51 height 9
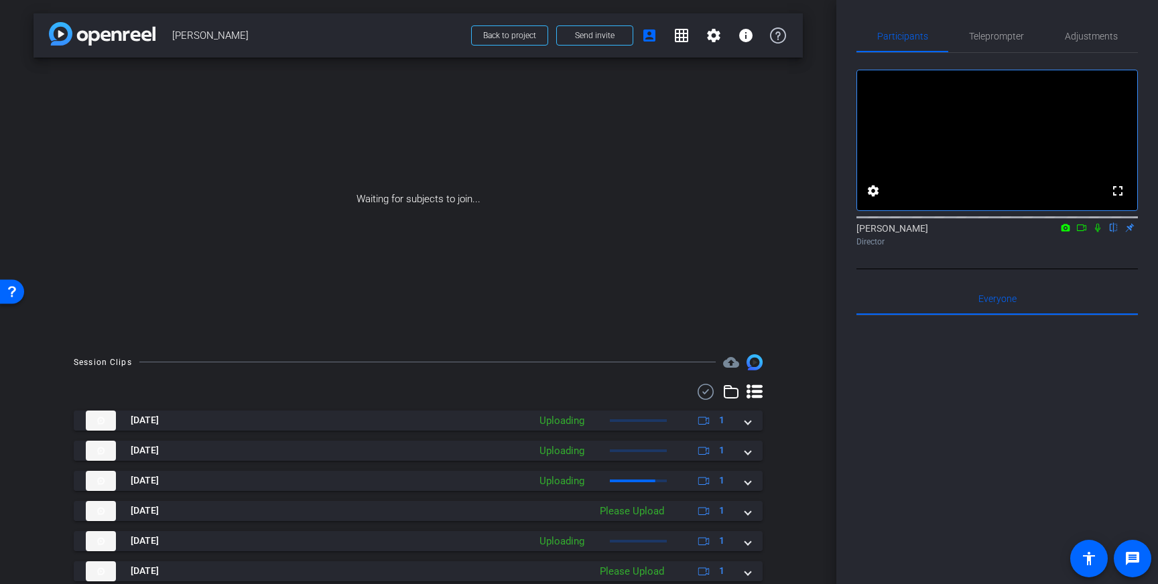
click at [1077, 233] on icon at bounding box center [1081, 227] width 11 height 9
click at [1112, 233] on icon at bounding box center [1113, 227] width 11 height 9
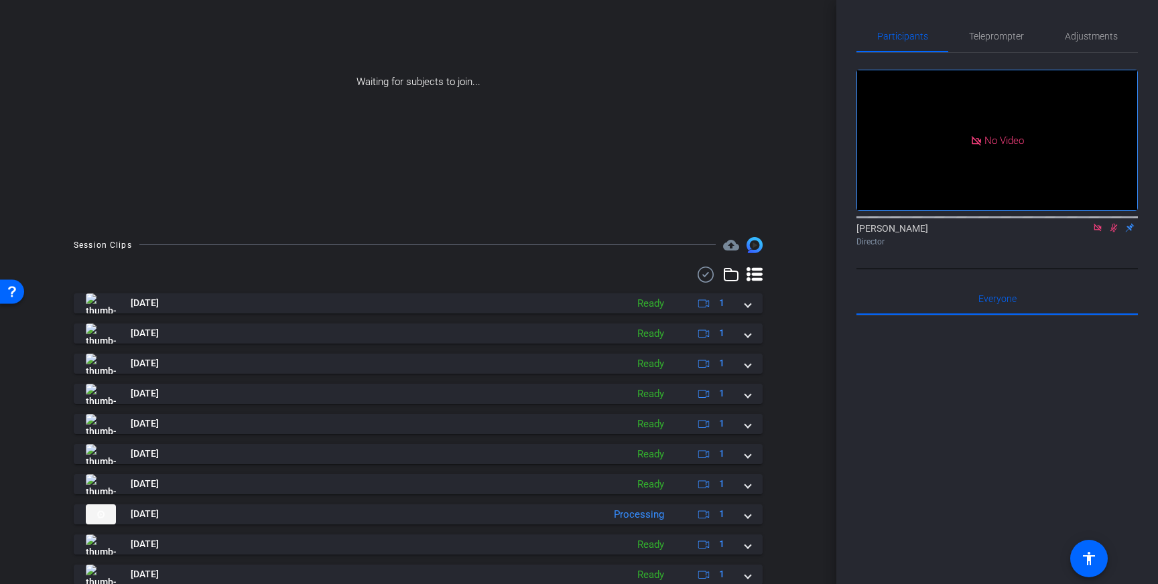
scroll to position [165, 0]
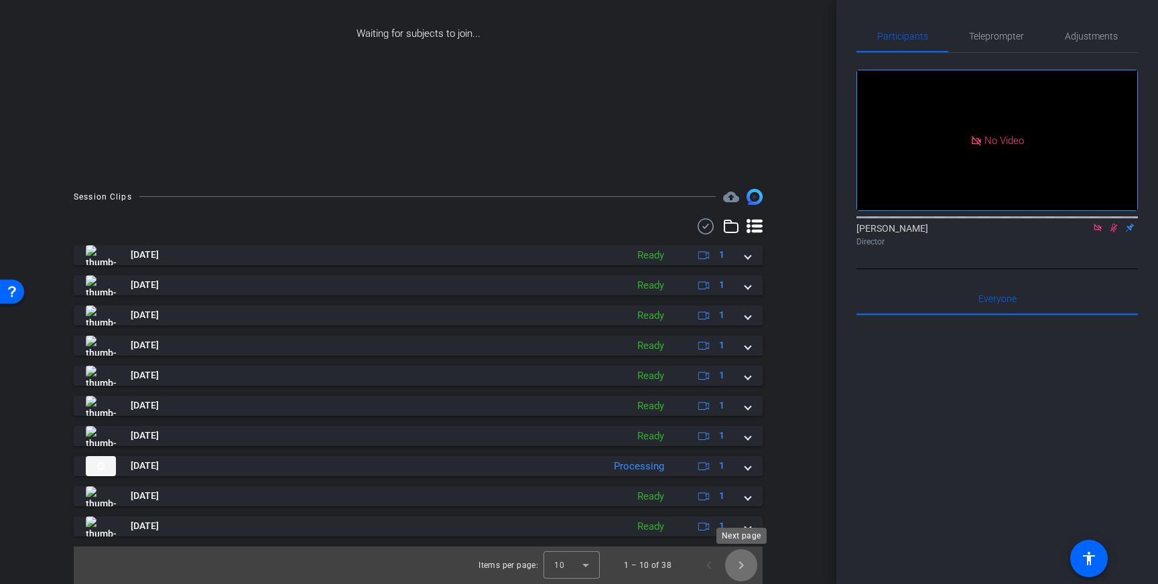
click at [737, 568] on span "Next page" at bounding box center [741, 565] width 32 height 32
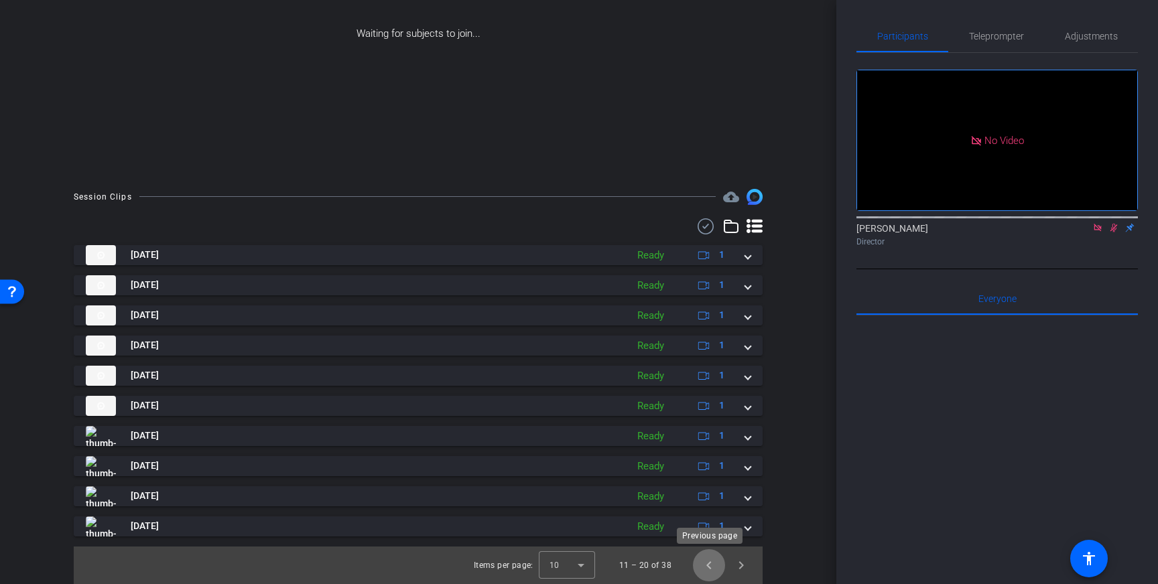
click at [702, 566] on span "Previous page" at bounding box center [709, 565] width 32 height 32
